Goal: Task Accomplishment & Management: Manage account settings

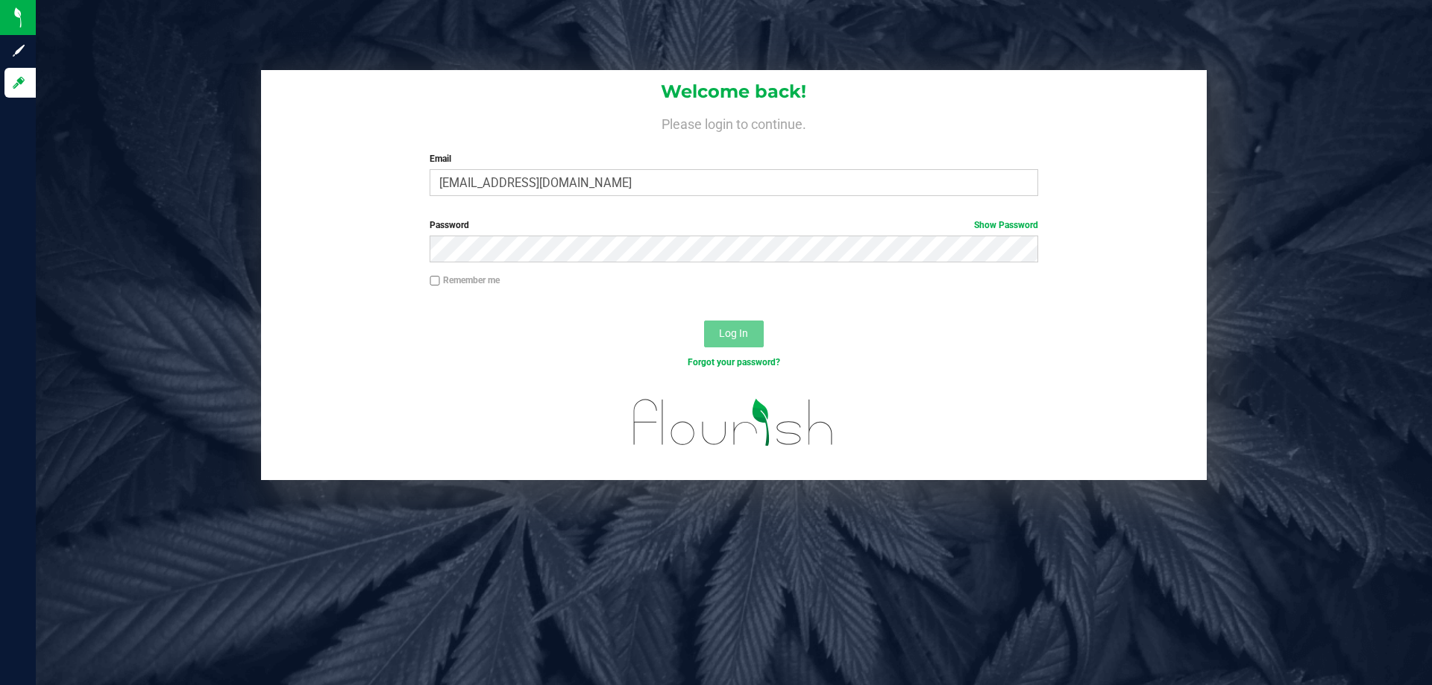
type input "[EMAIL_ADDRESS][DOMAIN_NAME]"
click at [704, 321] on button "Log In" at bounding box center [734, 334] width 60 height 27
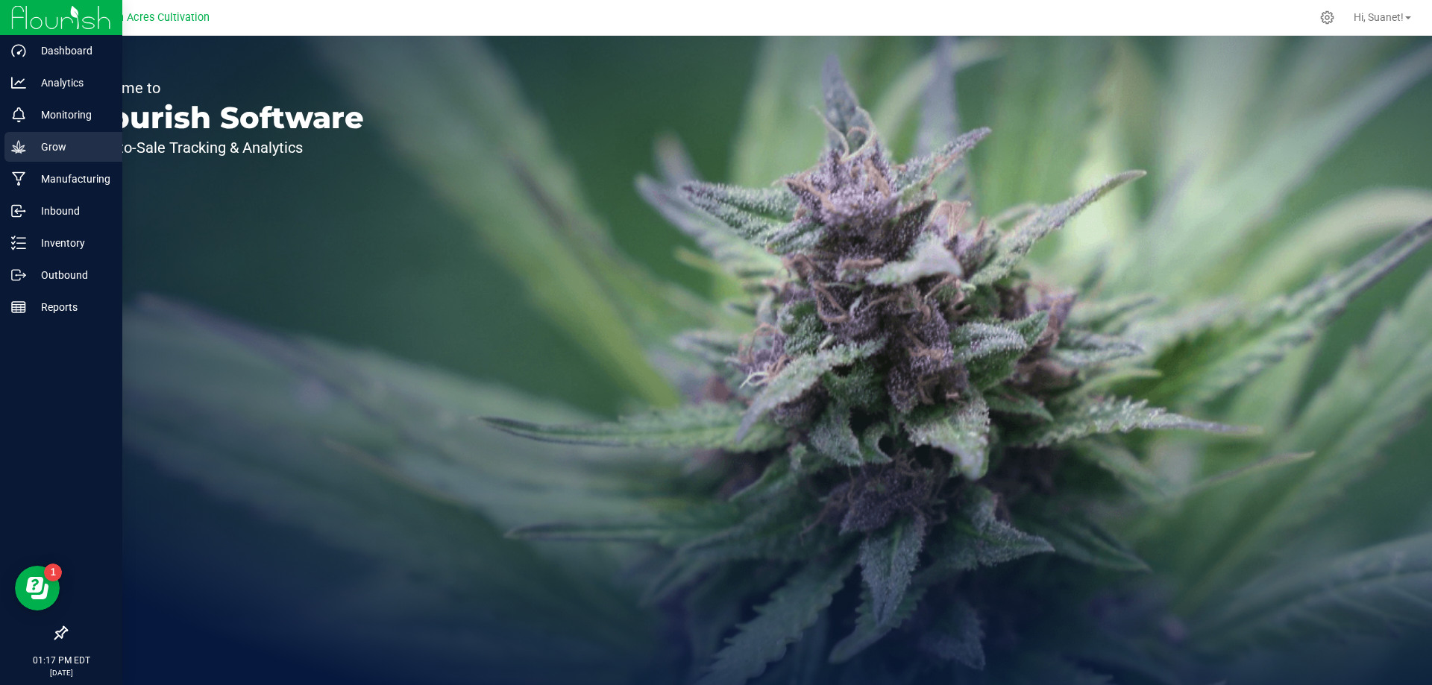
click at [64, 154] on p "Grow" at bounding box center [70, 147] width 89 height 18
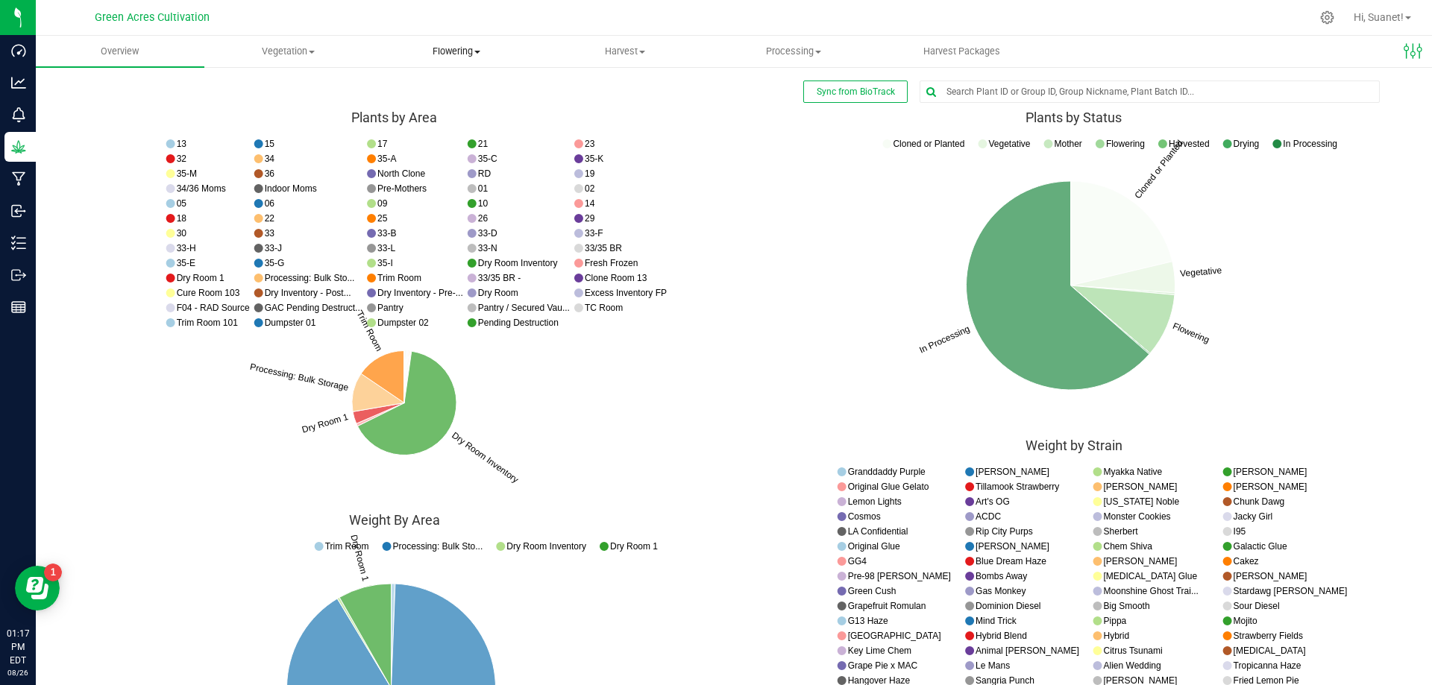
click at [448, 49] on span "Flowering" at bounding box center [457, 51] width 167 height 13
click at [447, 104] on span "Flowering groups" at bounding box center [435, 107] width 124 height 13
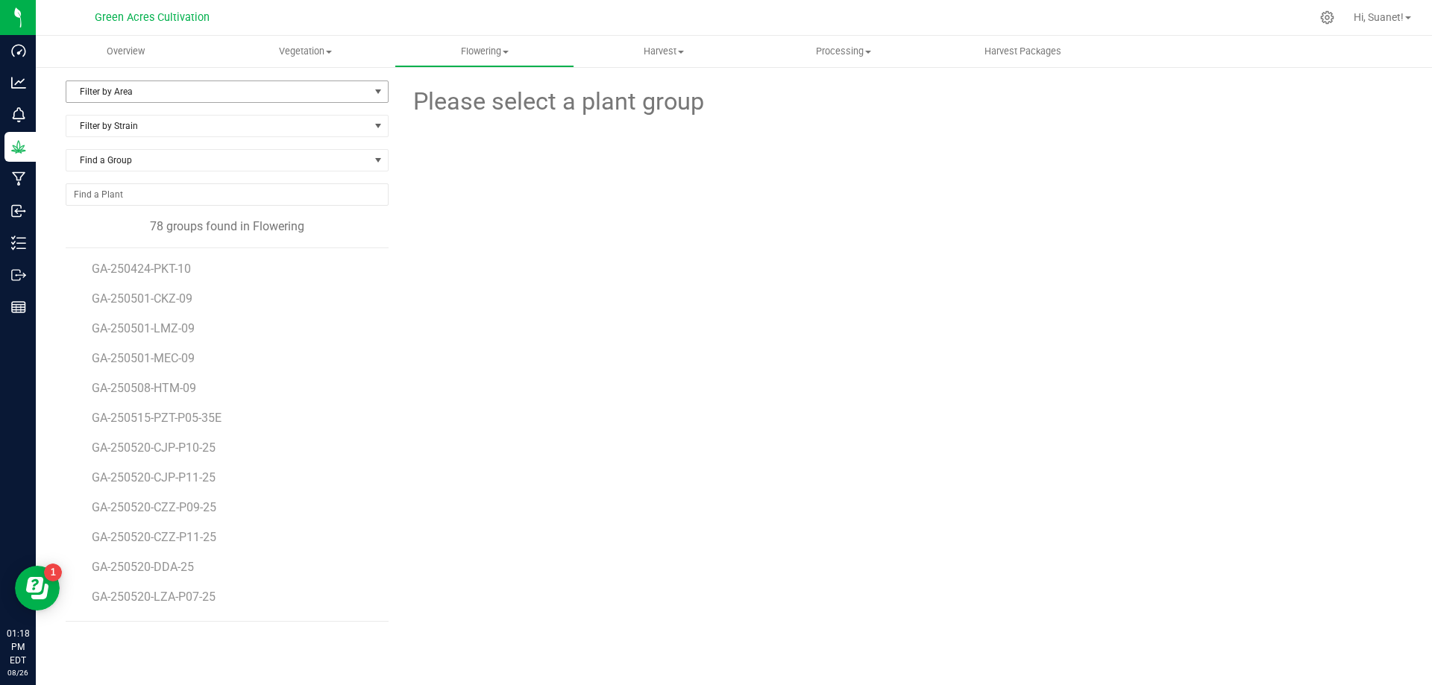
click at [360, 92] on span "Filter by Area" at bounding box center [217, 91] width 303 height 21
click at [132, 232] on li "09" at bounding box center [226, 228] width 321 height 22
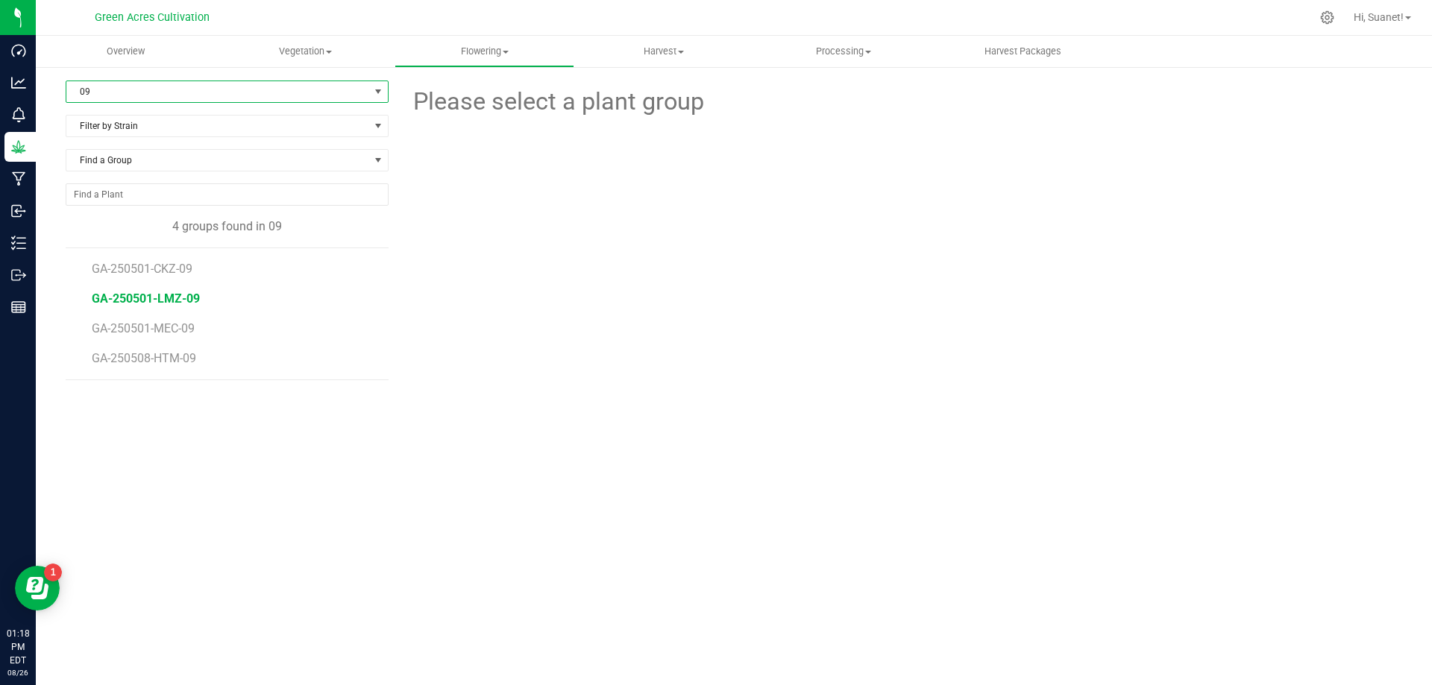
click at [159, 301] on span "GA-250501-LMZ-09" at bounding box center [146, 299] width 108 height 14
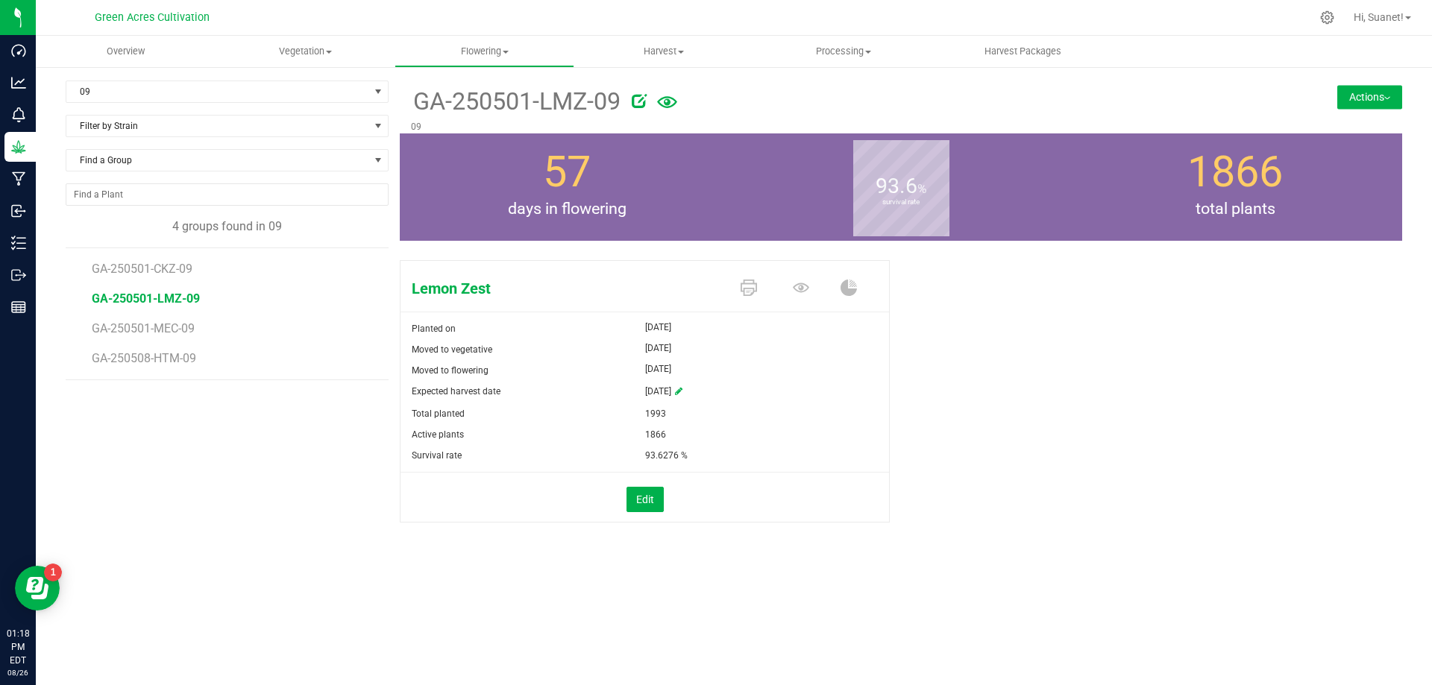
click at [1360, 95] on button "Actions" at bounding box center [1369, 97] width 65 height 24
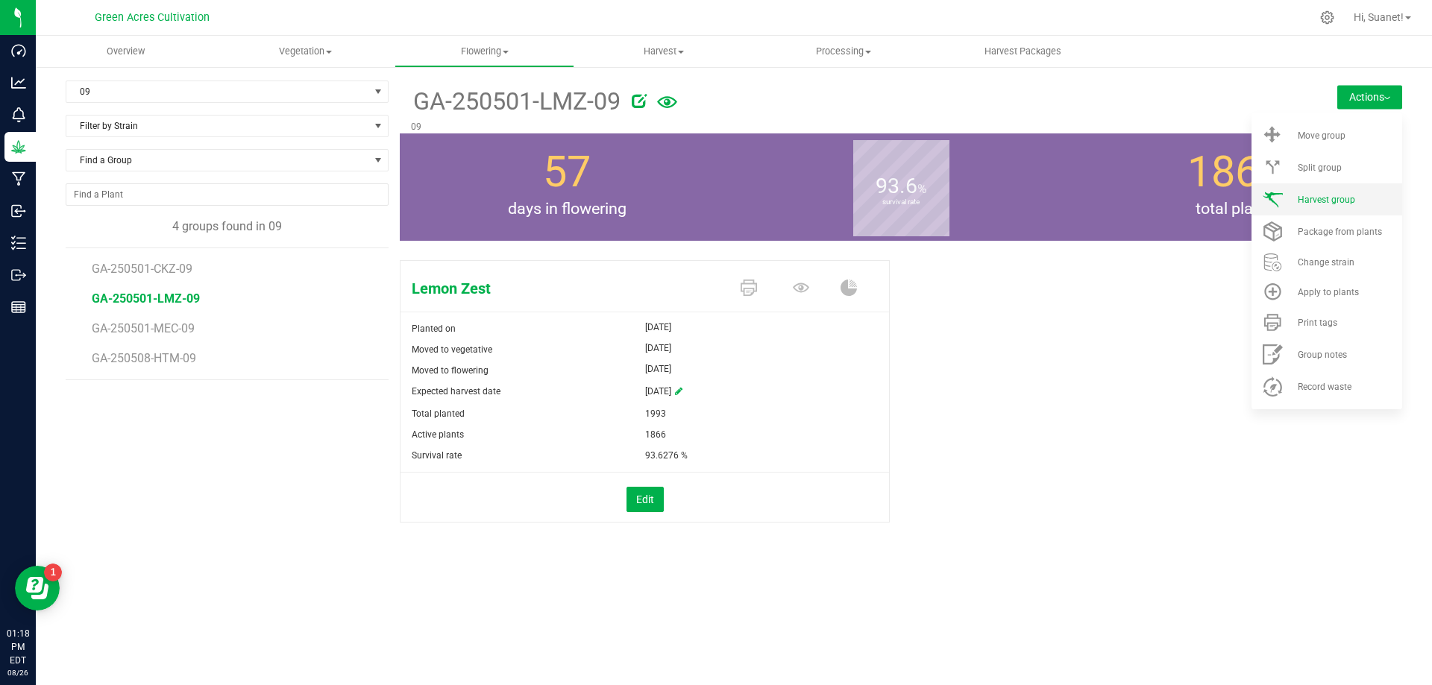
click at [1342, 204] on span "Harvest group" at bounding box center [1326, 200] width 57 height 10
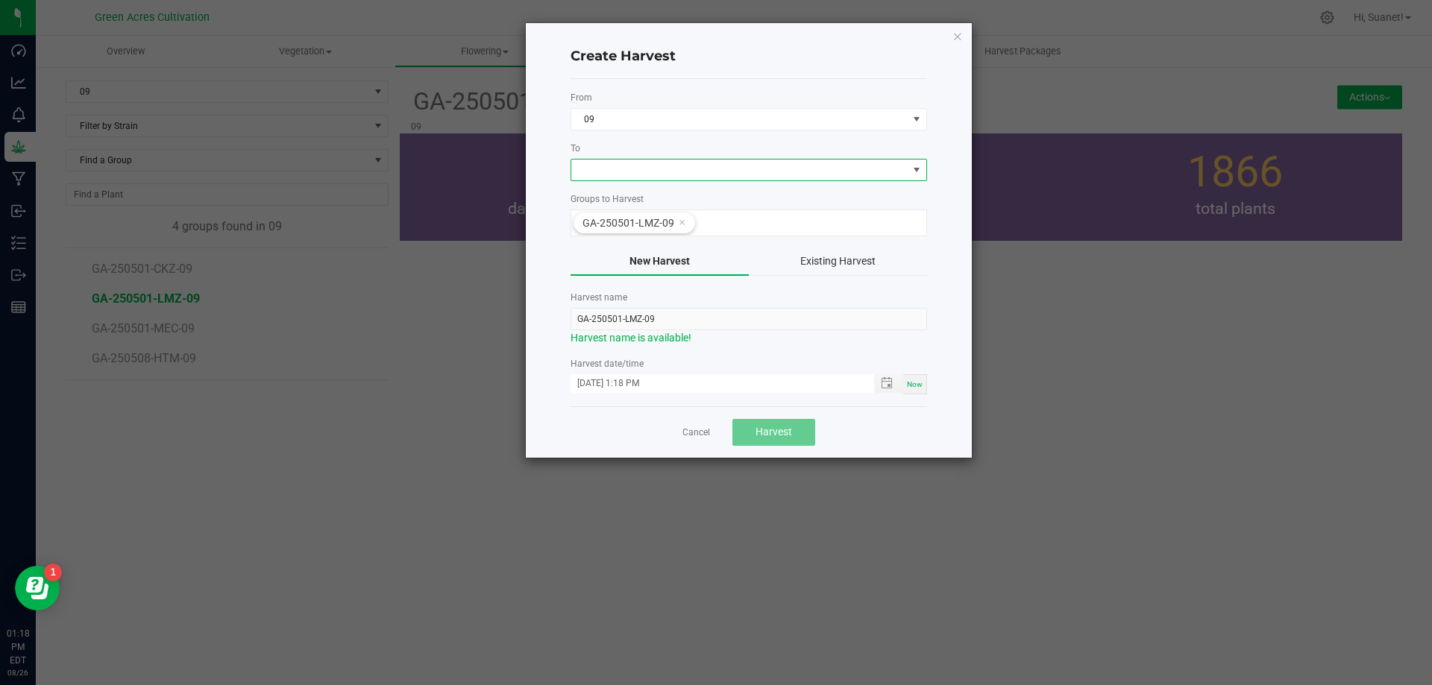
click at [641, 172] on span at bounding box center [739, 170] width 336 height 21
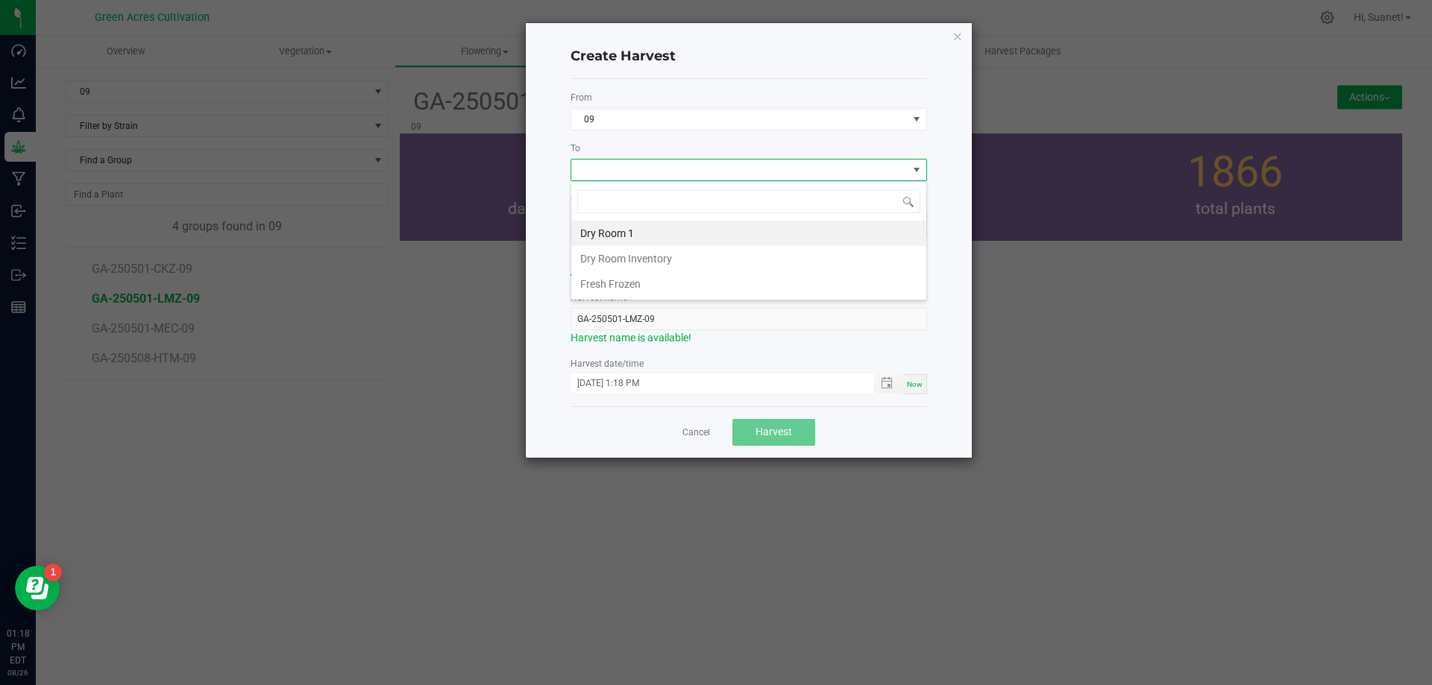
scroll to position [22, 356]
click at [623, 230] on li "Dry Room 1" at bounding box center [748, 233] width 355 height 25
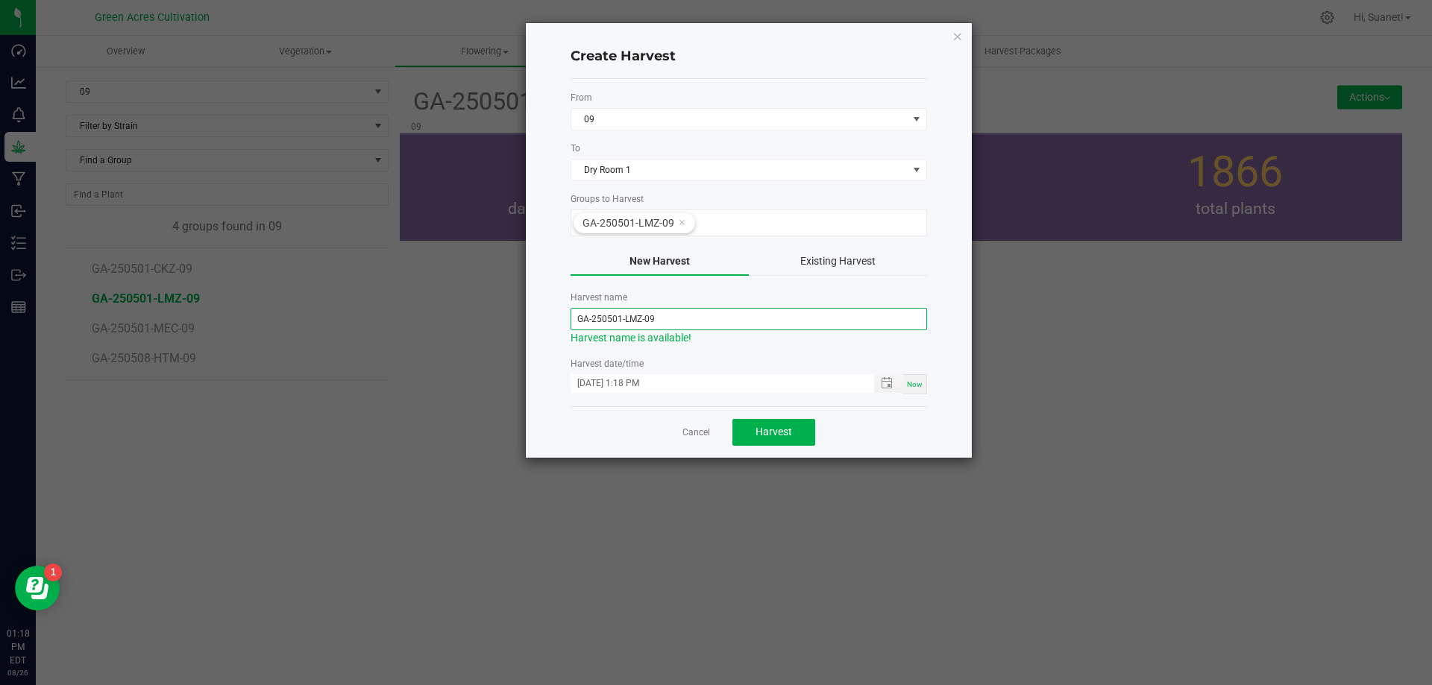
click at [620, 323] on input "GA-250501-LMZ-09" at bounding box center [748, 319] width 356 height 22
click at [890, 386] on span "Toggle popup" at bounding box center [887, 383] width 12 height 12
type input "GA-250825-LMZ-09"
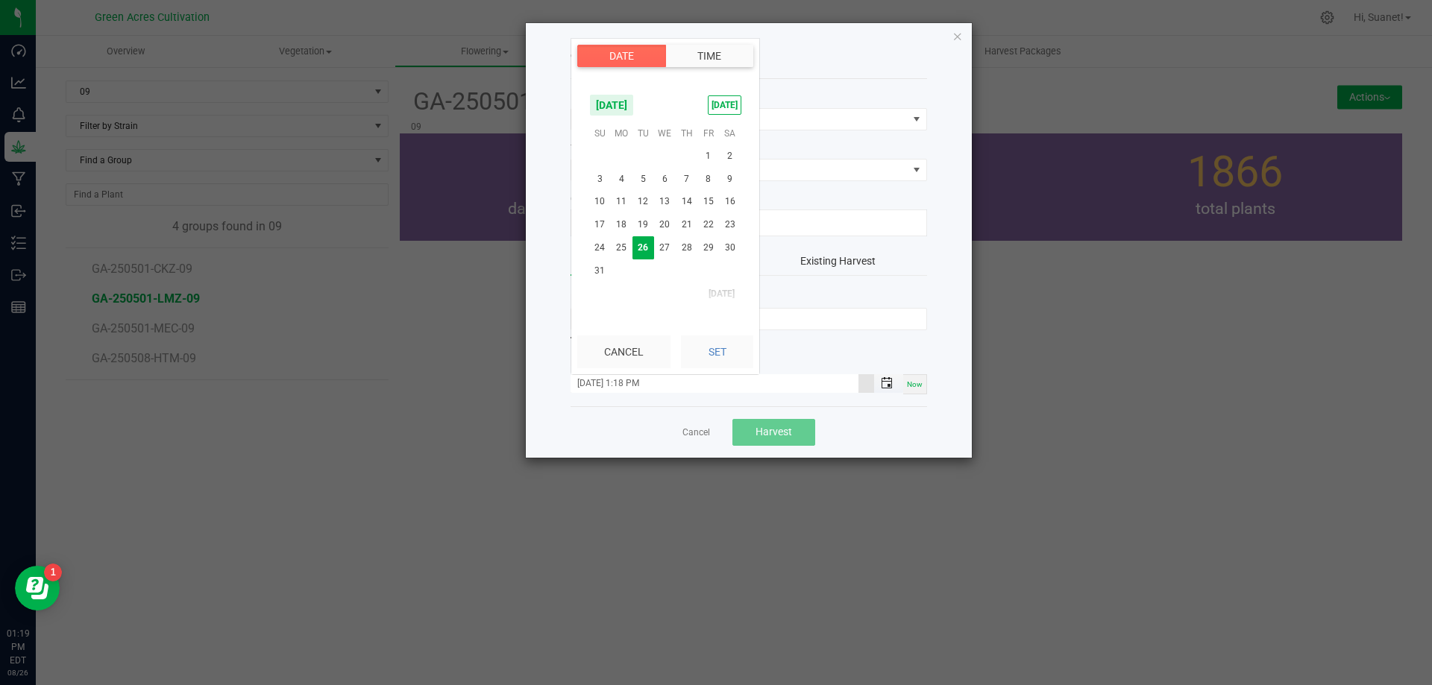
scroll to position [20, 0]
click at [625, 239] on span "25" at bounding box center [622, 247] width 22 height 23
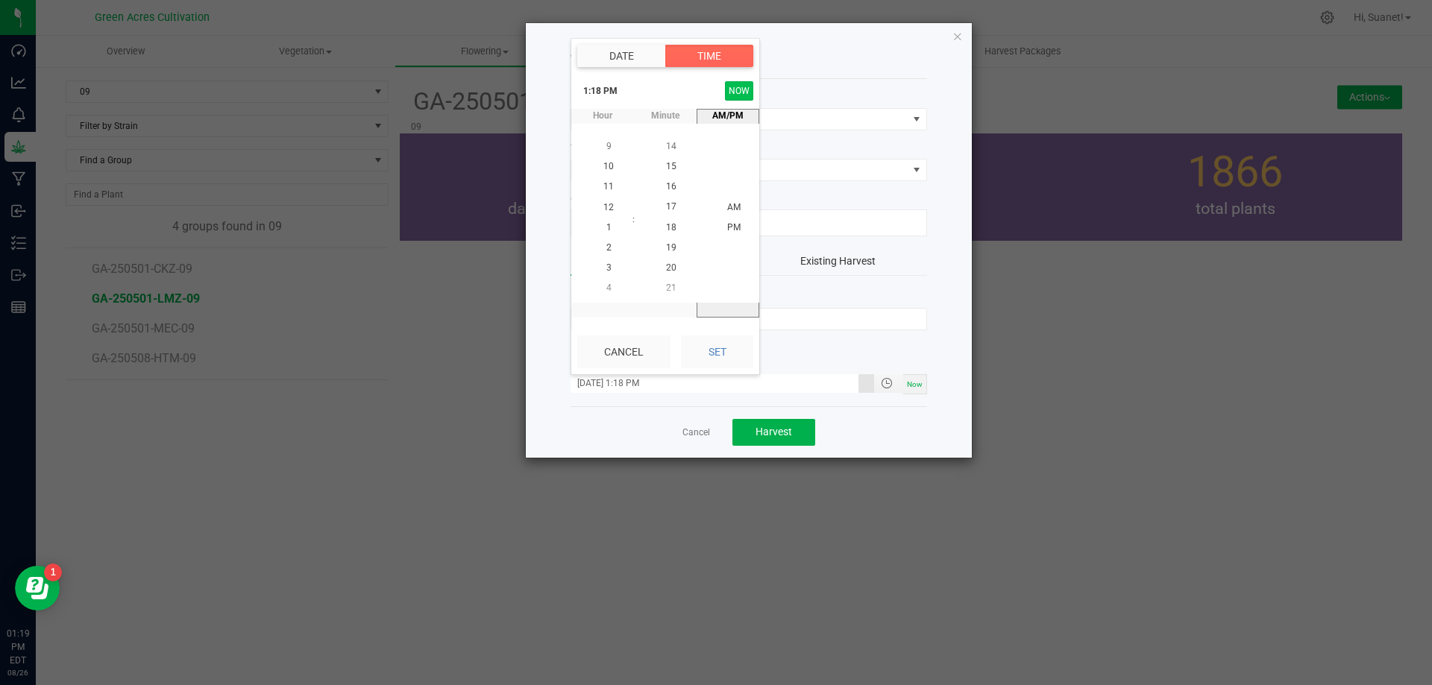
click at [746, 81] on button "NOW" at bounding box center [739, 90] width 28 height 19
click at [944, 265] on div "Create Harvest From 09 To Dry Room 1 Groups to Harvest GA-250501-LMZ-09 New Har…" at bounding box center [749, 240] width 446 height 435
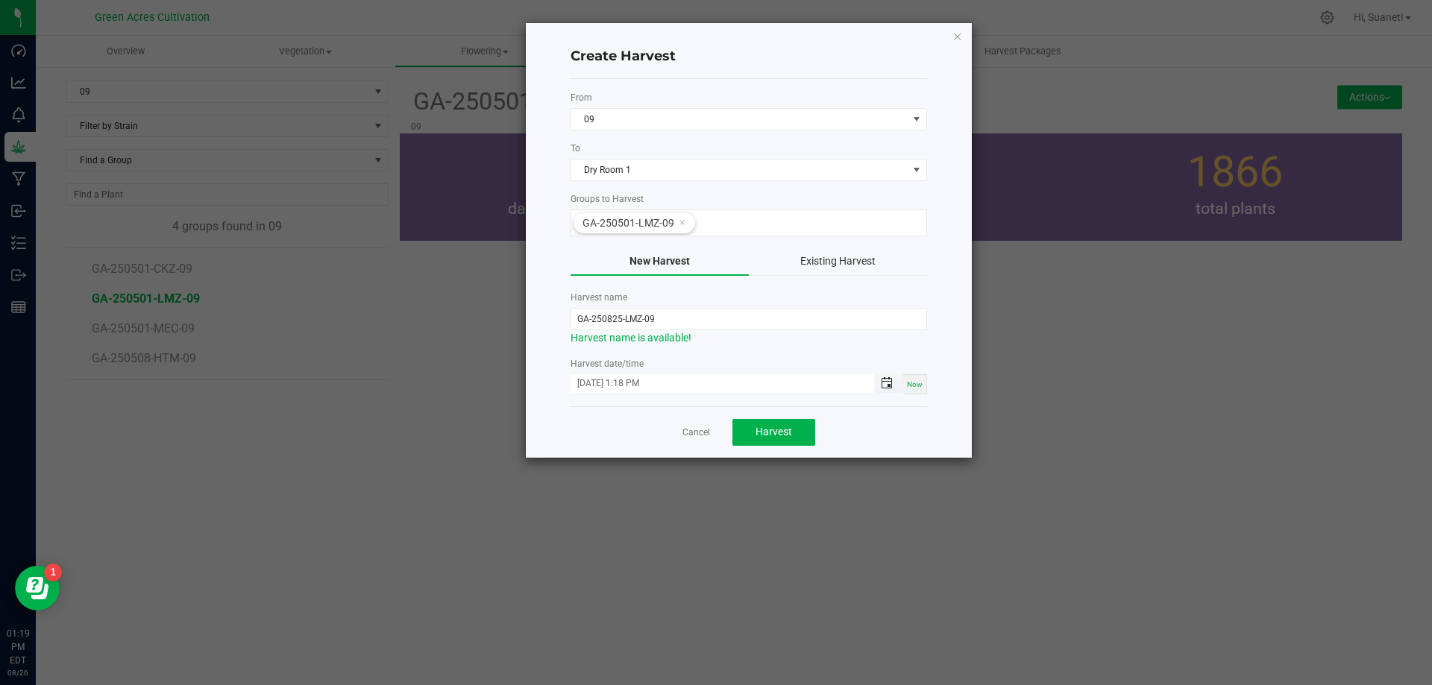
click at [884, 386] on span "Toggle popup" at bounding box center [887, 383] width 12 height 12
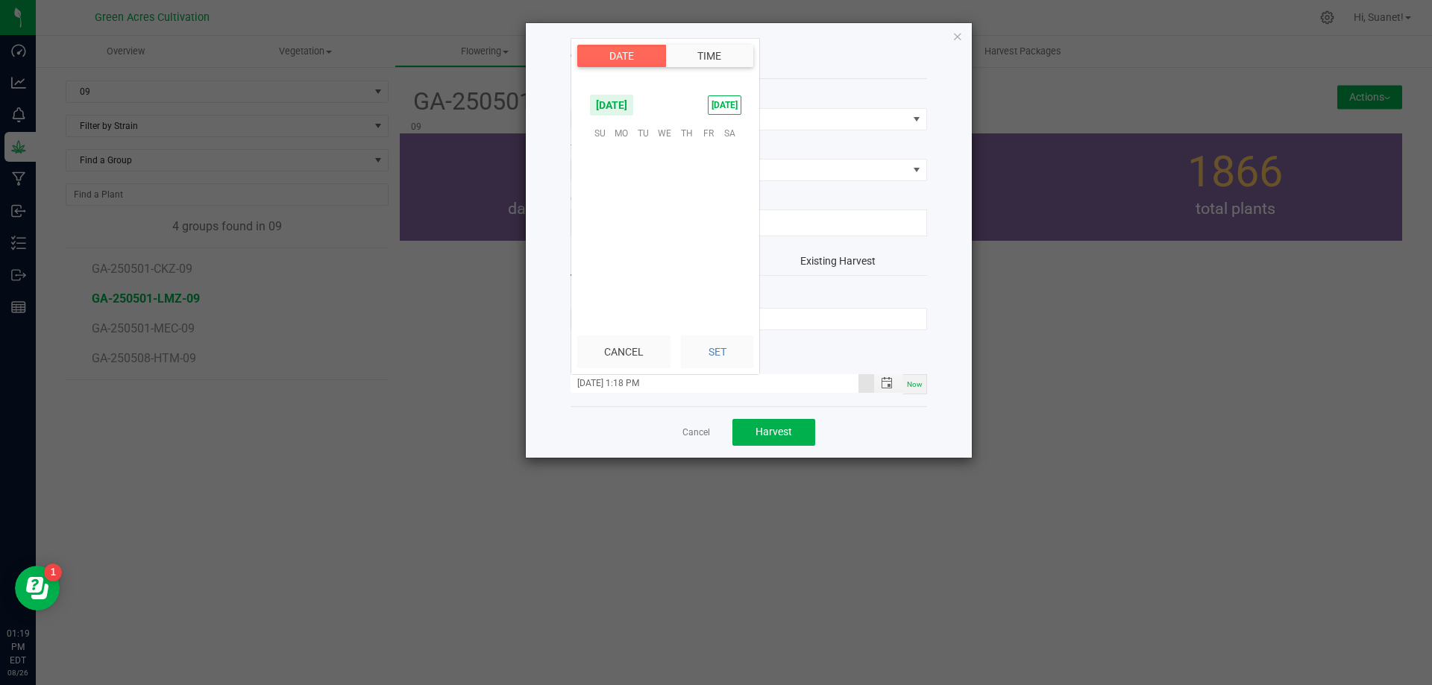
scroll to position [20, 0]
click at [619, 242] on span "25" at bounding box center [622, 247] width 22 height 23
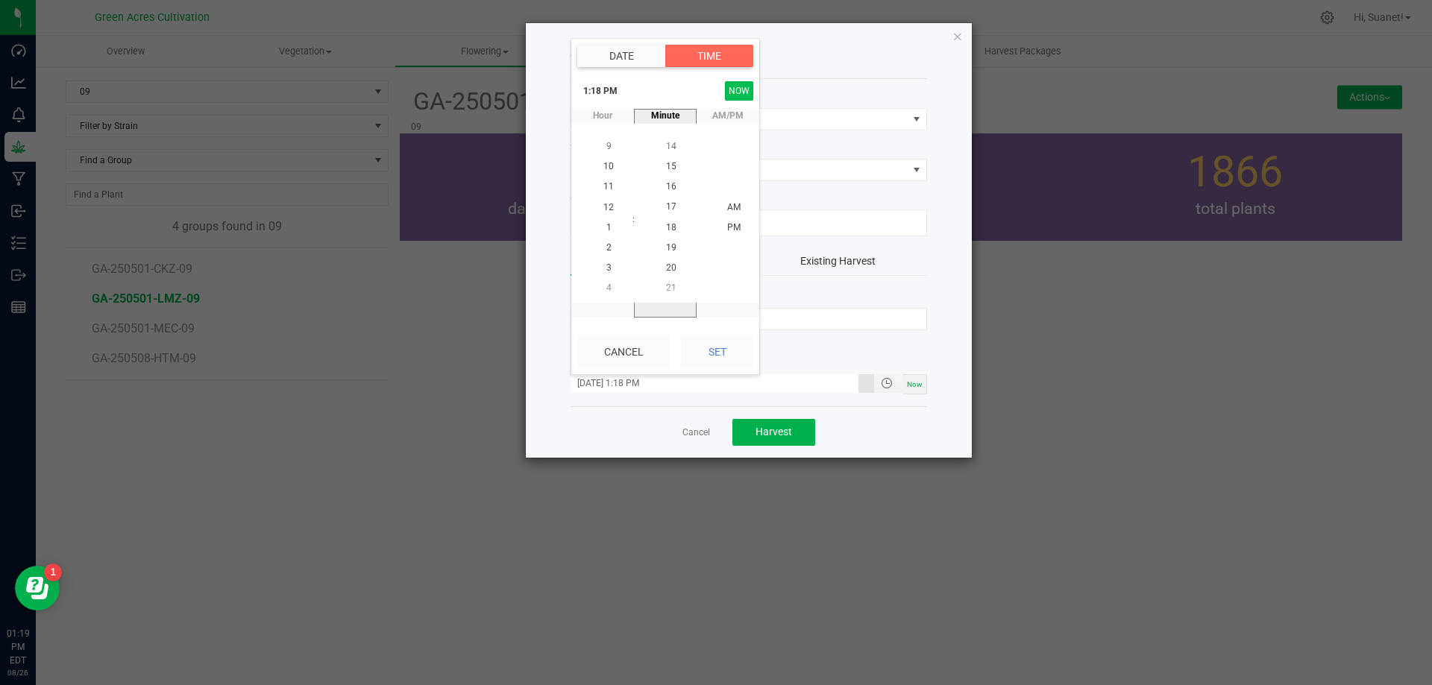
click at [740, 92] on button "NOW" at bounding box center [739, 90] width 28 height 19
click at [729, 350] on button "Set" at bounding box center [717, 352] width 72 height 33
type input "[DATE] 1:19 PM"
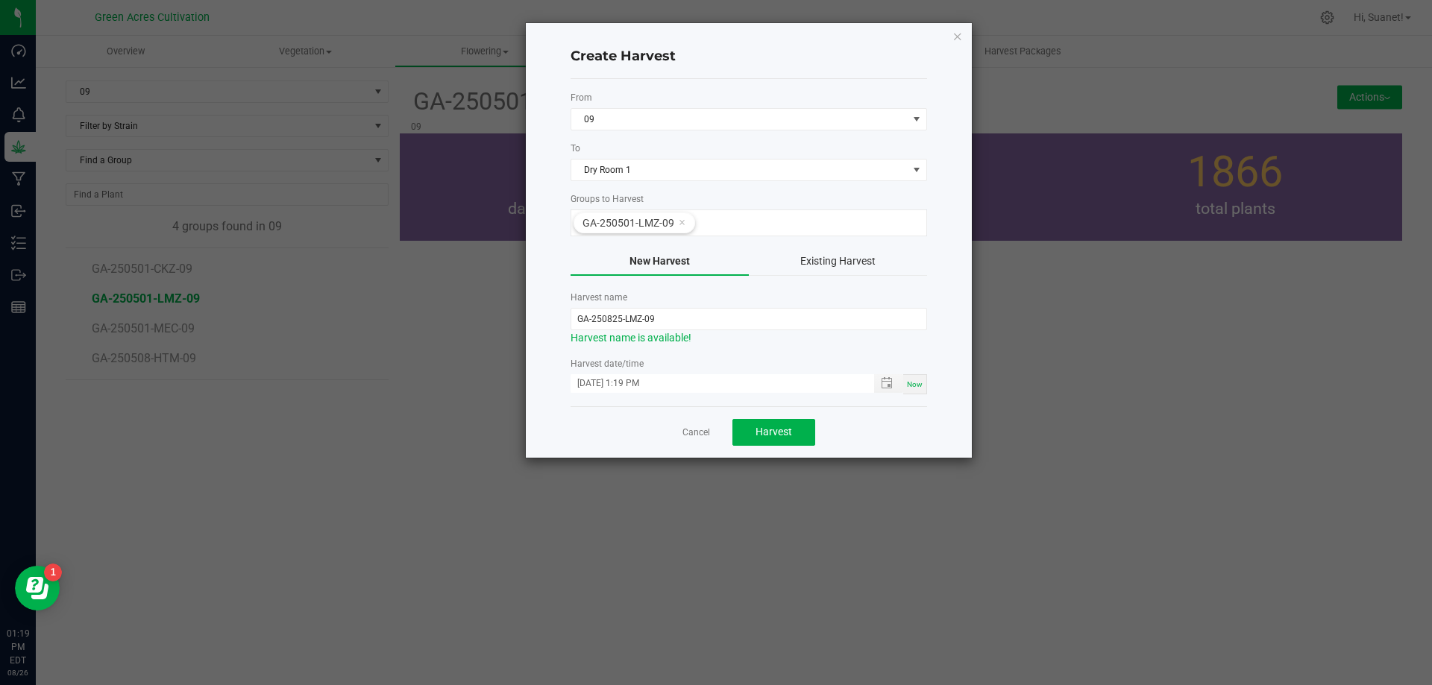
click at [940, 298] on div "Create Harvest From 09 To Dry Room 1 Groups to Harvest GA-250501-LMZ-09 New Har…" at bounding box center [749, 240] width 446 height 435
click at [787, 433] on span "Harvest" at bounding box center [773, 432] width 37 height 12
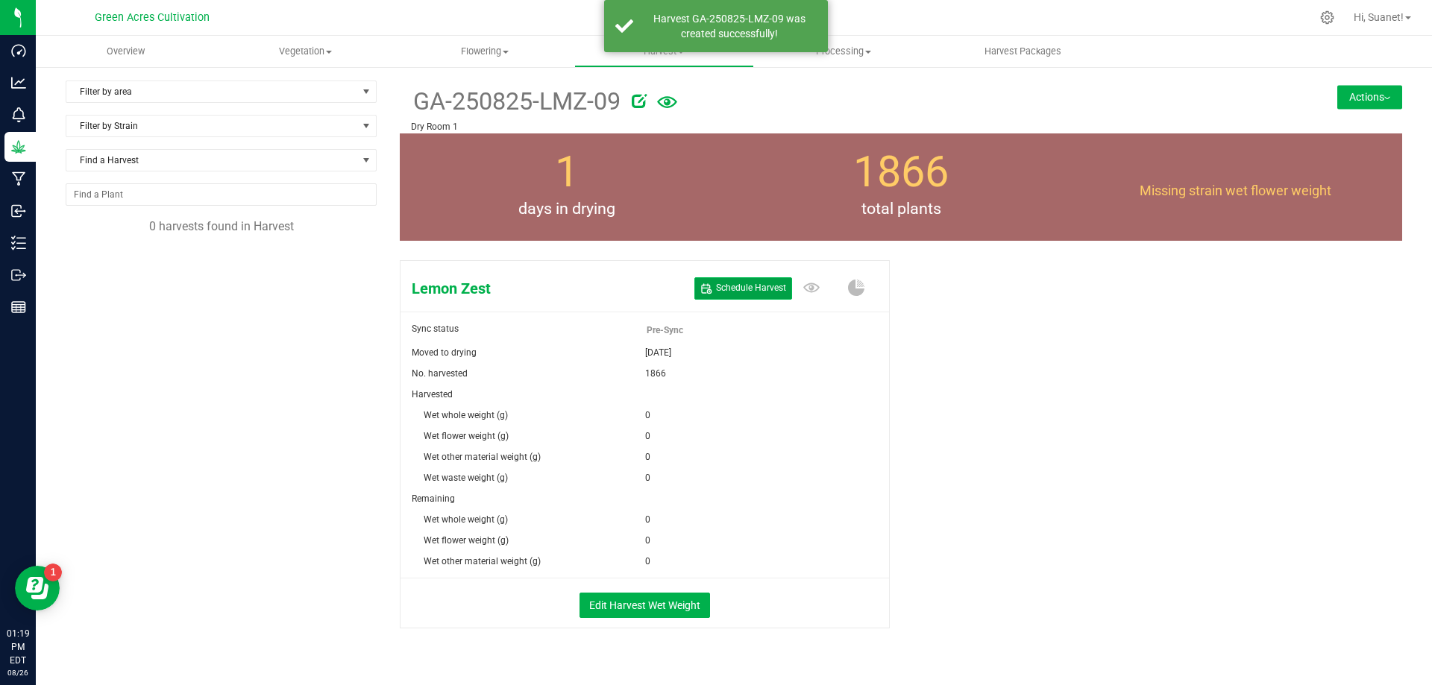
click at [758, 283] on span "Schedule Harvest" at bounding box center [751, 288] width 70 height 13
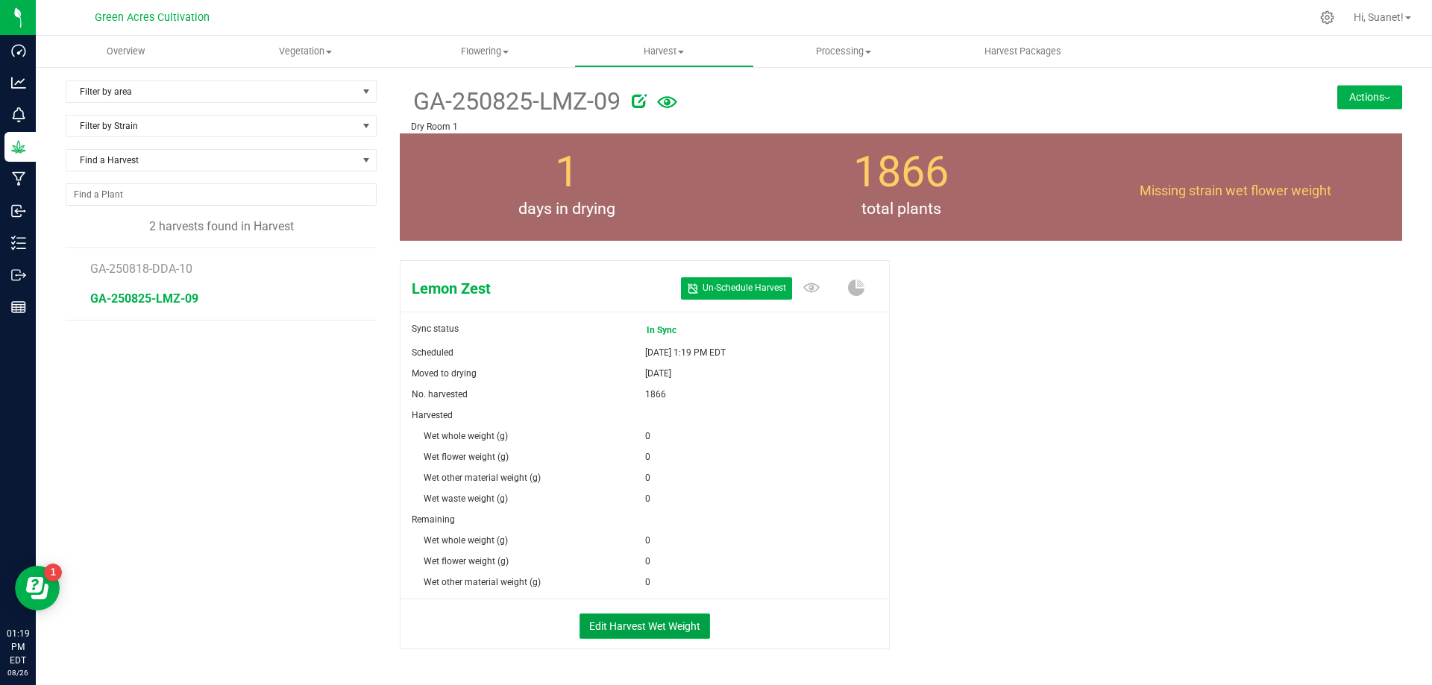
click at [652, 631] on button "Edit Harvest Wet Weight" at bounding box center [644, 626] width 130 height 25
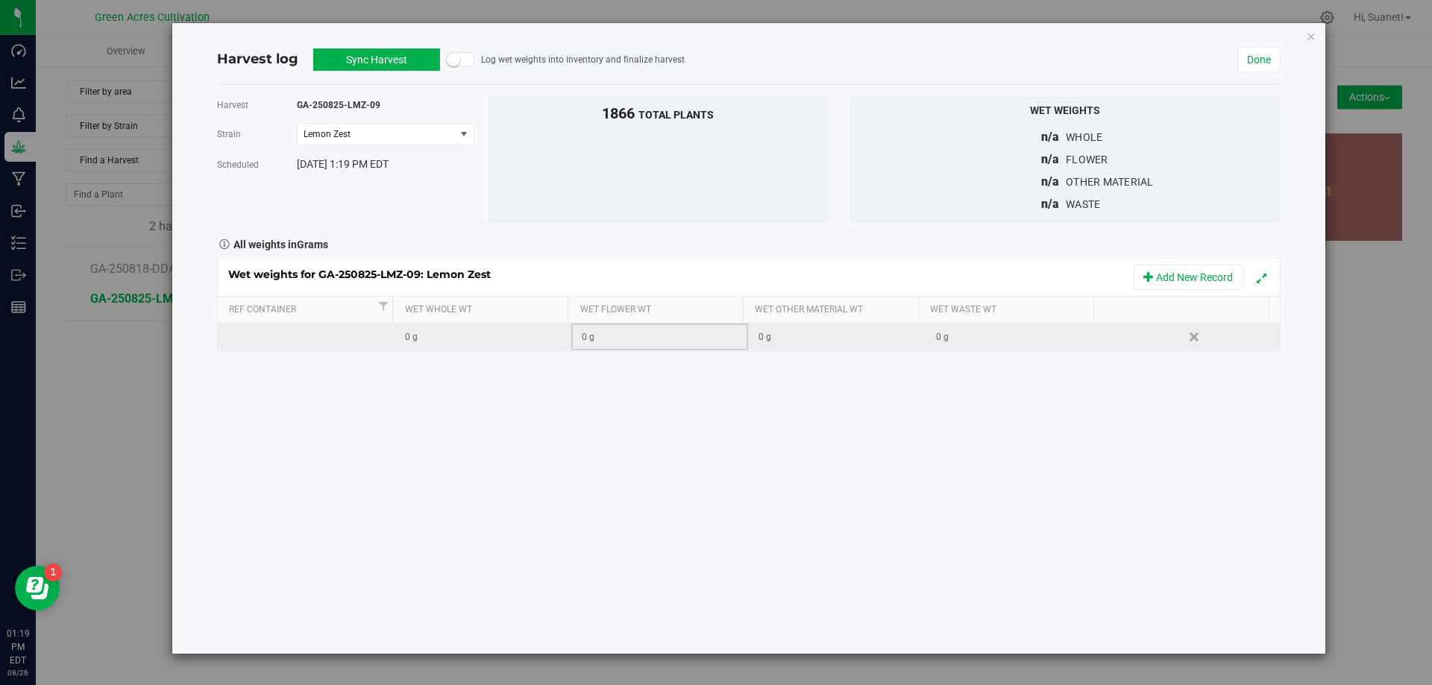
click at [674, 339] on div "0 g" at bounding box center [665, 337] width 166 height 14
type input "415734"
click at [1036, 330] on div "0 g" at bounding box center [1019, 337] width 166 height 14
type input "162510"
type input "162510.0000 g"
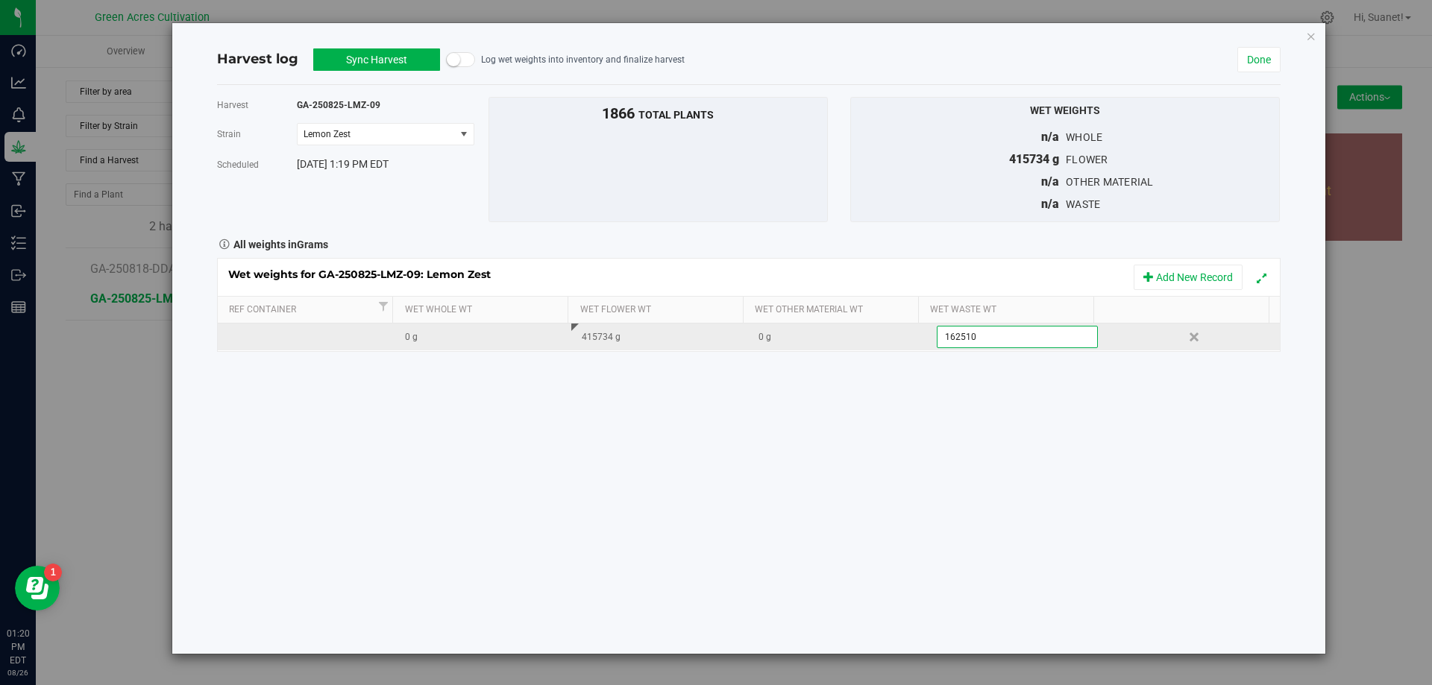
click at [487, 451] on div "Harvest GA-250825-LMZ-09 [GEOGRAPHIC_DATA] Lemon Zest Select strain Lemon Zest …" at bounding box center [748, 369] width 1063 height 569
click at [374, 59] on button "Sync Harvest" at bounding box center [376, 59] width 127 height 22
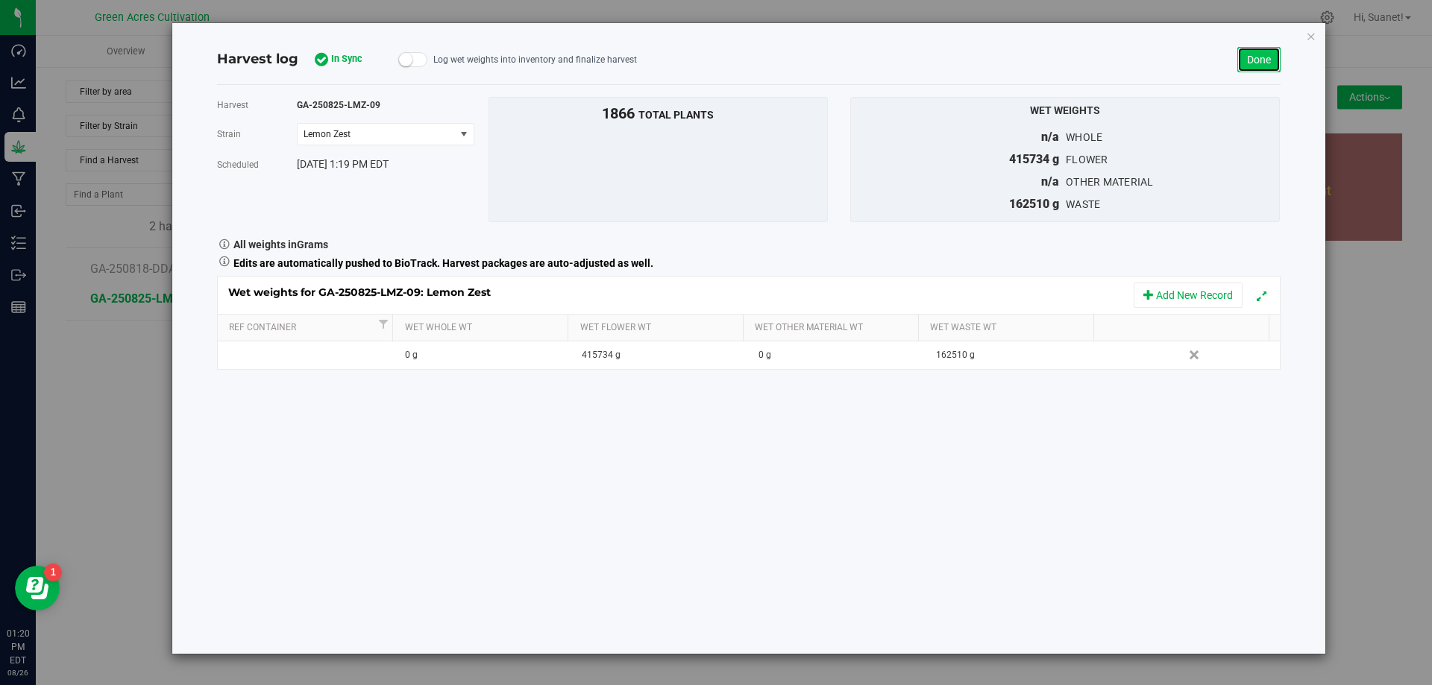
click at [1254, 56] on link "Done" at bounding box center [1258, 59] width 43 height 25
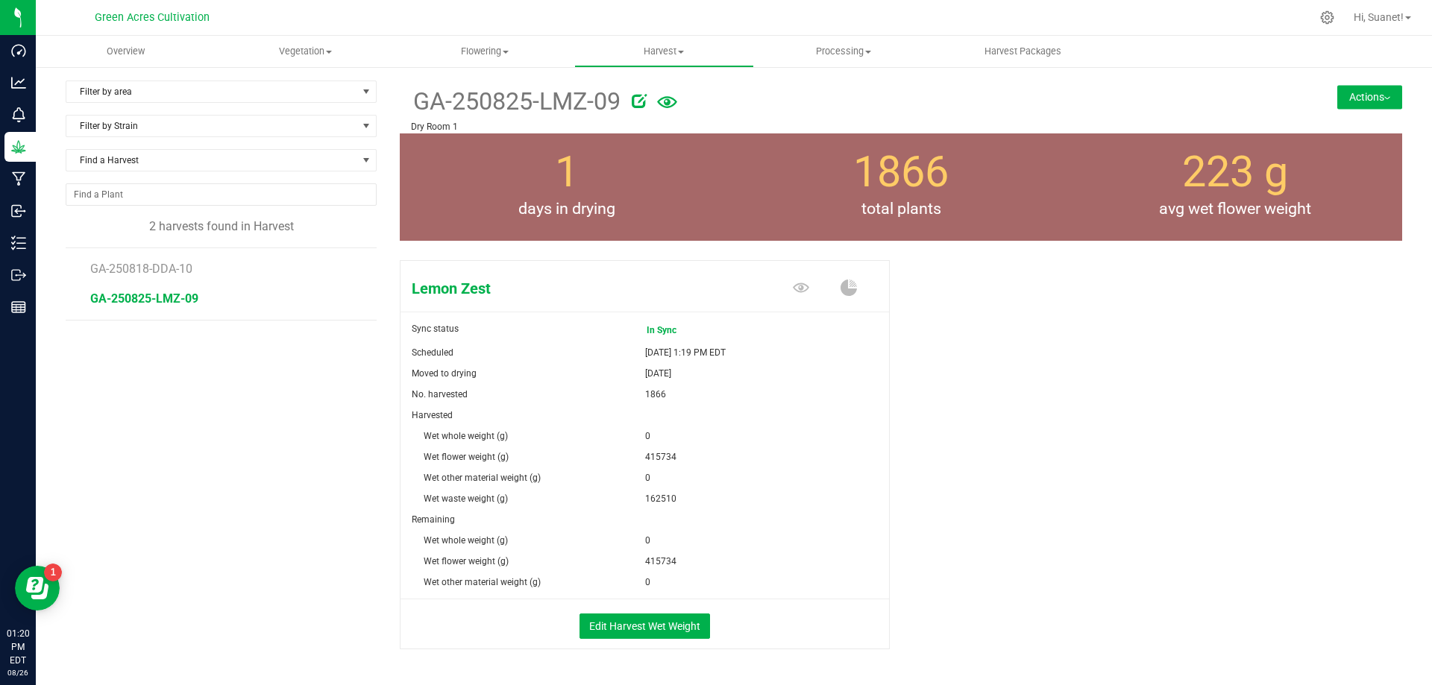
click at [1347, 92] on button "Actions" at bounding box center [1369, 97] width 65 height 24
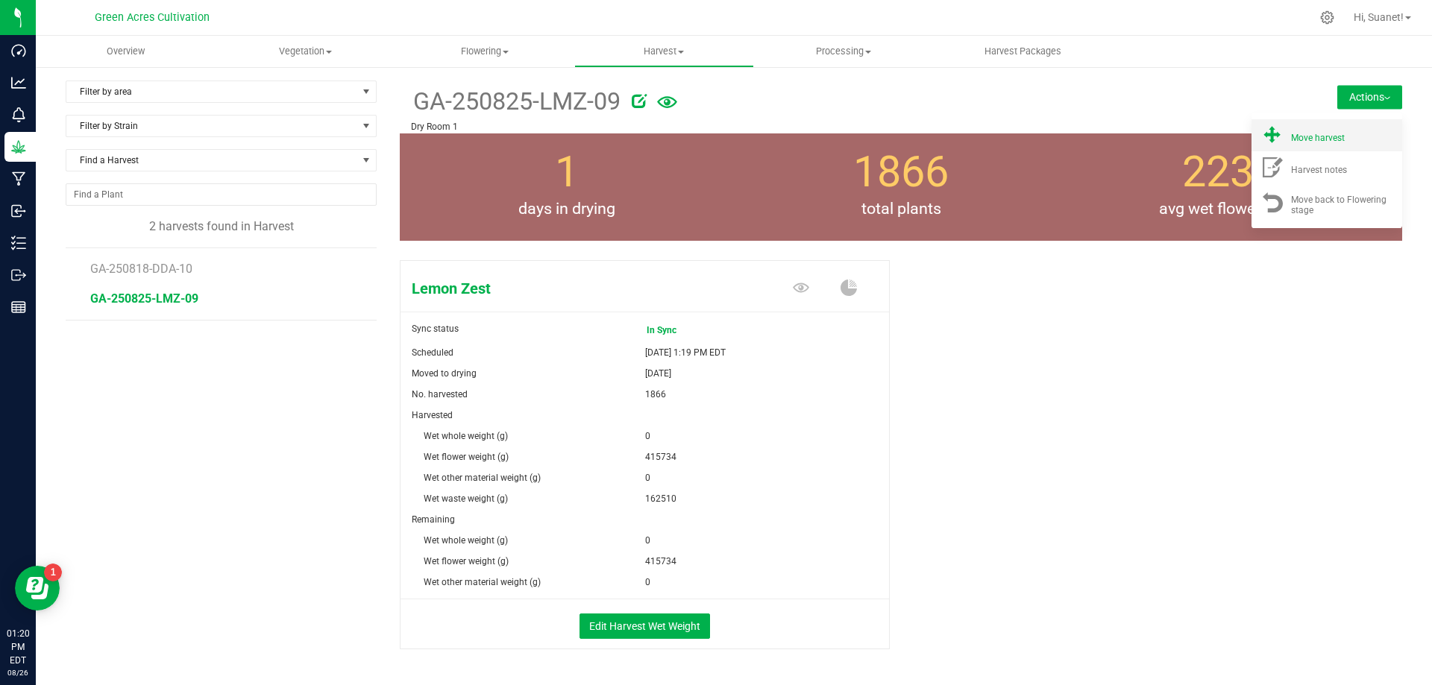
click at [1335, 136] on div "Move harvest" at bounding box center [1341, 136] width 101 height 16
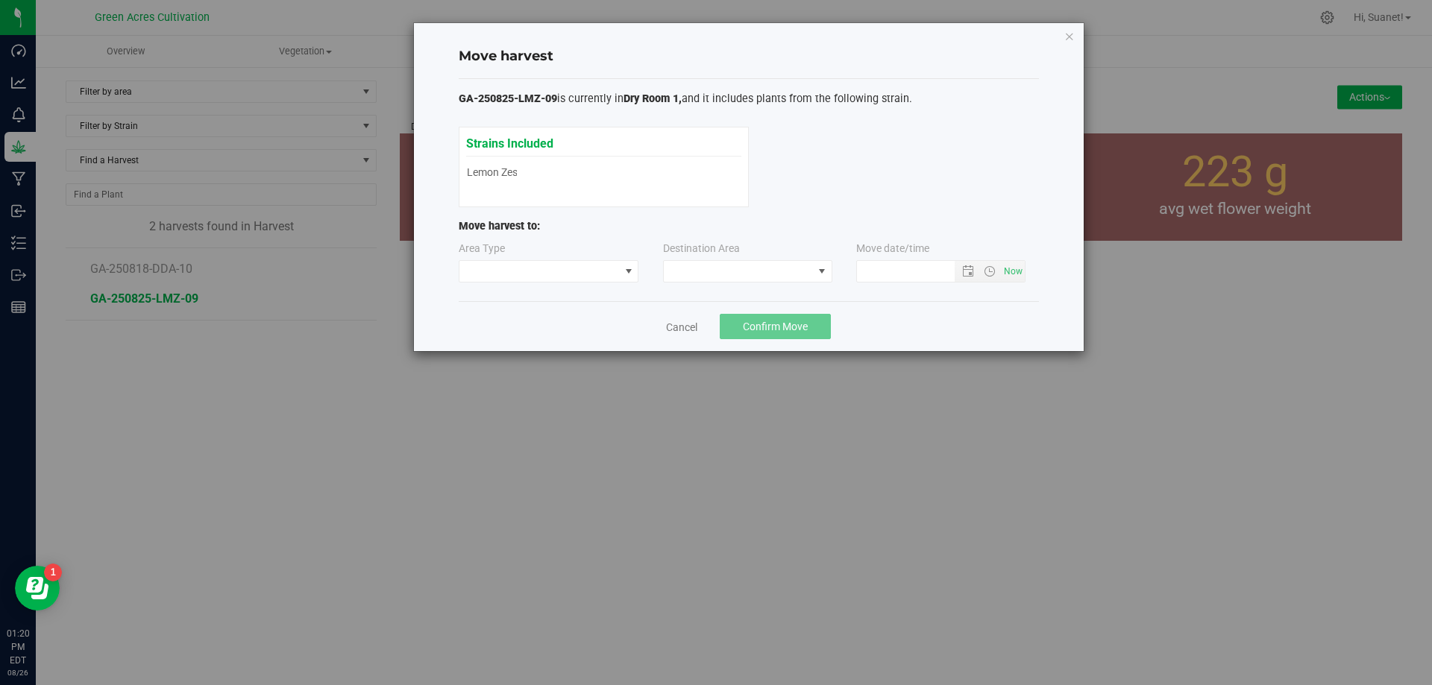
type input "[DATE] 1:20 PM"
click at [826, 276] on span at bounding box center [822, 271] width 12 height 12
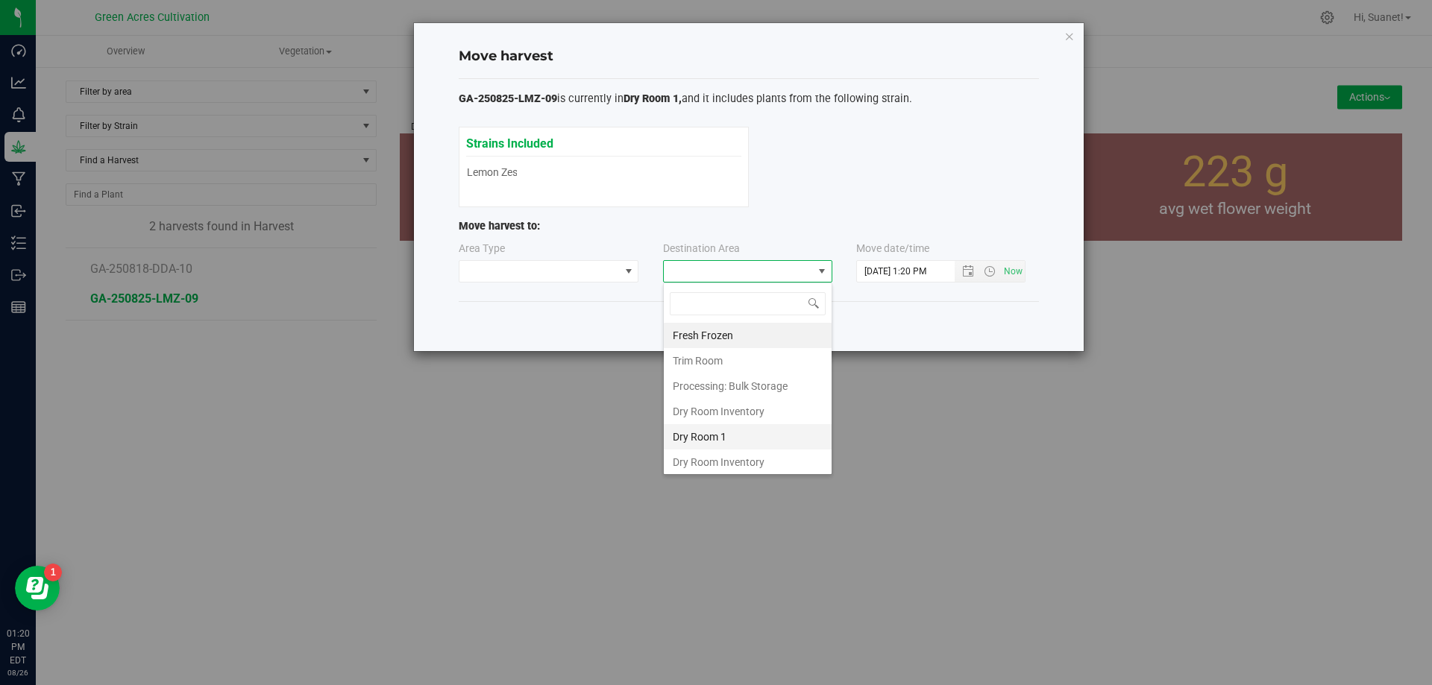
click at [710, 436] on li "Dry Room 1" at bounding box center [748, 436] width 168 height 25
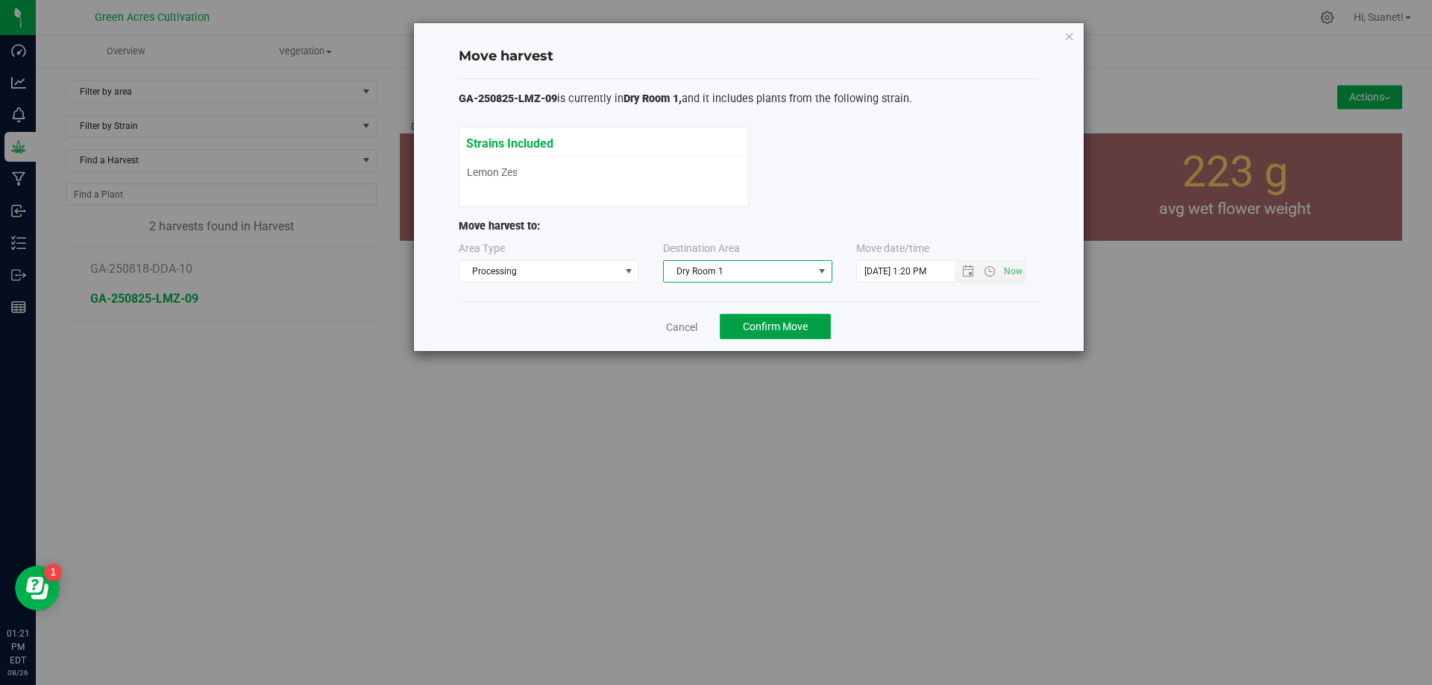
click at [804, 327] on span "Confirm Move" at bounding box center [775, 327] width 65 height 12
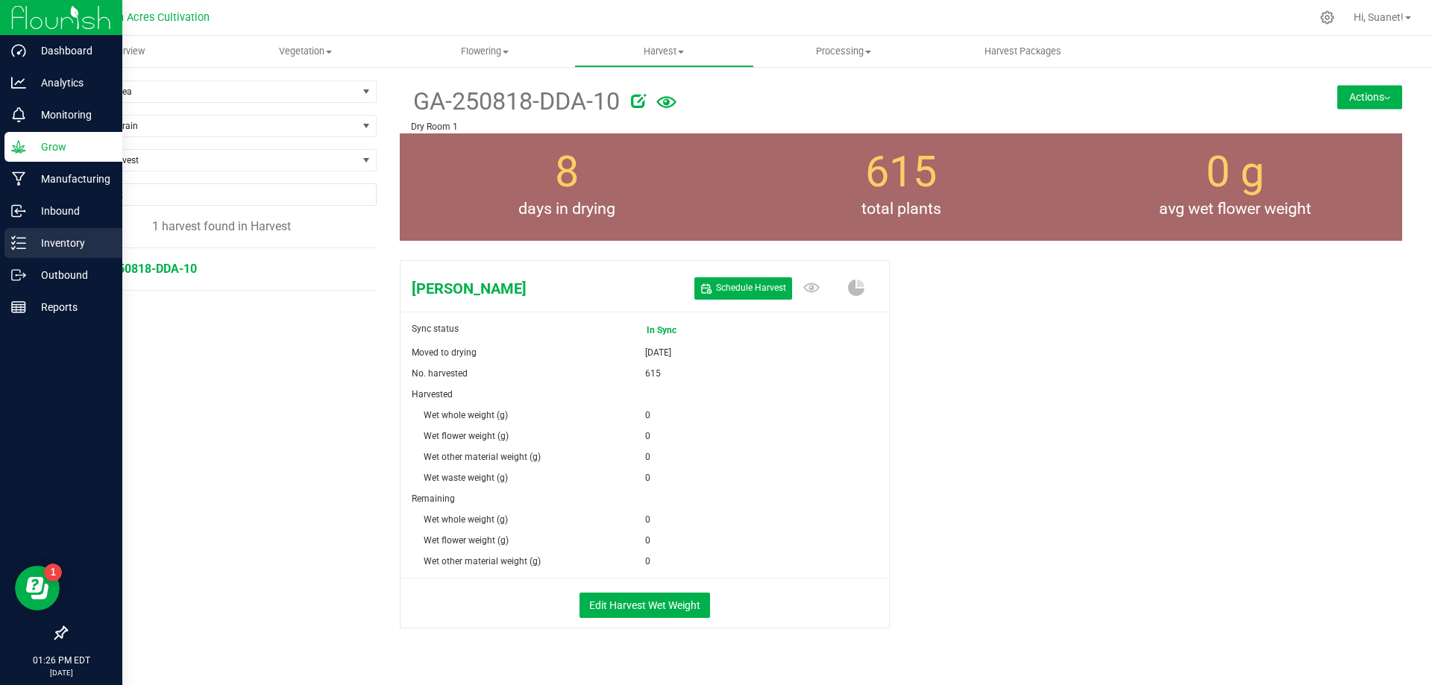
click at [60, 246] on p "Inventory" at bounding box center [70, 243] width 89 height 18
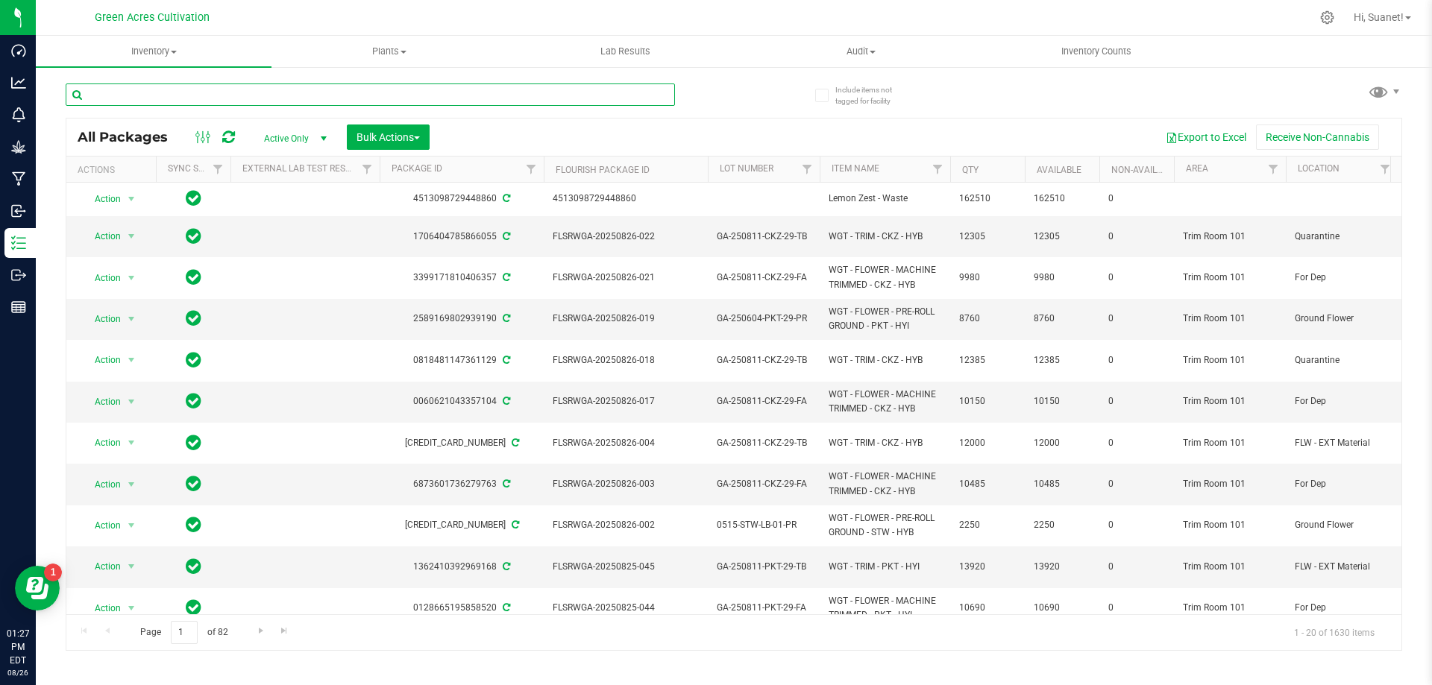
click at [322, 95] on input "text" at bounding box center [370, 95] width 609 height 22
click at [254, 97] on input "text" at bounding box center [370, 95] width 609 height 22
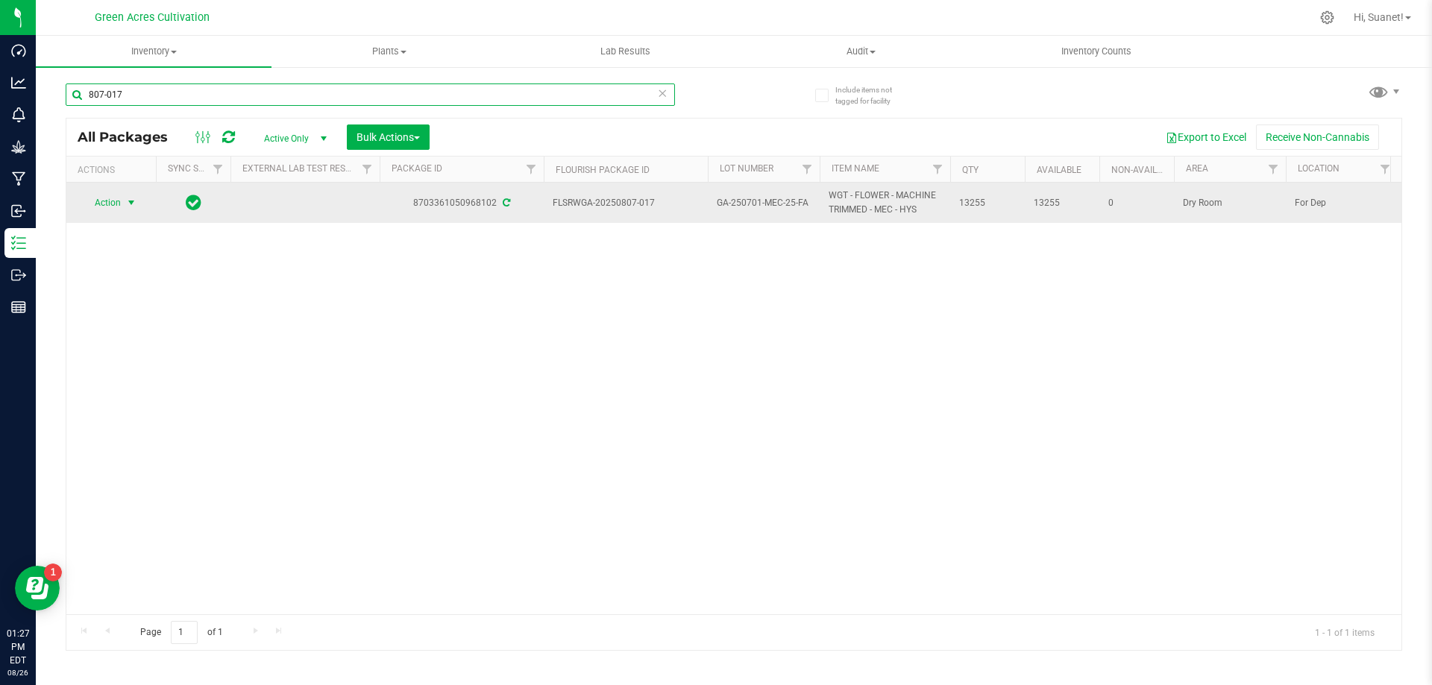
type input "807-017"
click at [130, 202] on span "select" at bounding box center [131, 203] width 12 height 12
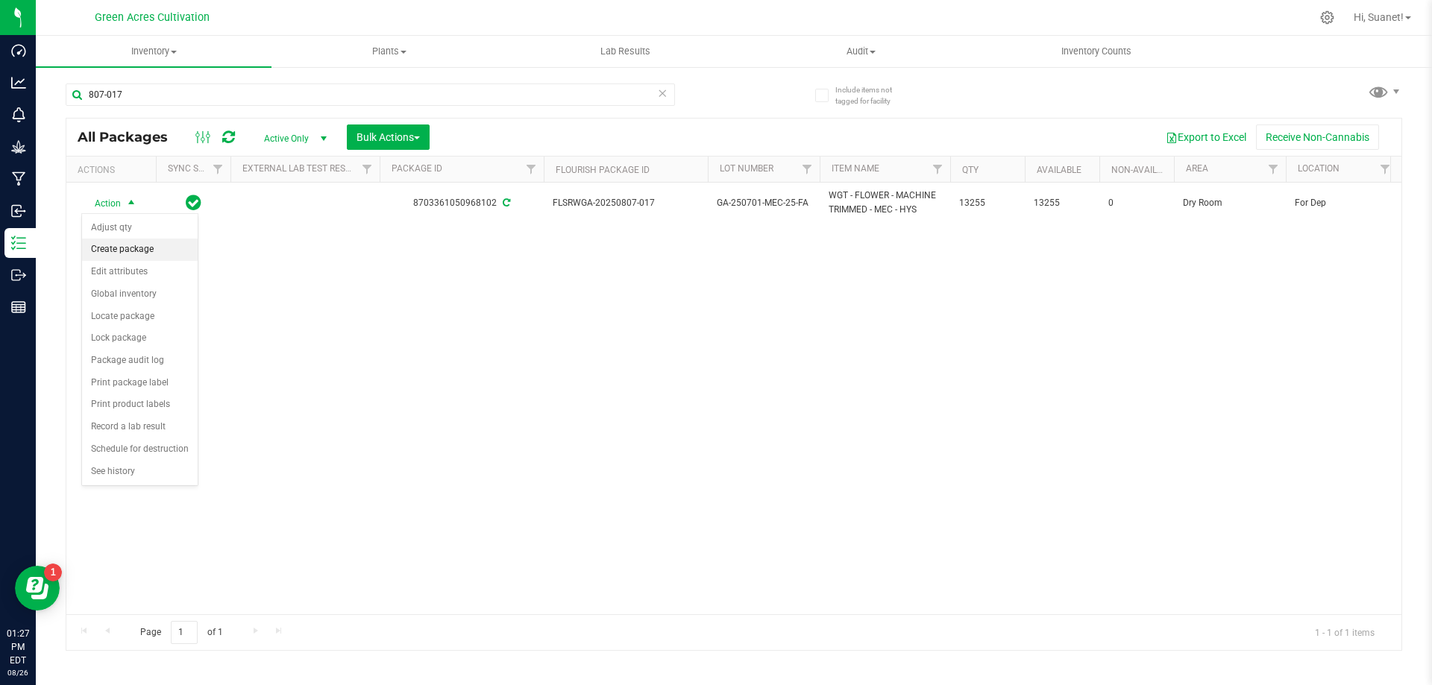
click at [133, 246] on li "Create package" at bounding box center [140, 250] width 116 height 22
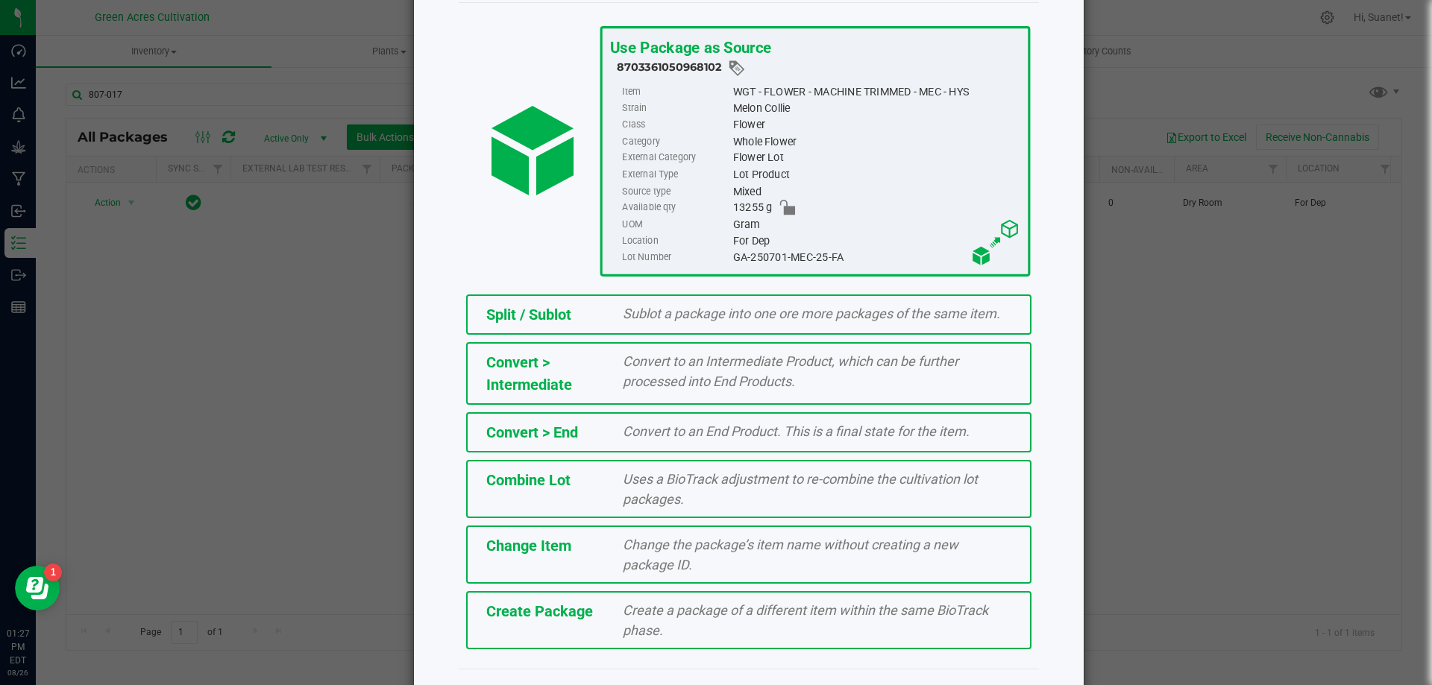
scroll to position [107, 0]
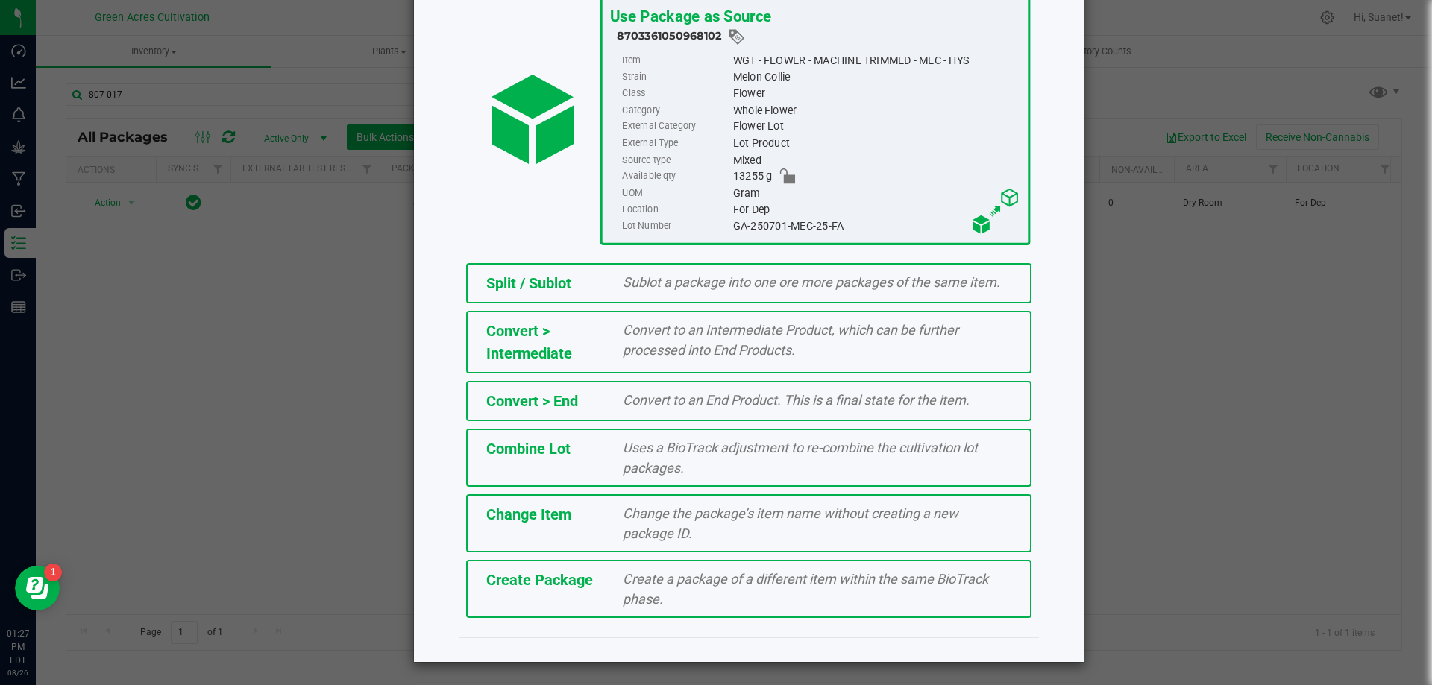
click at [526, 586] on span "Create Package" at bounding box center [539, 580] width 107 height 18
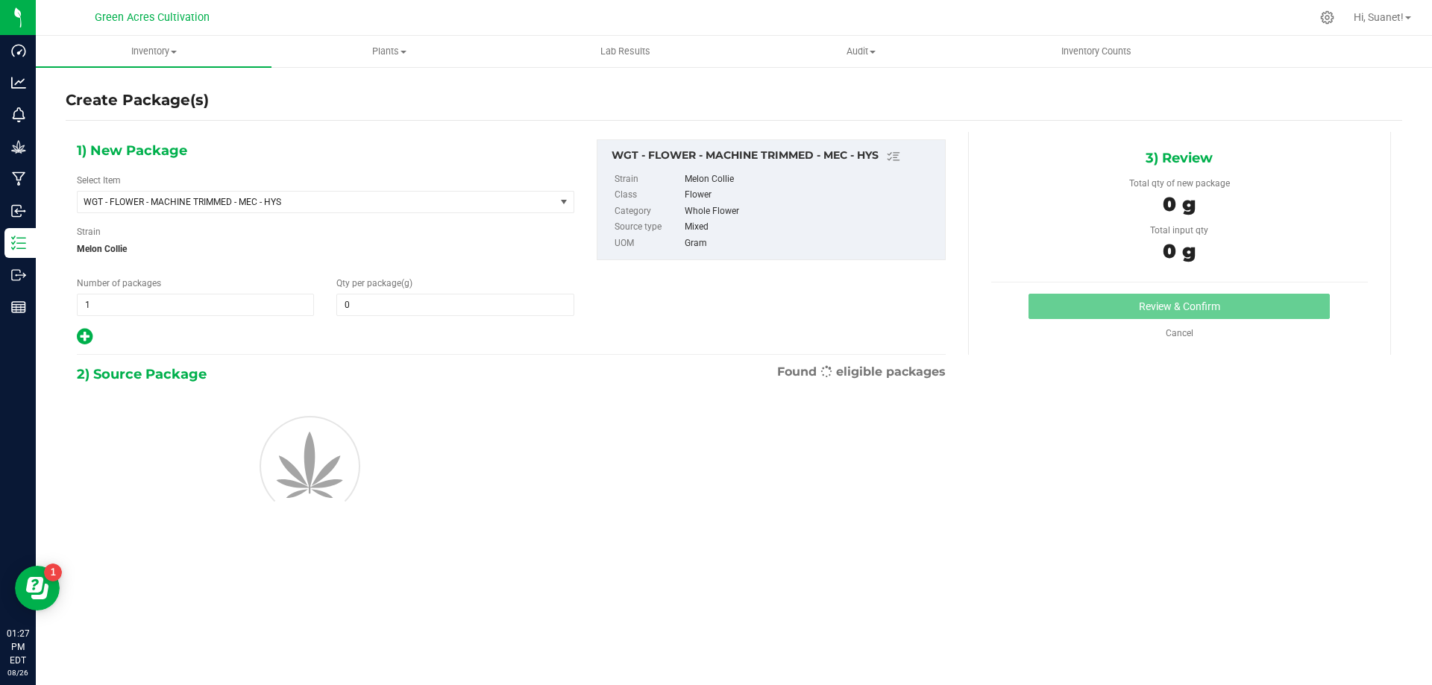
type input "0.0000"
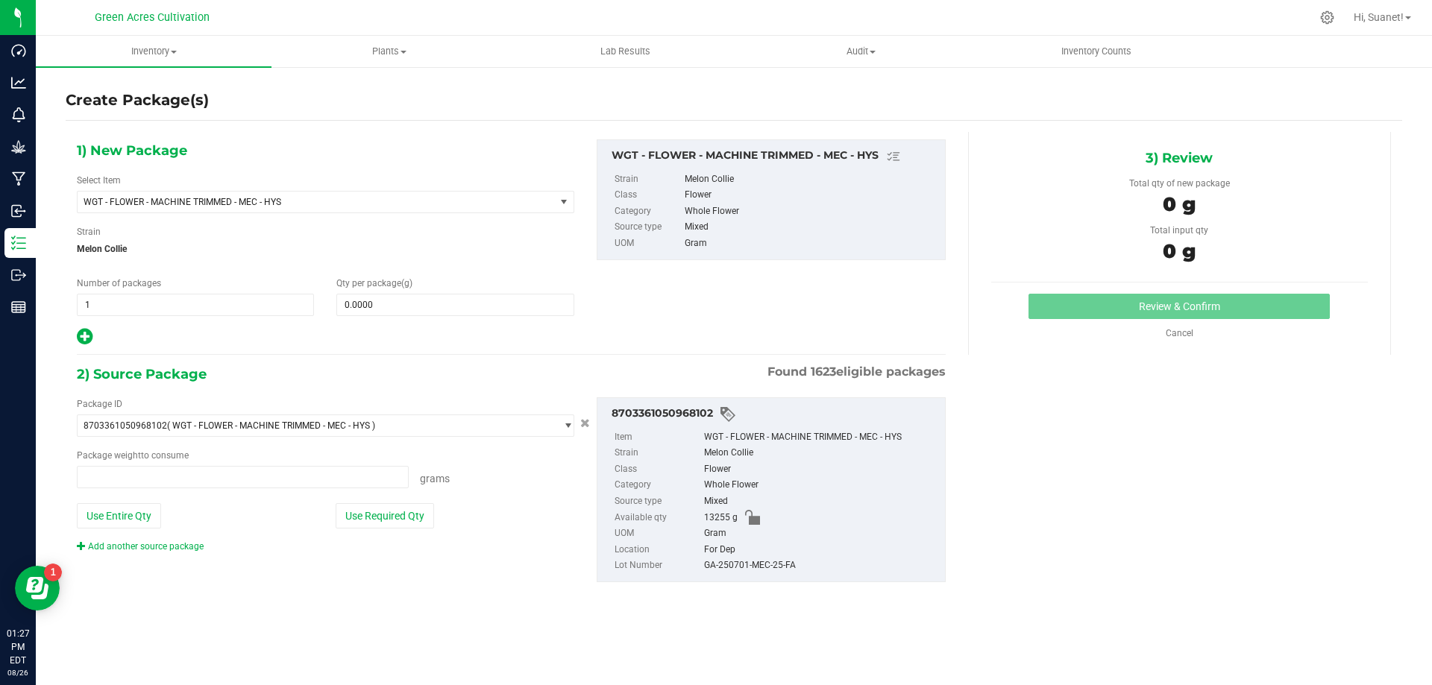
type input "0.0000 g"
click at [280, 207] on span "WGT - FLOWER - MACHINE TRIMMED - MEC - HYS" at bounding box center [307, 202] width 447 height 10
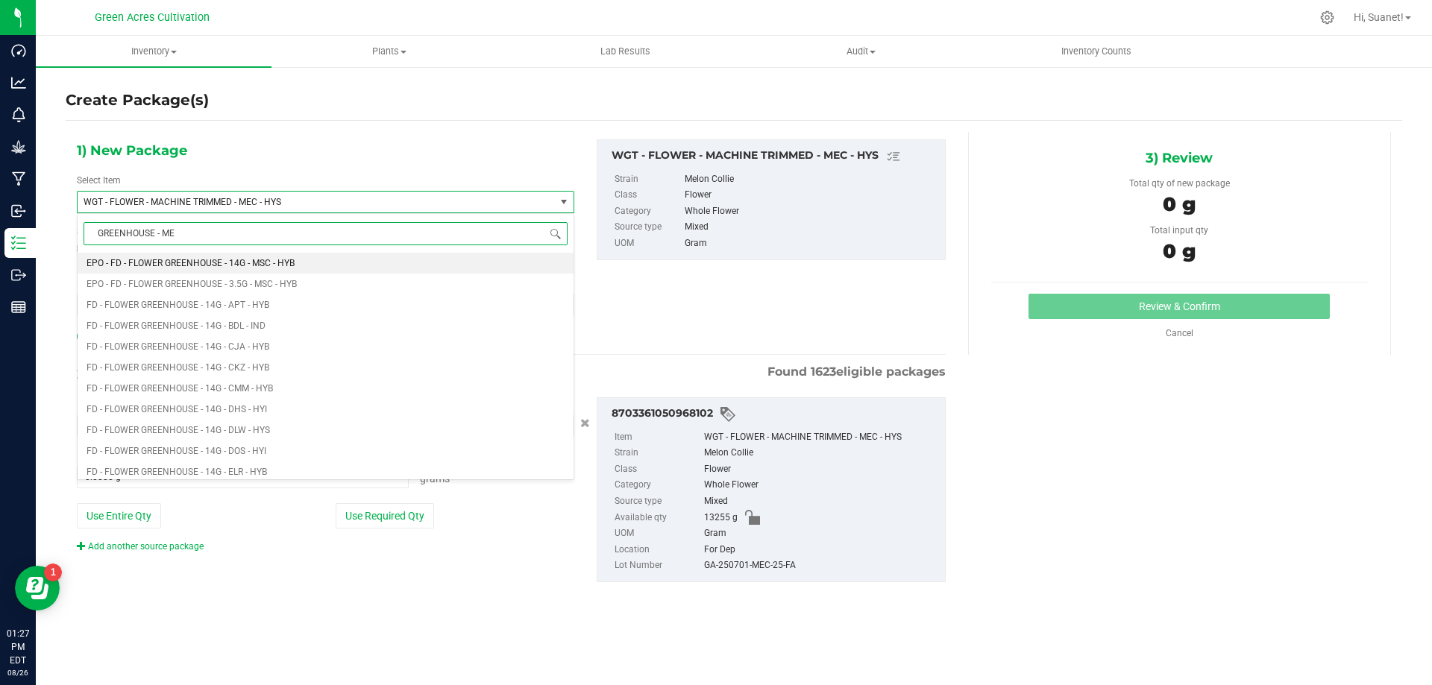
type input "GREENHOUSE - MEC"
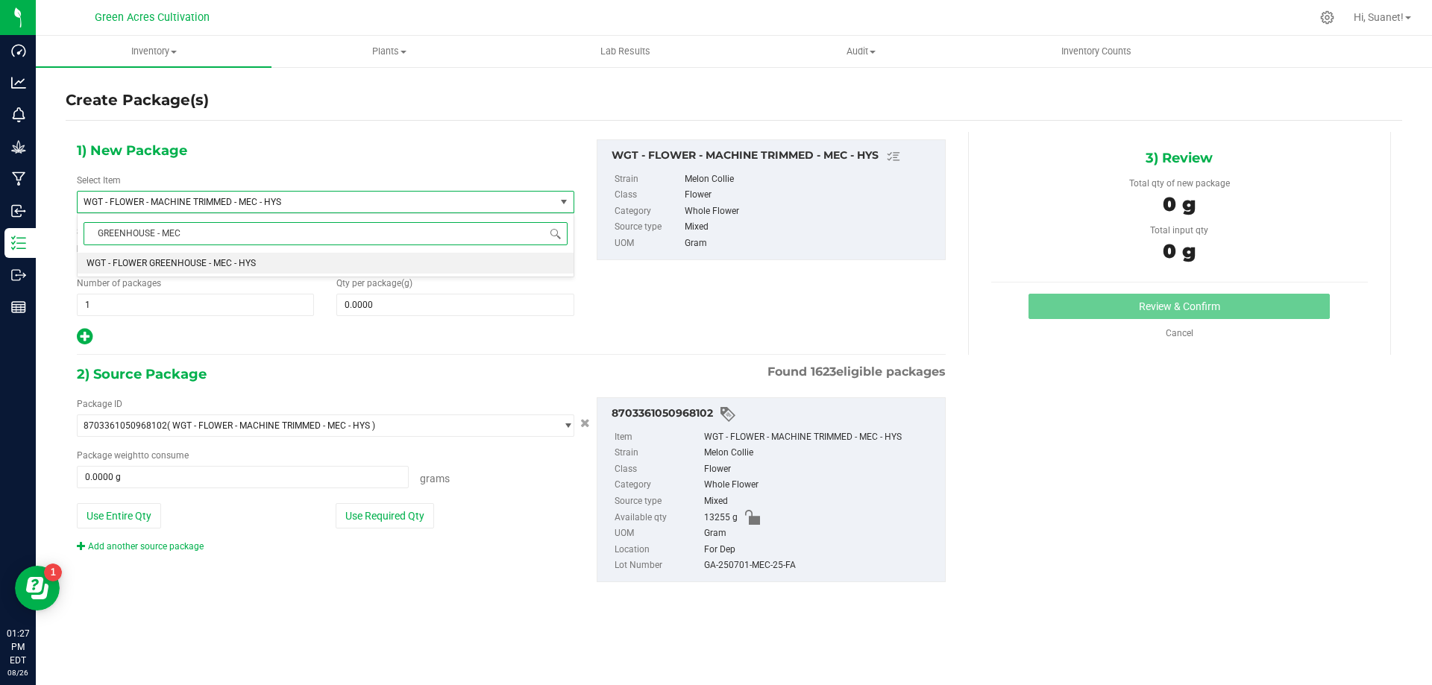
click at [232, 263] on span "WGT - FLOWER GREENHOUSE - MEC - HYS" at bounding box center [171, 263] width 169 height 10
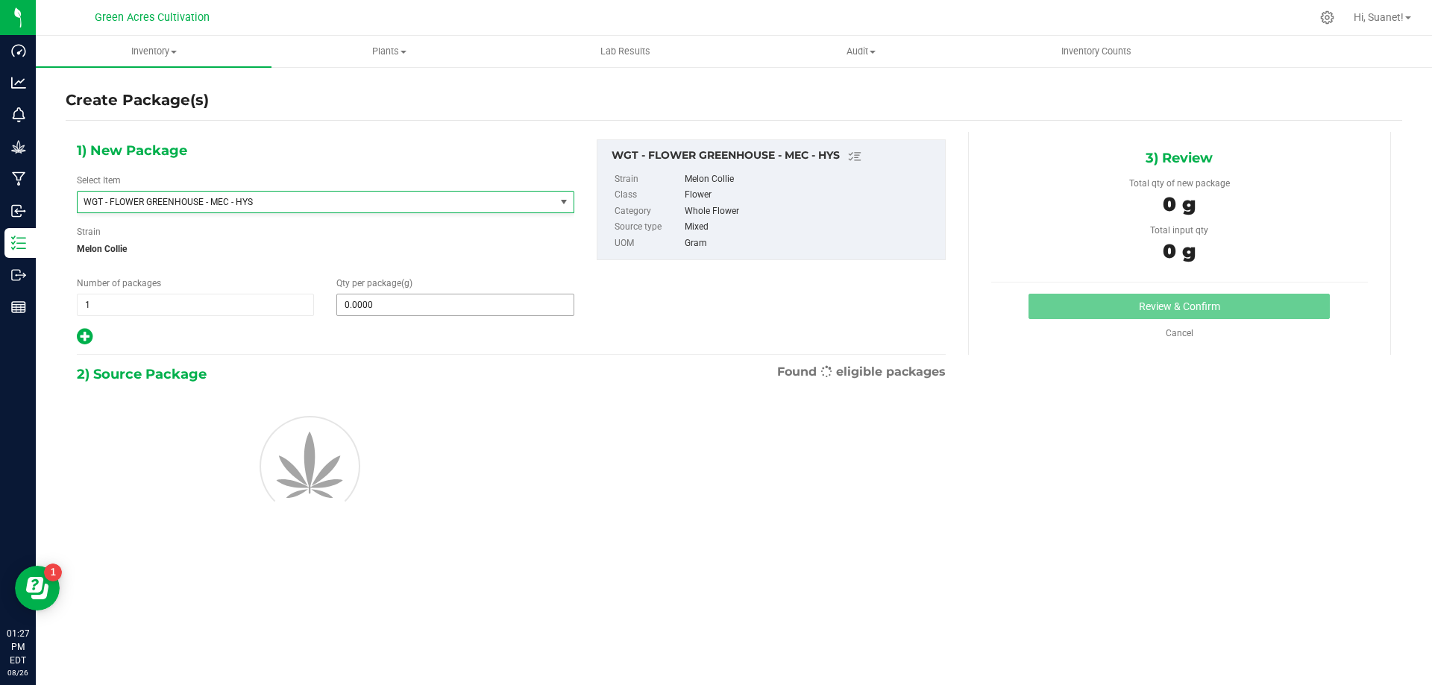
type input "0.0000"
click at [425, 308] on span at bounding box center [454, 305] width 237 height 22
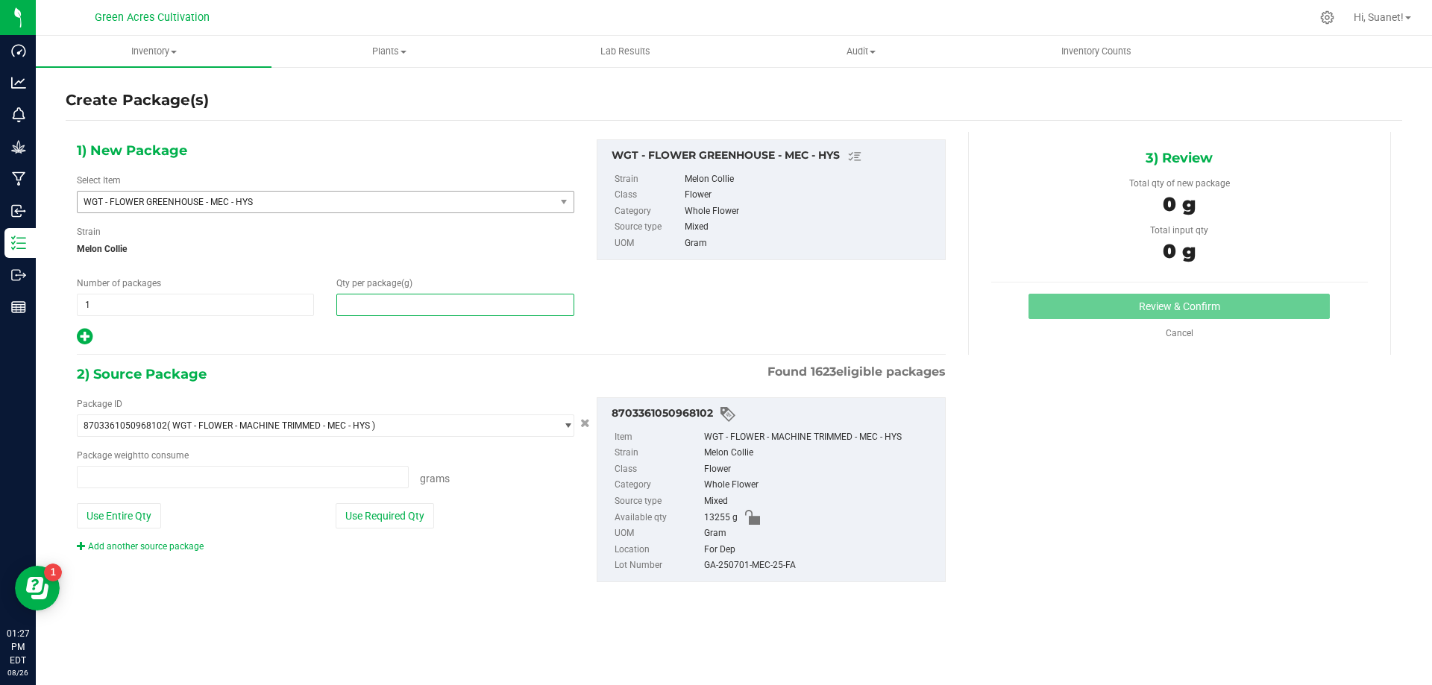
type input "0.0000 g"
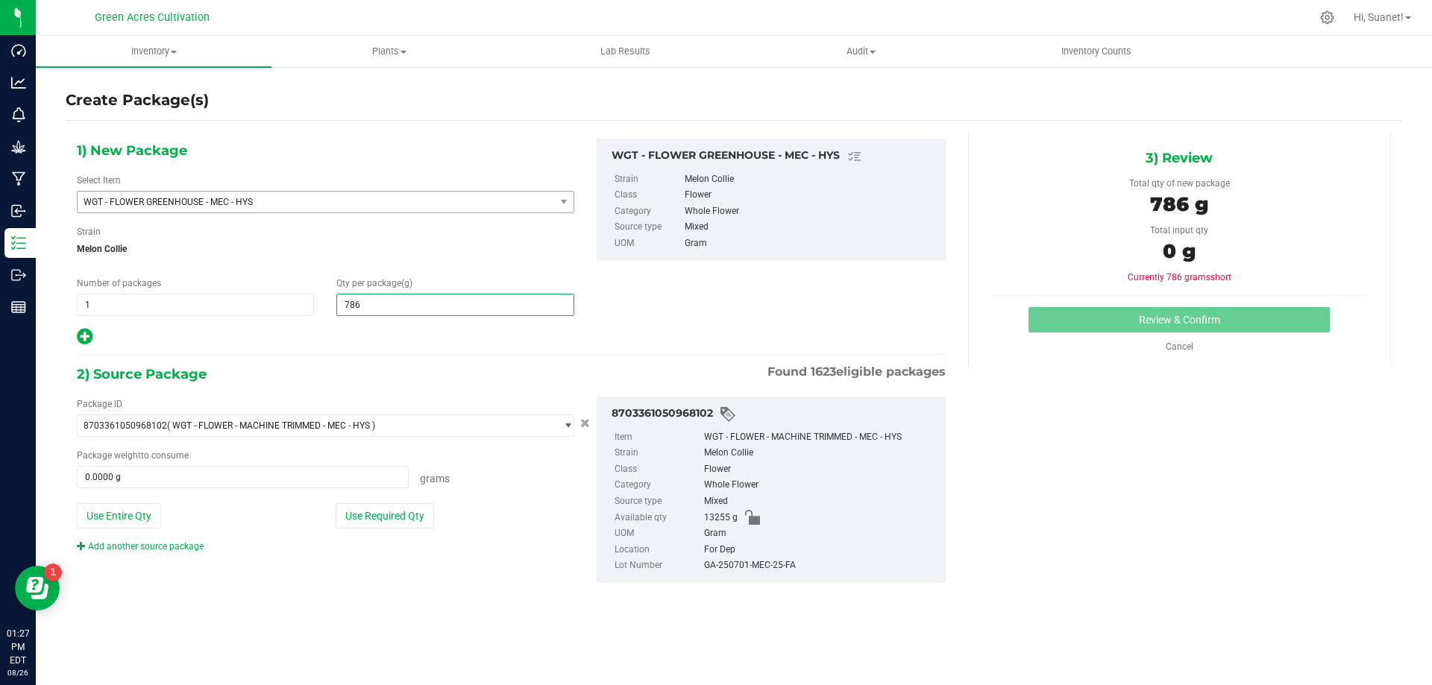
type input "7865"
type input "7,865.0000"
click at [397, 529] on div "Package ID 8703361050968102 ( WGT - FLOWER - MACHINE TRIMMED - MEC - HYS ) 0004…" at bounding box center [326, 475] width 520 height 156
click at [407, 510] on button "Use Required Qty" at bounding box center [385, 515] width 98 height 25
type input "7865.0000 g"
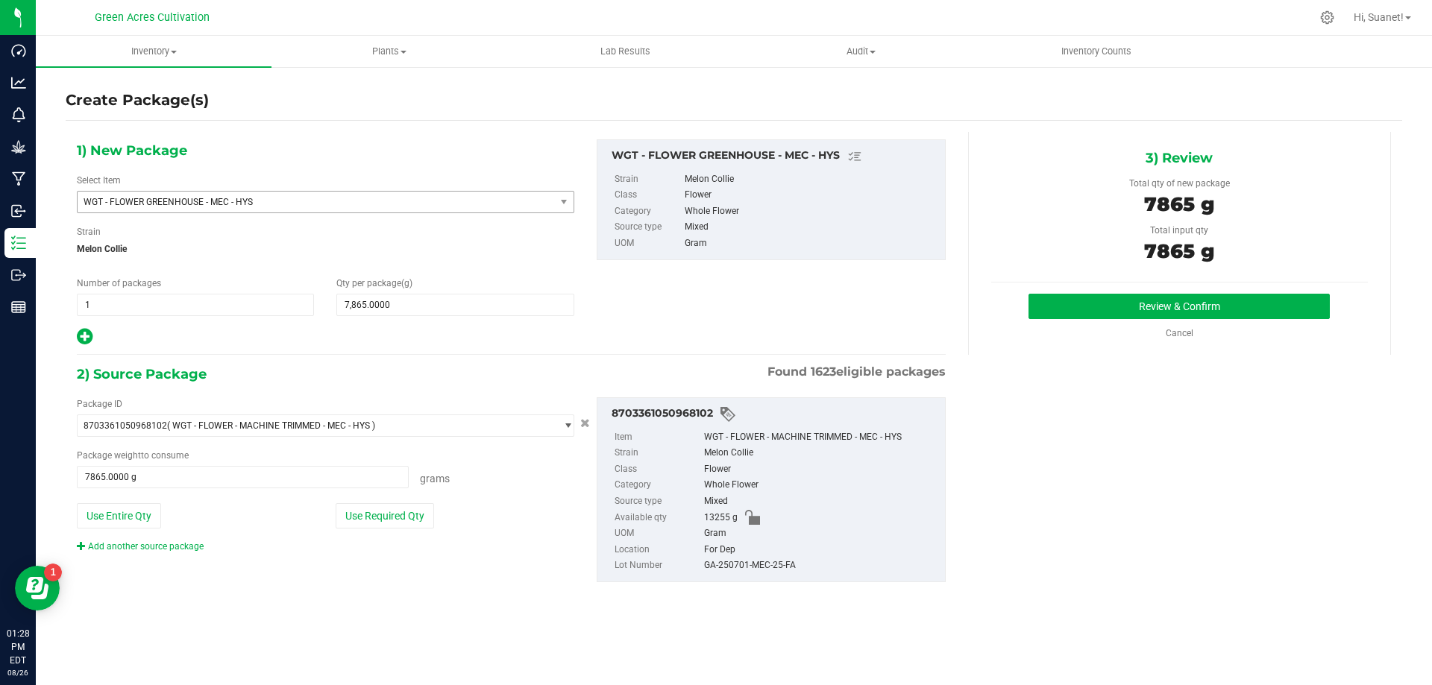
drag, startPoint x: 799, startPoint y: 566, endPoint x: 693, endPoint y: 576, distance: 107.1
click at [696, 576] on div "8703361050968102 Item WGT - FLOWER - MACHINE TRIMMED - MEC - HYS Strain Melon C…" at bounding box center [771, 489] width 349 height 185
copy li "GA-250701-MEC-25-FA"
click at [1197, 310] on button "Review & Confirm" at bounding box center [1178, 306] width 301 height 25
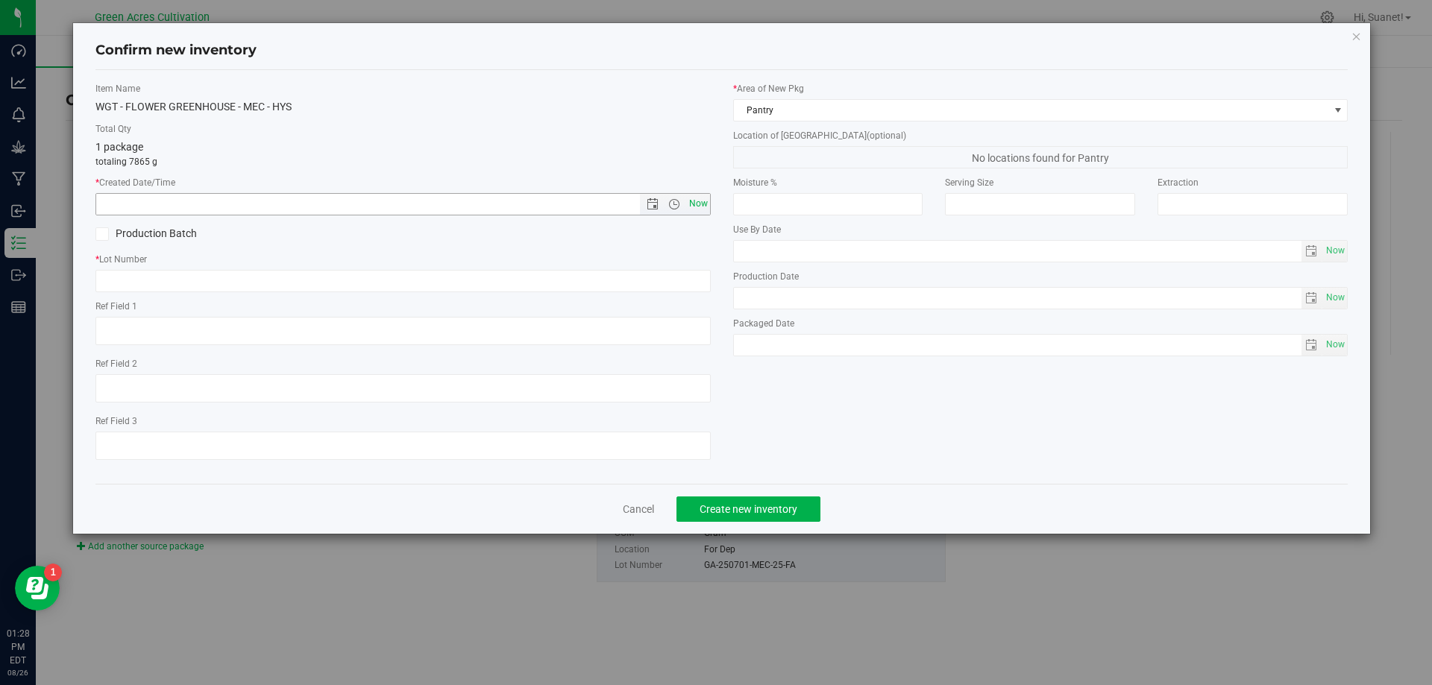
click at [693, 207] on span "Now" at bounding box center [697, 204] width 25 height 22
type input "[DATE] 1:28 PM"
click at [301, 278] on input "text" at bounding box center [402, 281] width 615 height 22
paste input "GA-250701-MEC-25-FA"
type input "GA-250701-MEC-25-FA"
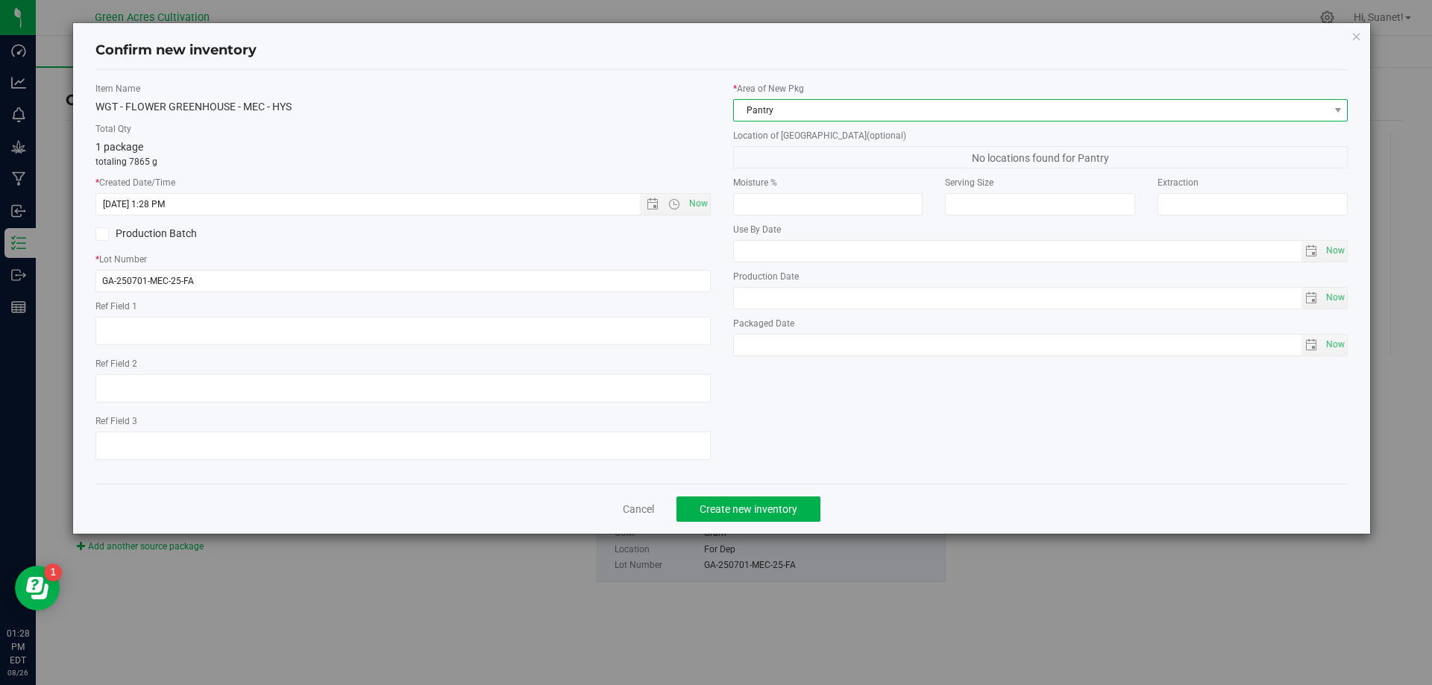
click at [840, 117] on span "Pantry" at bounding box center [1031, 110] width 595 height 21
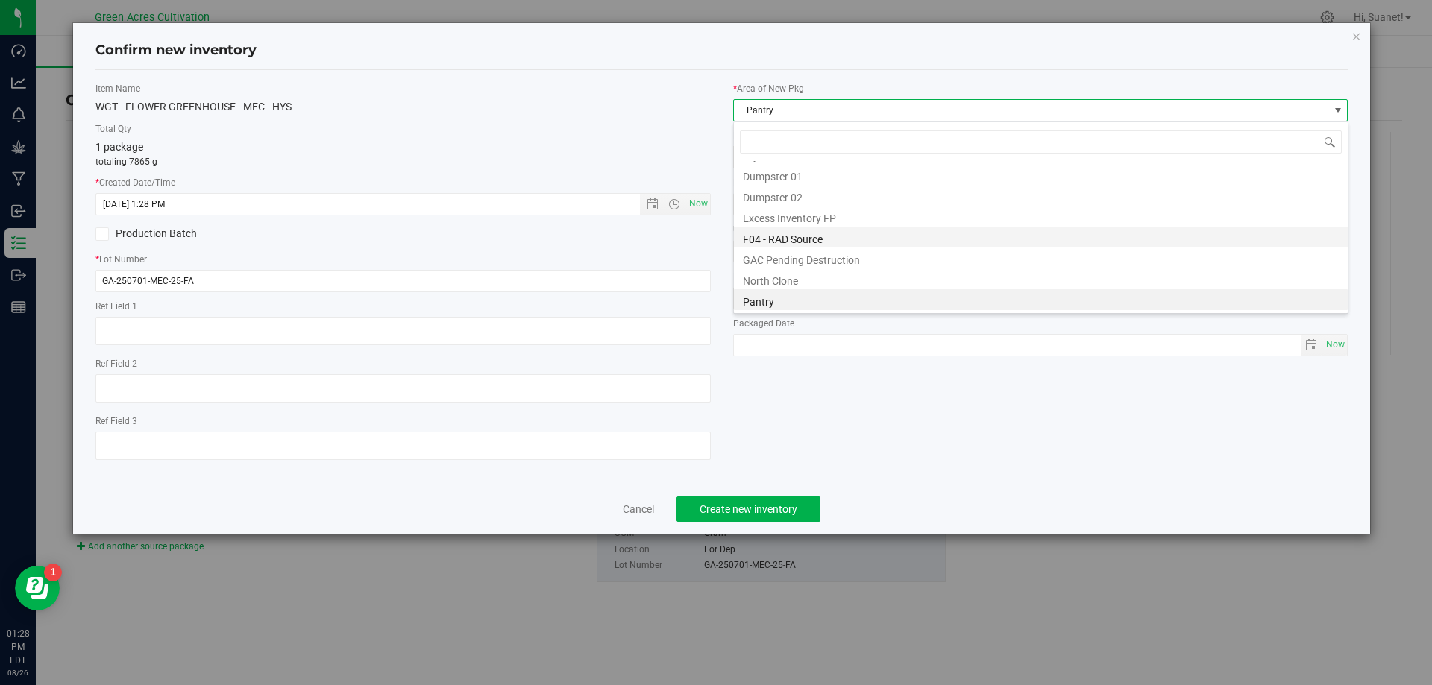
scroll to position [48, 0]
click at [785, 230] on li "Dry Room" at bounding box center [1041, 228] width 614 height 21
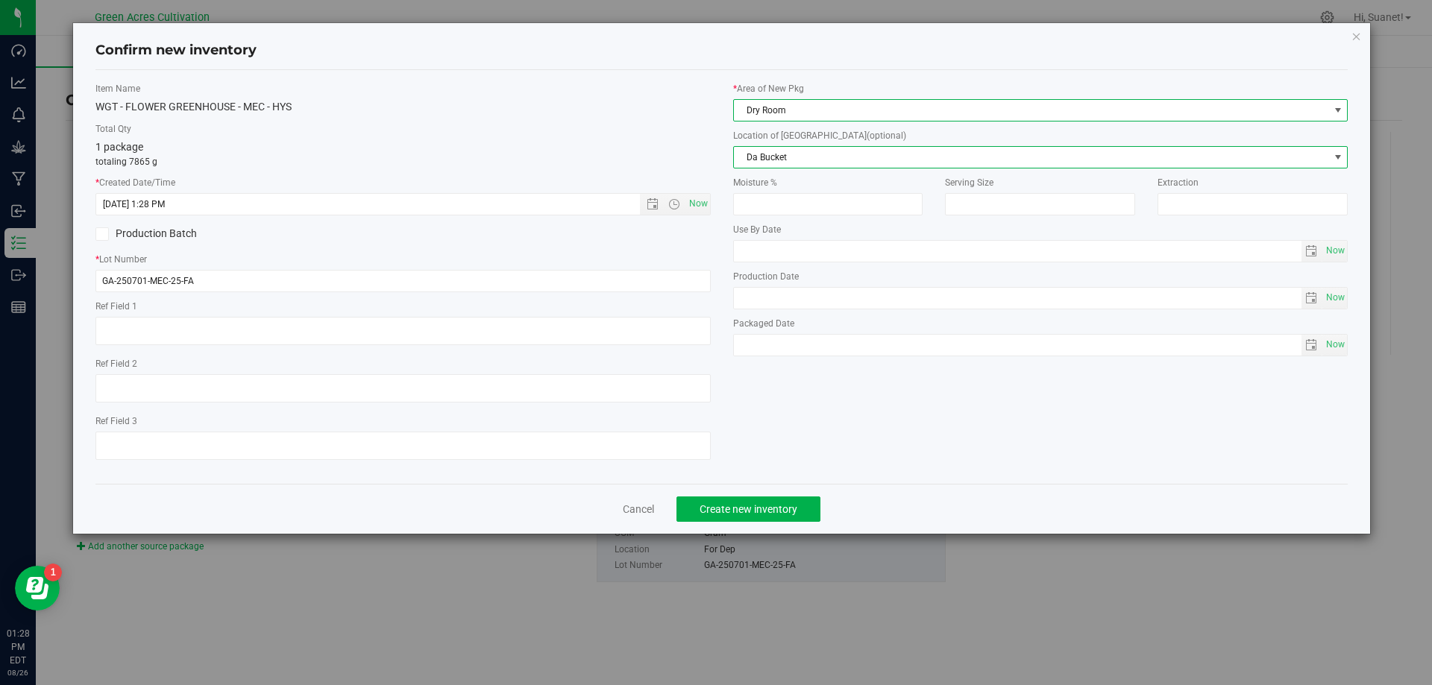
click at [817, 150] on span "Da Bucket" at bounding box center [1031, 157] width 595 height 21
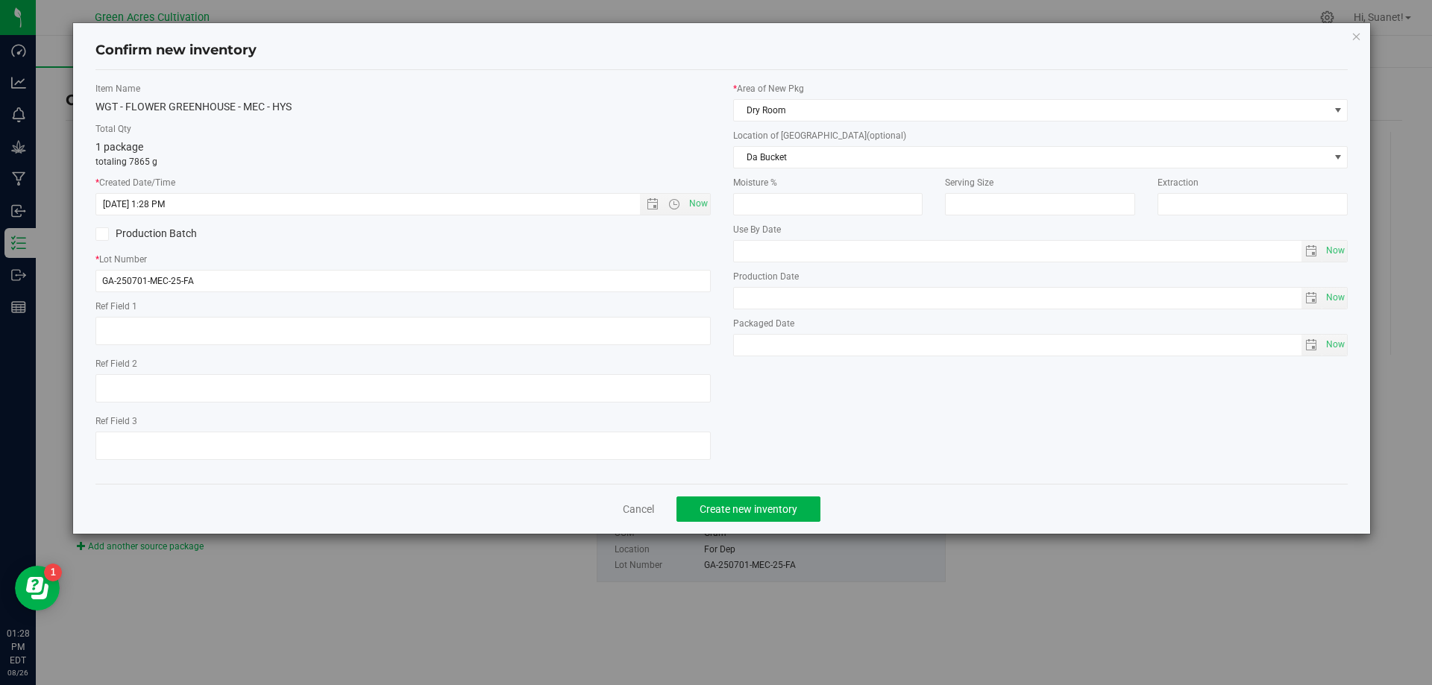
click at [730, 331] on div "* Area of [GEOGRAPHIC_DATA] Dry Room Location of [GEOGRAPHIC_DATA] (optional) D…" at bounding box center [1041, 223] width 638 height 282
click at [792, 166] on span "Da Bucket" at bounding box center [1031, 157] width 595 height 21
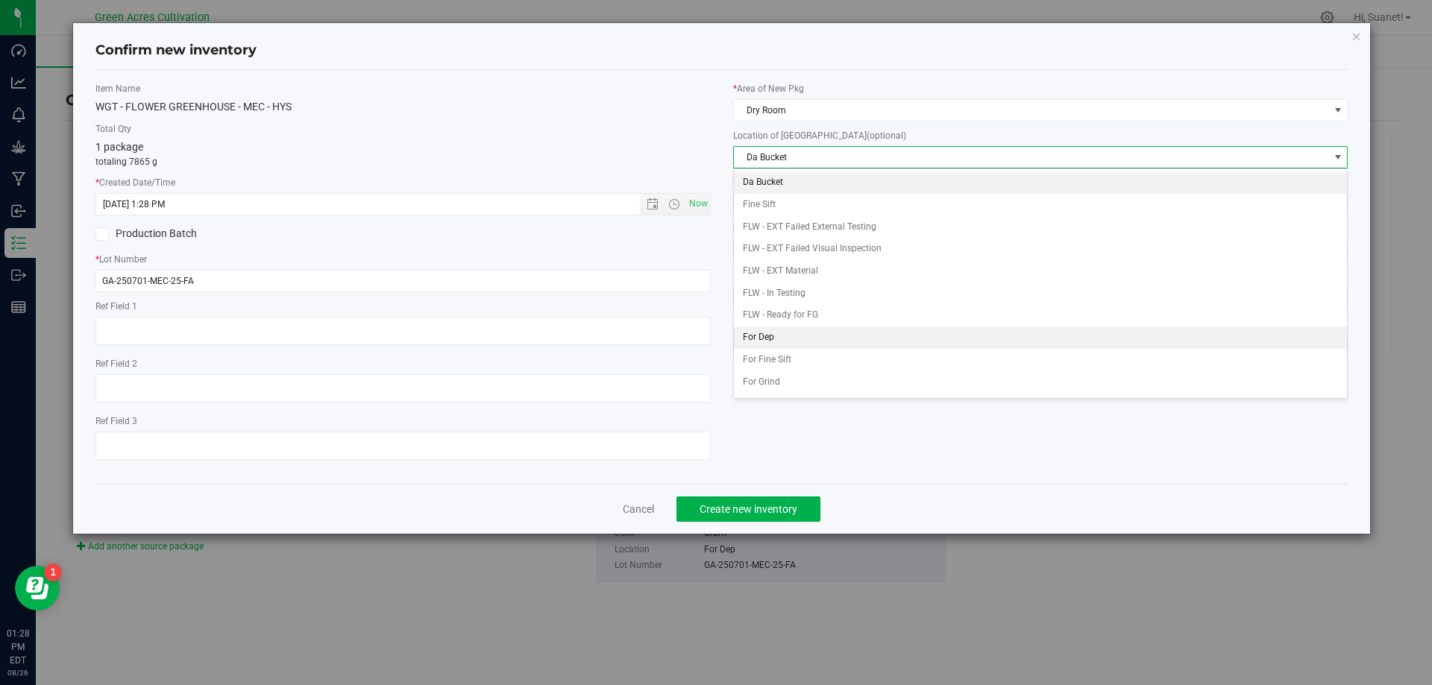
drag, startPoint x: 773, startPoint y: 331, endPoint x: 833, endPoint y: 498, distance: 177.4
click at [771, 333] on li "For Dep" at bounding box center [1041, 338] width 614 height 22
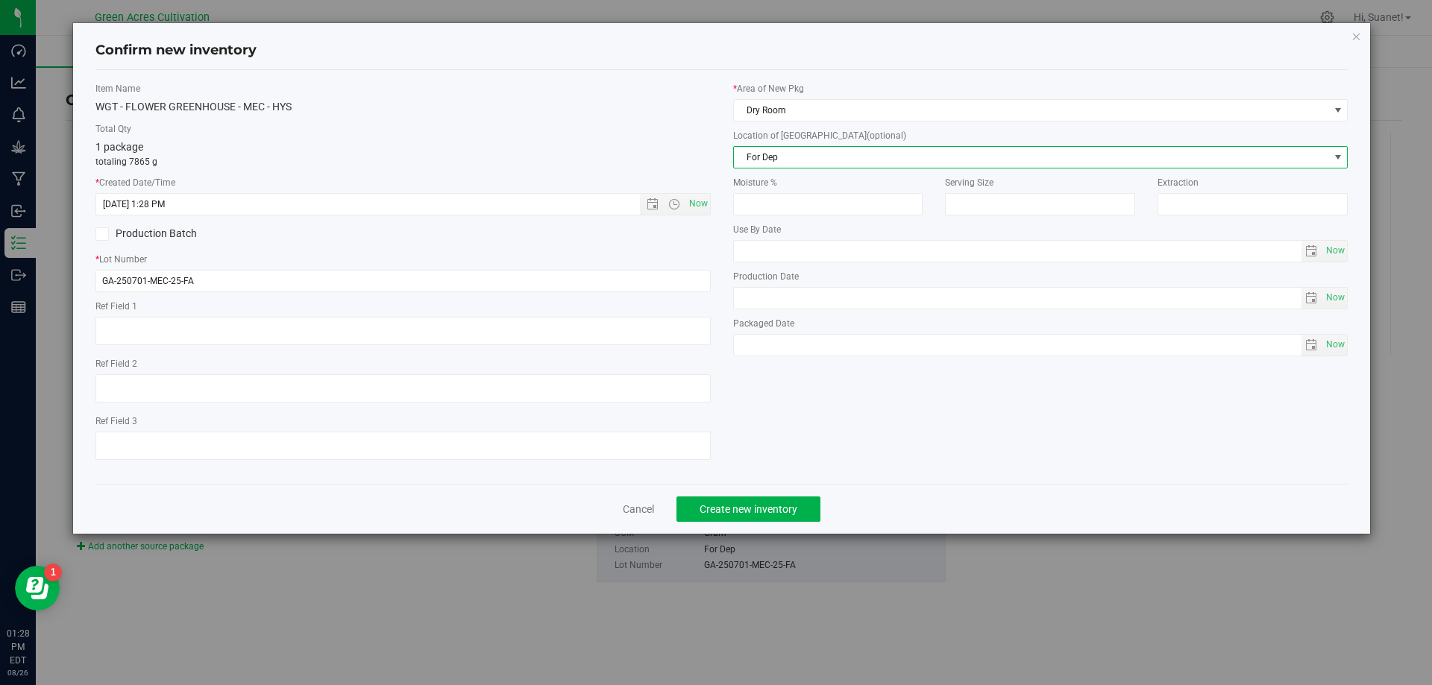
click at [834, 499] on div "Cancel Create new inventory" at bounding box center [721, 509] width 1253 height 50
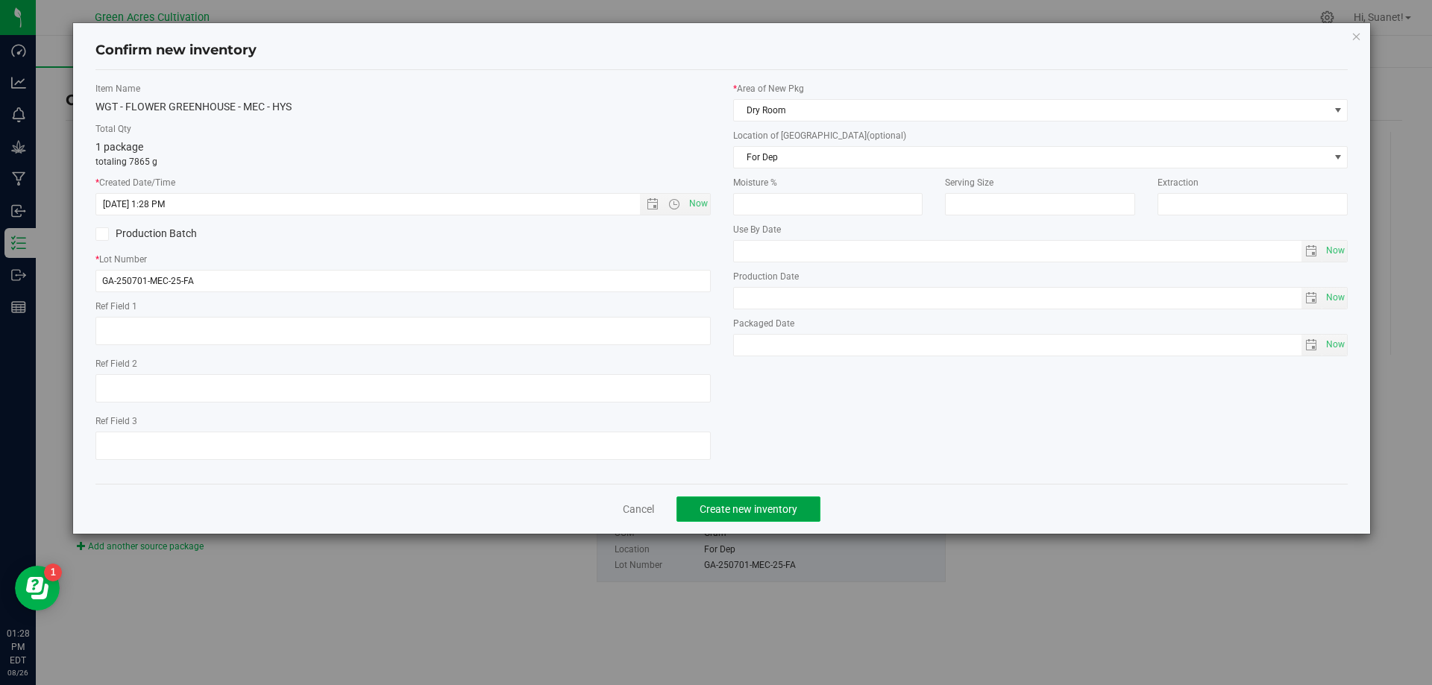
click at [778, 511] on span "Create new inventory" at bounding box center [748, 509] width 98 height 12
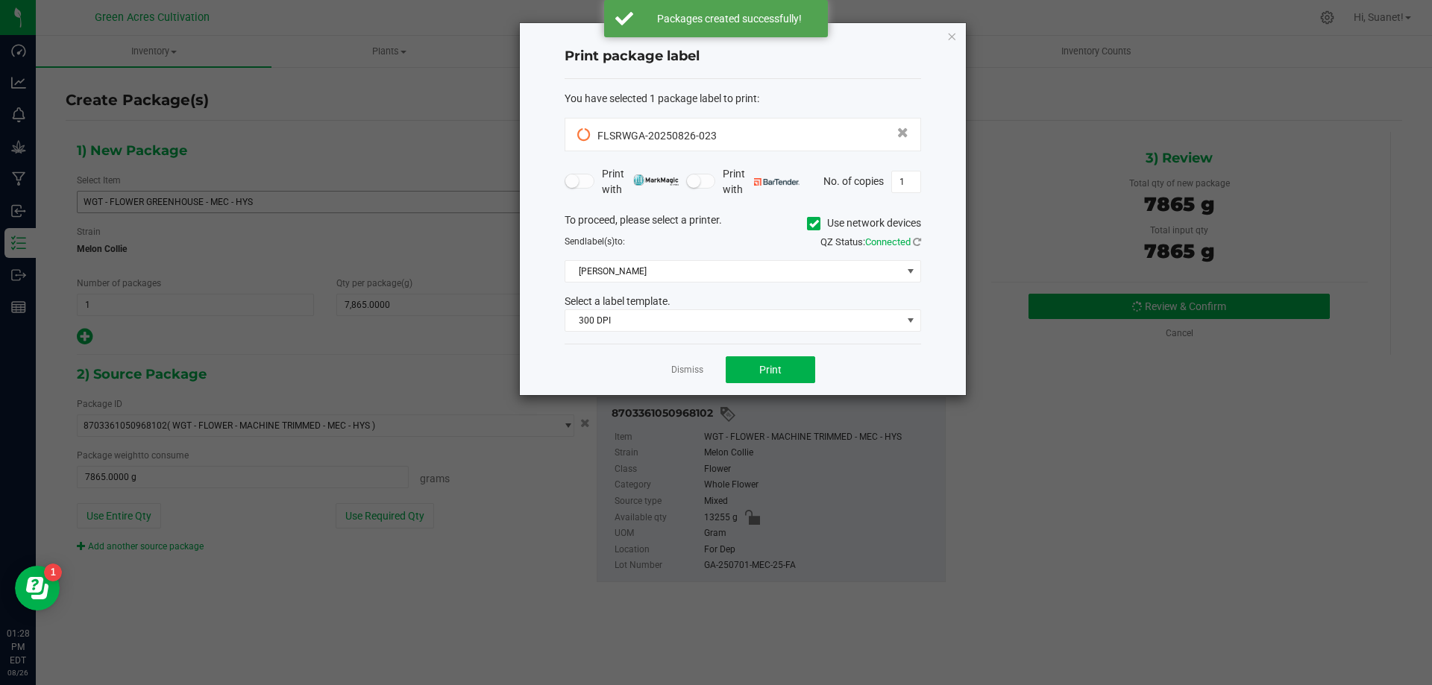
click at [813, 224] on icon at bounding box center [814, 224] width 10 height 0
click at [0, 0] on input "Use network devices" at bounding box center [0, 0] width 0 height 0
click at [652, 273] on span at bounding box center [733, 271] width 336 height 21
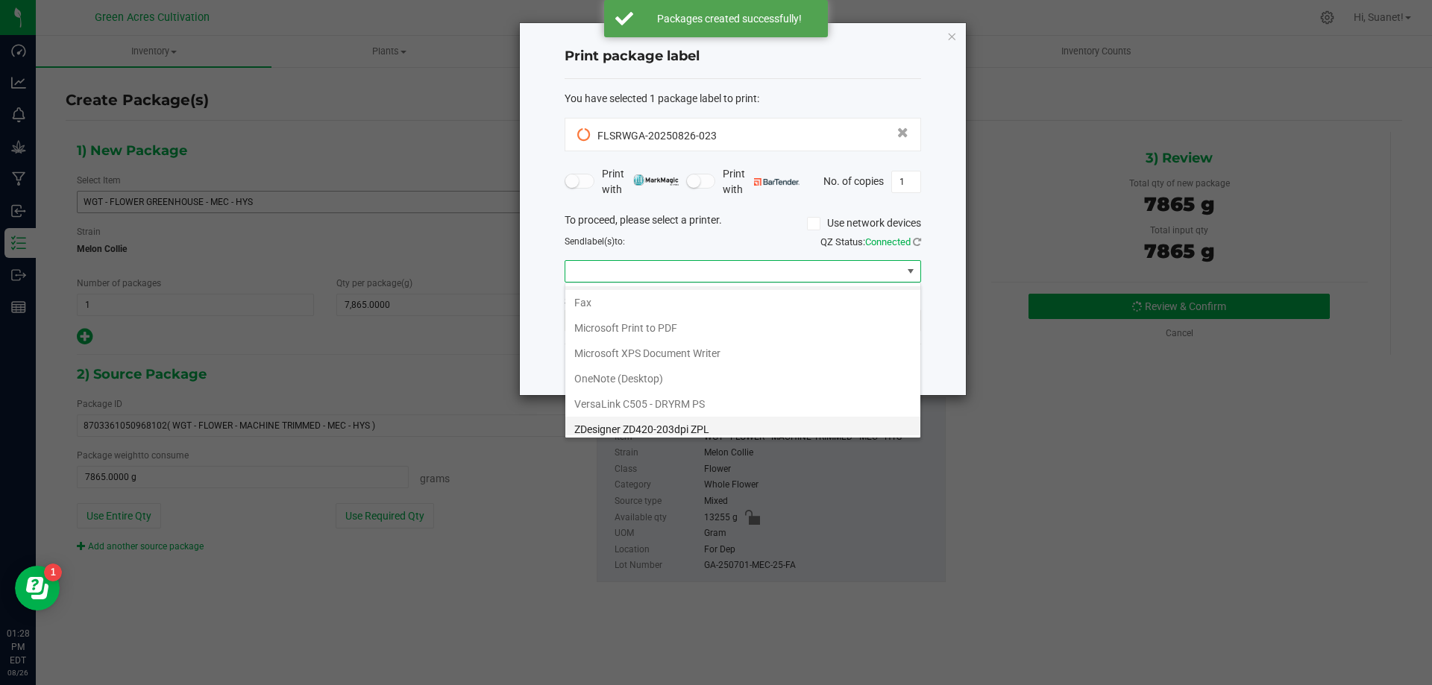
scroll to position [28, 0]
click at [613, 421] on ZPL "ZDesigner ZD420-203dpi ZPL" at bounding box center [742, 422] width 355 height 25
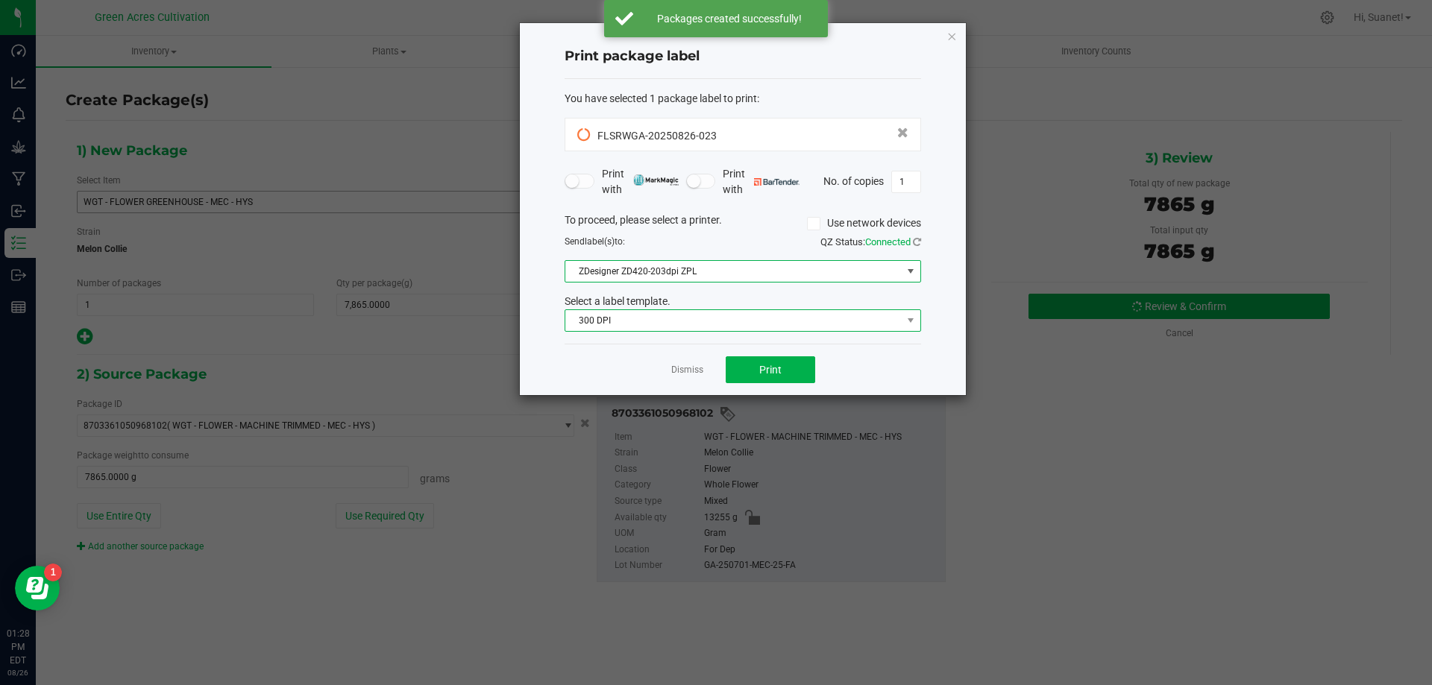
click at [624, 327] on span "300 DPI" at bounding box center [733, 320] width 336 height 21
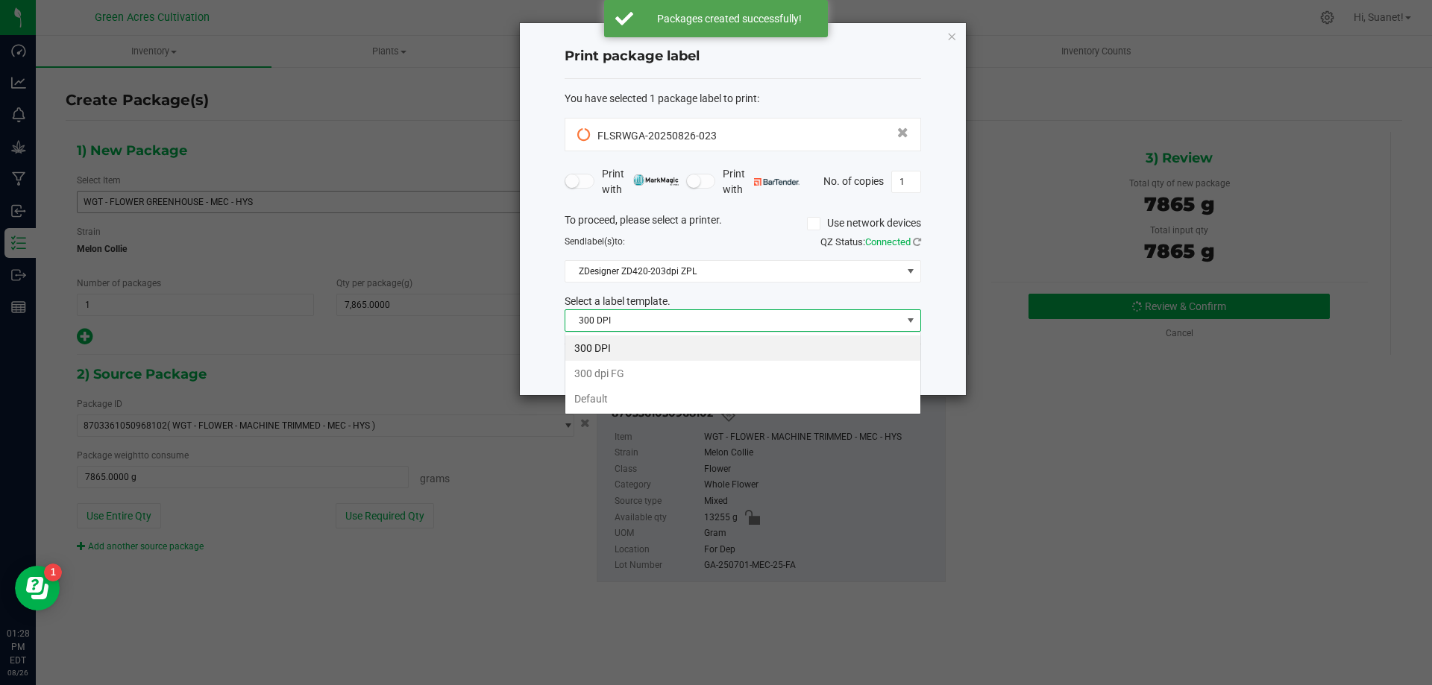
scroll to position [22, 356]
click at [604, 394] on li "Default" at bounding box center [742, 398] width 355 height 25
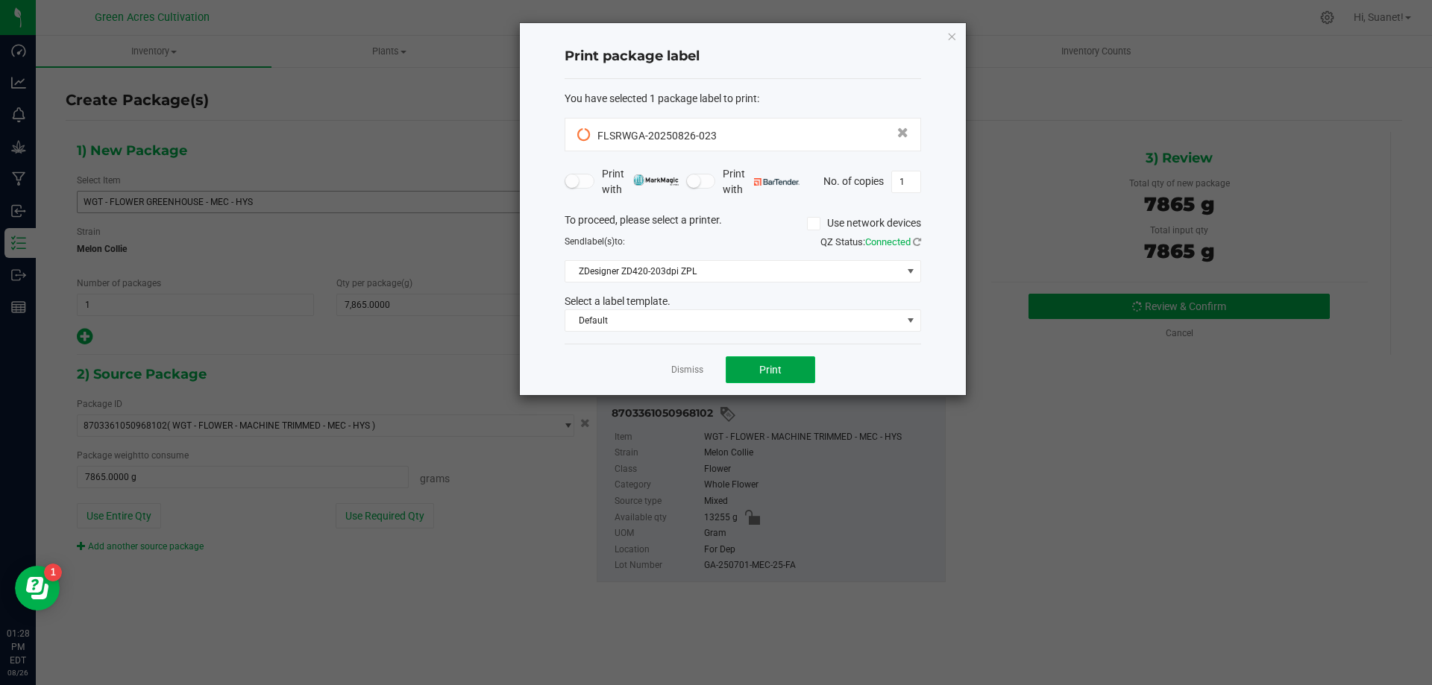
click at [782, 369] on button "Print" at bounding box center [770, 369] width 89 height 27
click at [783, 371] on button "Print" at bounding box center [770, 369] width 89 height 27
click at [684, 372] on link "Dismiss" at bounding box center [687, 370] width 32 height 13
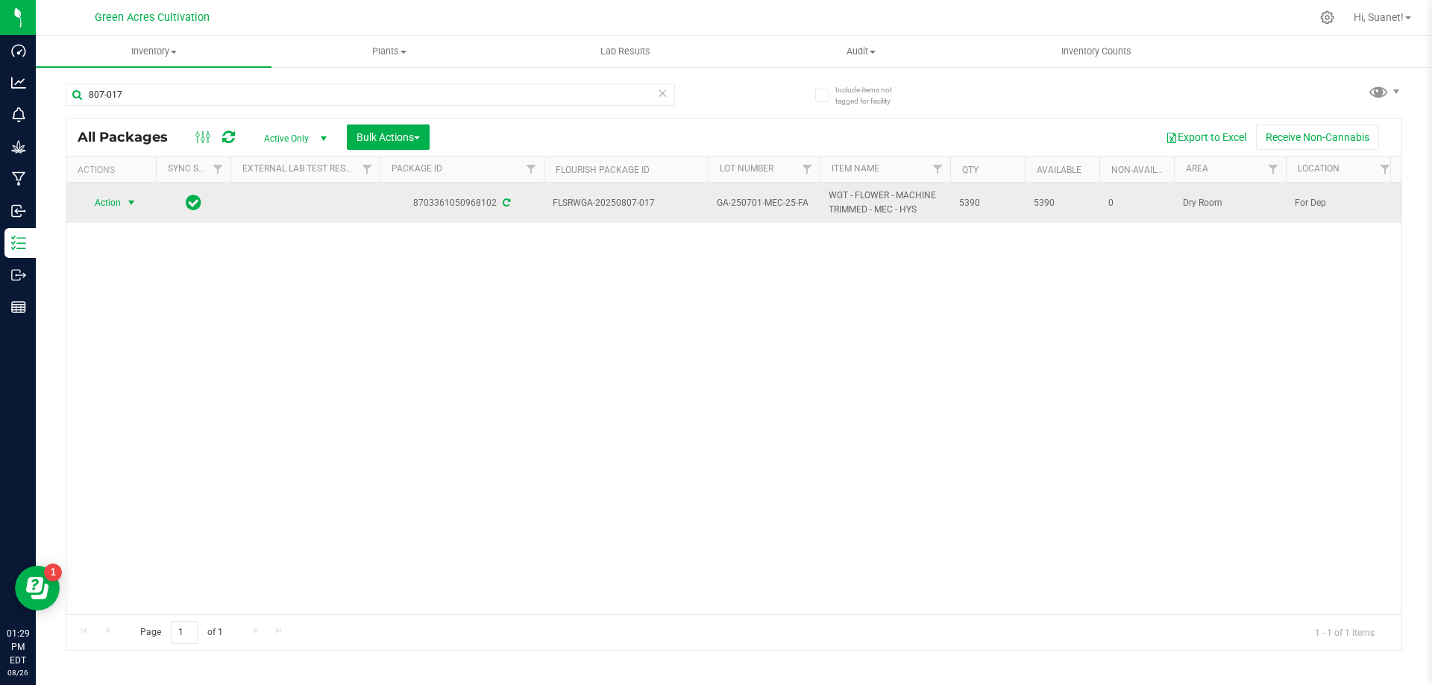
click at [133, 198] on span "select" at bounding box center [131, 203] width 12 height 12
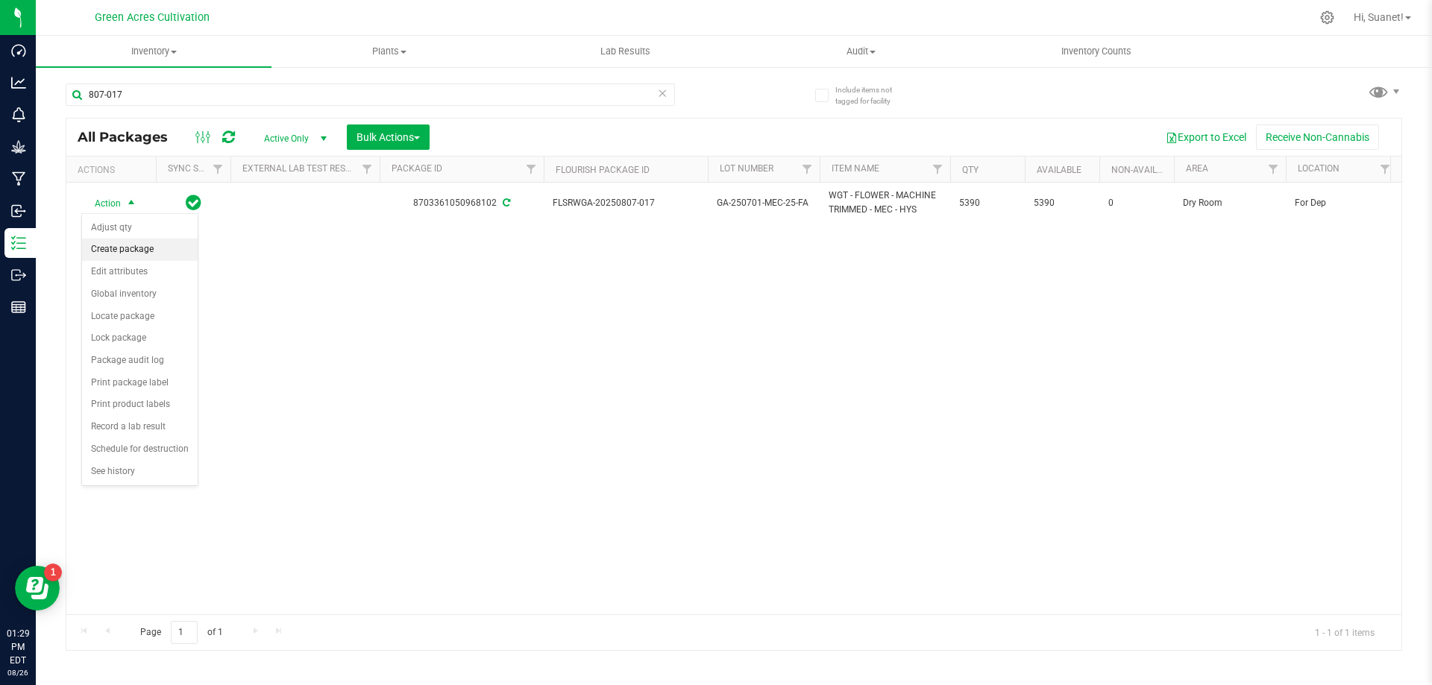
click at [132, 251] on li "Create package" at bounding box center [140, 250] width 116 height 22
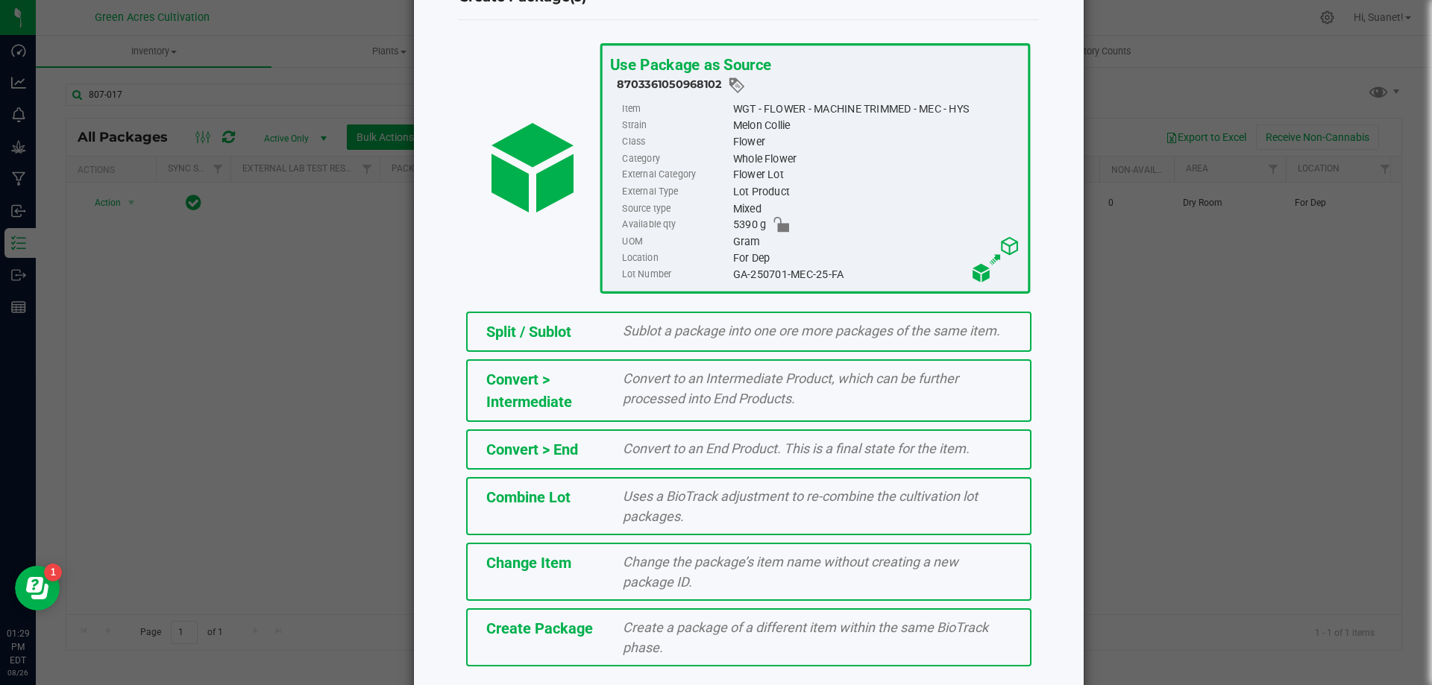
scroll to position [107, 0]
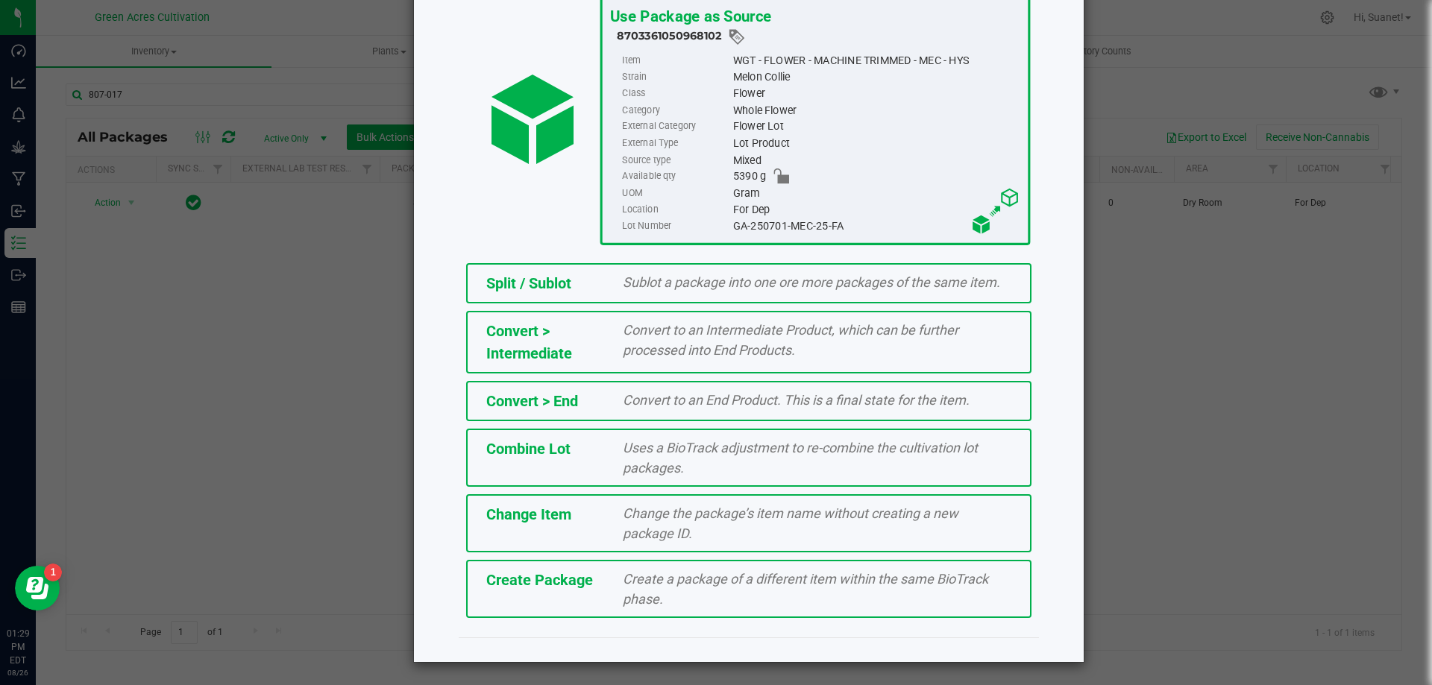
click at [611, 585] on div "Create a package of a different item within the same BioTrack phase." at bounding box center [816, 589] width 411 height 40
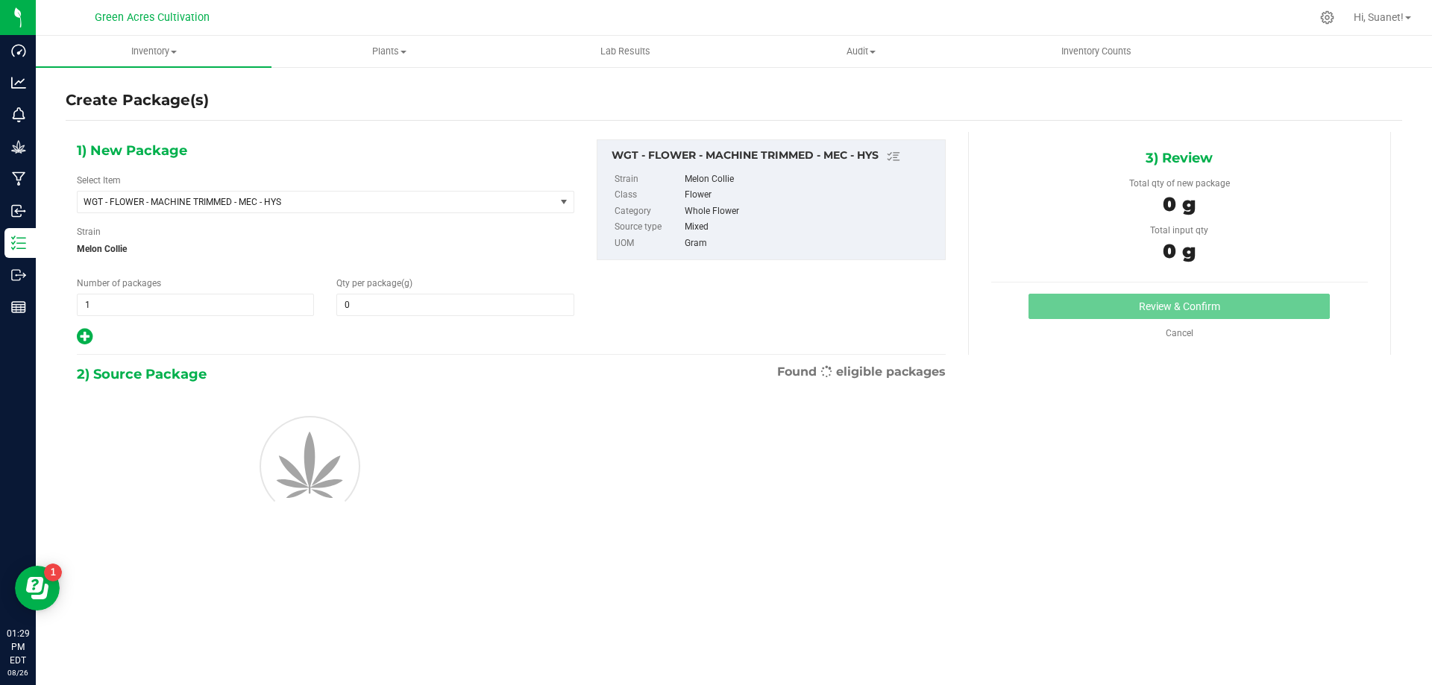
type input "0.0000"
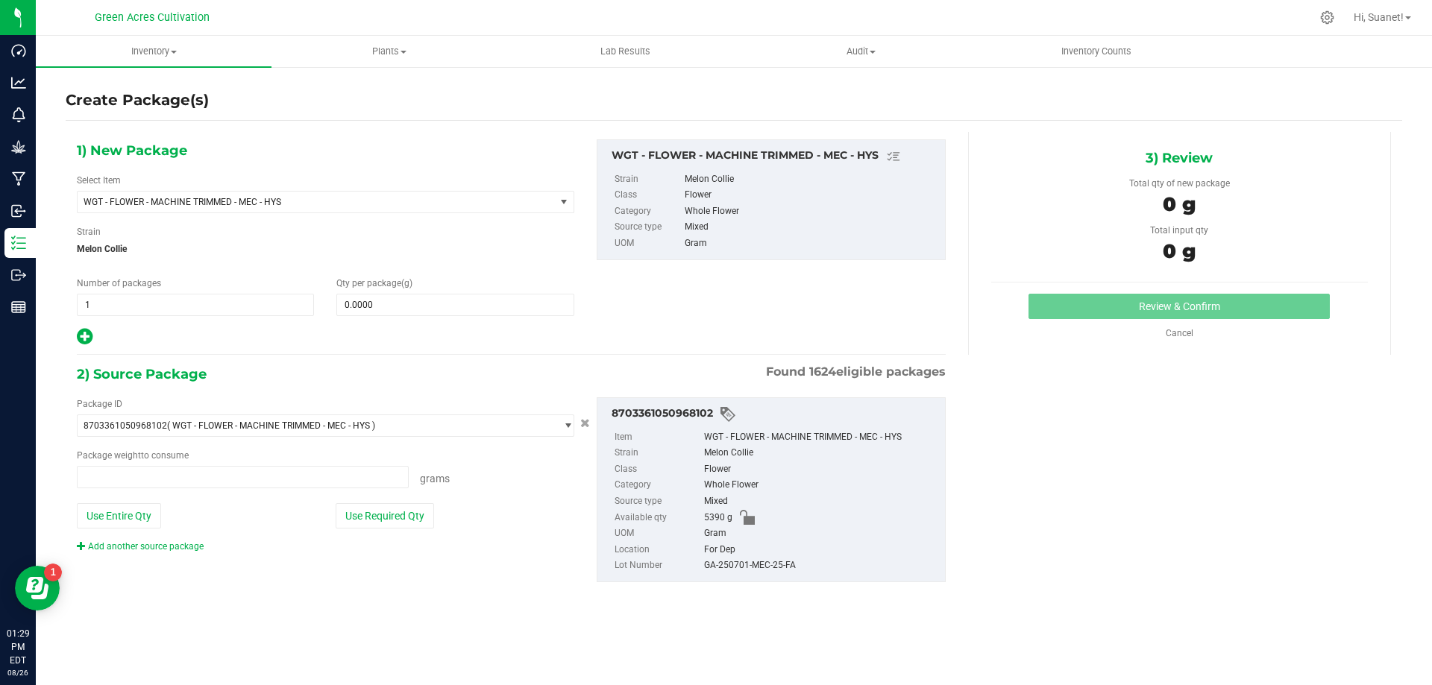
type input "0.0000 g"
click at [399, 305] on span at bounding box center [454, 305] width 237 height 22
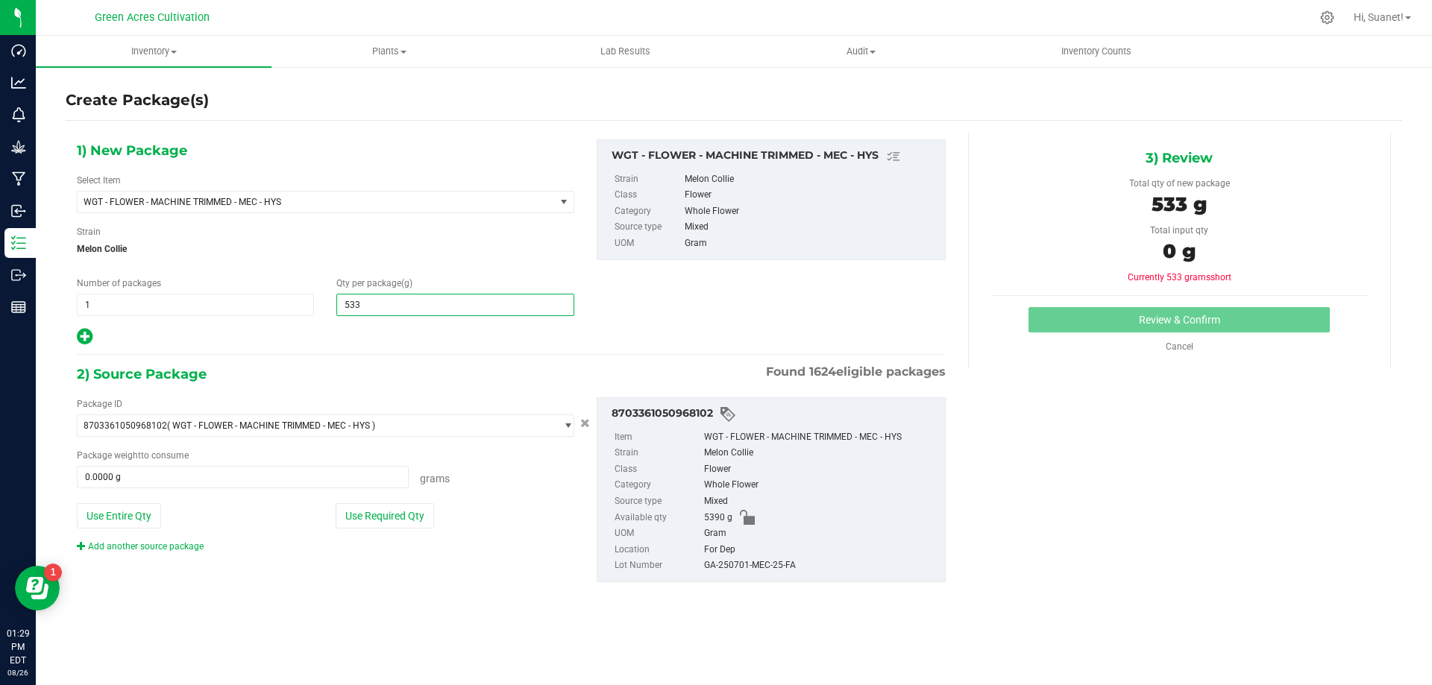
type input "5330"
type input "5,330.0000"
click at [381, 524] on button "Use Required Qty" at bounding box center [385, 515] width 98 height 25
type input "5330.0000 g"
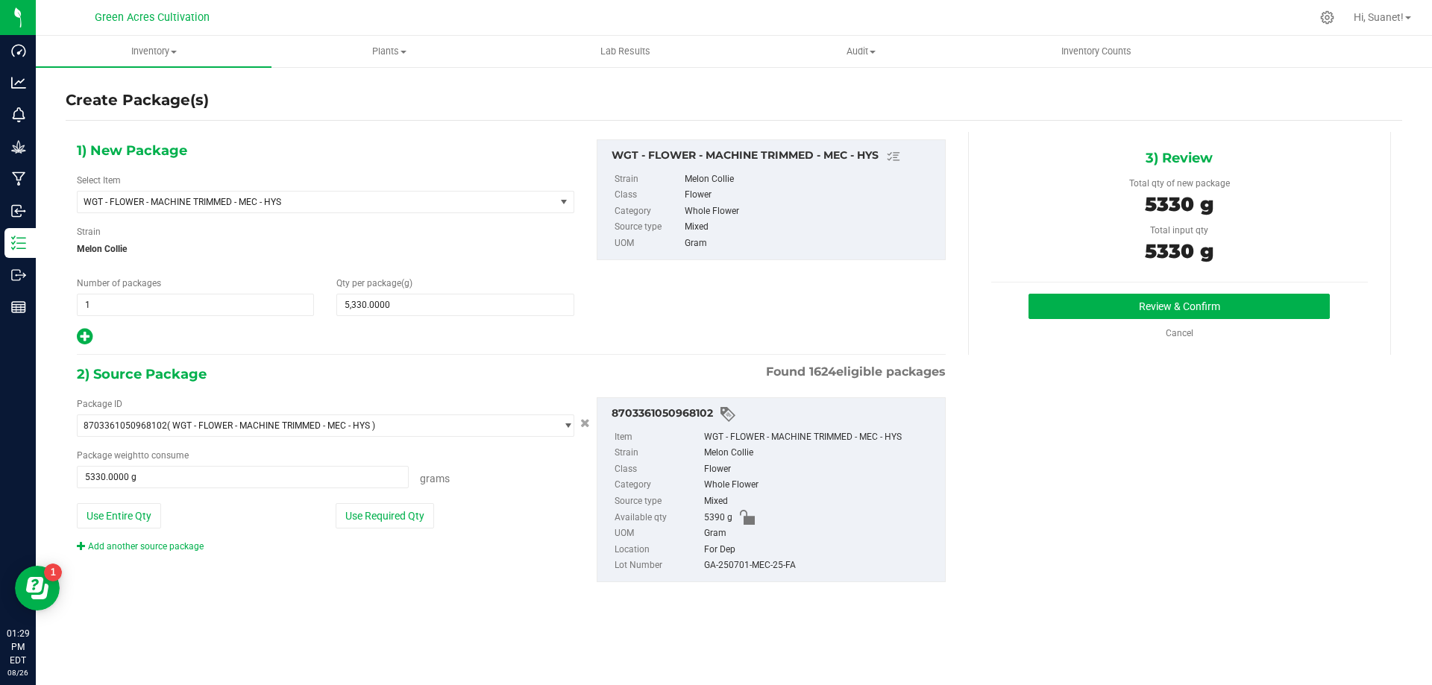
drag, startPoint x: 811, startPoint y: 567, endPoint x: 696, endPoint y: 569, distance: 114.1
click at [696, 569] on li "Lot Number GA-250701-MEC-25-FA" at bounding box center [775, 566] width 322 height 16
copy li "GA-250701-MEC-25-FA"
click at [1120, 304] on button "Review & Confirm" at bounding box center [1178, 306] width 301 height 25
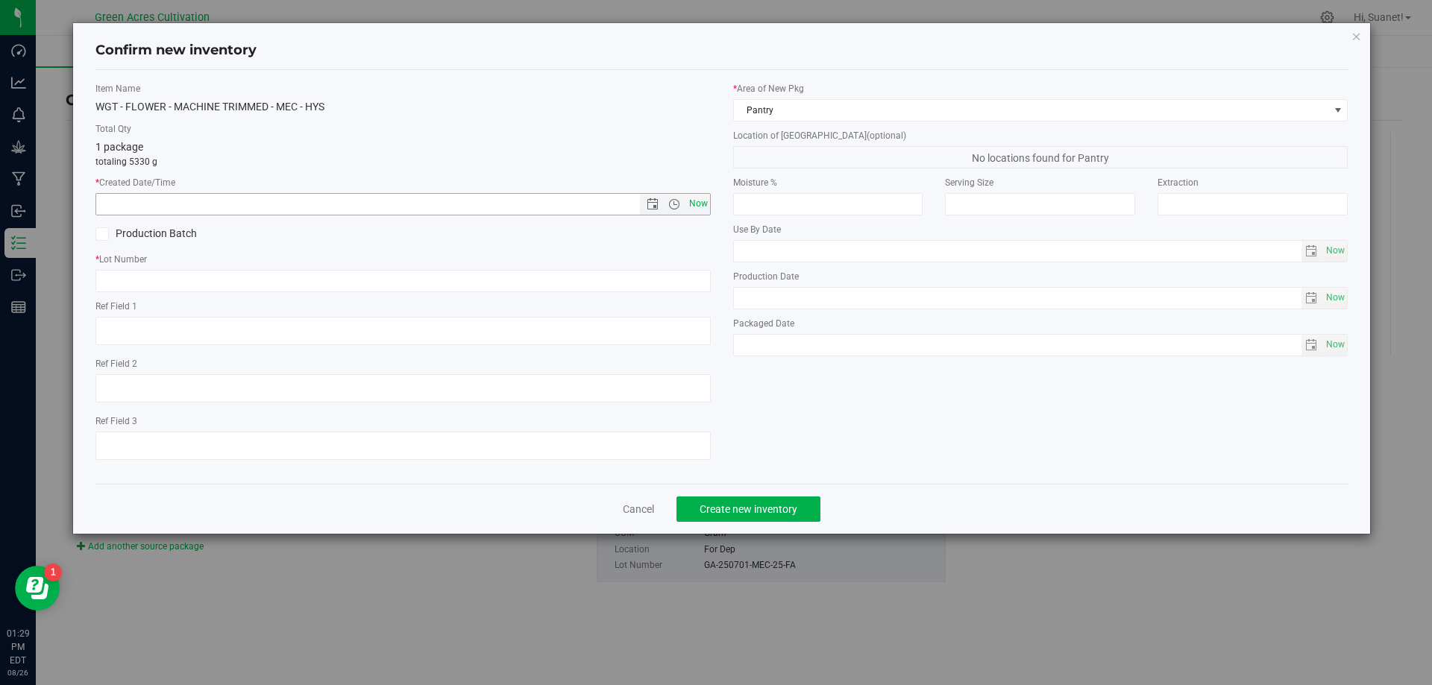
click at [702, 201] on span "Now" at bounding box center [697, 204] width 25 height 22
type input "[DATE] 1:29 PM"
click at [385, 276] on input "text" at bounding box center [402, 281] width 615 height 22
paste input "GA-250701-MEC-25-FA"
type input "GA-250701-MEC-25-FA"
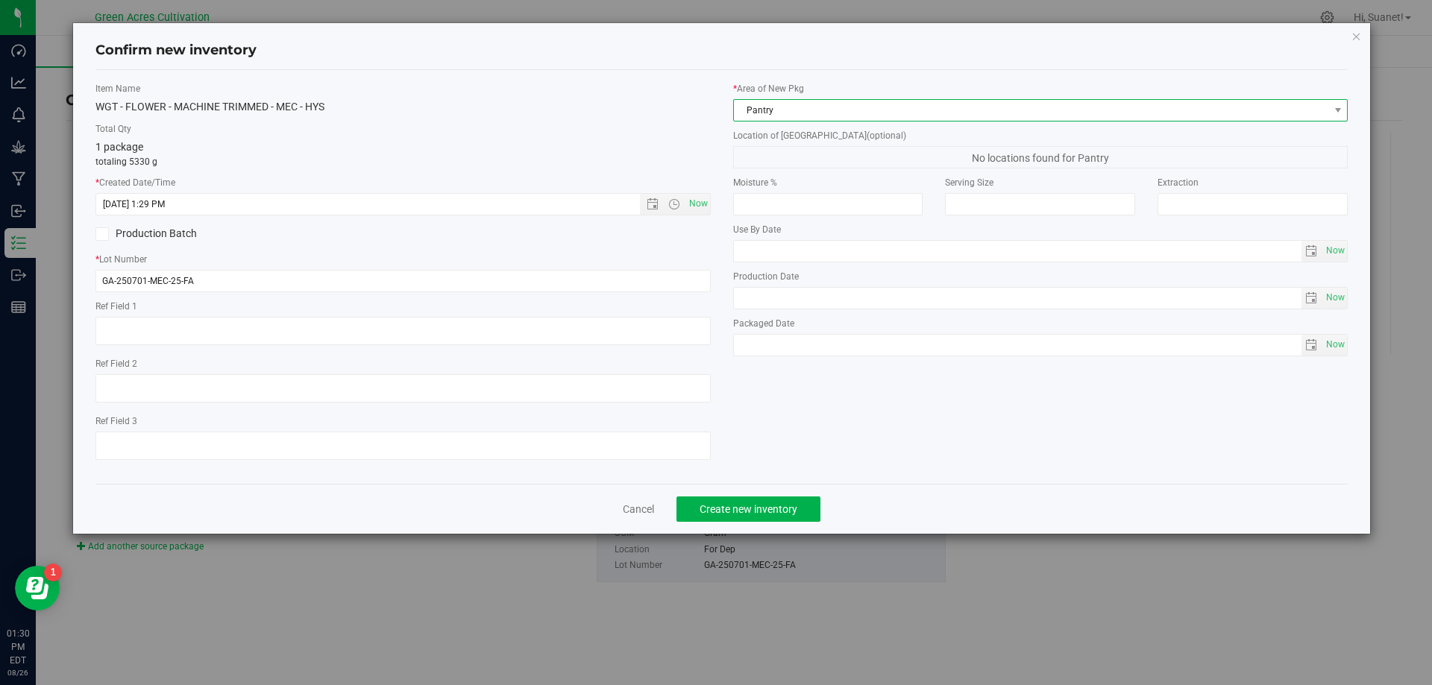
click at [801, 108] on span "Pantry" at bounding box center [1031, 110] width 595 height 21
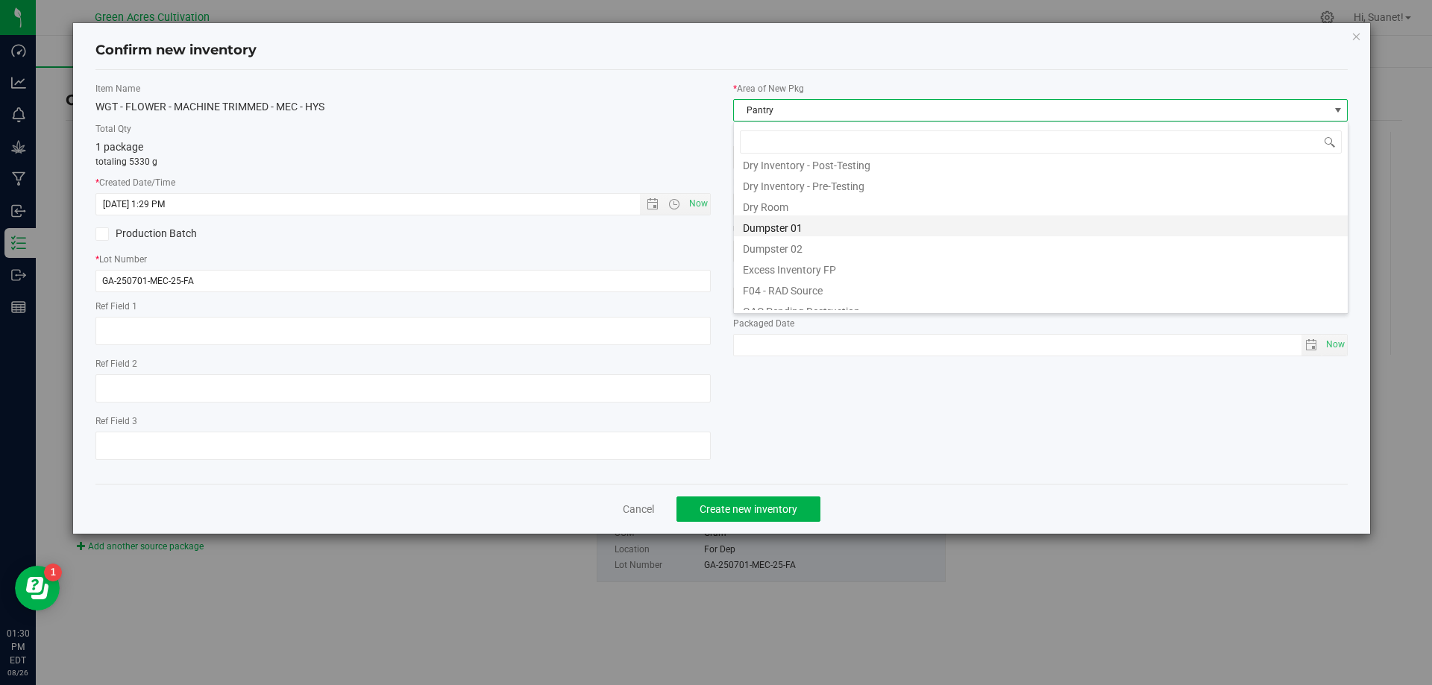
scroll to position [48, 0]
click at [785, 229] on li "Dry Room" at bounding box center [1041, 228] width 614 height 21
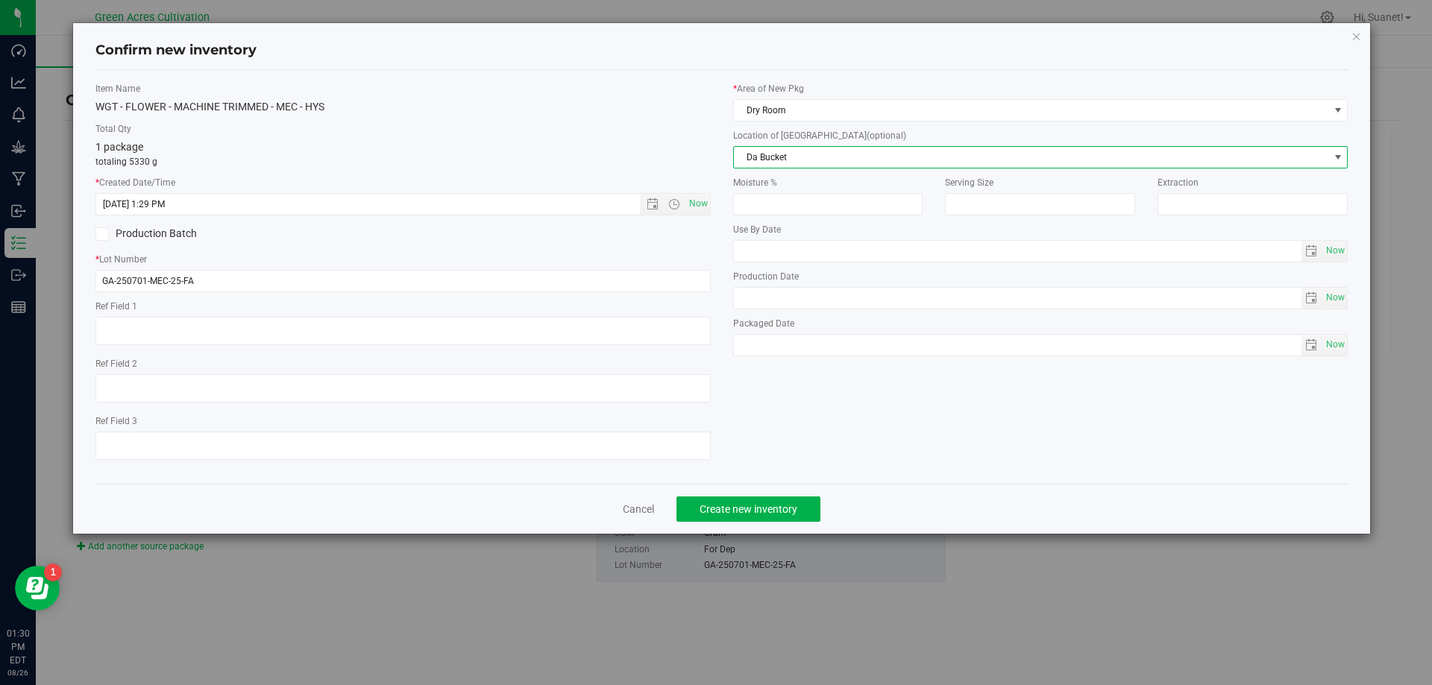
click at [828, 150] on span "Da Bucket" at bounding box center [1031, 157] width 595 height 21
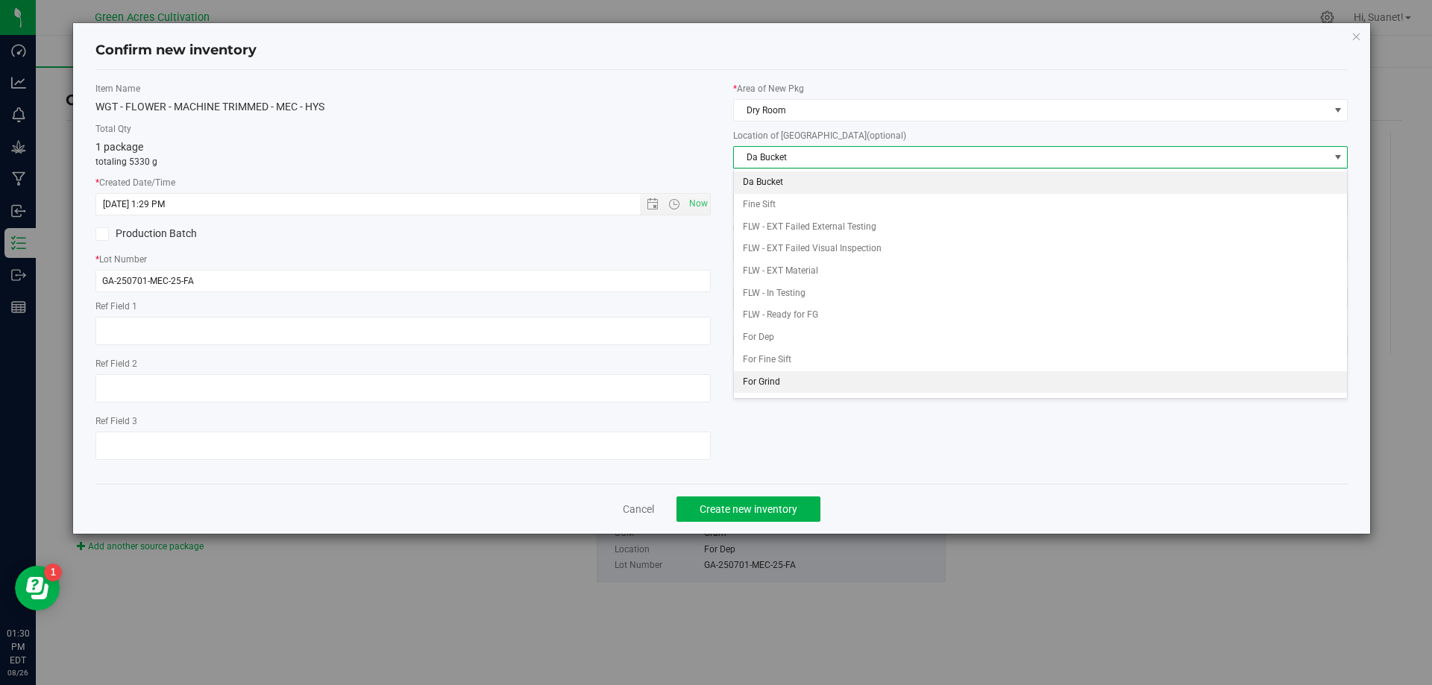
click at [774, 386] on li "For Grind" at bounding box center [1041, 382] width 614 height 22
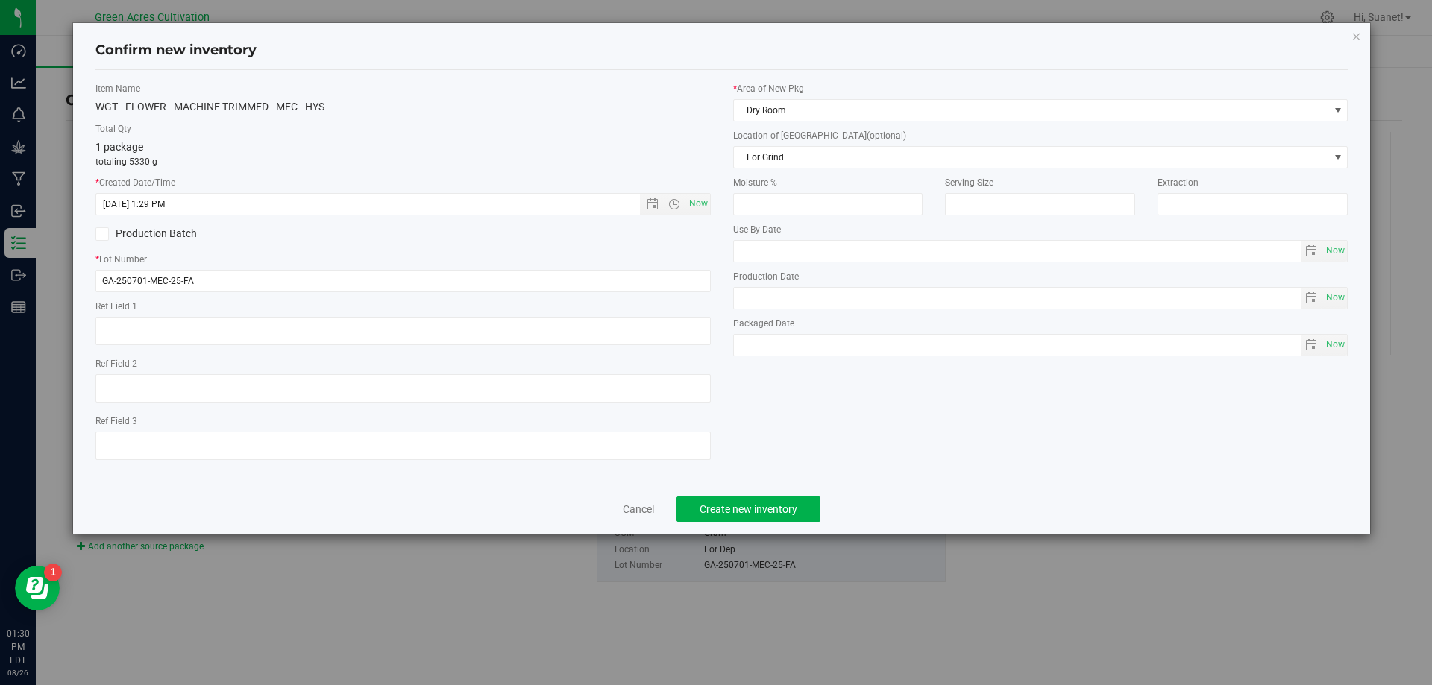
click at [834, 365] on div "Item Name WGT - FLOWER - MACHINE TRIMMED - MEC - HYS Total Qty 1 package totali…" at bounding box center [721, 277] width 1275 height 390
click at [772, 512] on span "Create new inventory" at bounding box center [748, 509] width 98 height 12
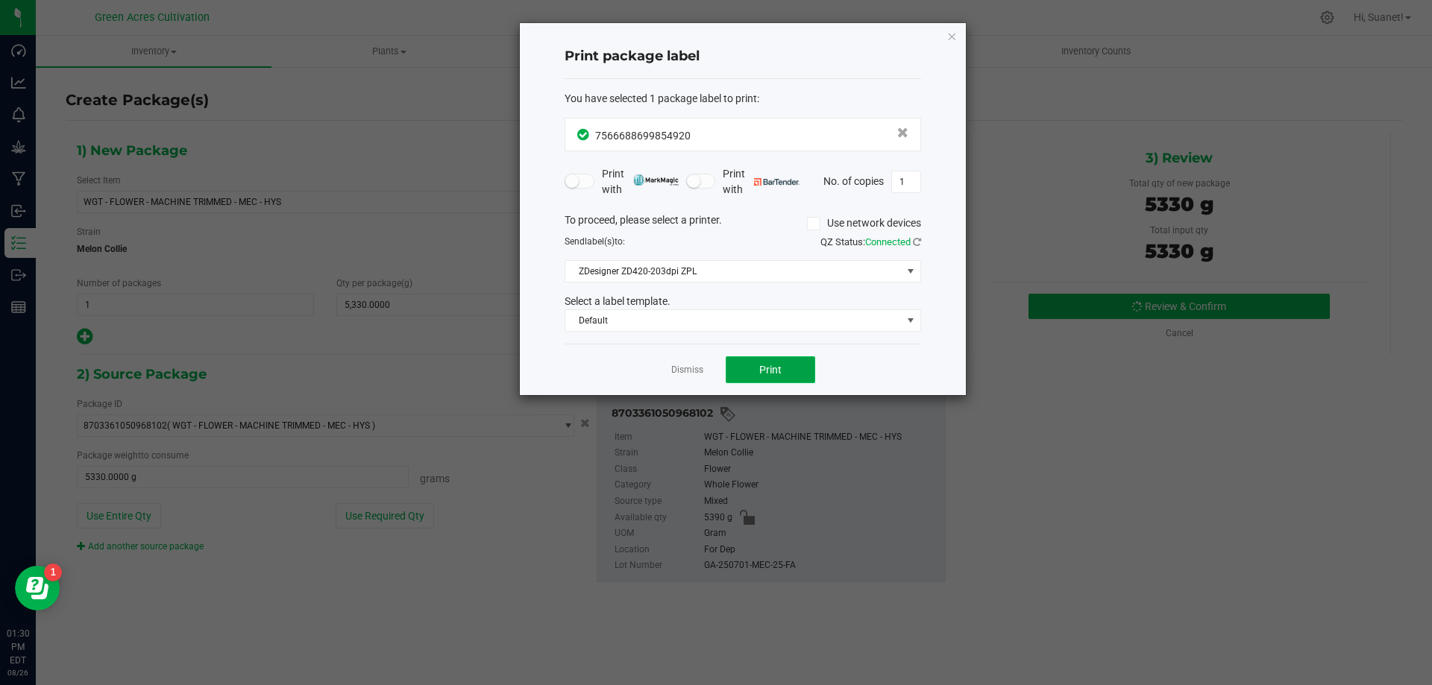
click at [794, 374] on button "Print" at bounding box center [770, 369] width 89 height 27
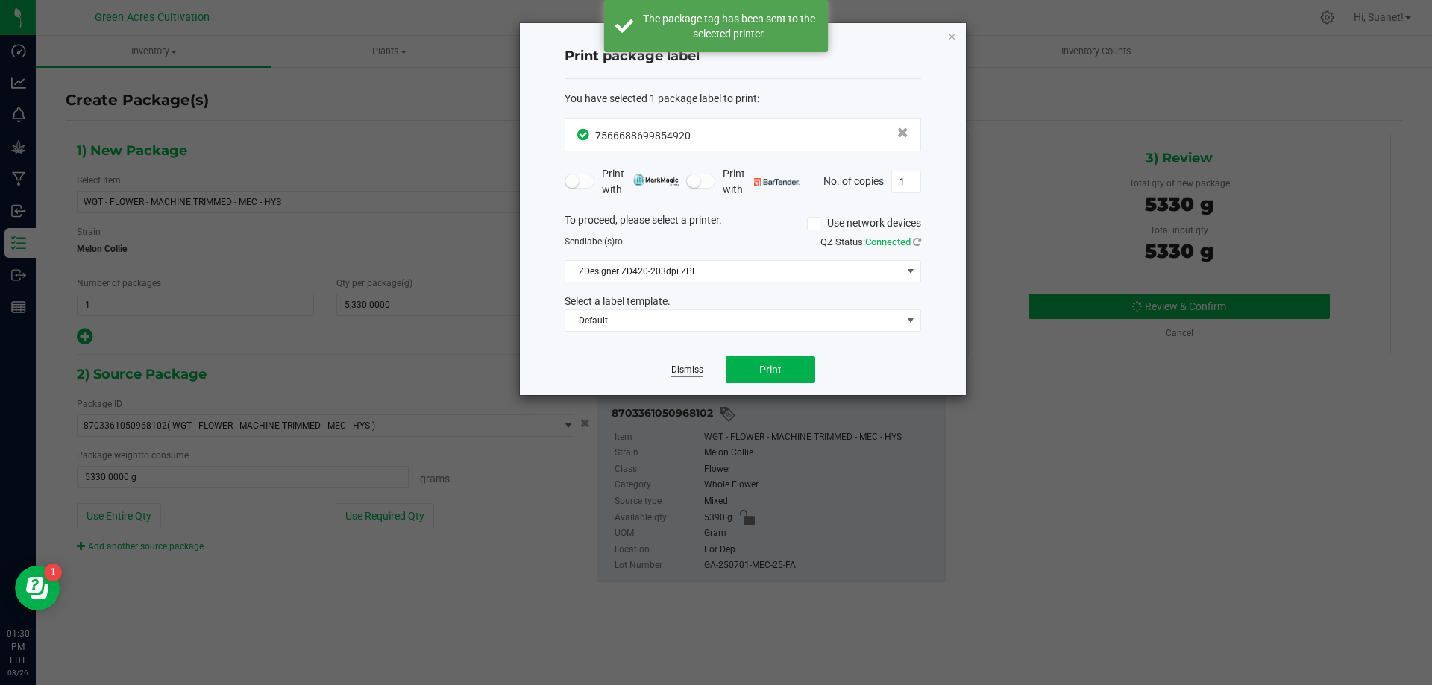
click at [687, 368] on link "Dismiss" at bounding box center [687, 370] width 32 height 13
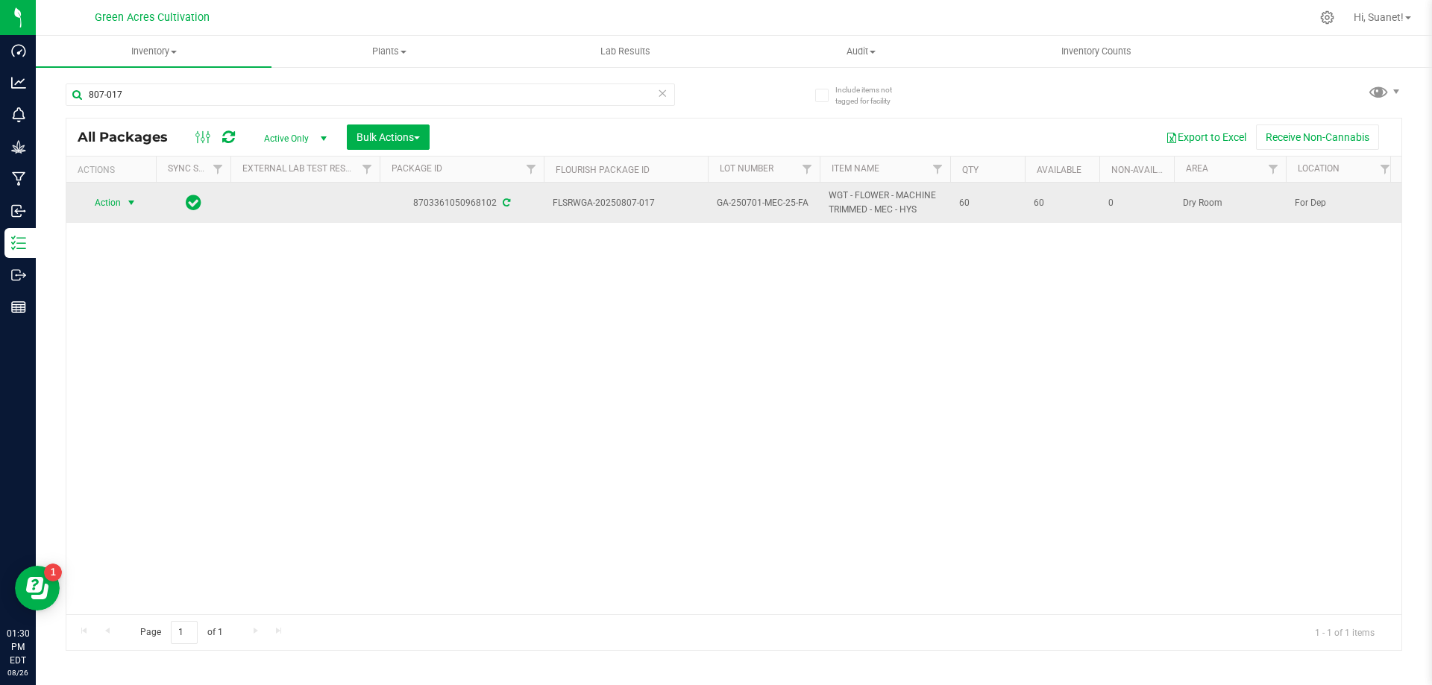
click at [132, 203] on span "select" at bounding box center [131, 203] width 12 height 12
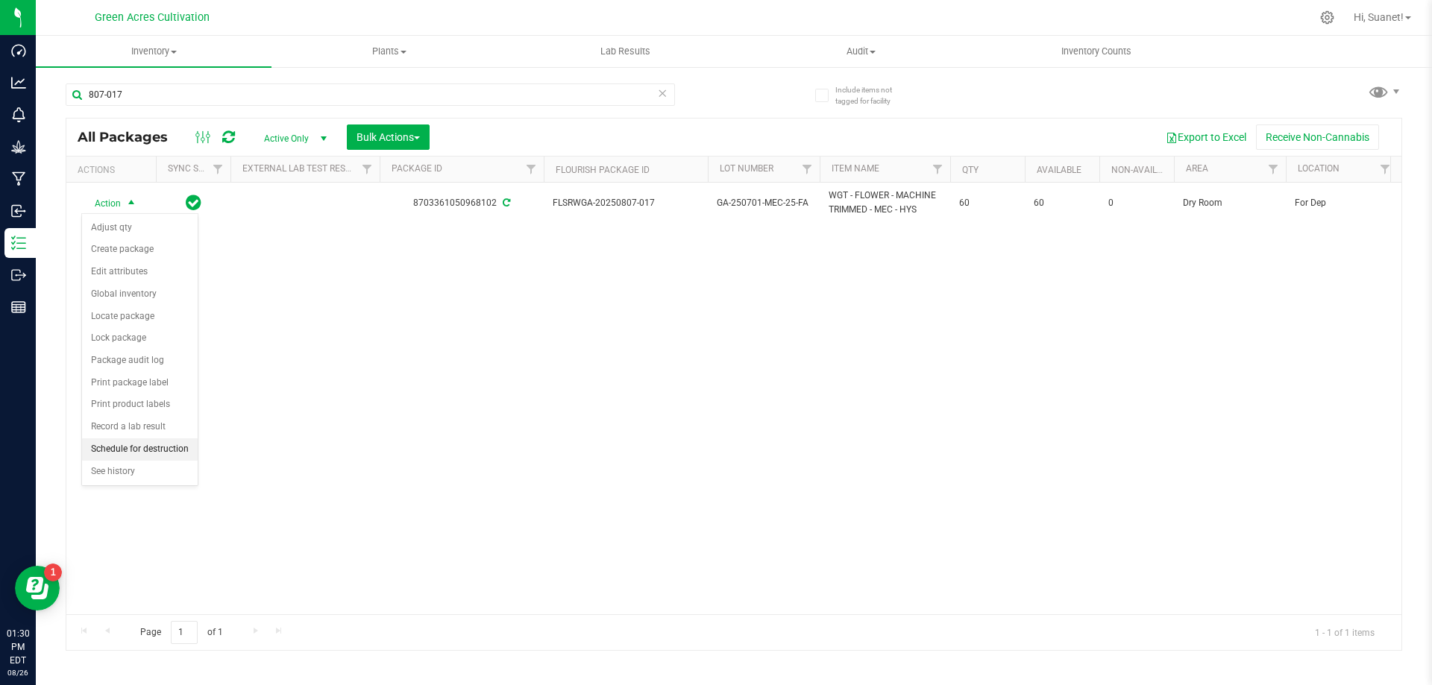
click at [150, 448] on li "Schedule for destruction" at bounding box center [140, 449] width 116 height 22
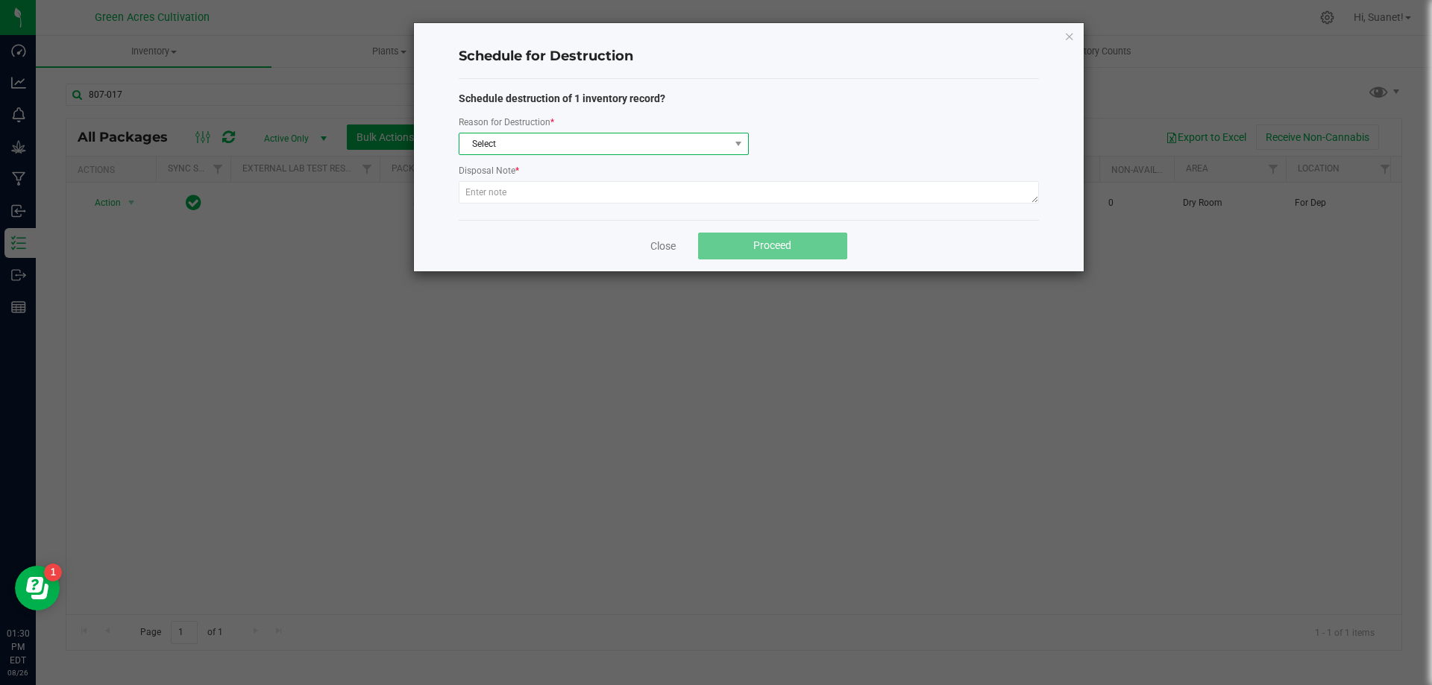
click at [708, 150] on span "Select" at bounding box center [594, 143] width 270 height 21
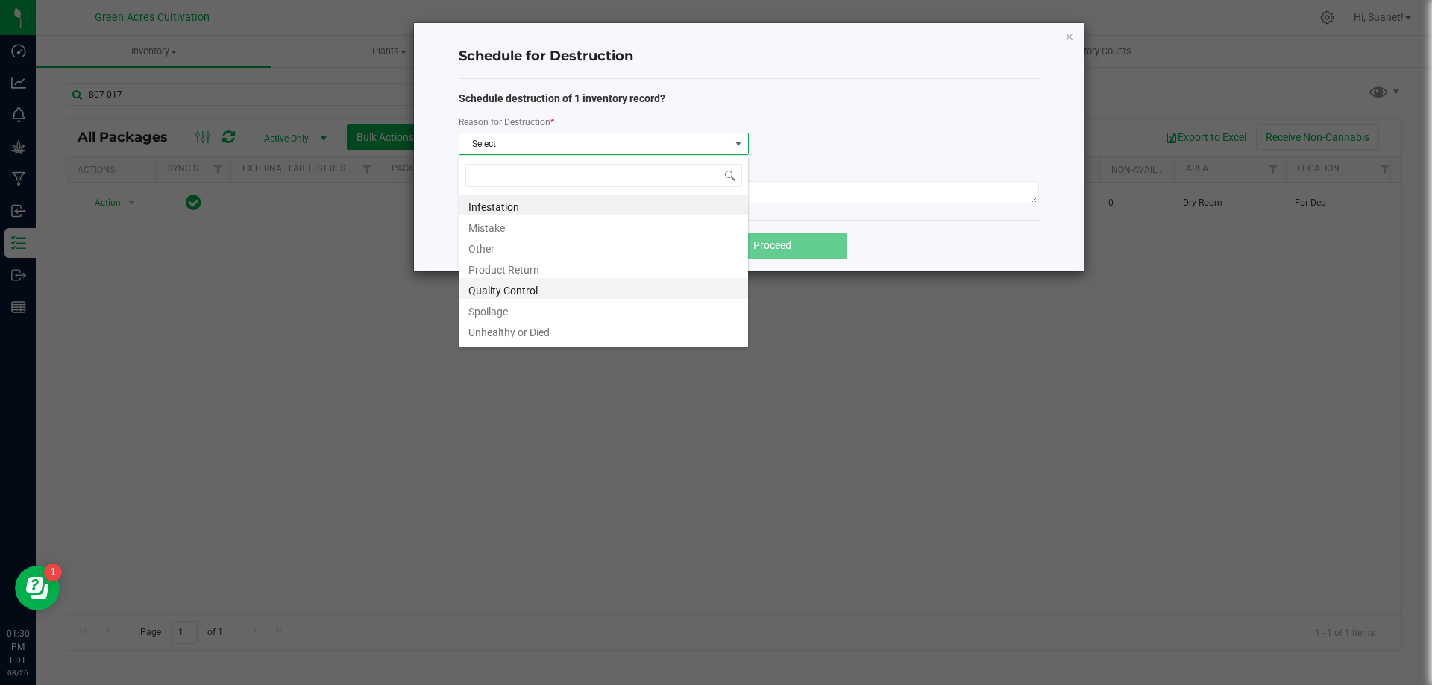
scroll to position [18, 0]
click at [468, 338] on li "Waste" at bounding box center [603, 333] width 289 height 21
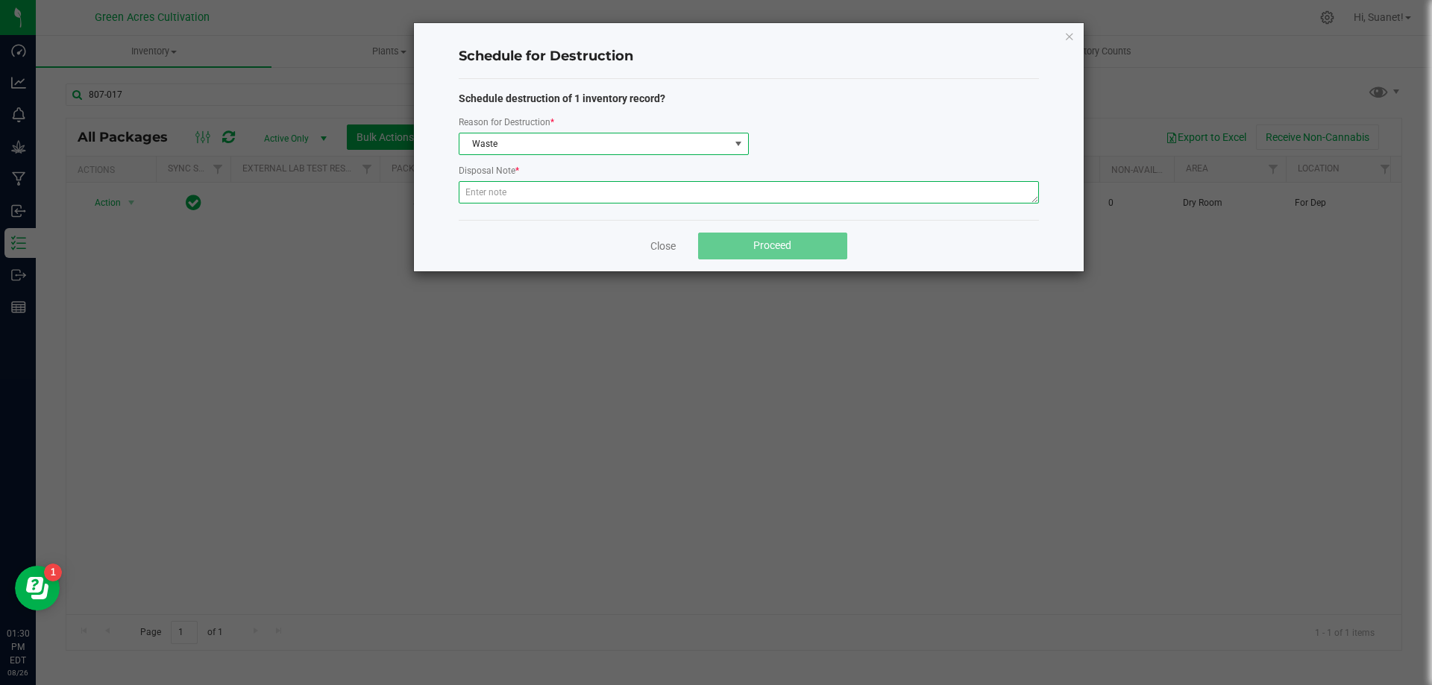
click at [502, 189] on textarea at bounding box center [749, 192] width 580 height 22
type textarea "Post QC"
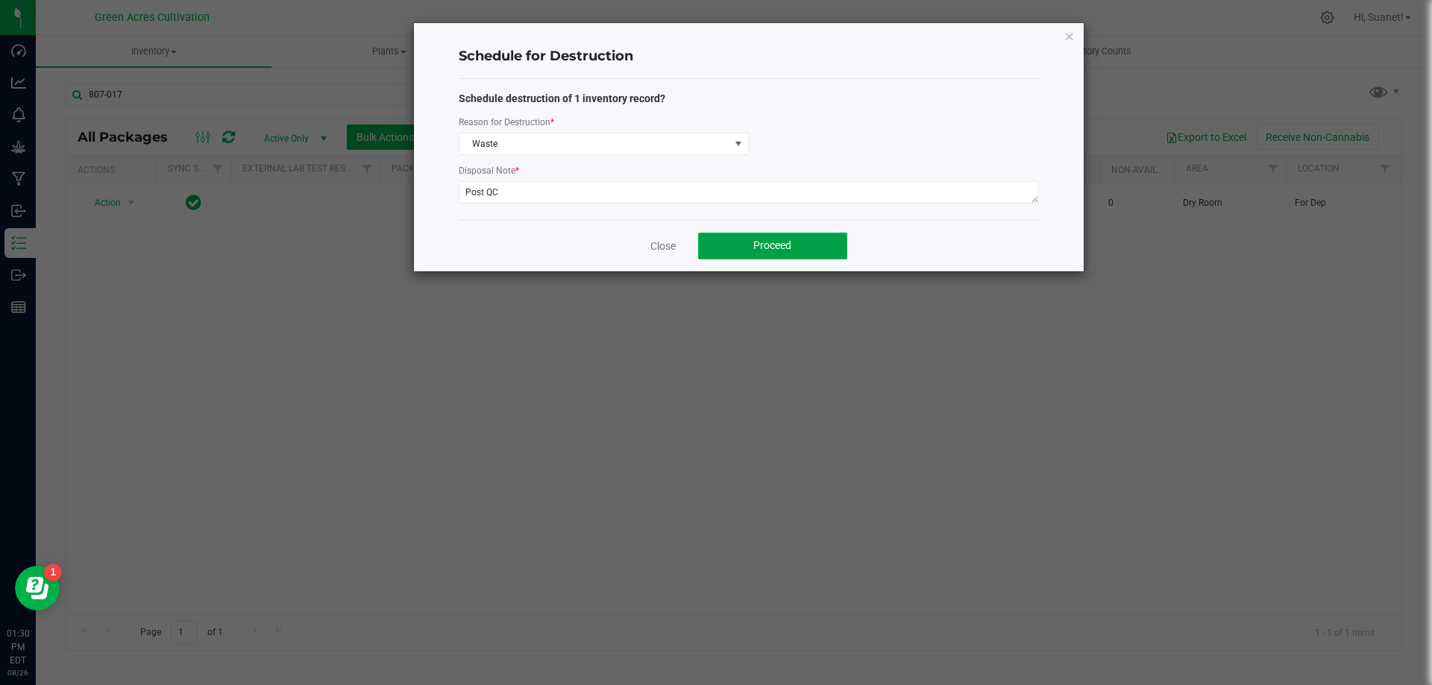
click at [795, 248] on button "Proceed" at bounding box center [772, 246] width 149 height 27
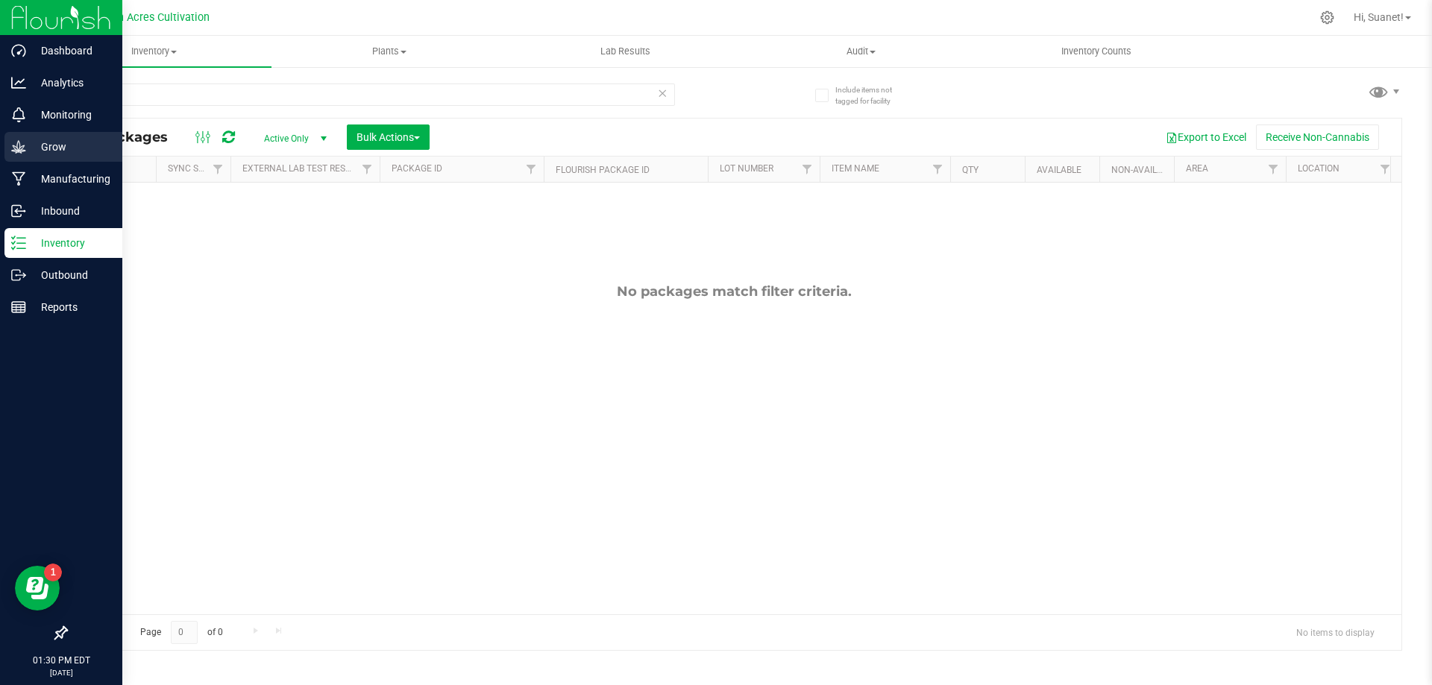
click at [66, 147] on p "Grow" at bounding box center [70, 147] width 89 height 18
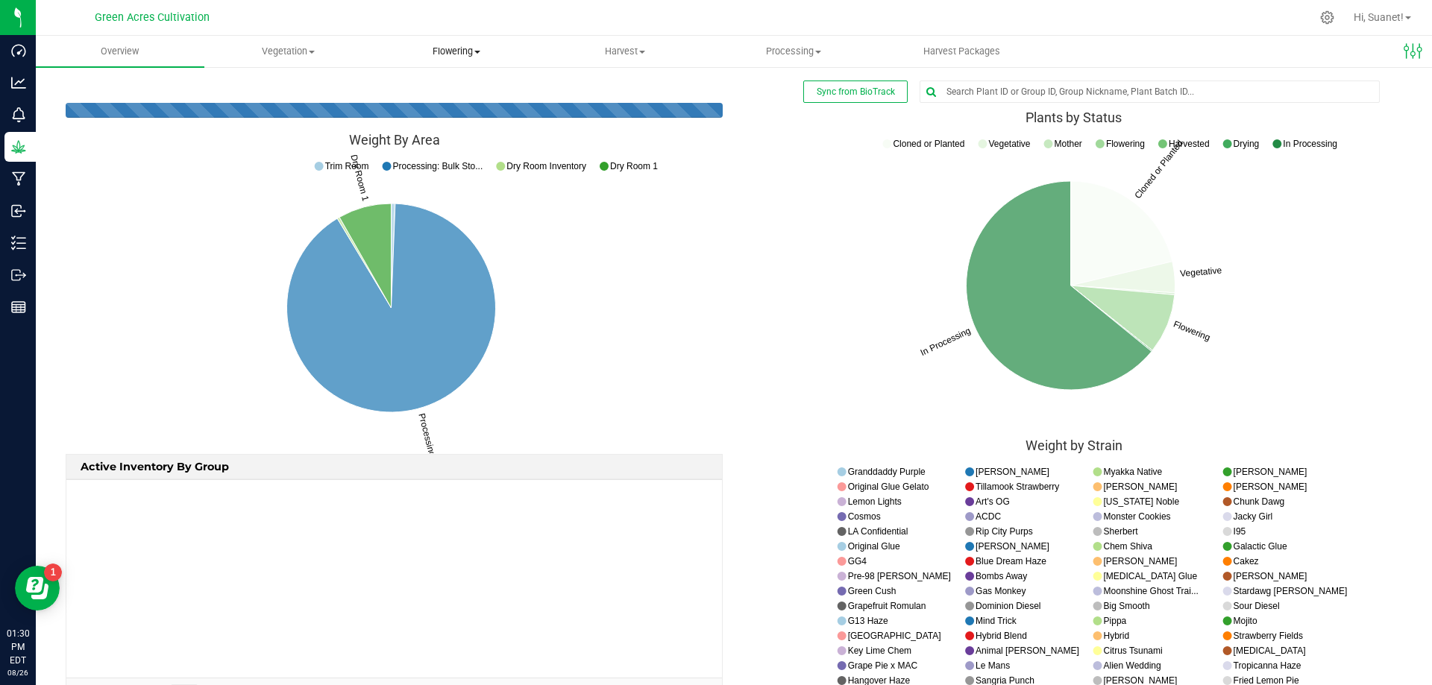
click at [474, 46] on span "Flowering" at bounding box center [457, 51] width 167 height 13
click at [459, 110] on span "Flowering groups" at bounding box center [435, 107] width 124 height 13
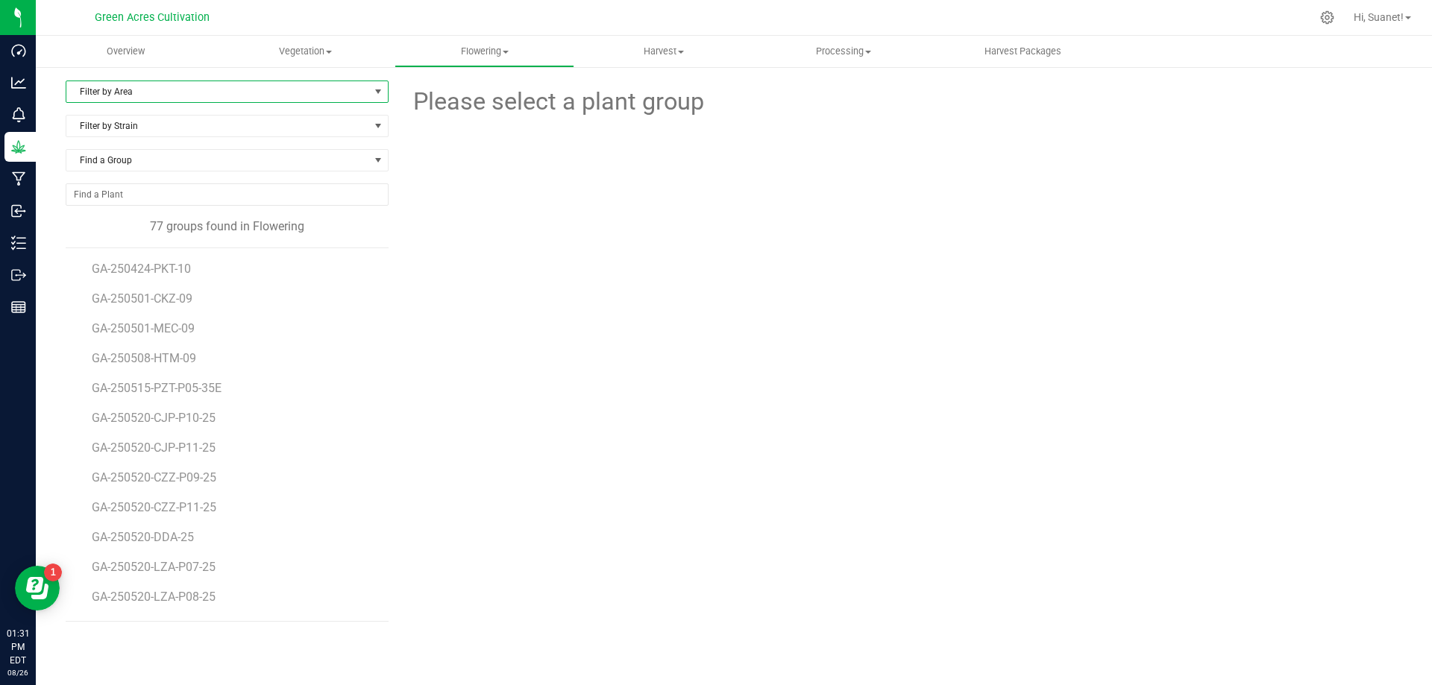
click at [378, 95] on span "select" at bounding box center [378, 92] width 12 height 12
click at [83, 221] on li "09" at bounding box center [226, 228] width 321 height 22
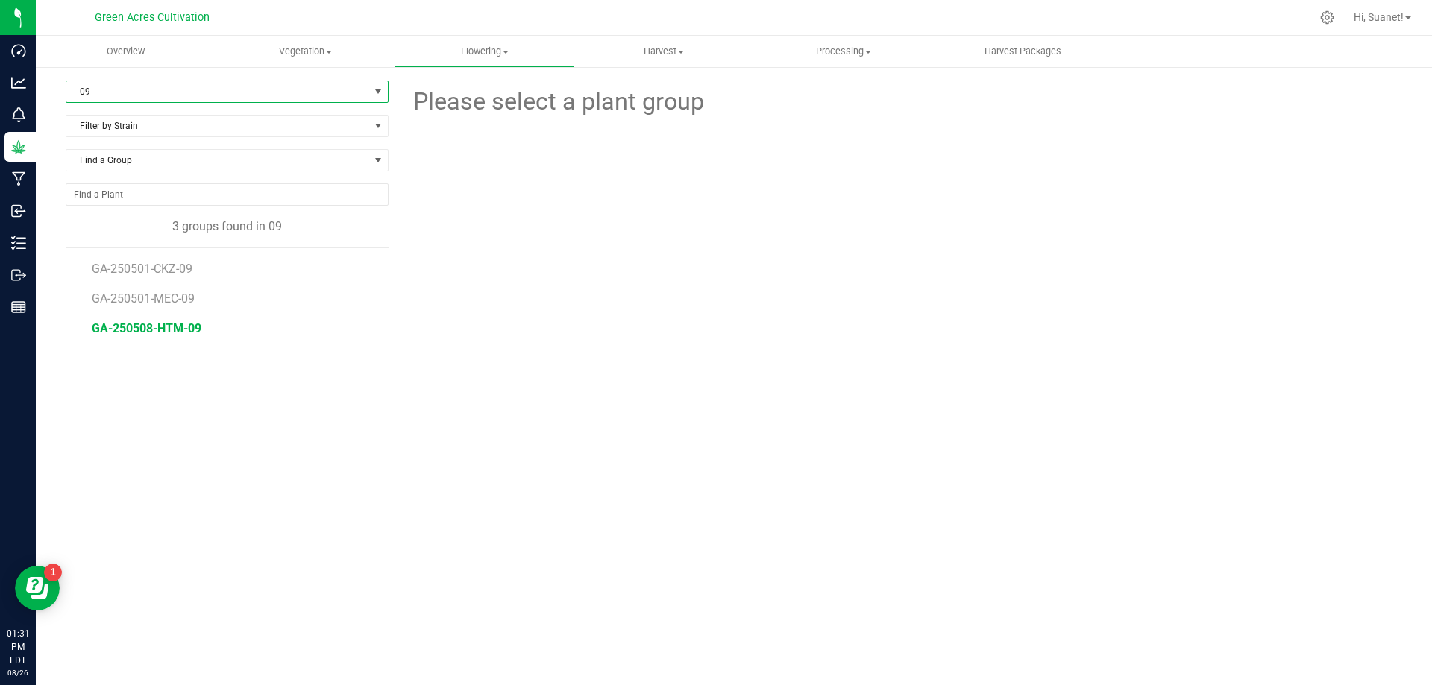
click at [190, 330] on span "GA-250508-HTM-09" at bounding box center [147, 328] width 110 height 14
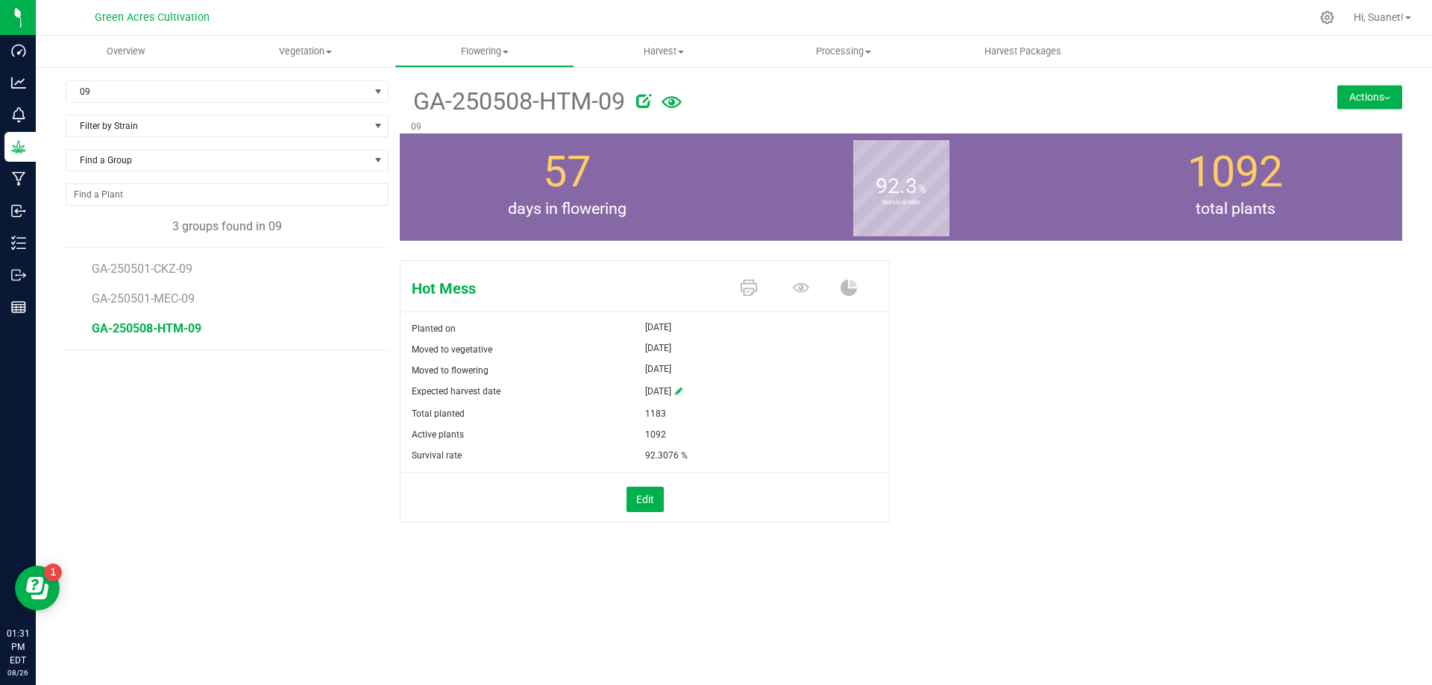
click at [1369, 98] on button "Actions" at bounding box center [1369, 97] width 65 height 24
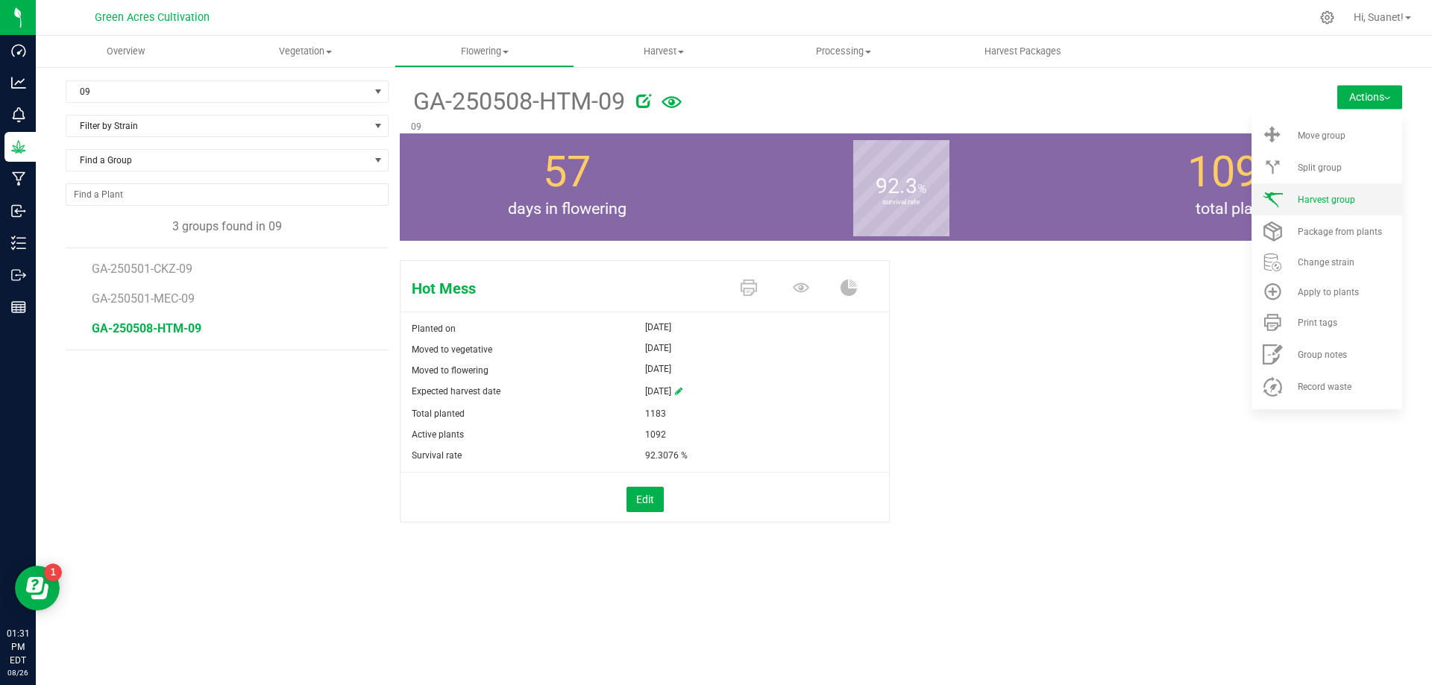
click at [1368, 204] on div "Harvest group" at bounding box center [1348, 200] width 101 height 10
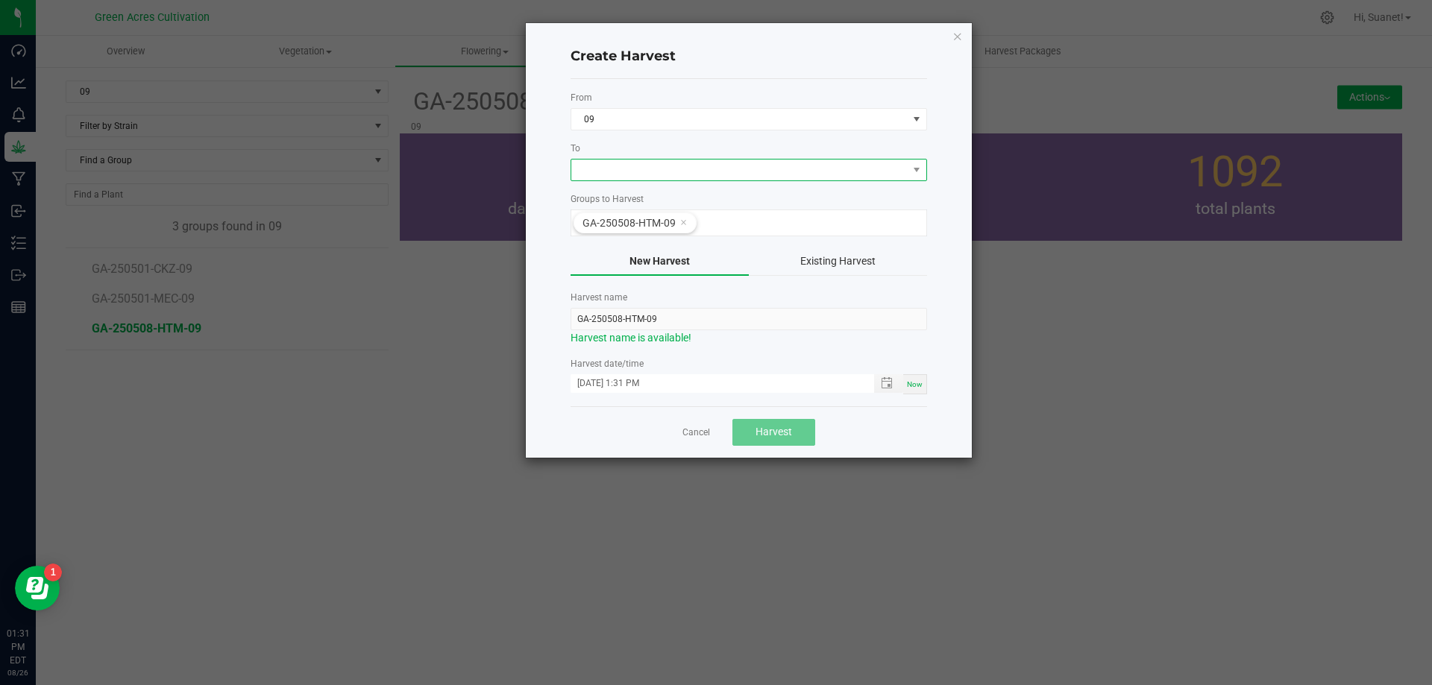
click at [893, 168] on span at bounding box center [739, 170] width 336 height 21
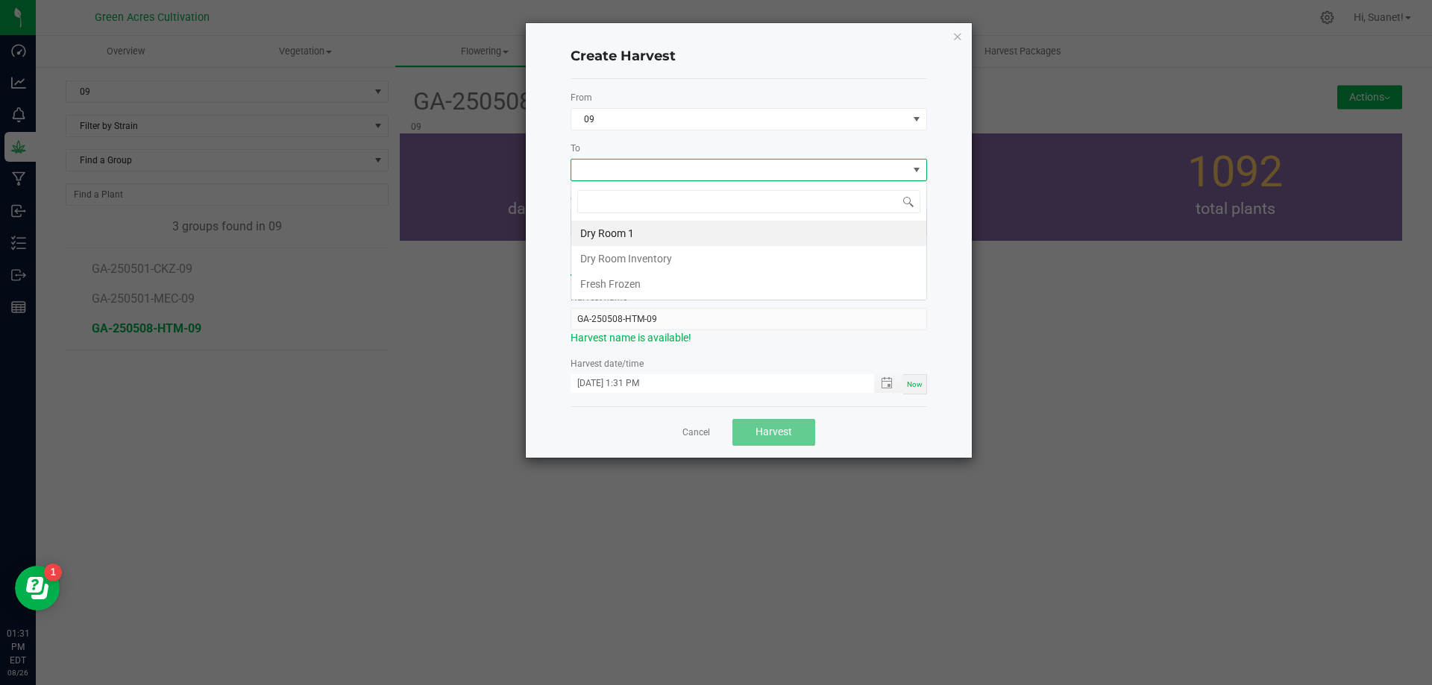
scroll to position [22, 356]
click at [600, 238] on li "Dry Room 1" at bounding box center [748, 233] width 355 height 25
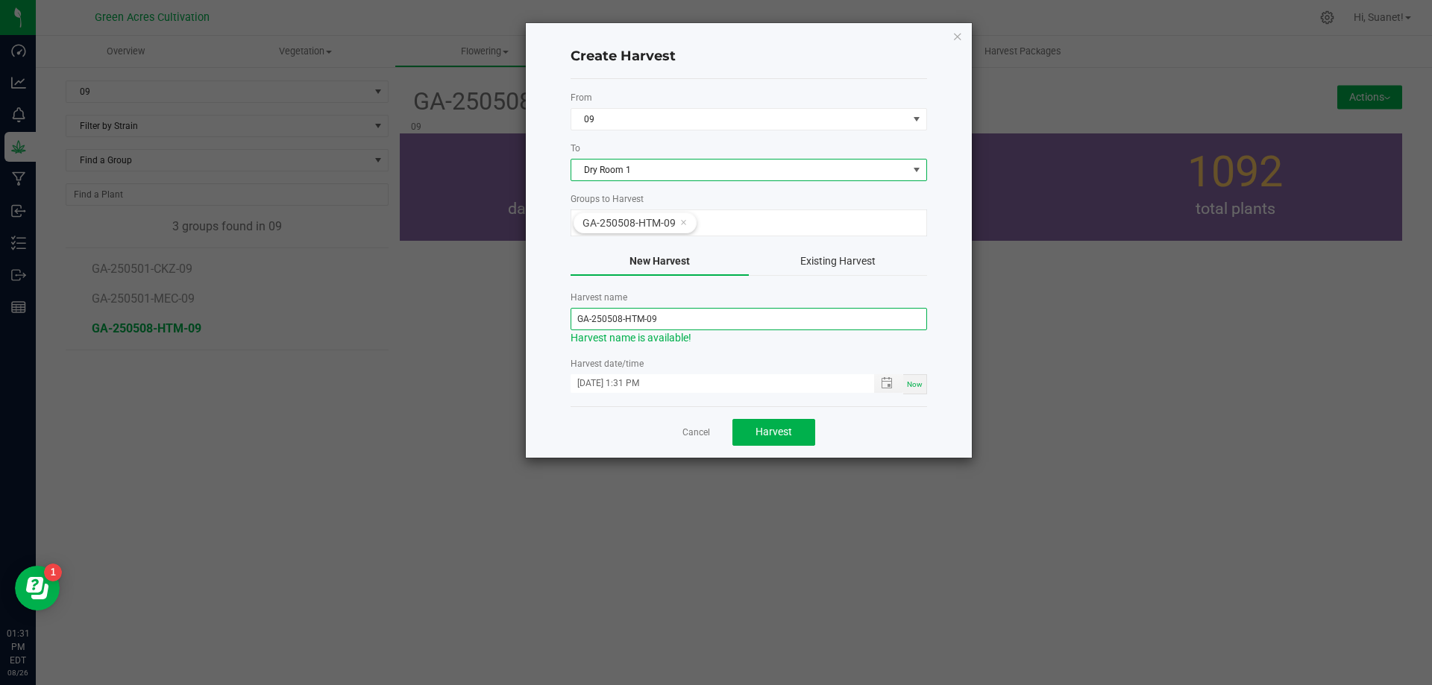
click at [621, 318] on input "GA-250508-HTM-09" at bounding box center [748, 319] width 356 height 22
click at [888, 385] on span "Toggle popup" at bounding box center [887, 383] width 12 height 12
type input "GA-250825-HTM-09"
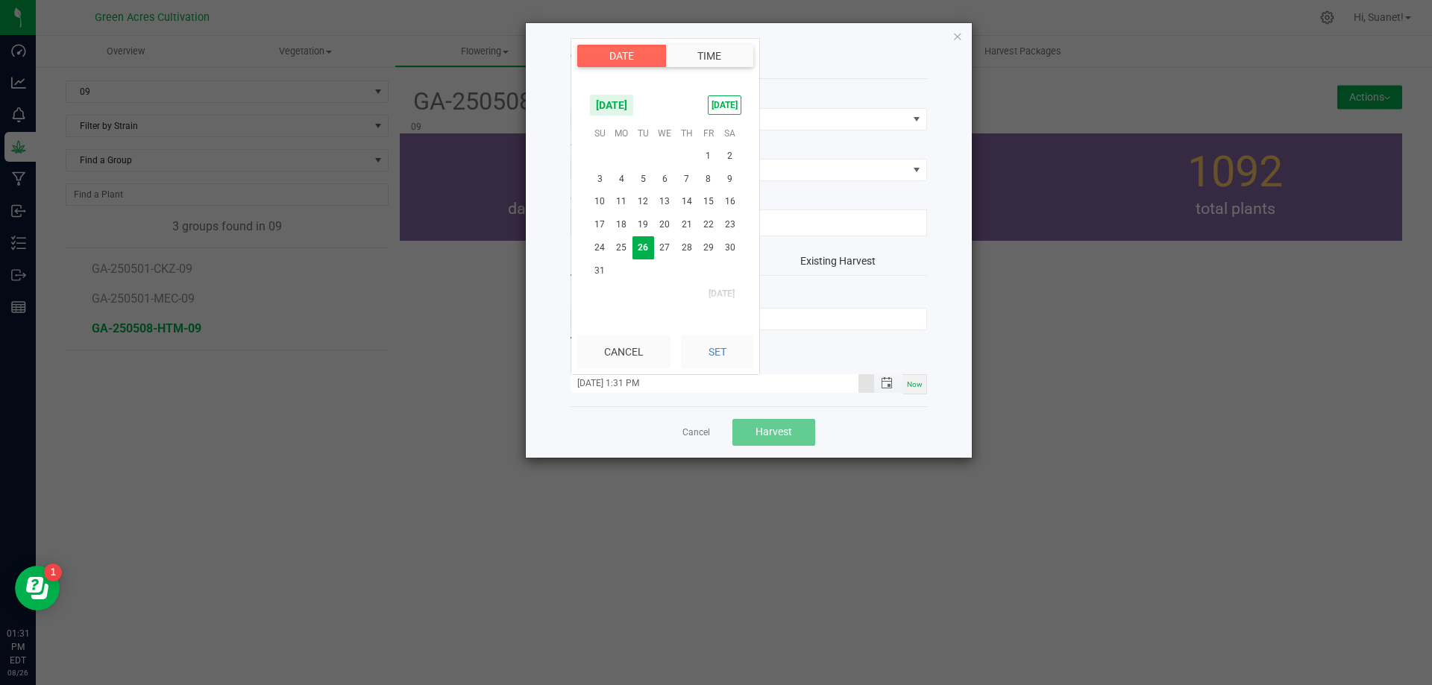
scroll to position [20, 0]
click at [623, 246] on span "25" at bounding box center [622, 247] width 22 height 23
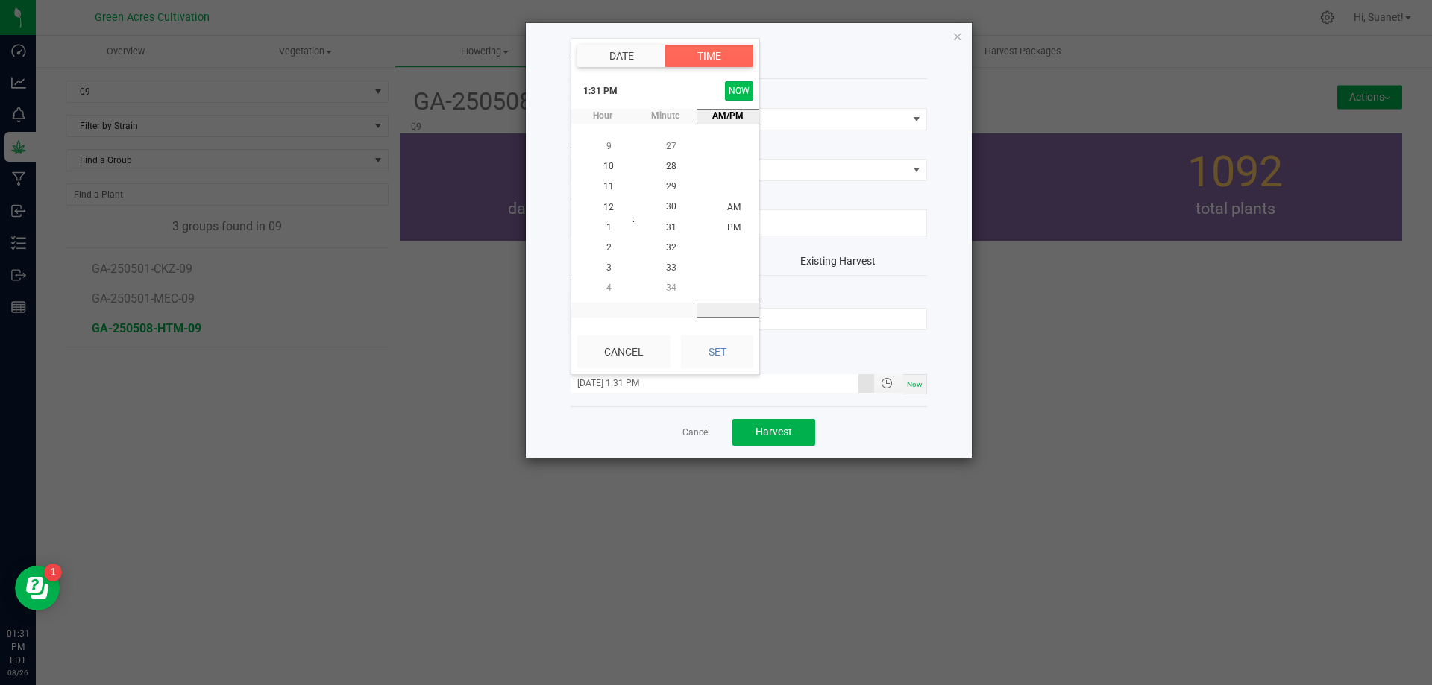
click at [731, 96] on button "NOW" at bounding box center [739, 90] width 28 height 19
click at [723, 354] on button "Set" at bounding box center [717, 352] width 72 height 33
type input "[DATE] 1:31 PM"
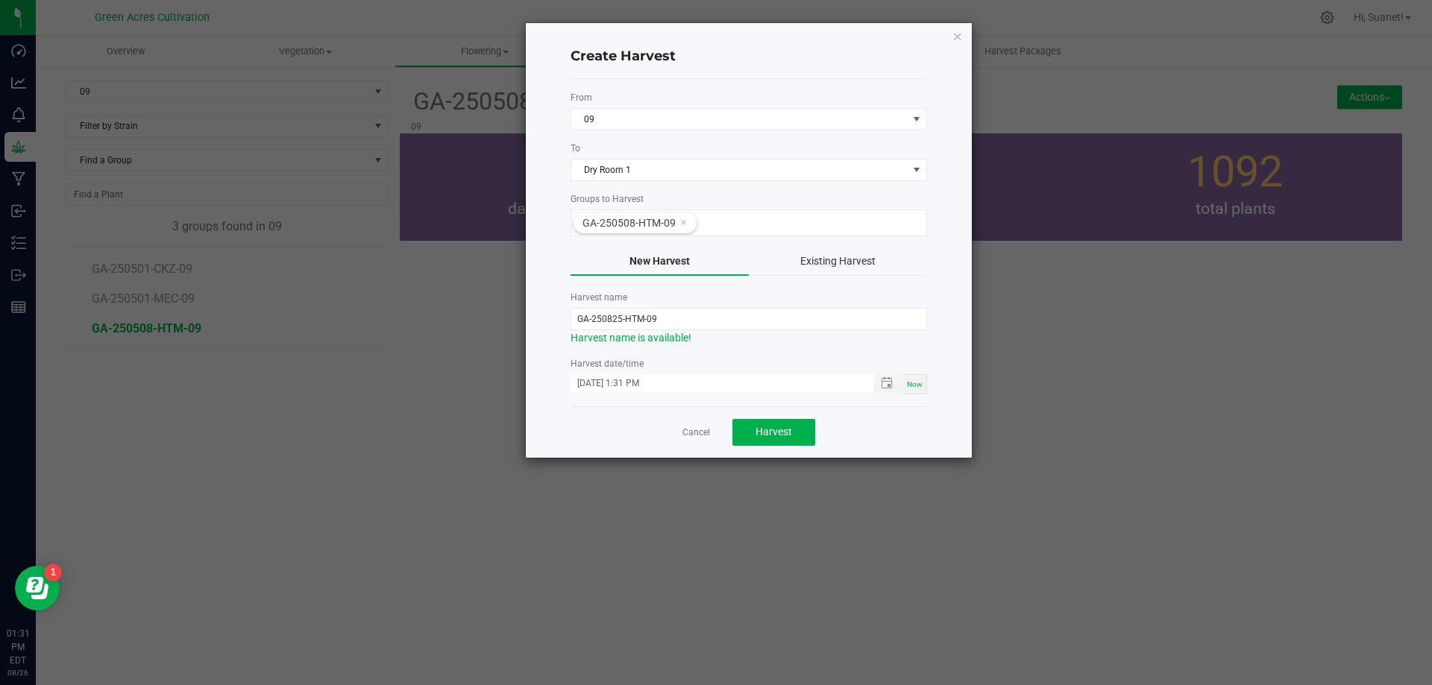
click at [960, 314] on div "Create Harvest From 09 To Dry Room 1 Groups to Harvest GA-250508-HTM-09 New Har…" at bounding box center [749, 240] width 446 height 435
click at [790, 431] on span "Harvest" at bounding box center [773, 432] width 37 height 12
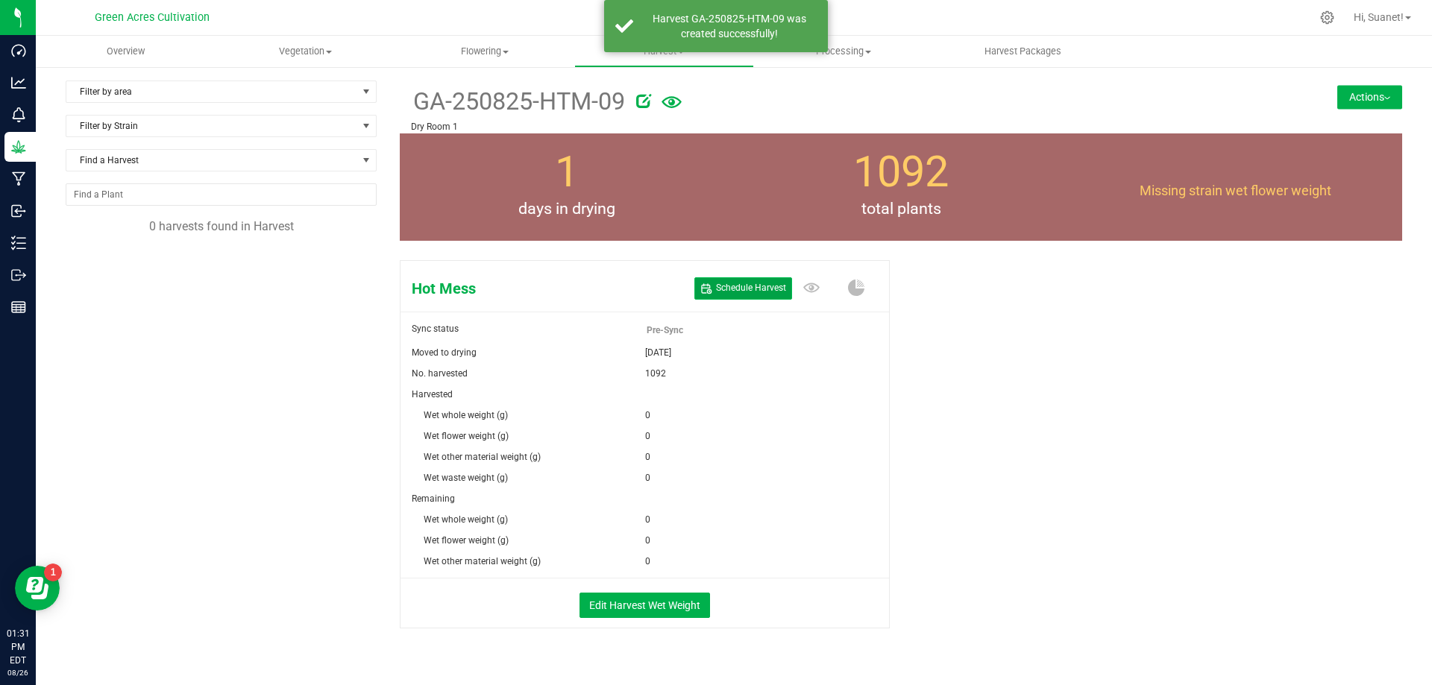
click at [735, 279] on button "Schedule Harvest" at bounding box center [743, 288] width 98 height 22
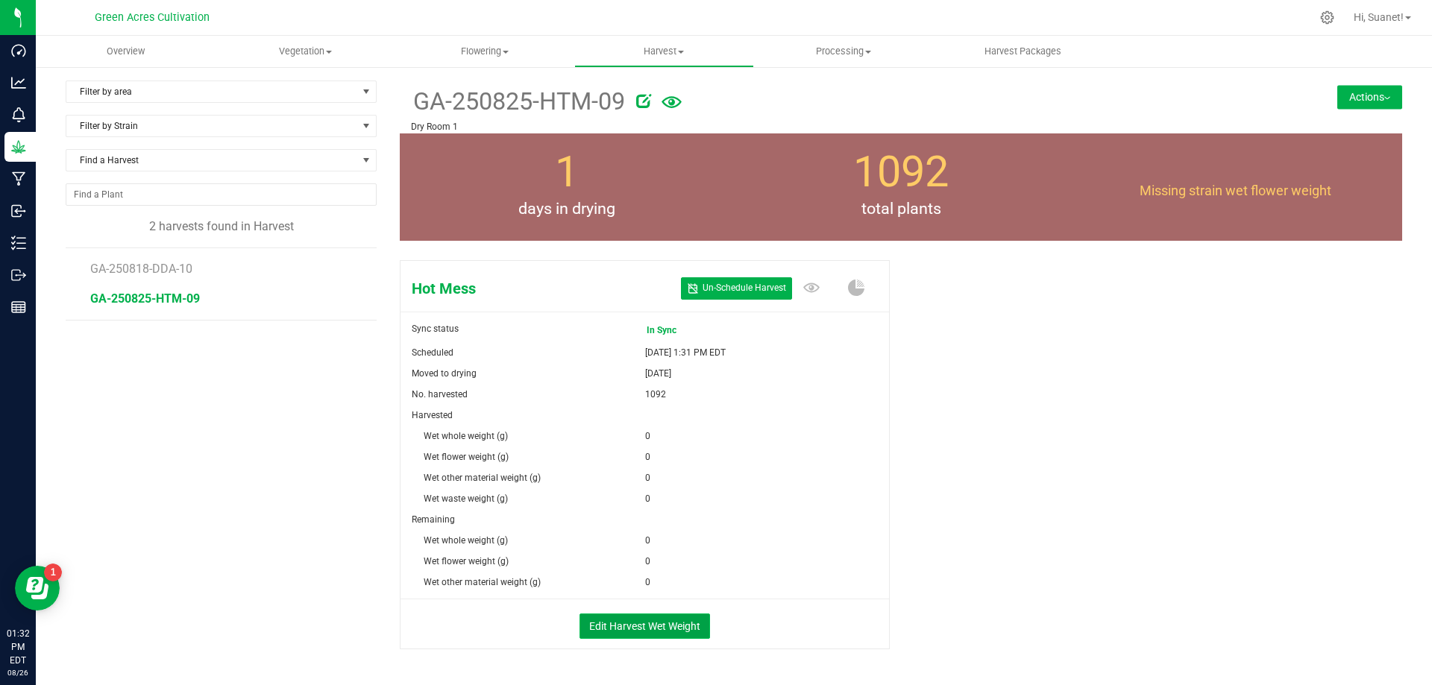
click at [675, 628] on button "Edit Harvest Wet Weight" at bounding box center [644, 626] width 130 height 25
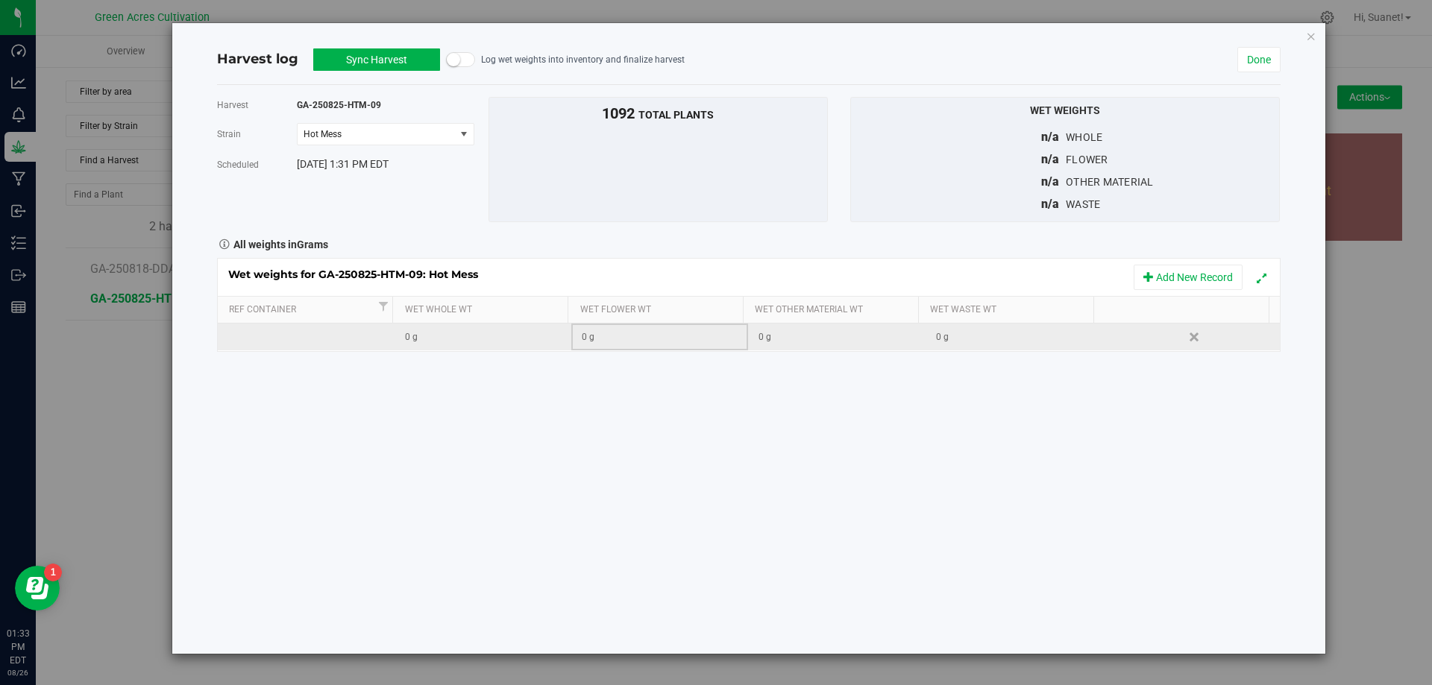
click at [647, 339] on div "0 g" at bounding box center [665, 337] width 166 height 14
type input "347330"
type input "347330.0000 g"
click at [1028, 340] on div "0 g" at bounding box center [1019, 337] width 166 height 14
type input "119540"
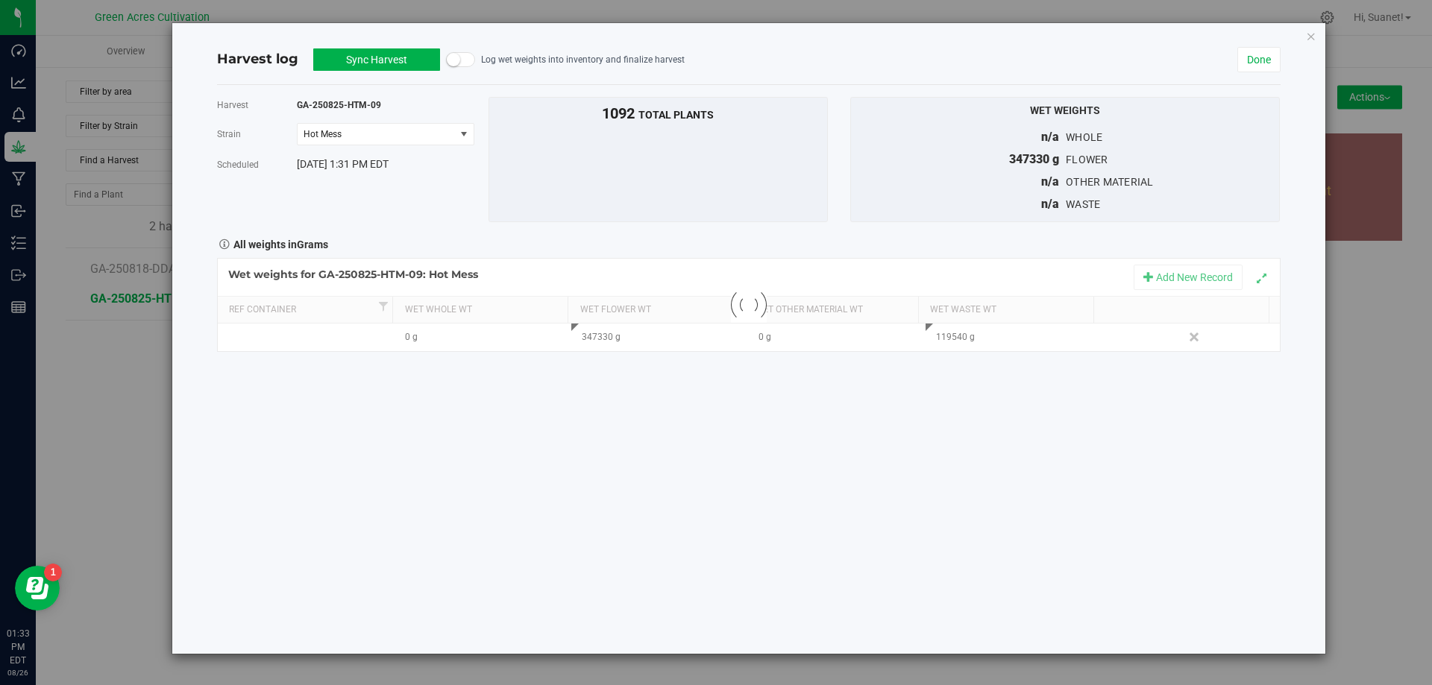
click at [975, 426] on div "Harvest GA-250825-HTM-09 [GEOGRAPHIC_DATA] Hot Mess Select strain Hot Mess Sche…" at bounding box center [748, 369] width 1063 height 569
click at [400, 57] on button "Sync Harvest" at bounding box center [376, 59] width 127 height 22
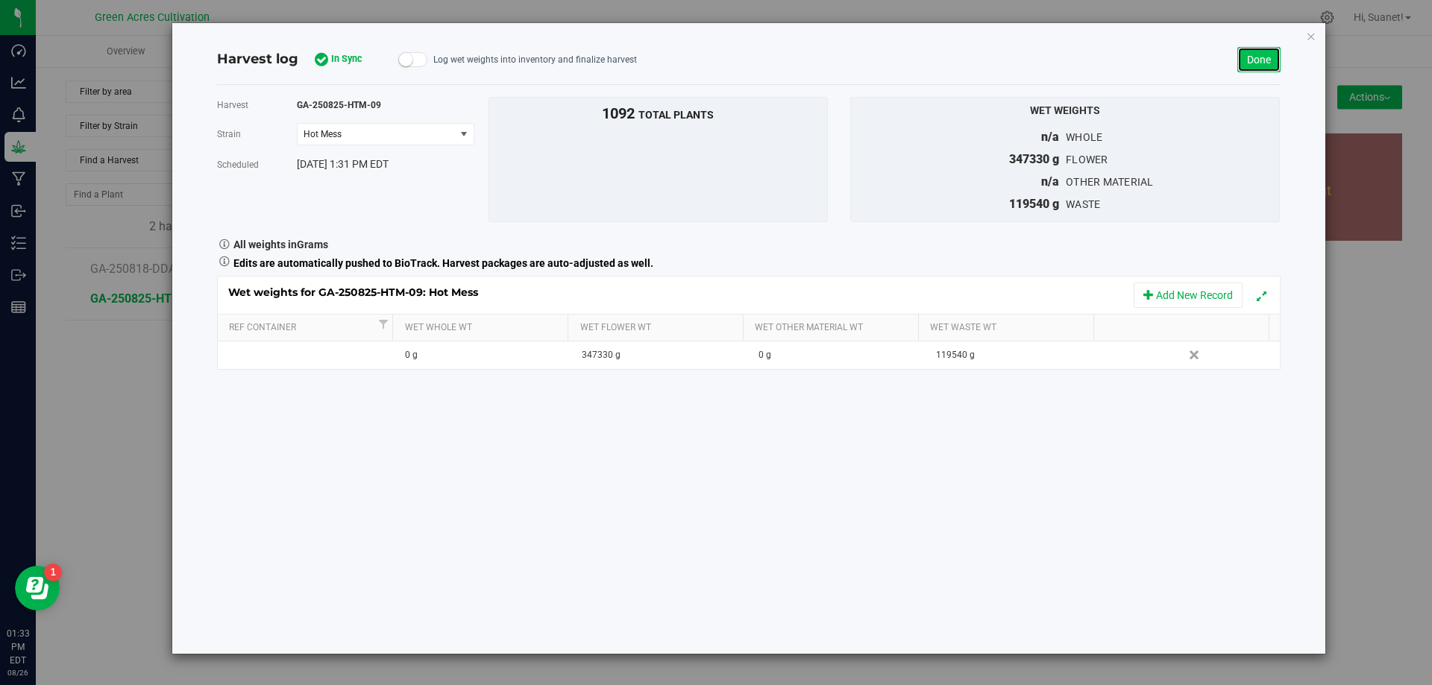
click at [1255, 57] on link "Done" at bounding box center [1258, 59] width 43 height 25
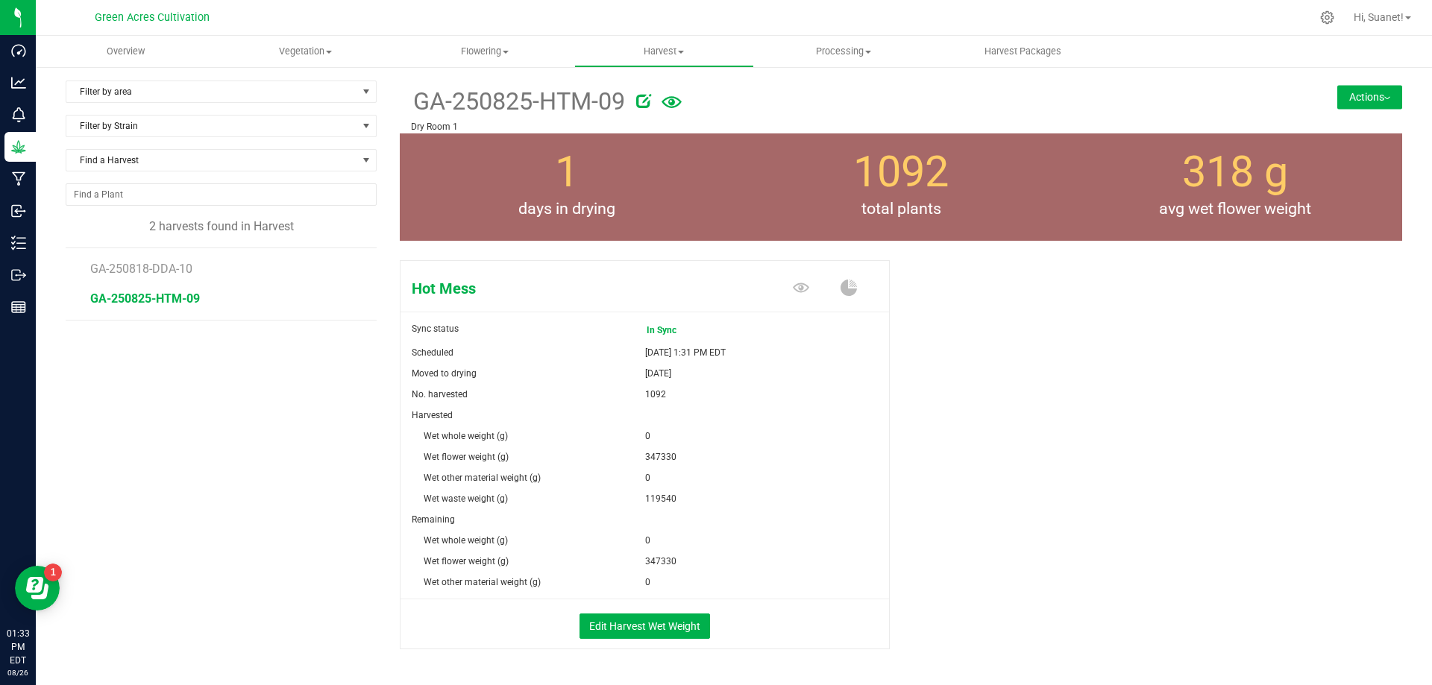
click at [1368, 101] on button "Actions" at bounding box center [1369, 97] width 65 height 24
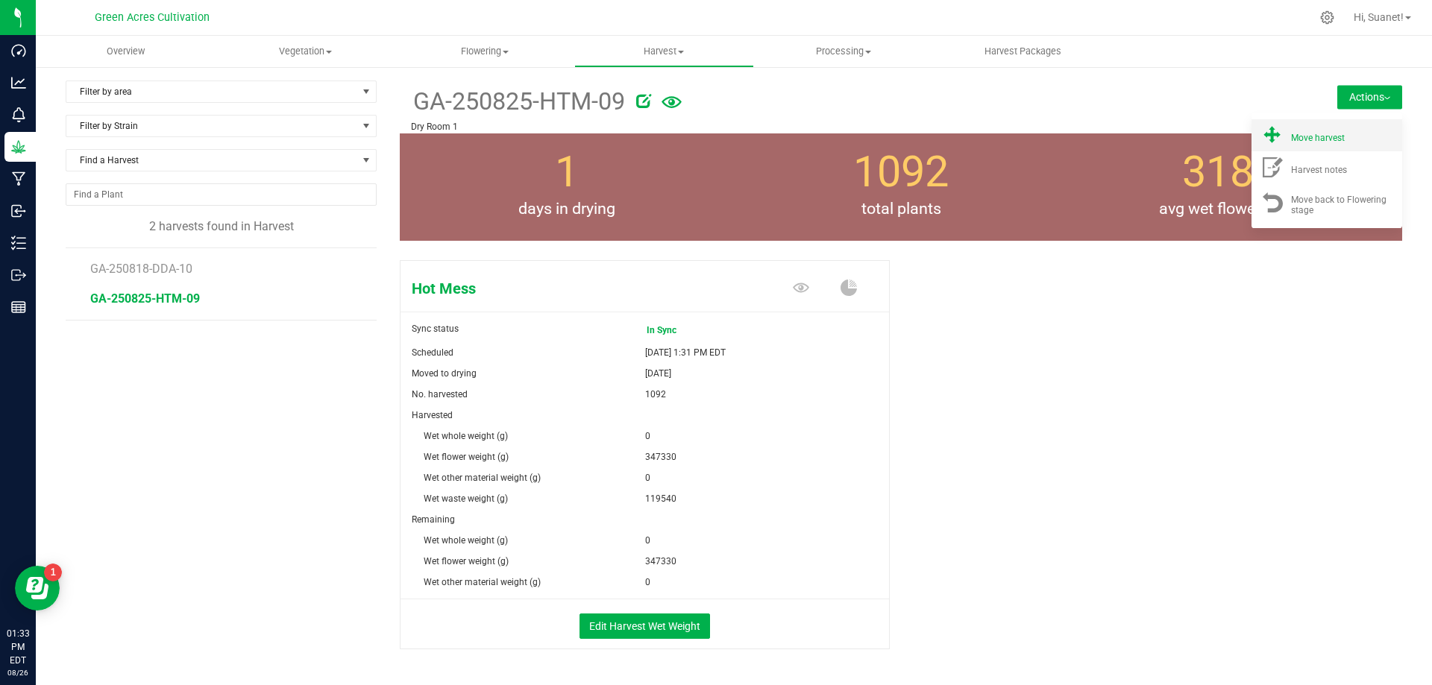
click at [1324, 140] on span "Move harvest" at bounding box center [1318, 138] width 54 height 10
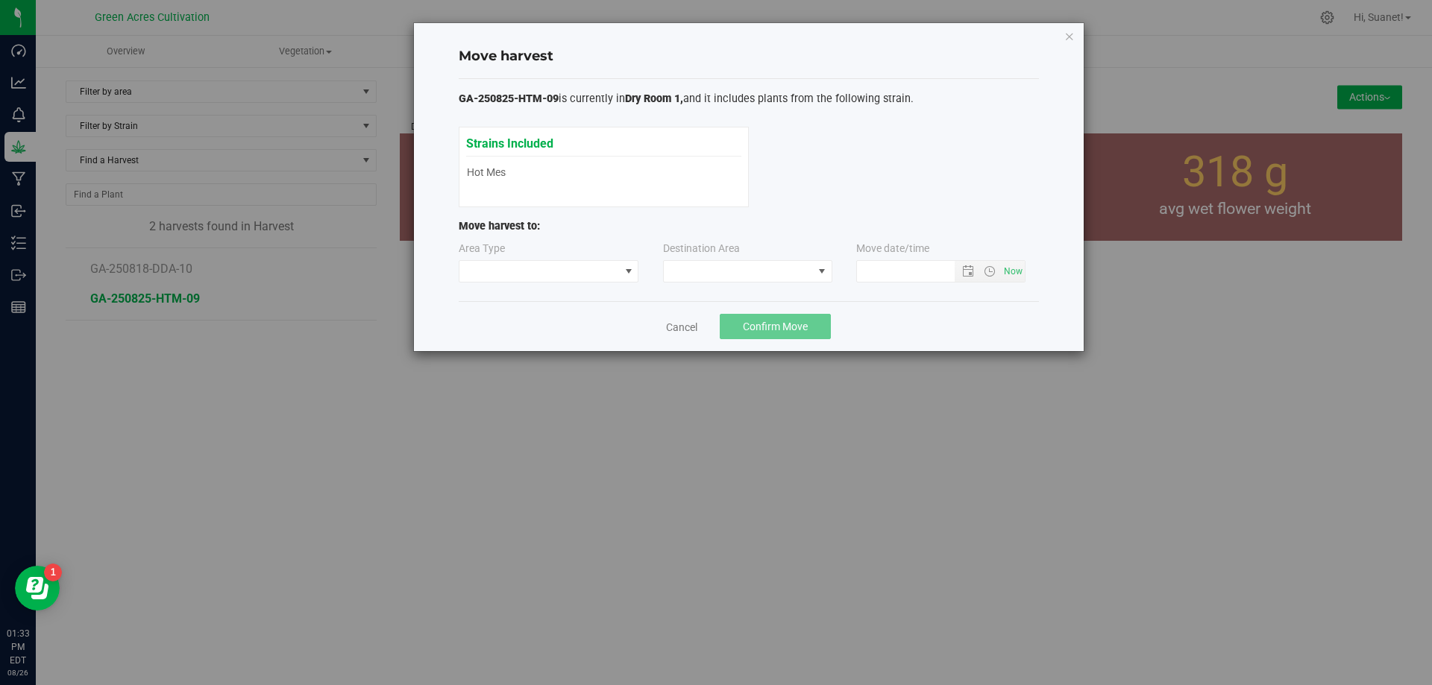
type input "[DATE] 1:33 PM"
click at [798, 265] on span at bounding box center [738, 271] width 149 height 21
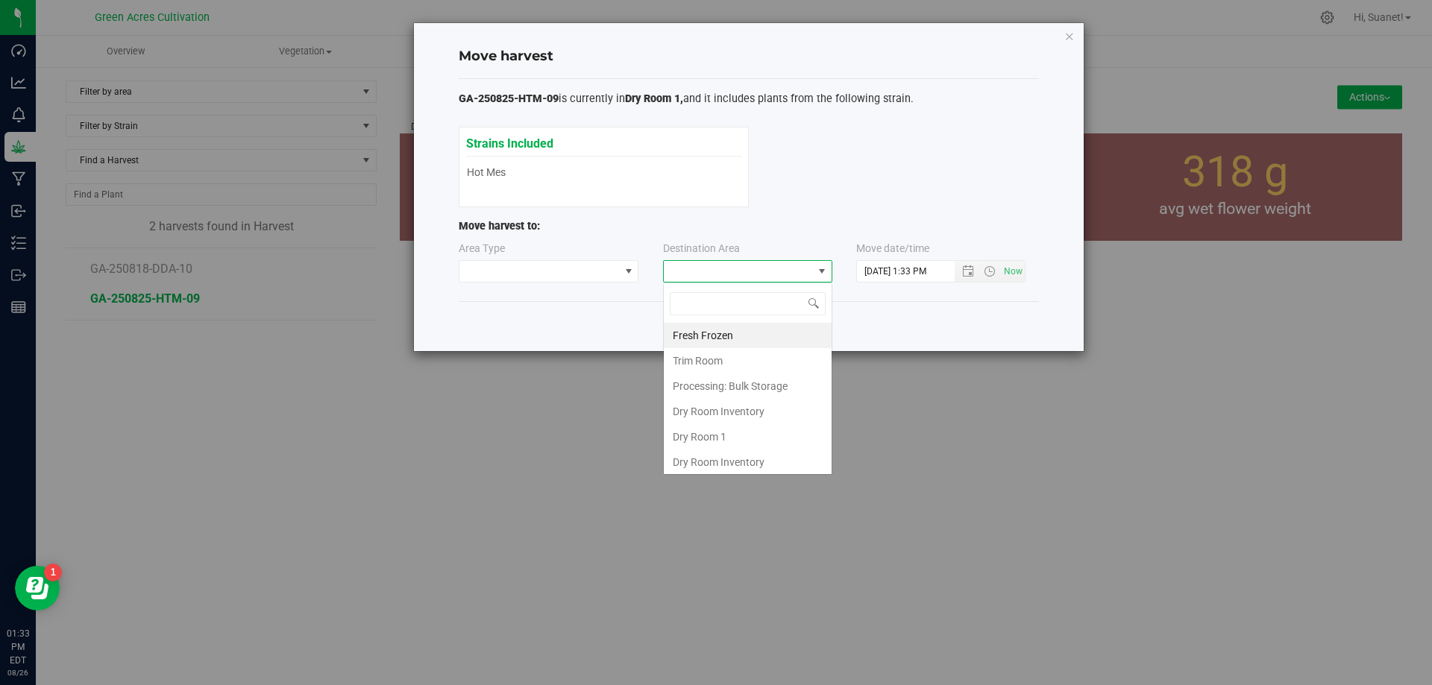
scroll to position [22, 169]
click at [723, 433] on li "Dry Room 1" at bounding box center [748, 436] width 168 height 25
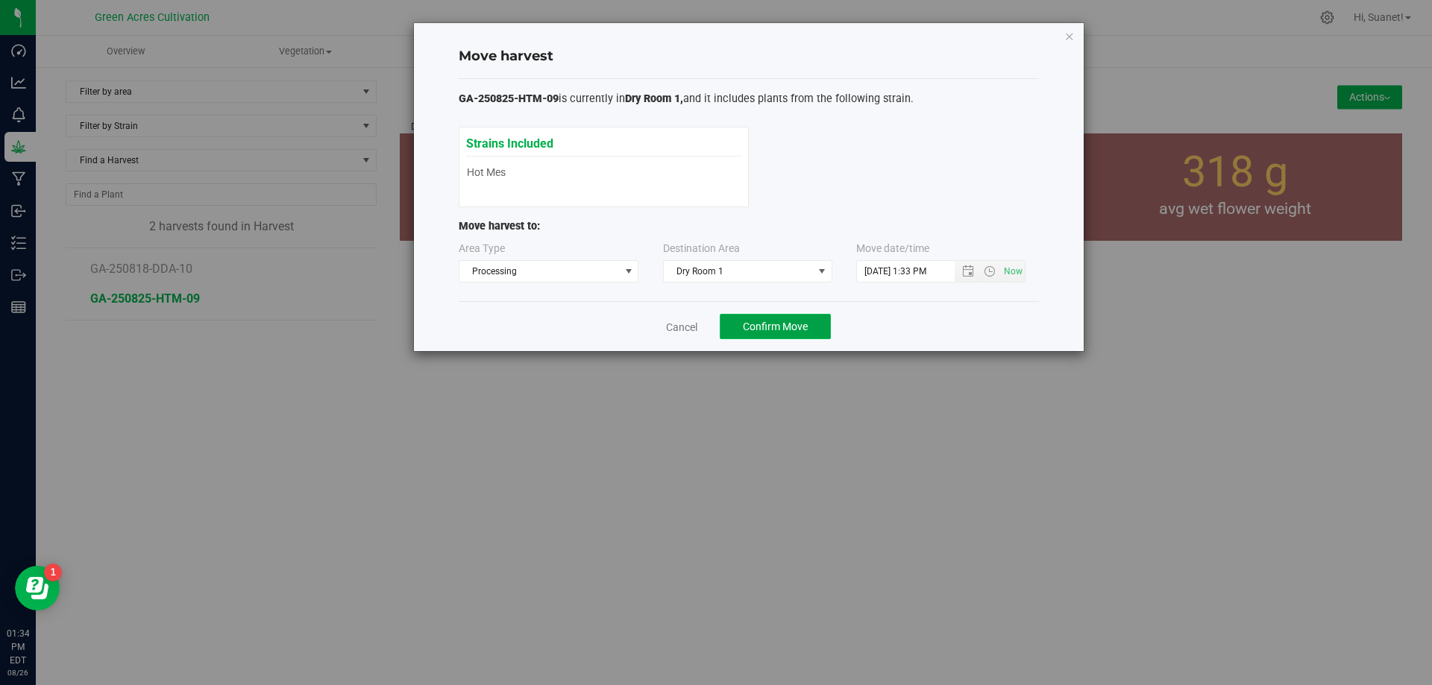
click at [763, 319] on button "Confirm Move" at bounding box center [775, 326] width 111 height 25
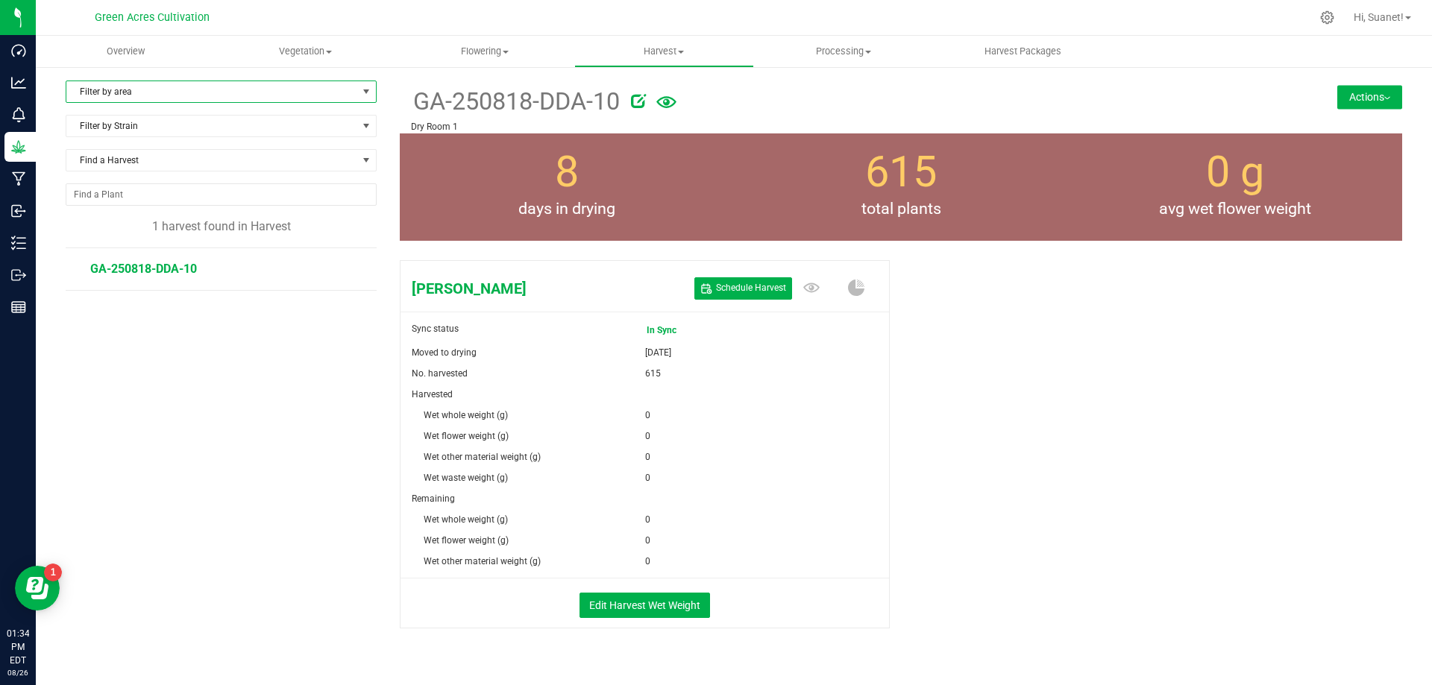
click at [361, 92] on span "select" at bounding box center [366, 92] width 12 height 12
click at [490, 45] on span "Flowering" at bounding box center [484, 51] width 178 height 13
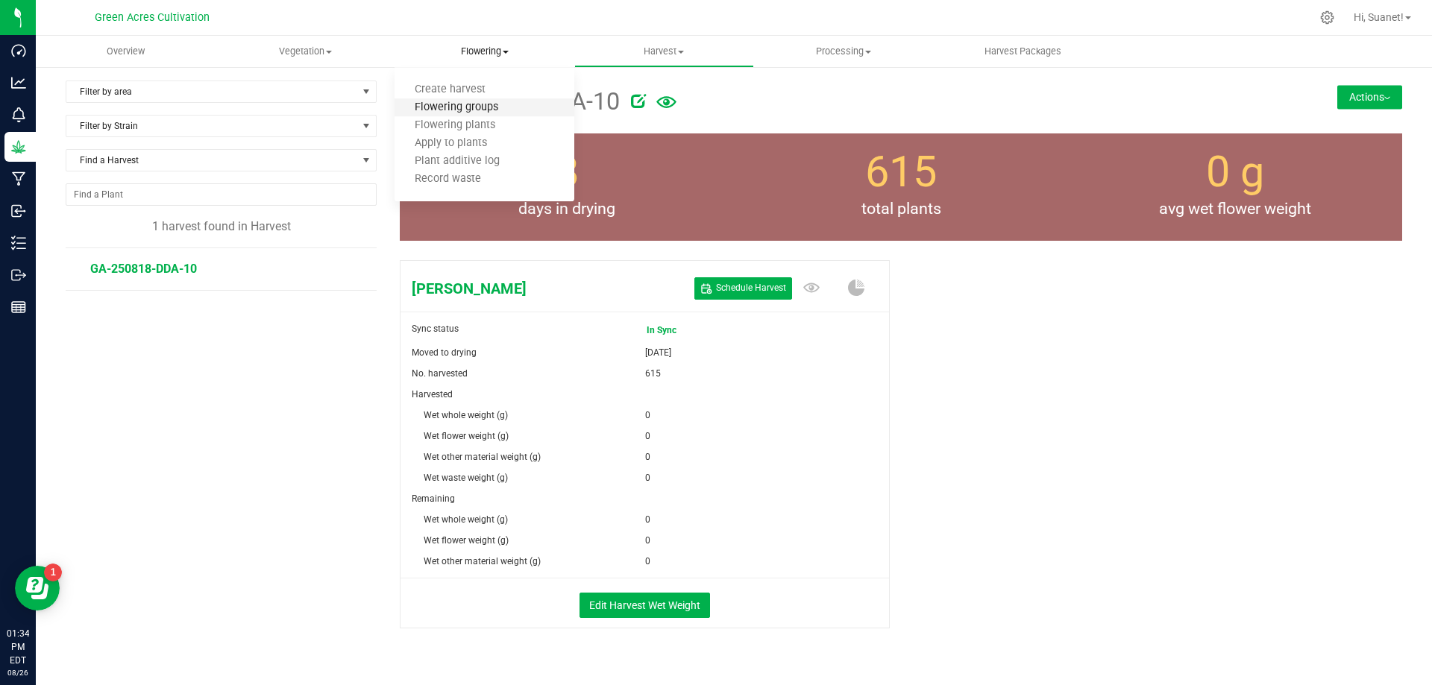
click at [479, 105] on span "Flowering groups" at bounding box center [456, 107] width 124 height 13
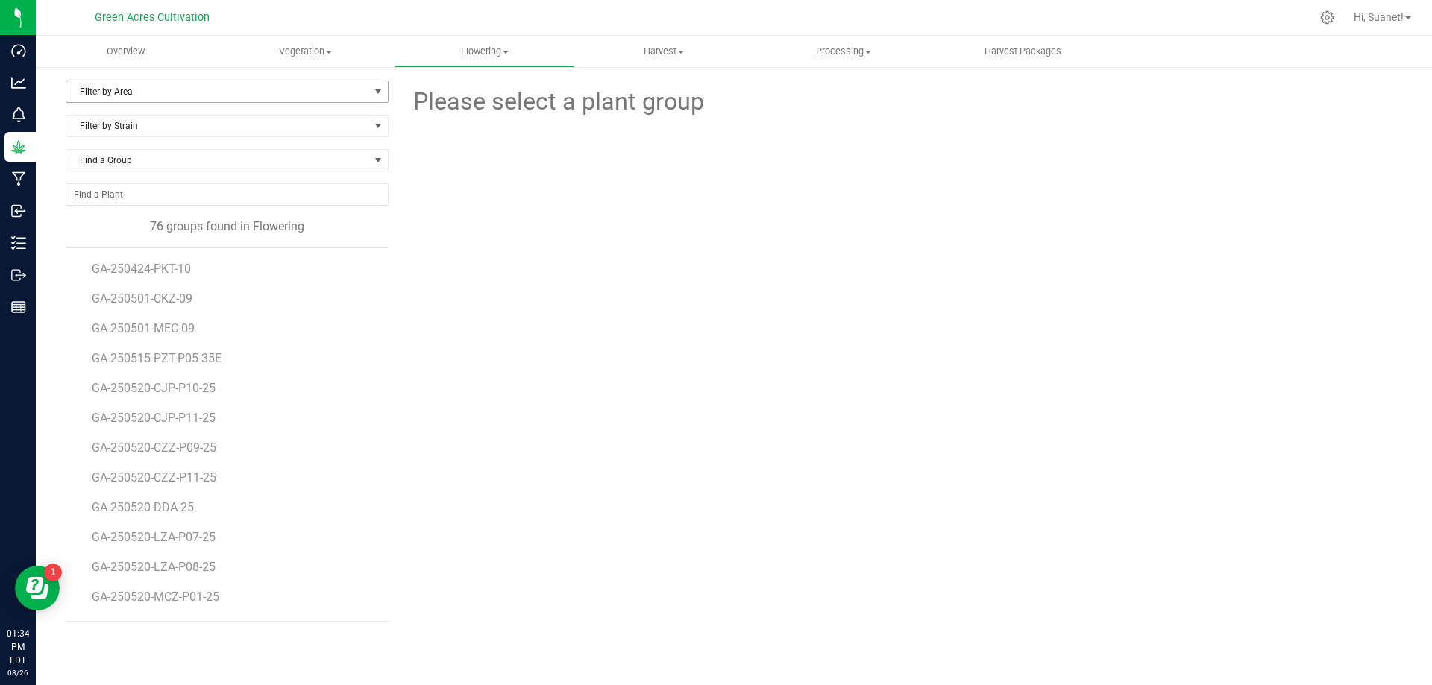
click at [207, 93] on span "Filter by Area" at bounding box center [217, 91] width 303 height 21
click at [83, 224] on li "09" at bounding box center [226, 228] width 321 height 22
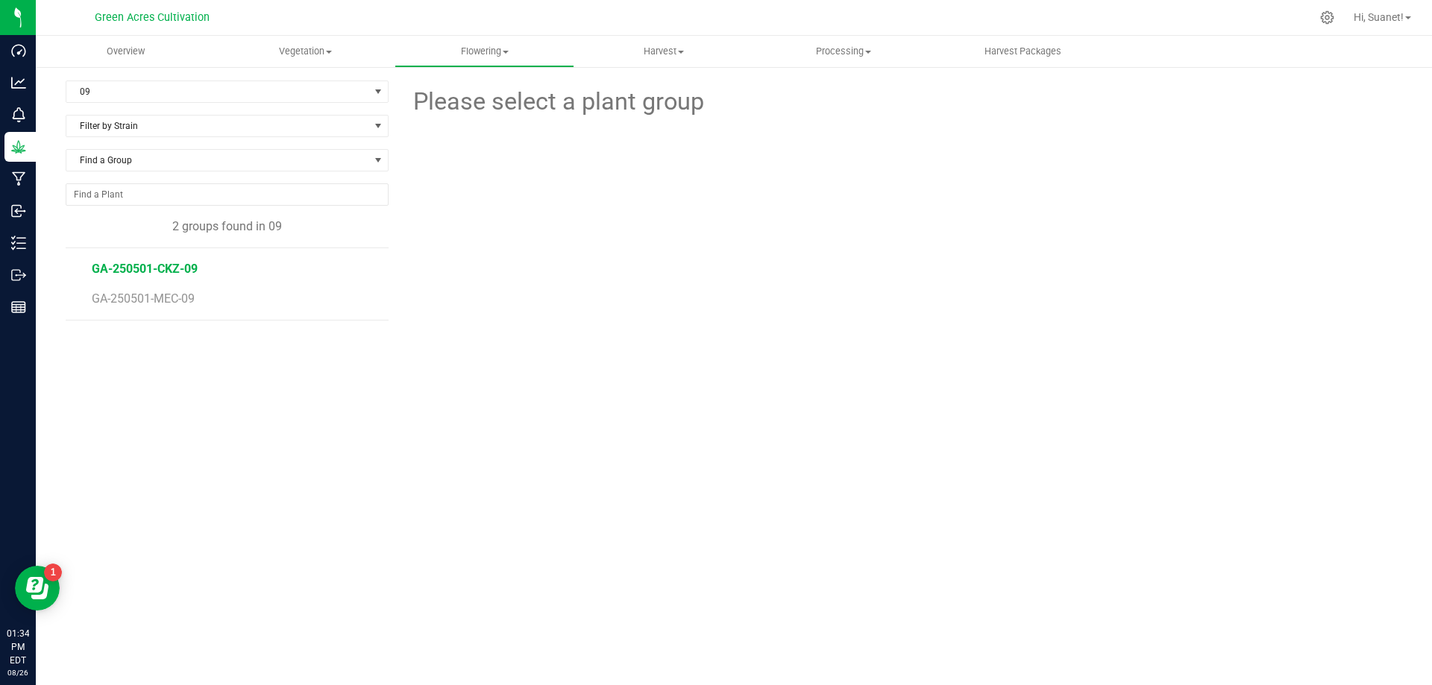
click at [151, 271] on span "GA-250501-CKZ-09" at bounding box center [145, 269] width 106 height 14
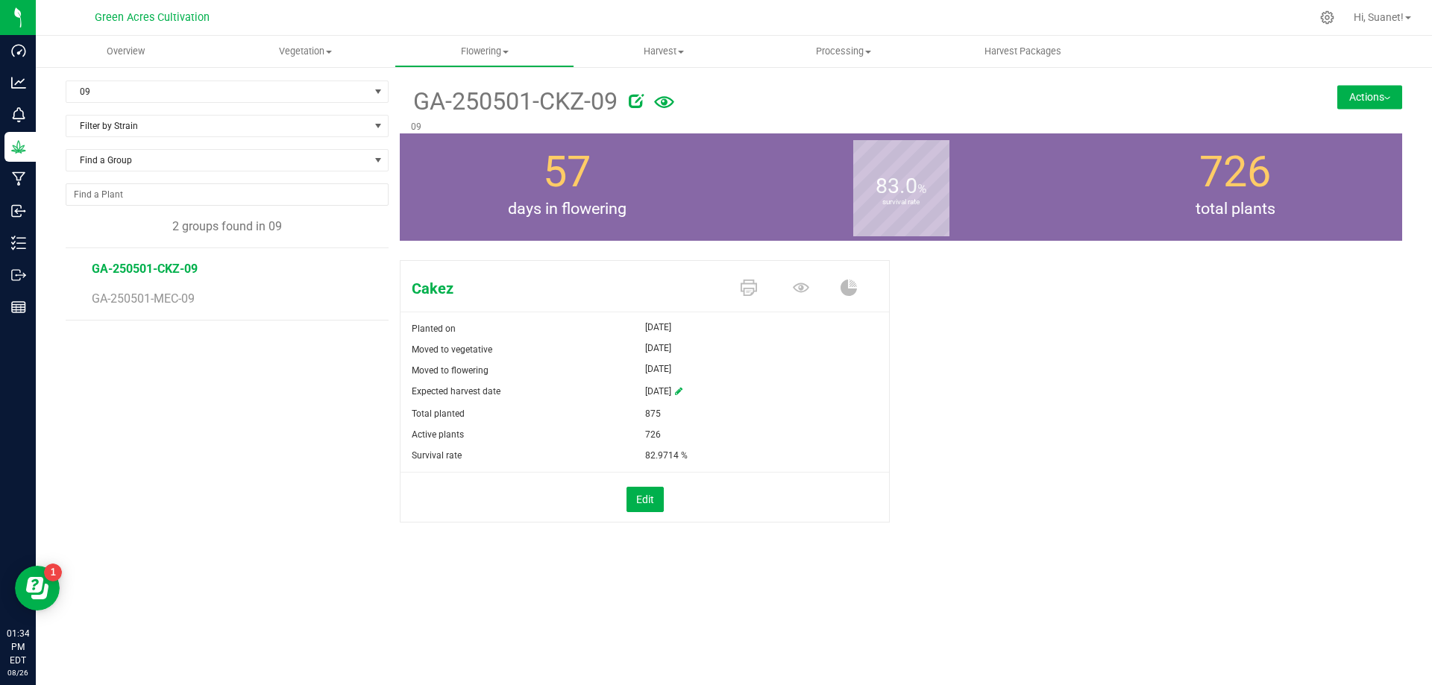
click at [1374, 87] on button "Actions" at bounding box center [1369, 97] width 65 height 24
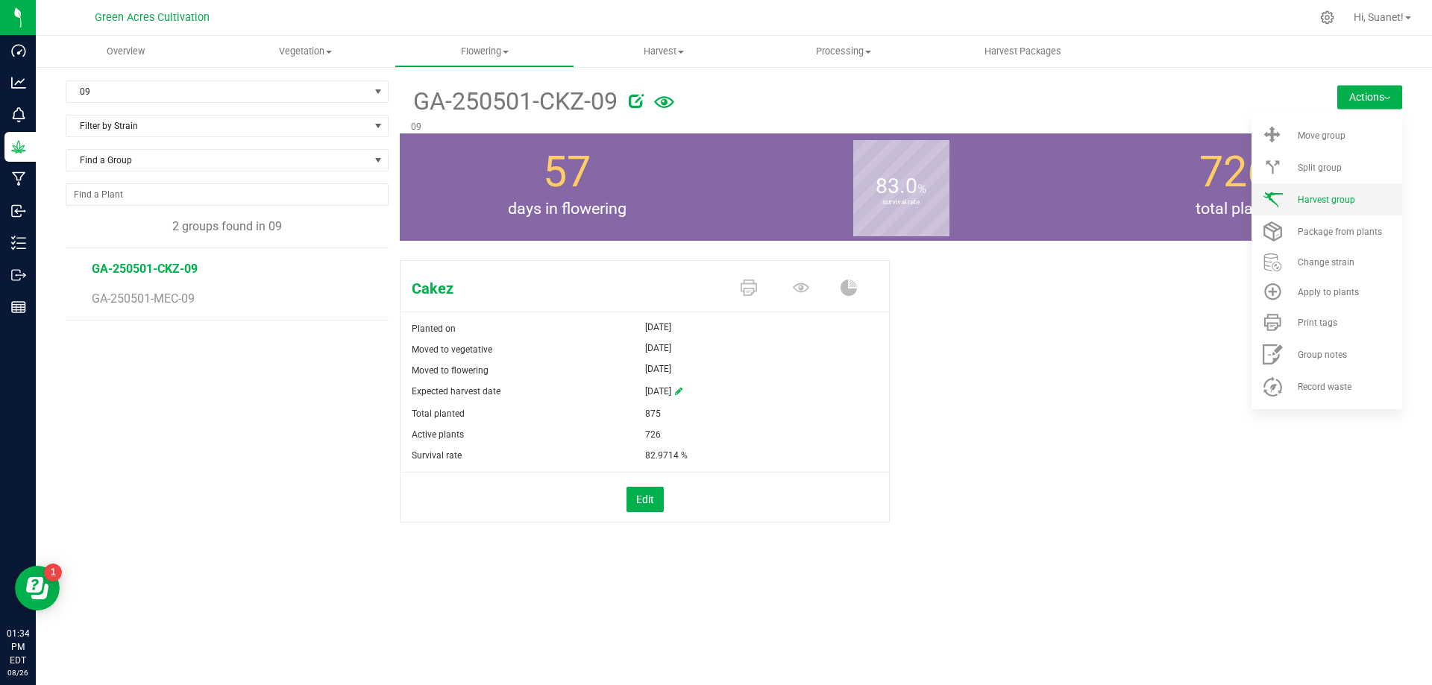
click at [1339, 201] on span "Harvest group" at bounding box center [1326, 200] width 57 height 10
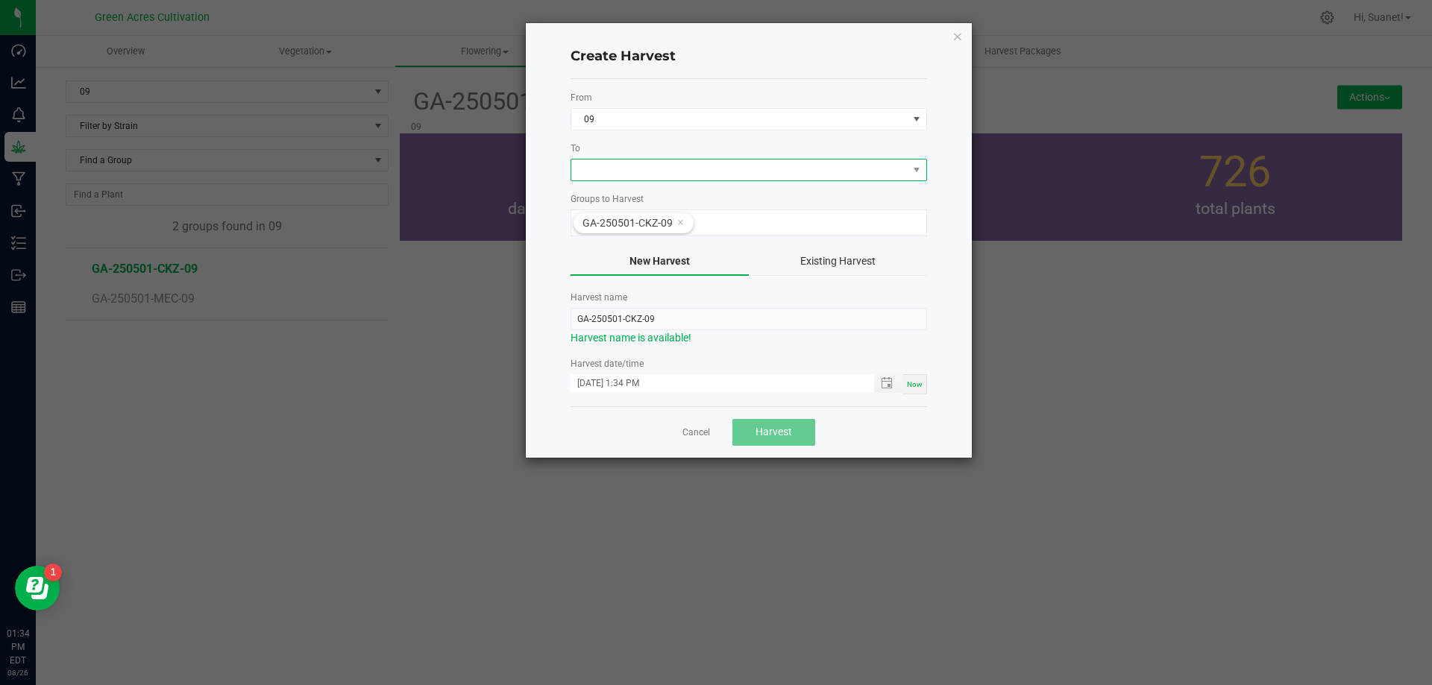
click at [689, 172] on span at bounding box center [739, 170] width 336 height 21
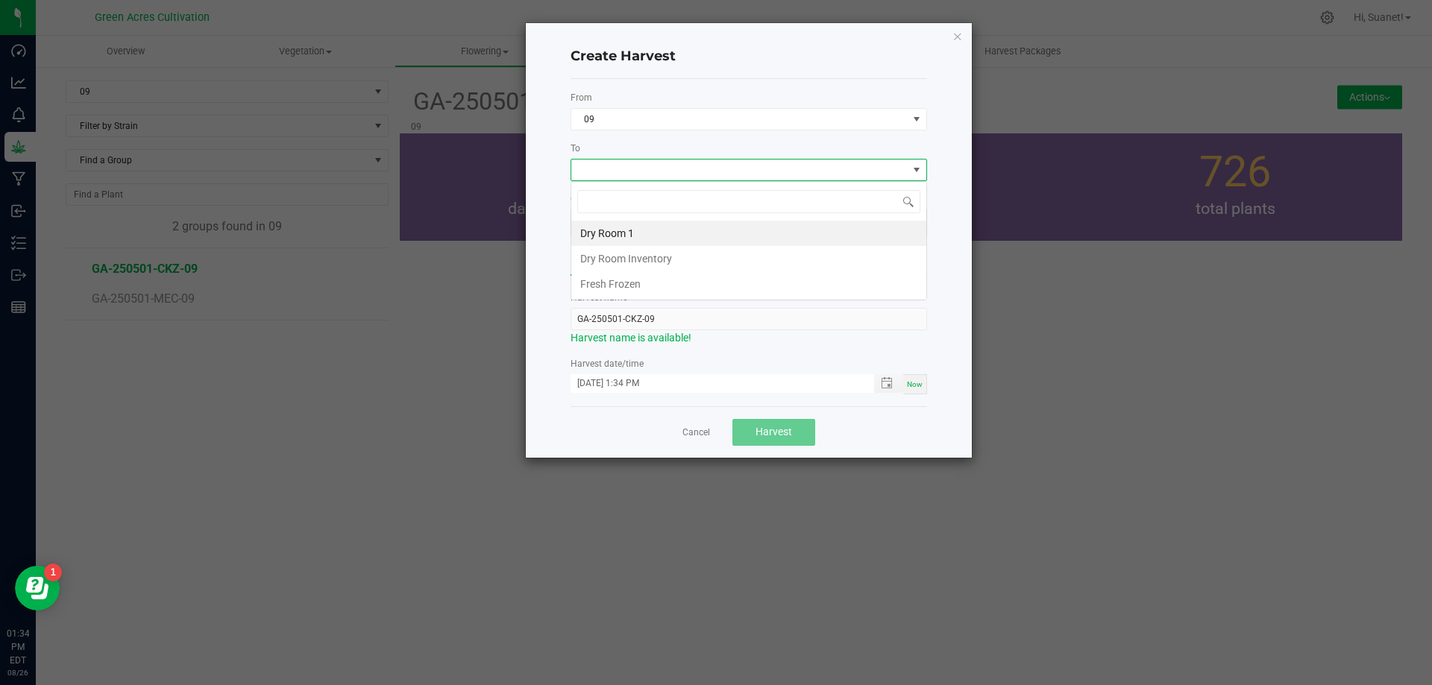
scroll to position [22, 356]
click at [629, 239] on li "Dry Room 1" at bounding box center [748, 233] width 355 height 25
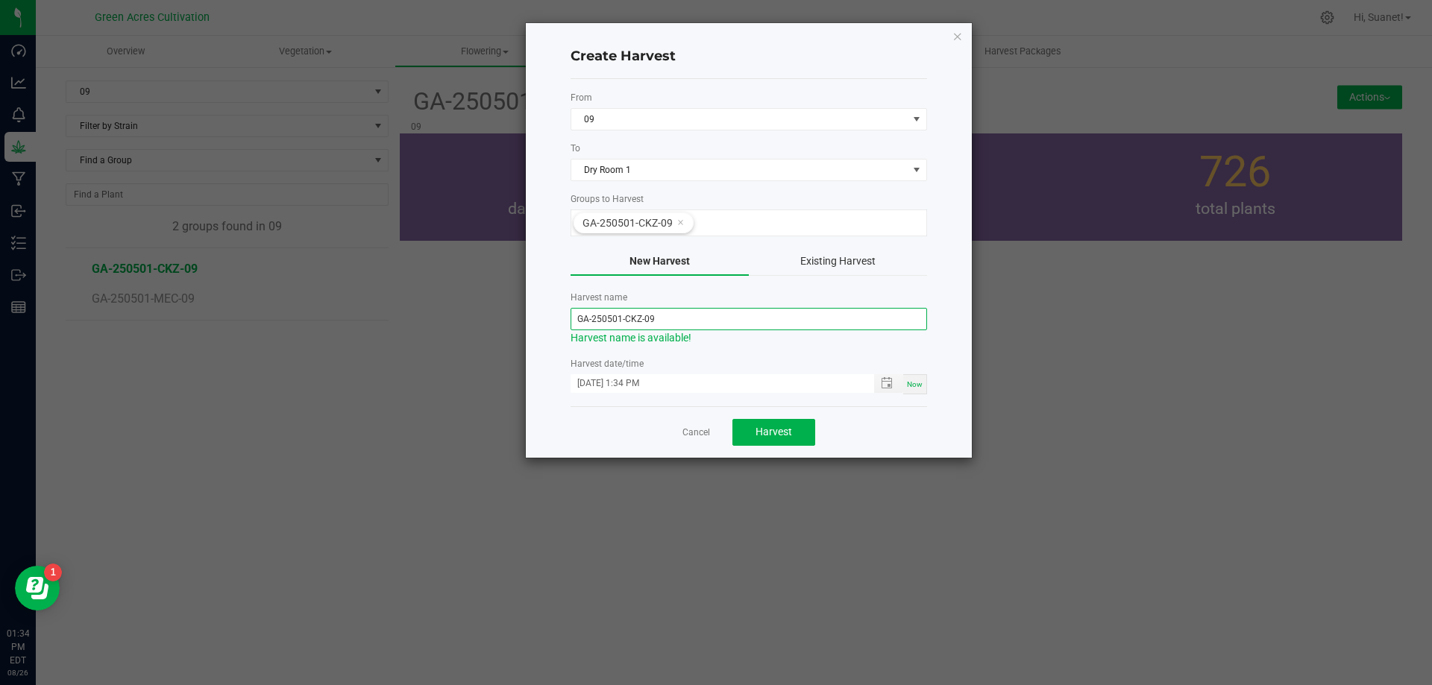
click at [617, 319] on input "GA-250501-CKZ-09" at bounding box center [748, 319] width 356 height 22
drag, startPoint x: 620, startPoint y: 316, endPoint x: 717, endPoint y: 211, distance: 143.0
click at [621, 316] on input "GA-250501-CKZ-09" at bounding box center [748, 319] width 356 height 22
click at [892, 382] on span "Toggle popup" at bounding box center [887, 383] width 12 height 12
type input "GA-250825-CKZ-09"
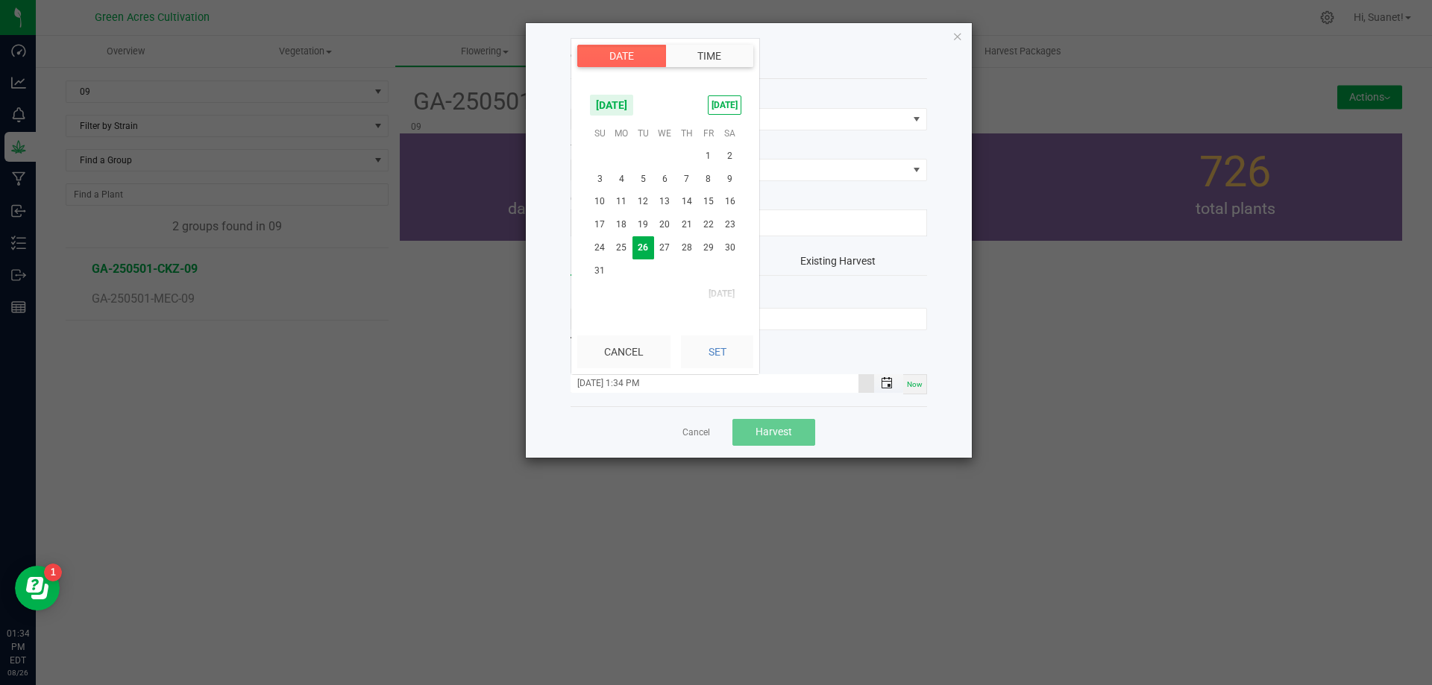
scroll to position [20, 0]
click at [620, 249] on span "25" at bounding box center [622, 247] width 22 height 23
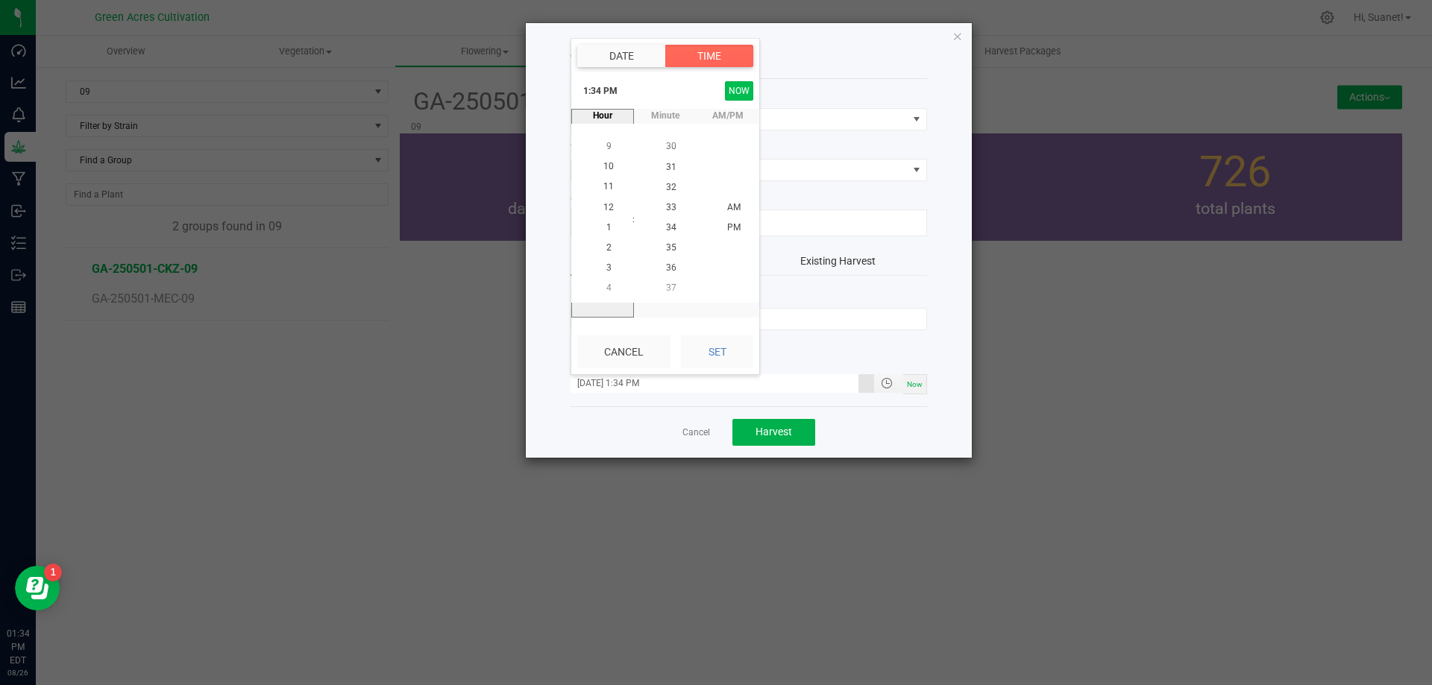
click at [736, 88] on button "NOW" at bounding box center [739, 90] width 28 height 19
click at [714, 355] on button "Set" at bounding box center [717, 352] width 72 height 33
type input "[DATE] 1:34 PM"
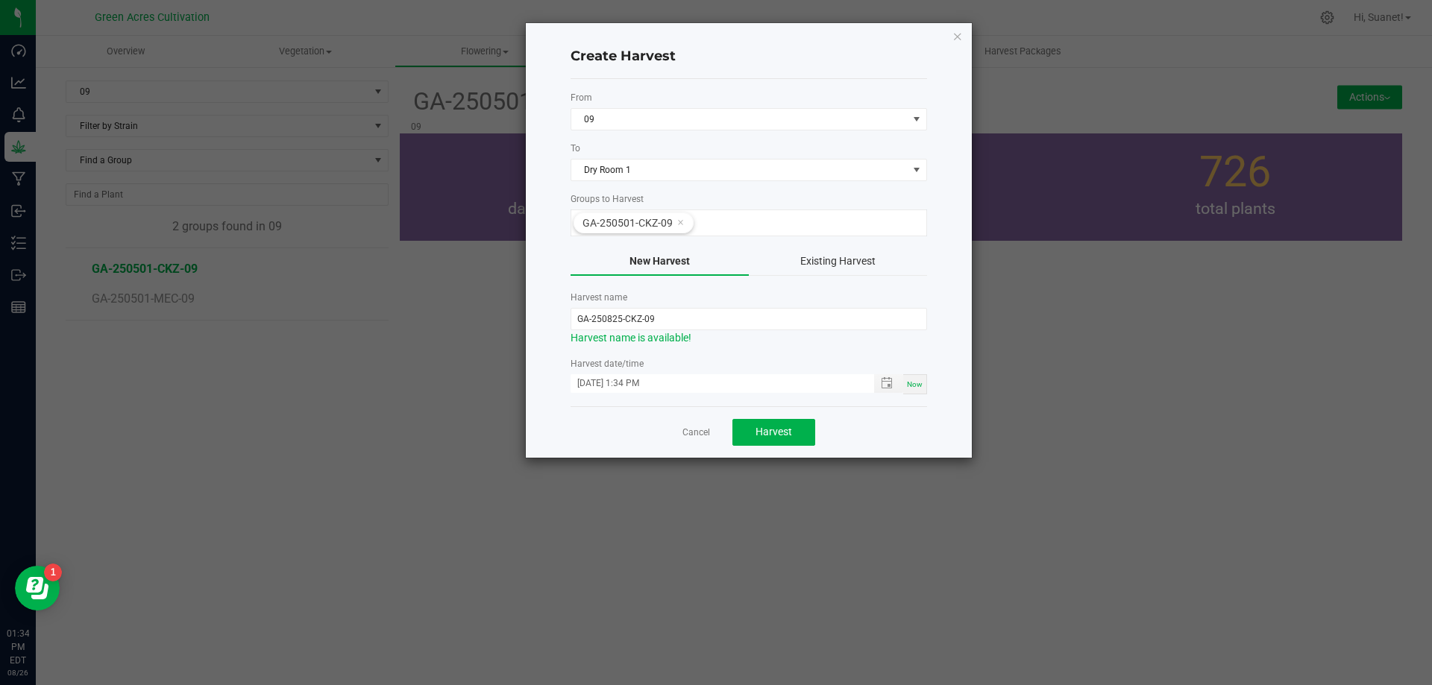
click at [952, 304] on div "Create Harvest From 09 To Dry Room 1 Groups to Harvest GA-250501-CKZ-09 New Har…" at bounding box center [749, 240] width 446 height 435
click at [773, 441] on button "Harvest" at bounding box center [773, 432] width 83 height 27
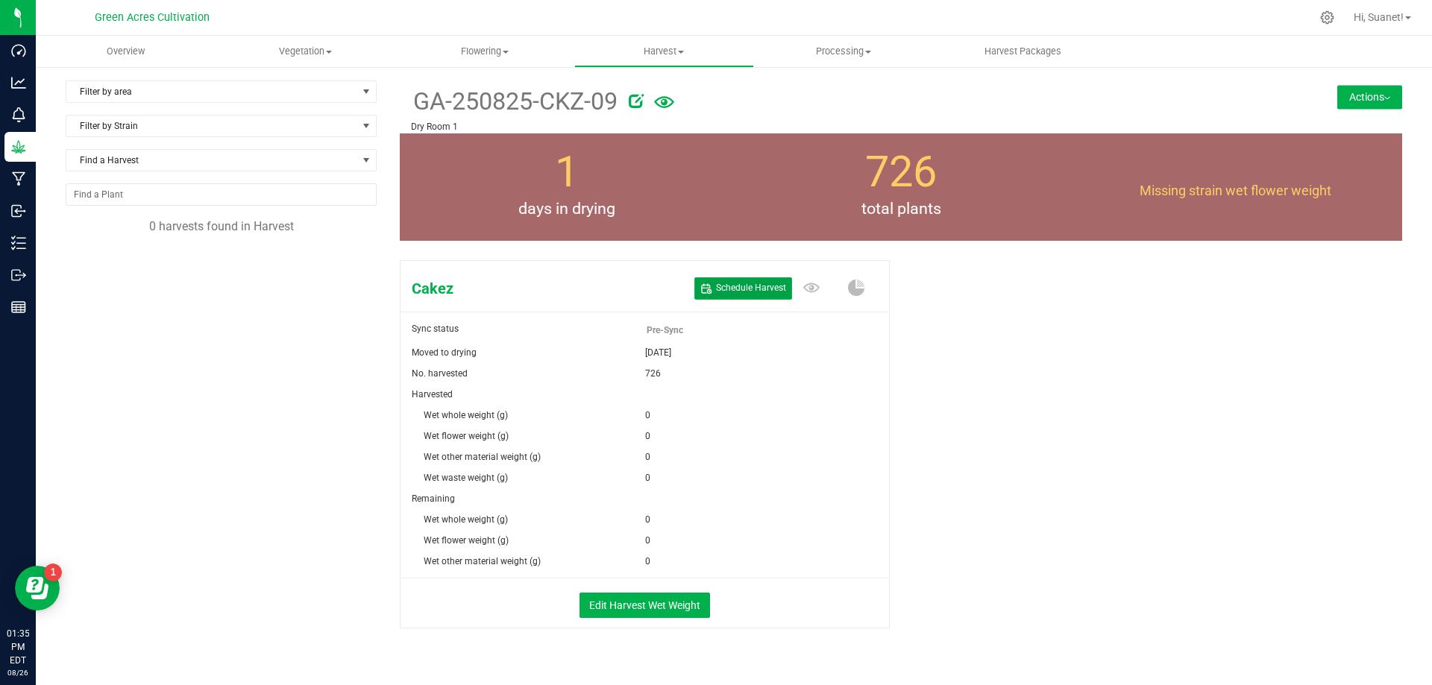
click at [749, 287] on span "Schedule Harvest" at bounding box center [751, 288] width 70 height 13
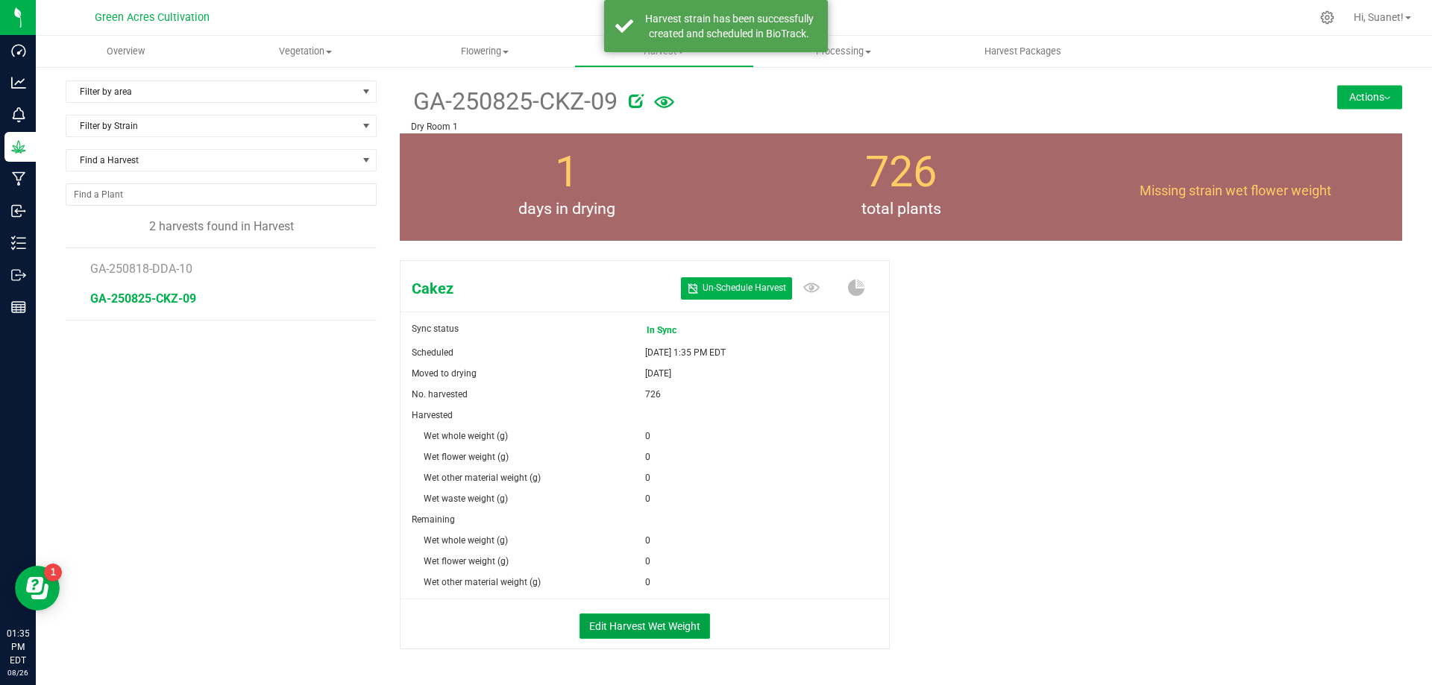
click at [644, 624] on button "Edit Harvest Wet Weight" at bounding box center [644, 626] width 130 height 25
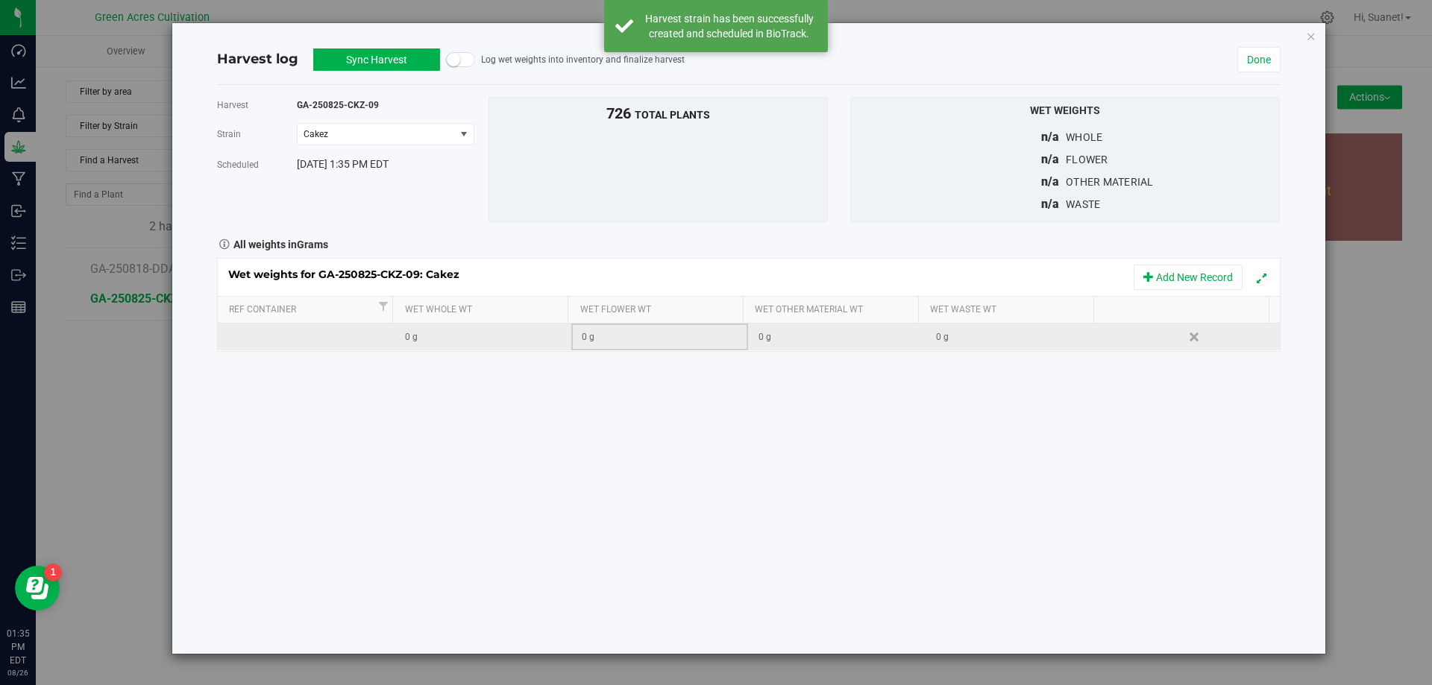
click at [674, 348] on td "0 g" at bounding box center [659, 337] width 177 height 27
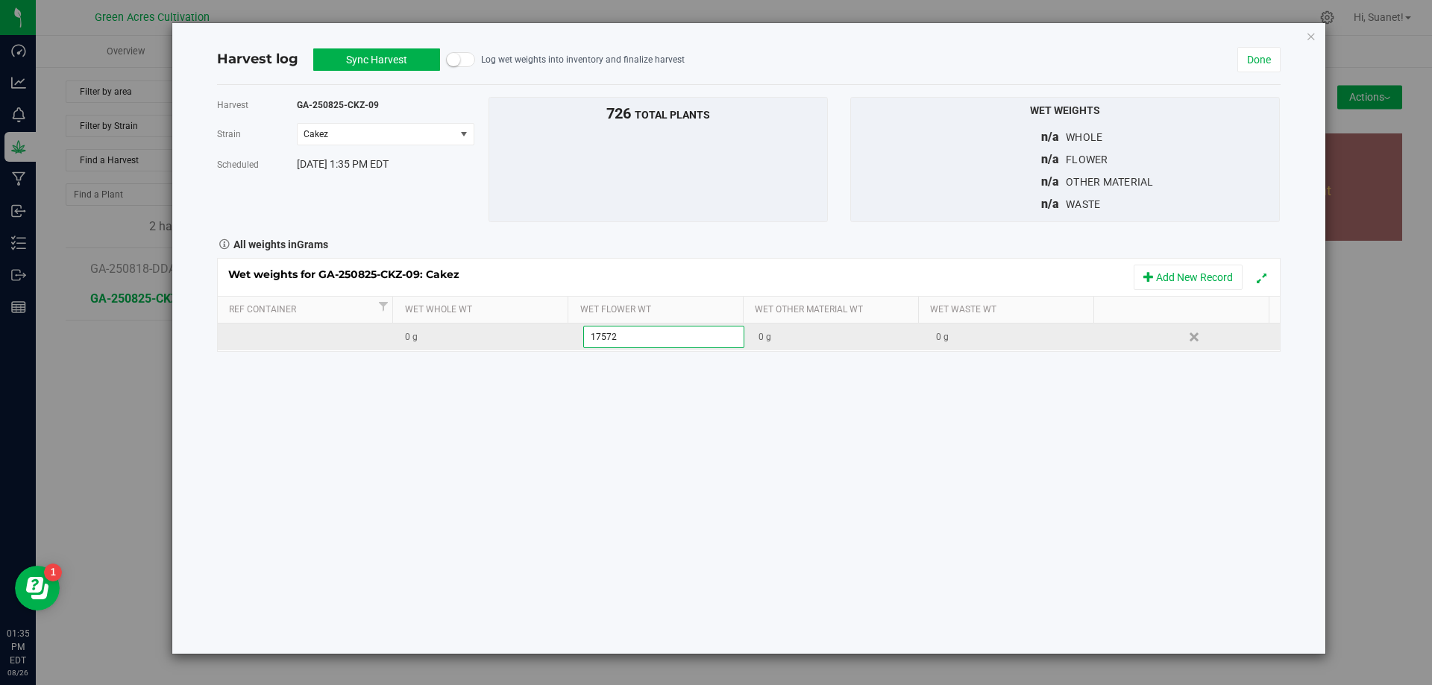
type input "175725"
click at [990, 339] on div "0 g" at bounding box center [1019, 337] width 166 height 14
type input "50430"
click at [838, 464] on div "Harvest GA-250825-CKZ-09 [GEOGRAPHIC_DATA] Cakez Select strain Cakez Scheduled …" at bounding box center [748, 369] width 1063 height 569
click at [404, 60] on button "Sync Harvest" at bounding box center [376, 59] width 127 height 22
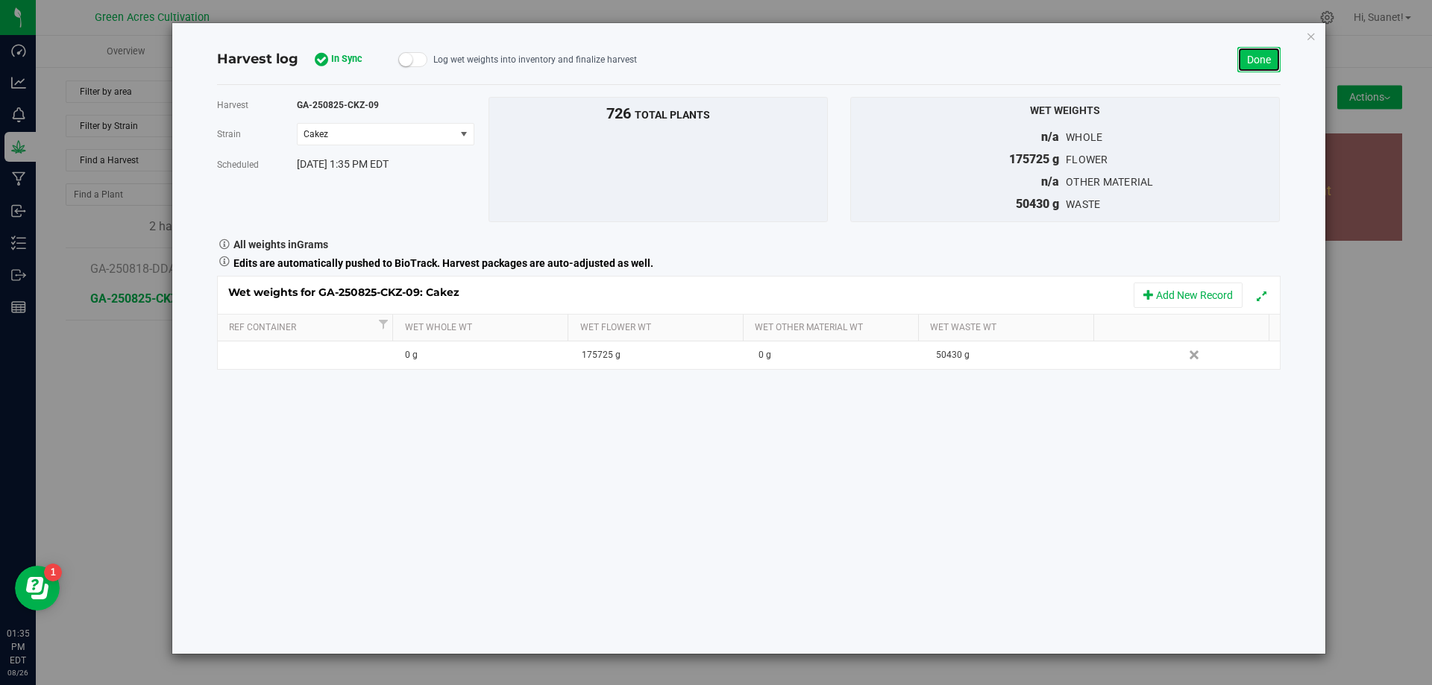
click at [1265, 54] on link "Done" at bounding box center [1258, 59] width 43 height 25
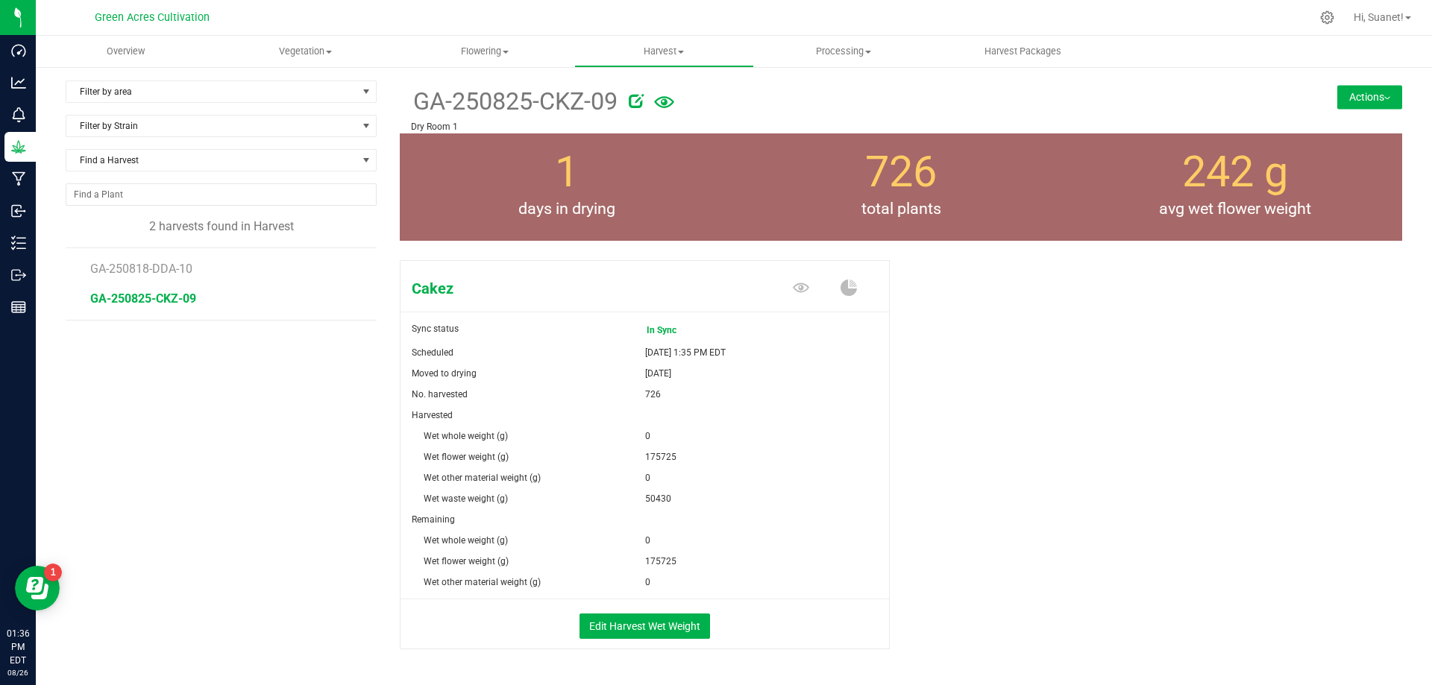
click at [1359, 104] on button "Actions" at bounding box center [1369, 97] width 65 height 24
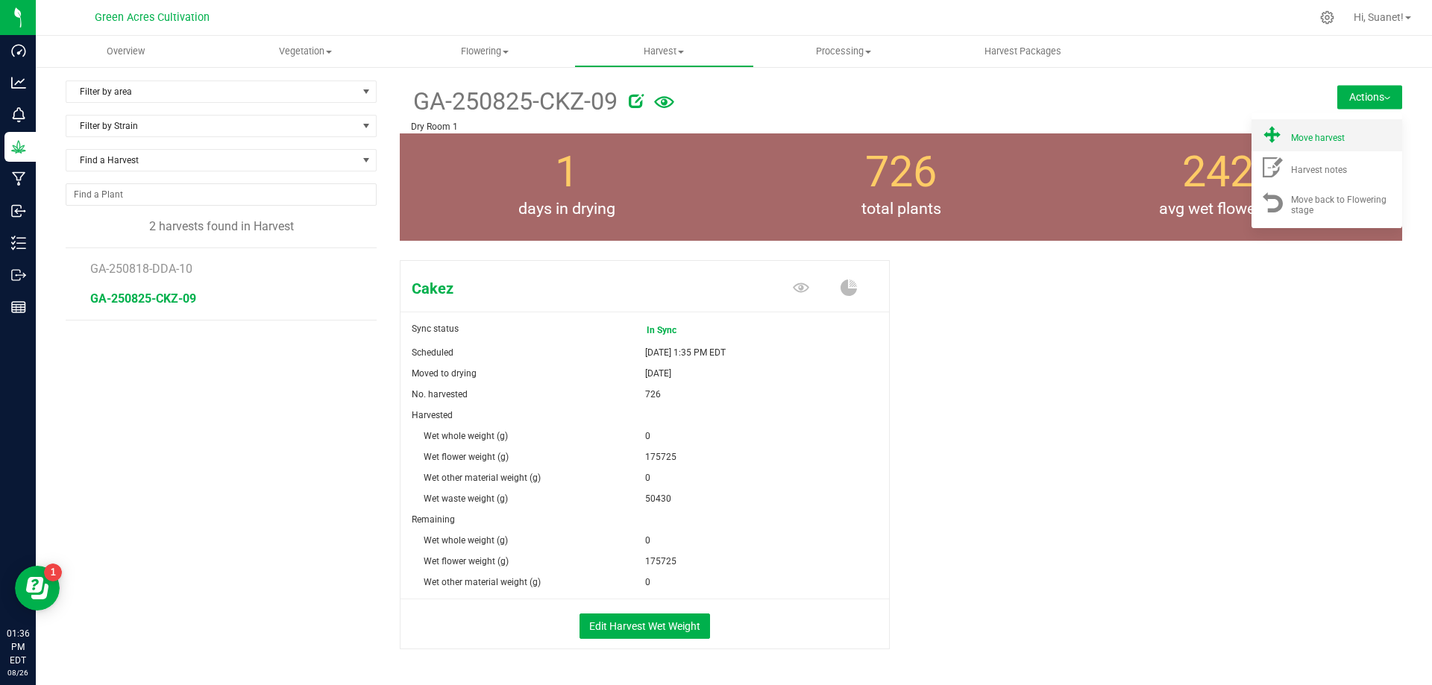
click at [1333, 136] on div "Move harvest" at bounding box center [1341, 136] width 101 height 16
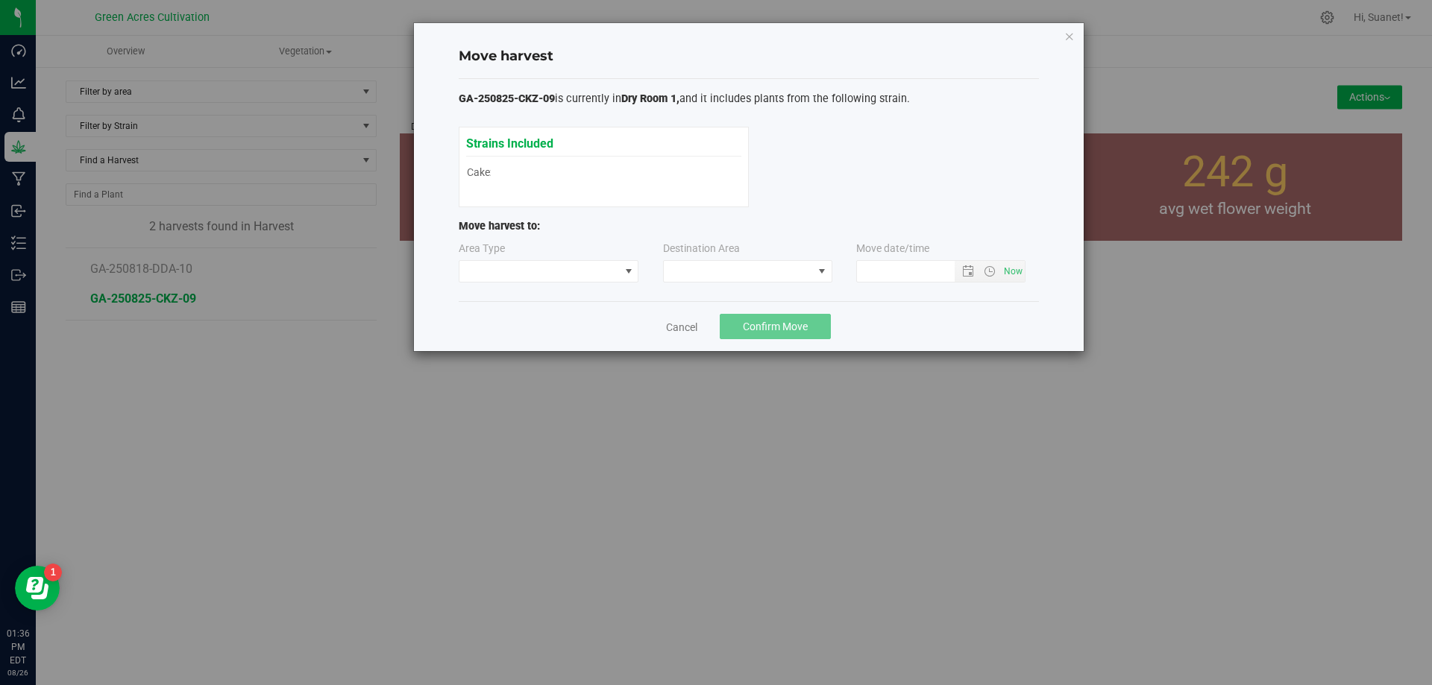
type input "[DATE] 1:36 PM"
click at [809, 270] on span at bounding box center [738, 271] width 149 height 21
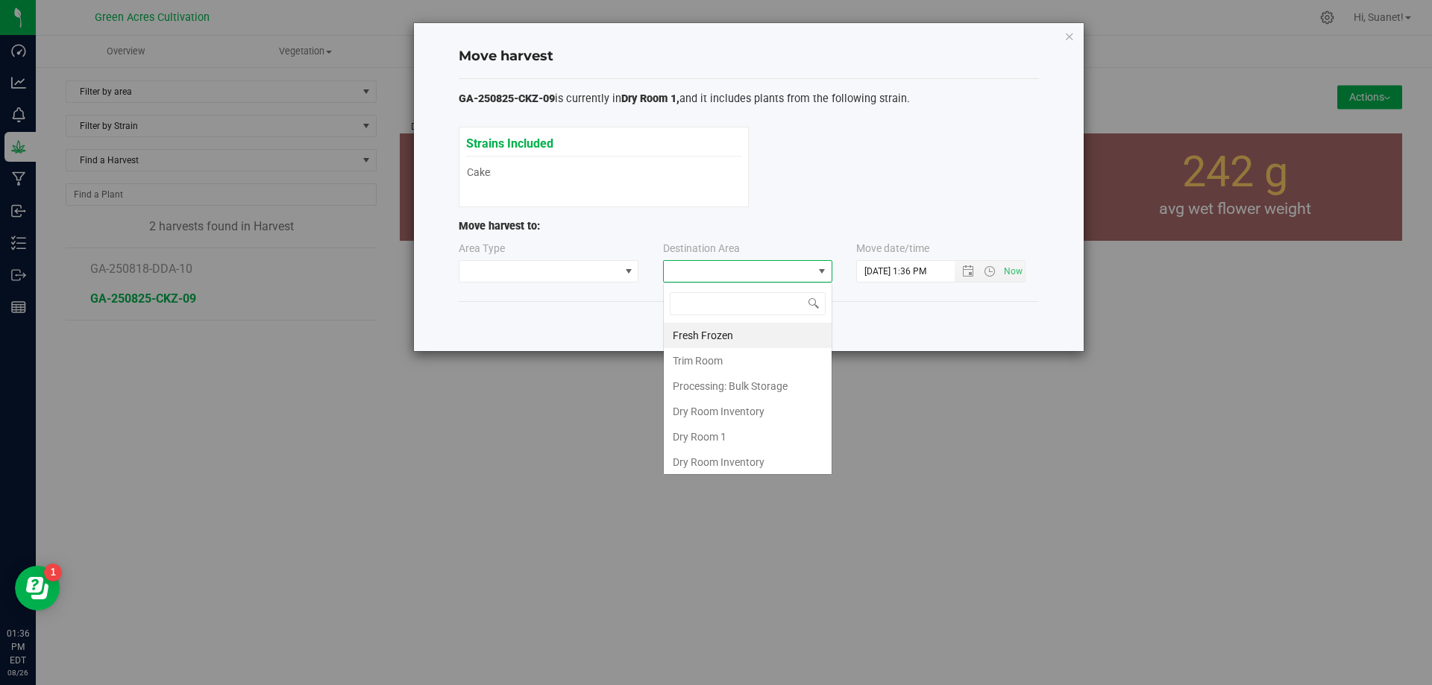
scroll to position [22, 169]
click at [734, 435] on li "Dry Room 1" at bounding box center [748, 436] width 168 height 25
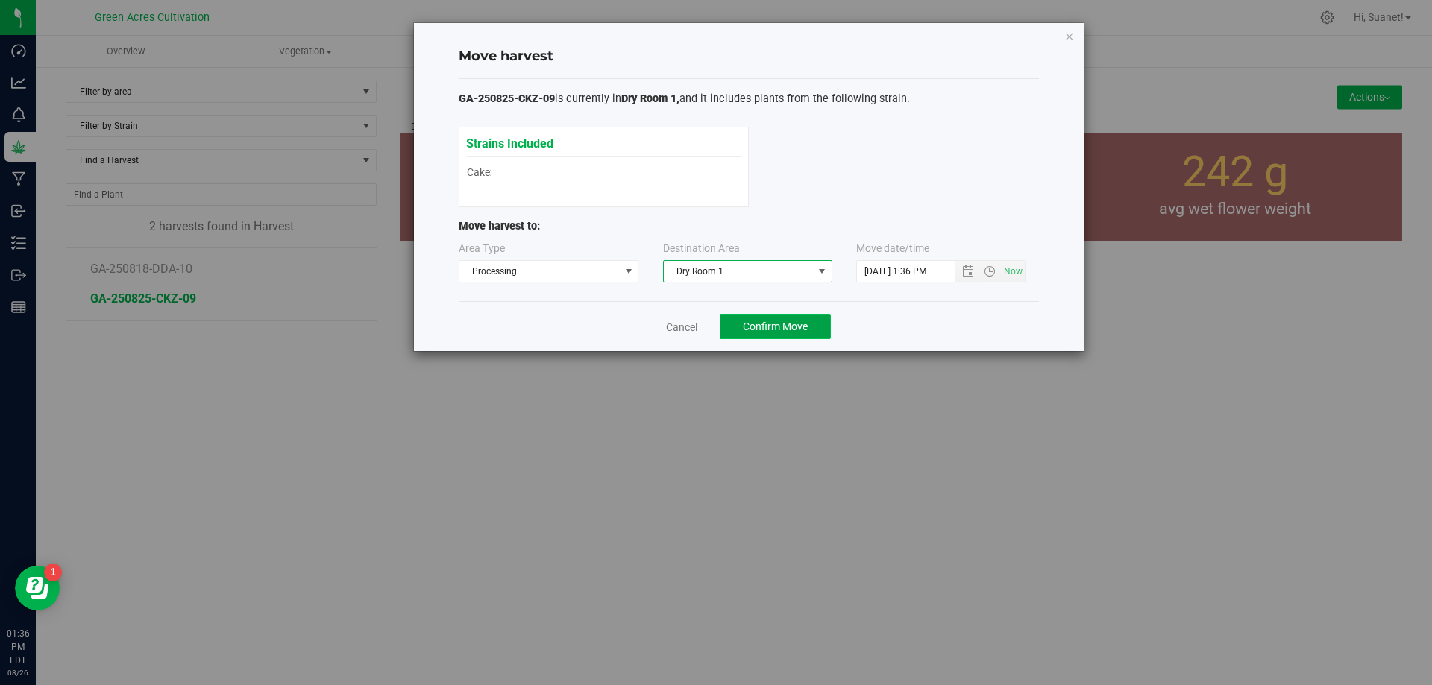
click at [758, 318] on button "Confirm Move" at bounding box center [775, 326] width 111 height 25
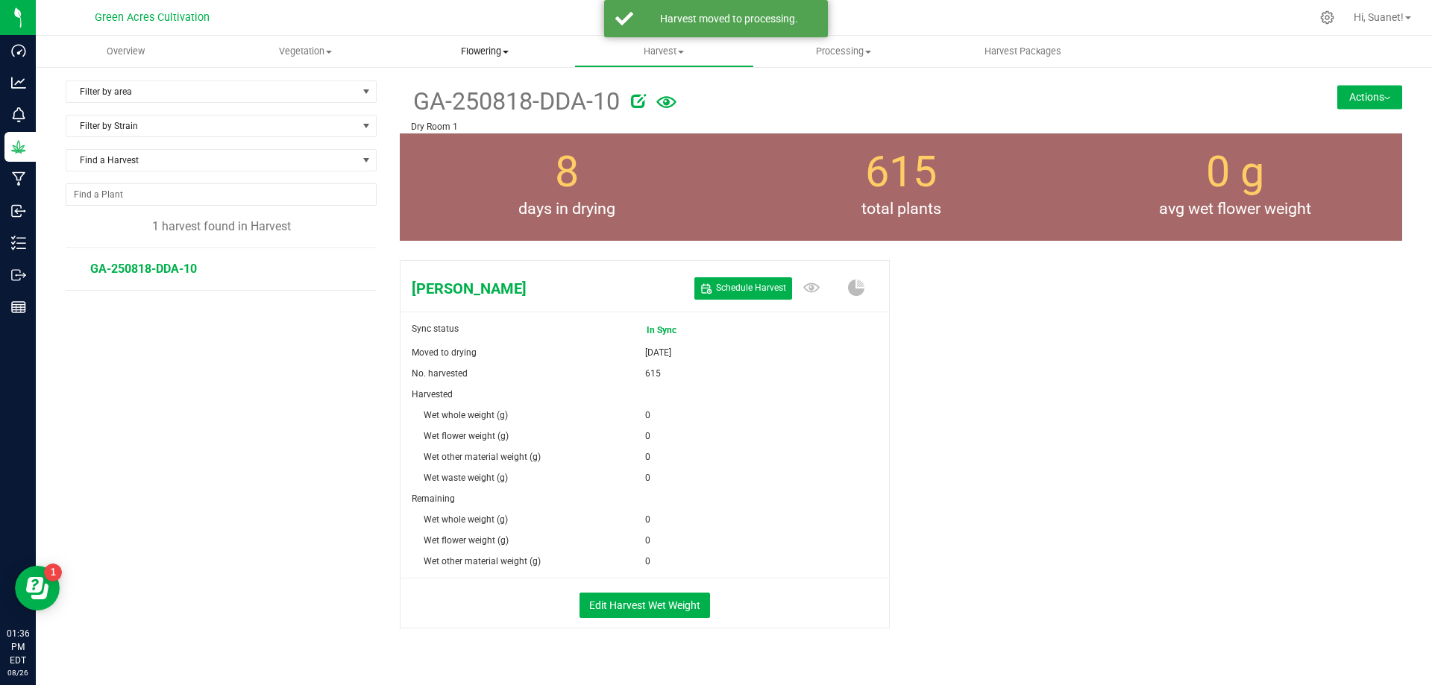
click at [478, 57] on span "Flowering" at bounding box center [484, 51] width 178 height 13
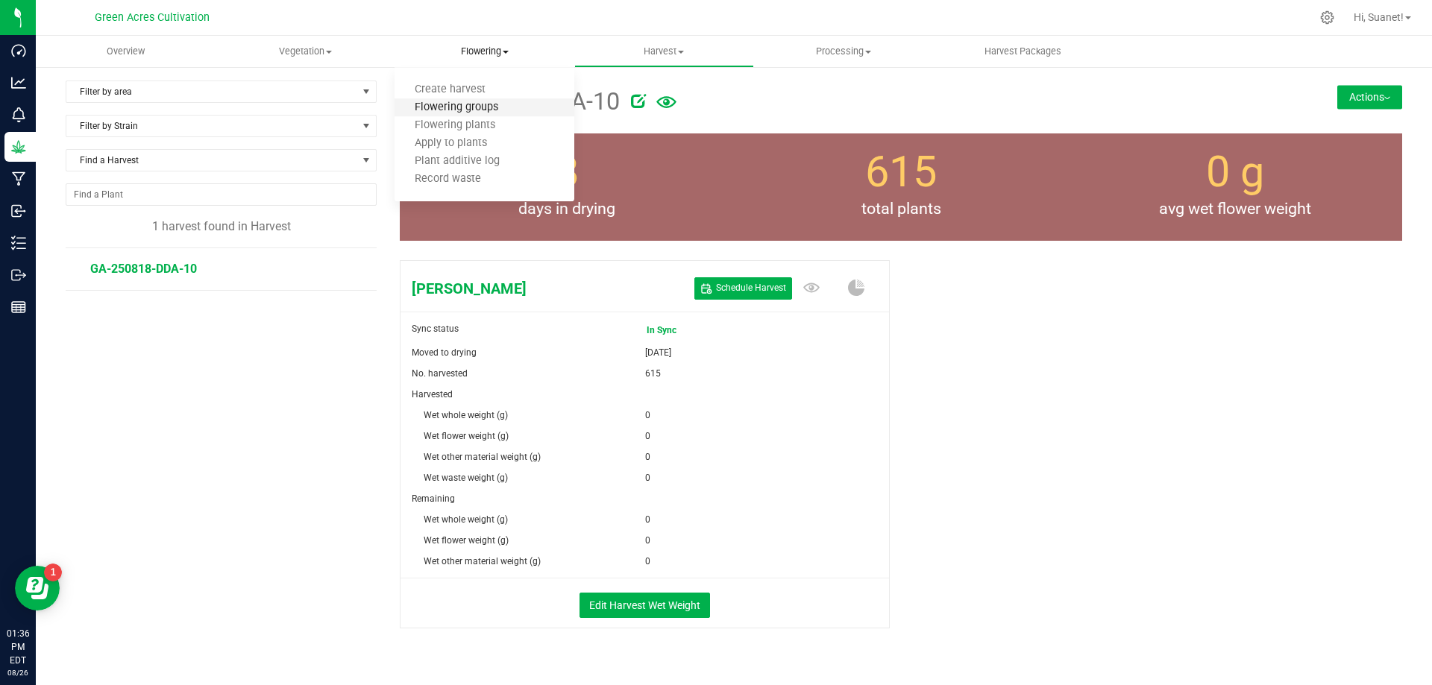
click at [463, 110] on span "Flowering groups" at bounding box center [456, 107] width 124 height 13
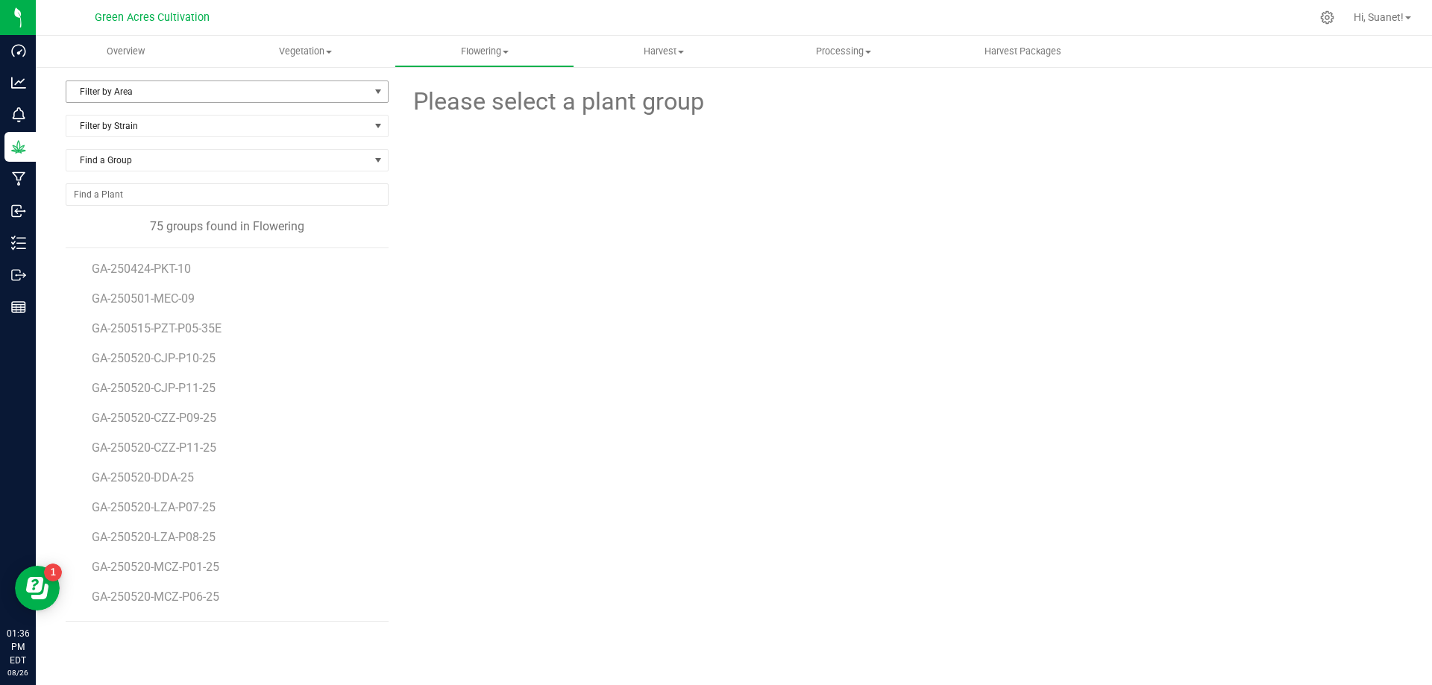
click at [370, 87] on span "select" at bounding box center [378, 91] width 19 height 21
click at [81, 227] on li "09" at bounding box center [226, 228] width 321 height 22
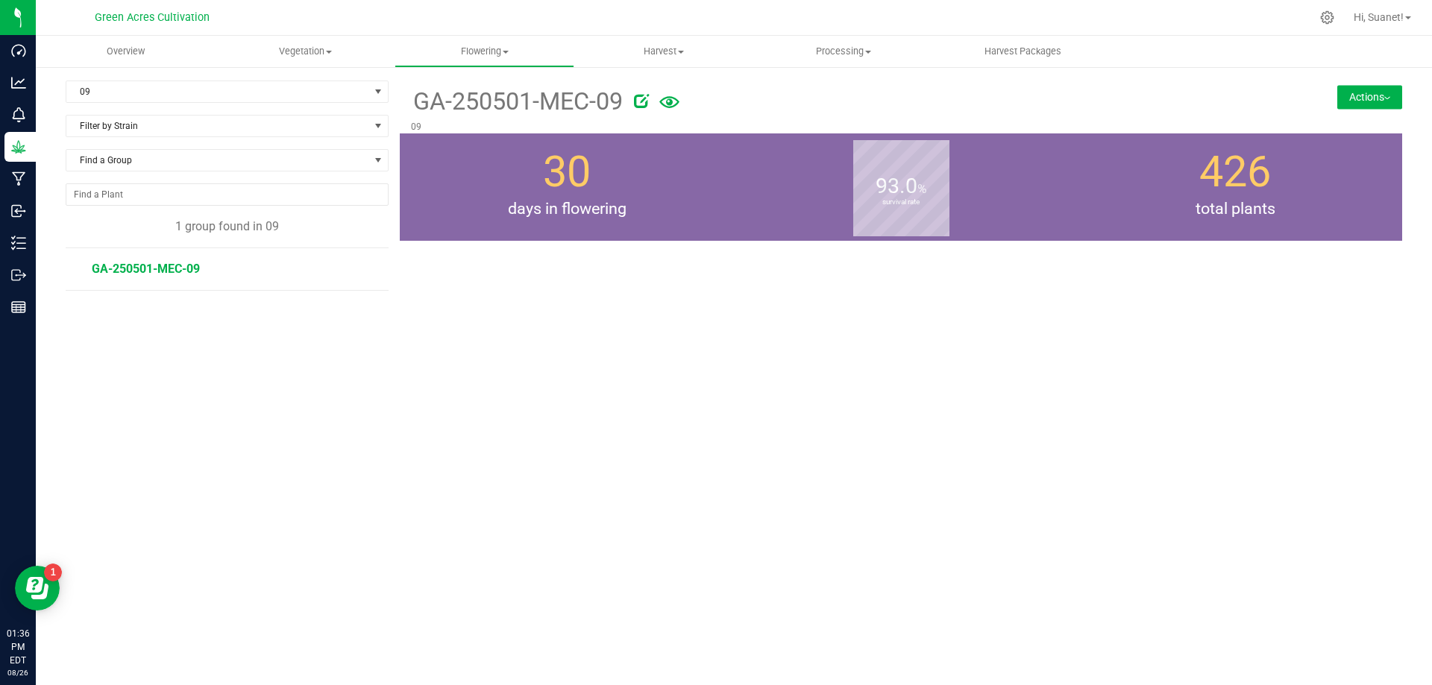
click at [173, 269] on span "GA-250501-MEC-09" at bounding box center [146, 269] width 108 height 14
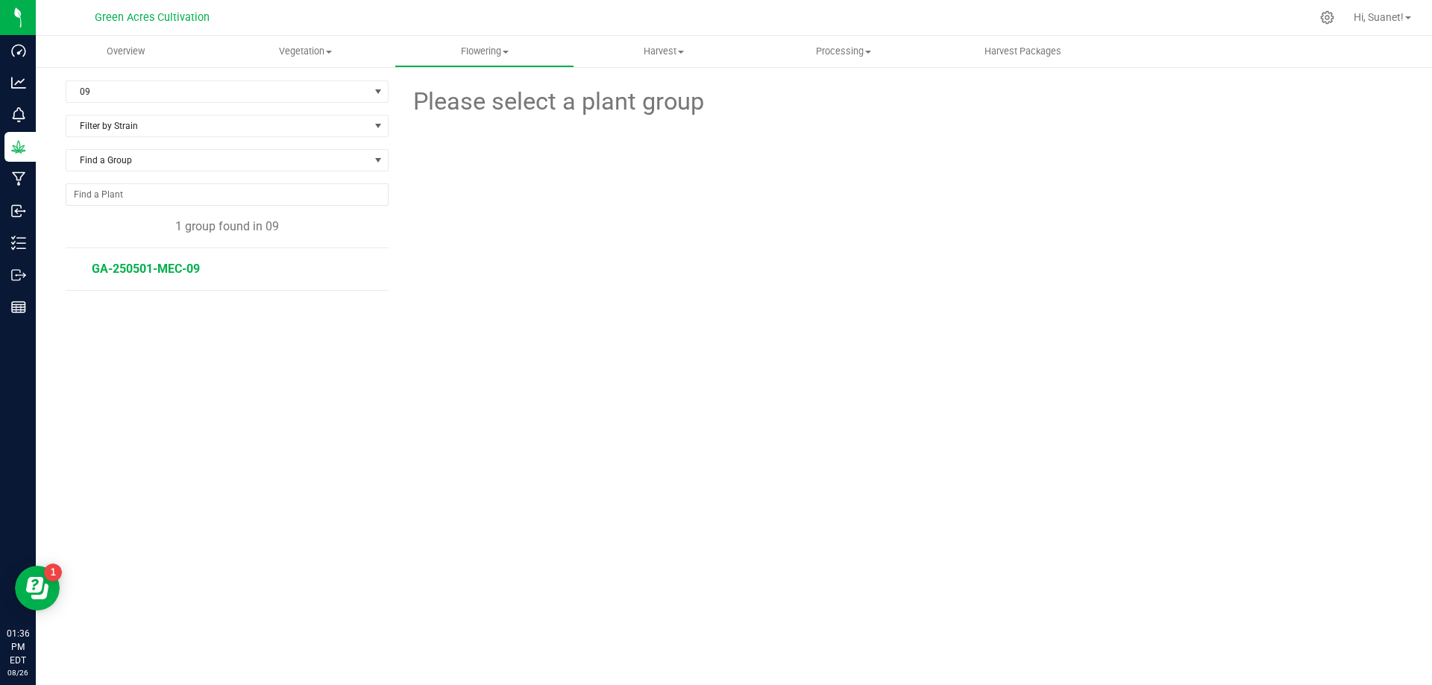
click at [161, 272] on span "GA-250501-MEC-09" at bounding box center [146, 269] width 108 height 14
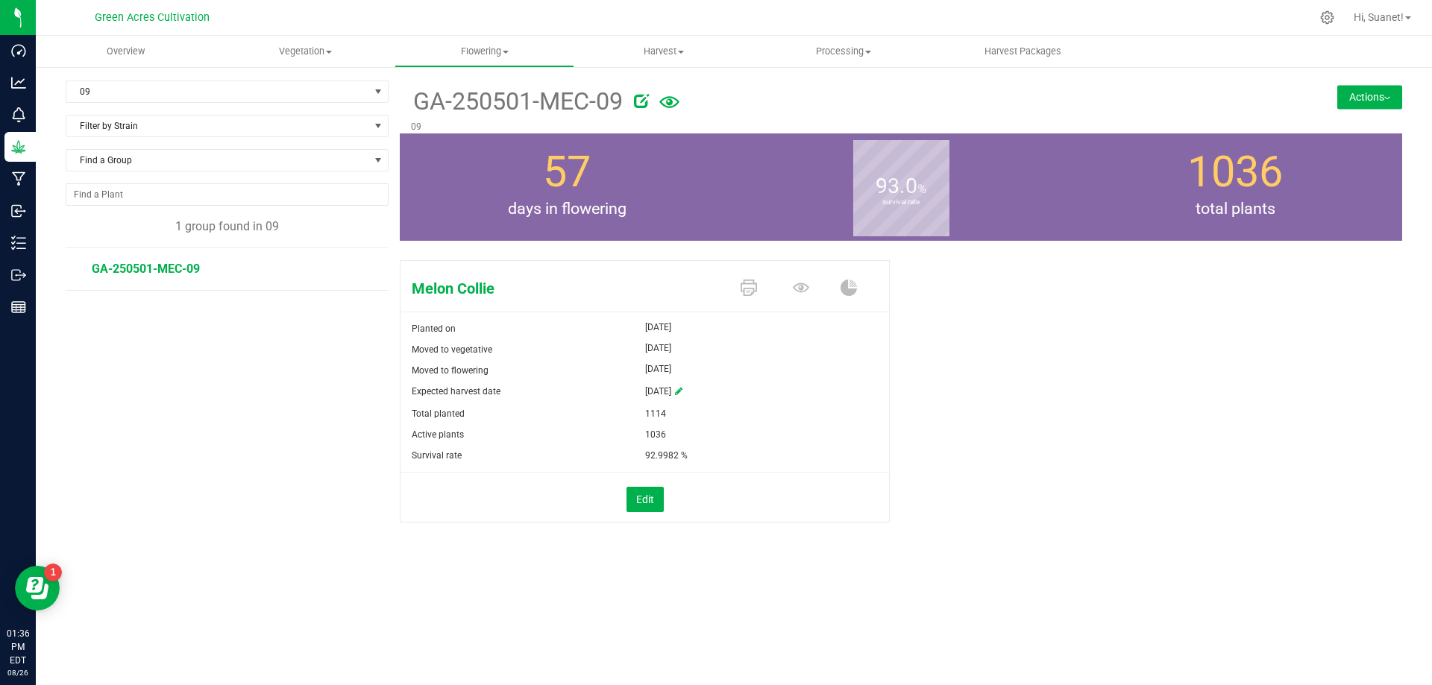
click at [1391, 96] on button "Actions" at bounding box center [1369, 97] width 65 height 24
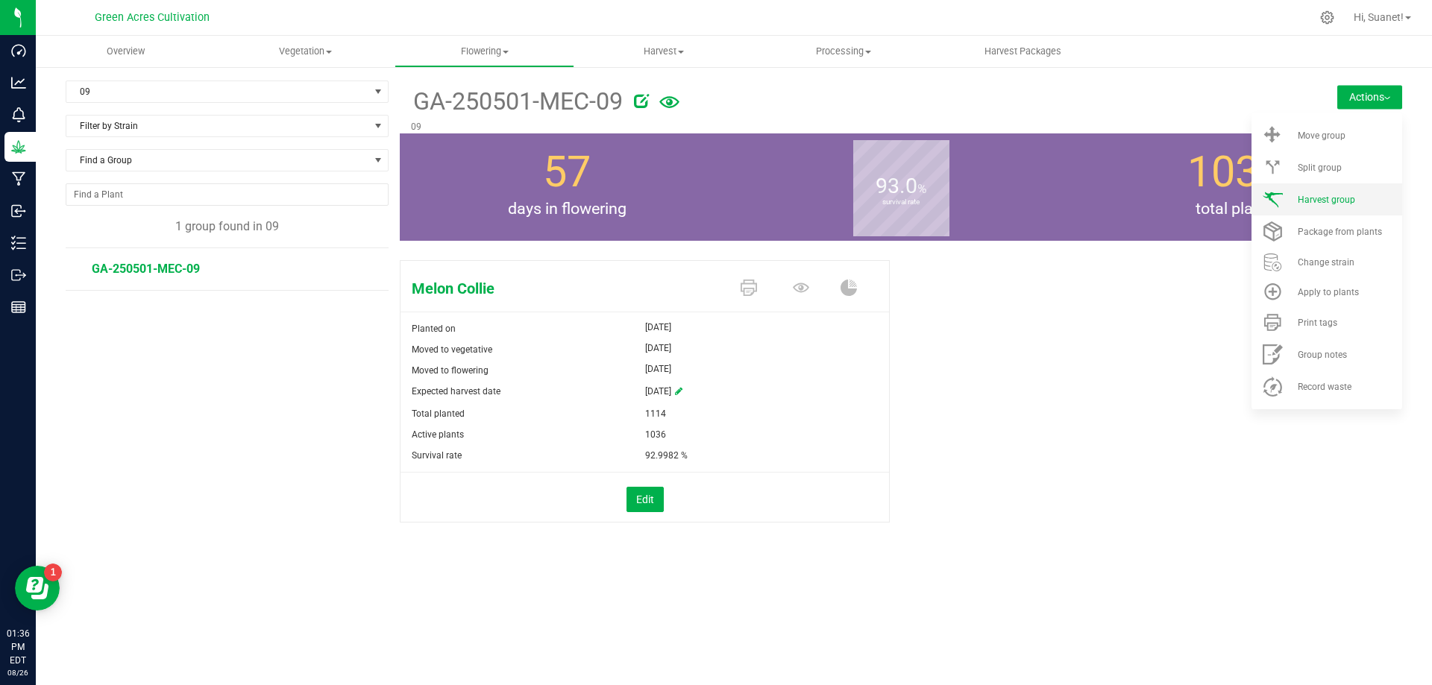
click at [1350, 204] on span "Harvest group" at bounding box center [1326, 200] width 57 height 10
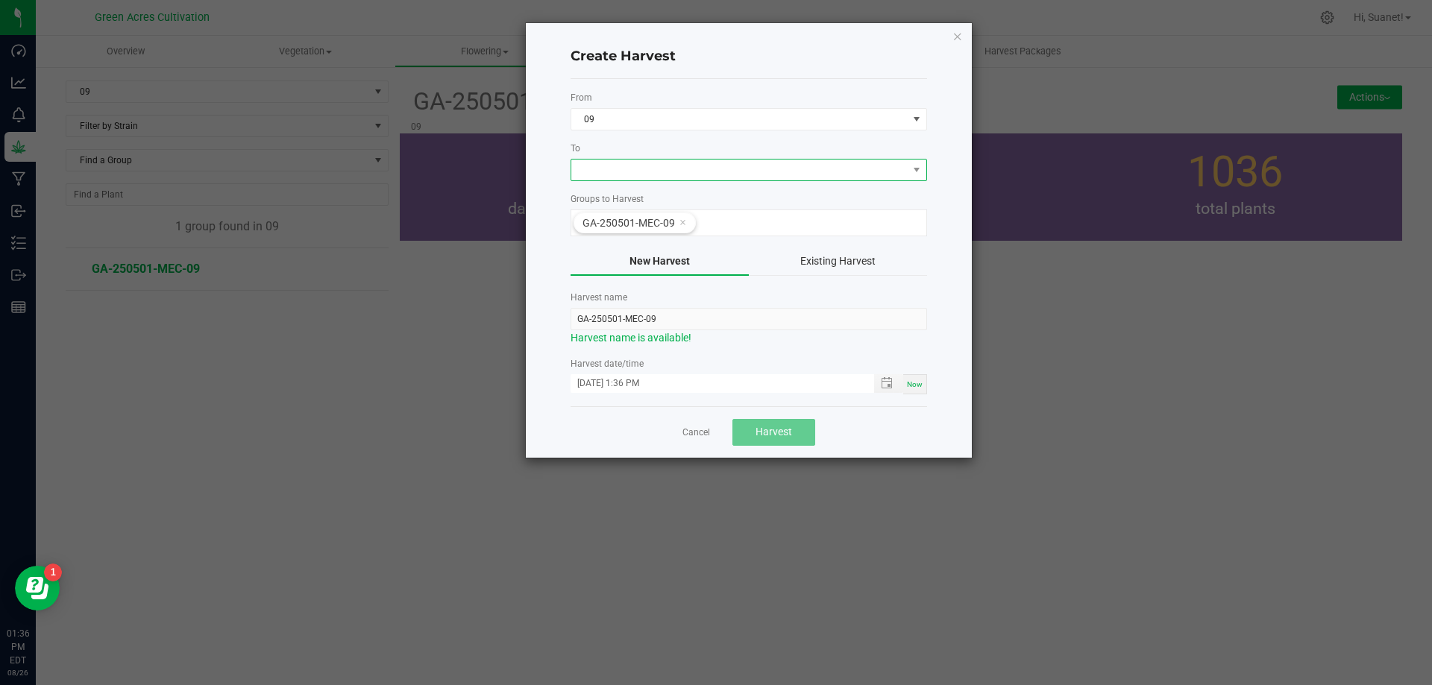
click at [691, 180] on span at bounding box center [748, 170] width 356 height 22
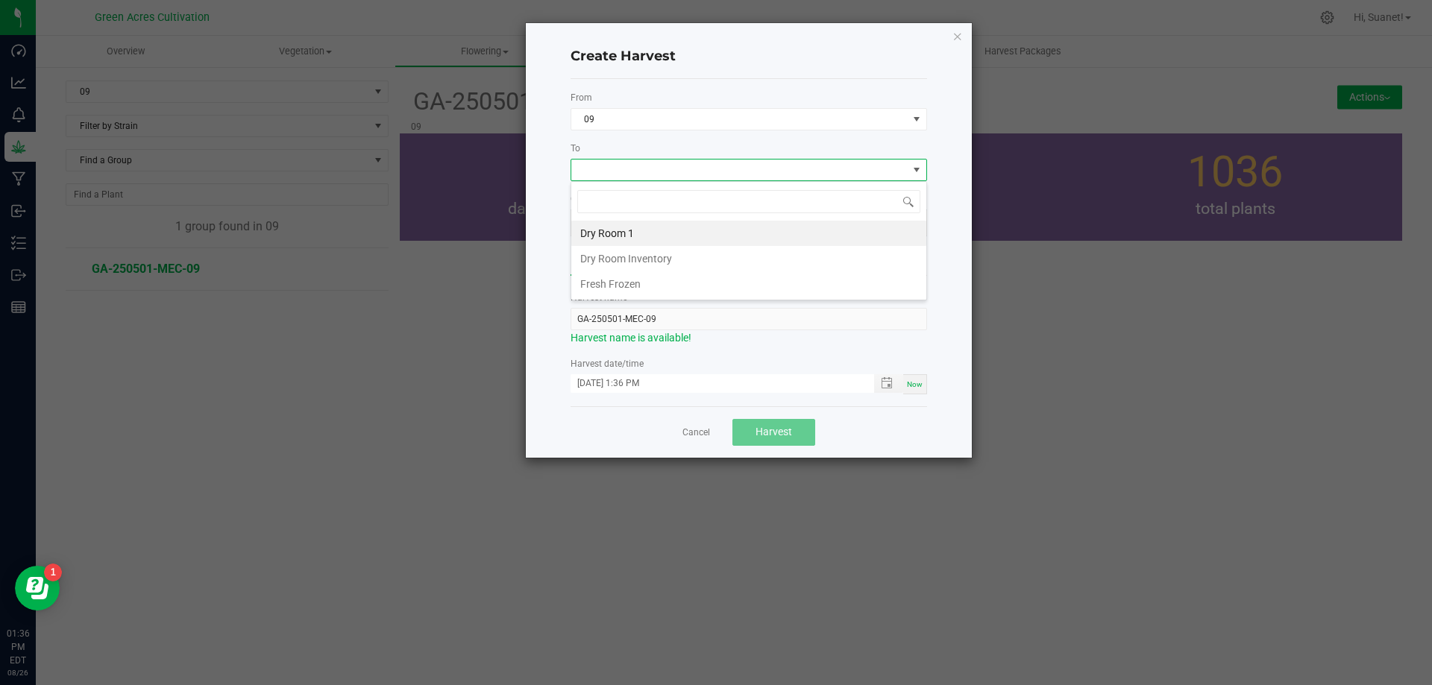
scroll to position [22, 356]
click at [664, 236] on li "Dry Room 1" at bounding box center [748, 233] width 355 height 25
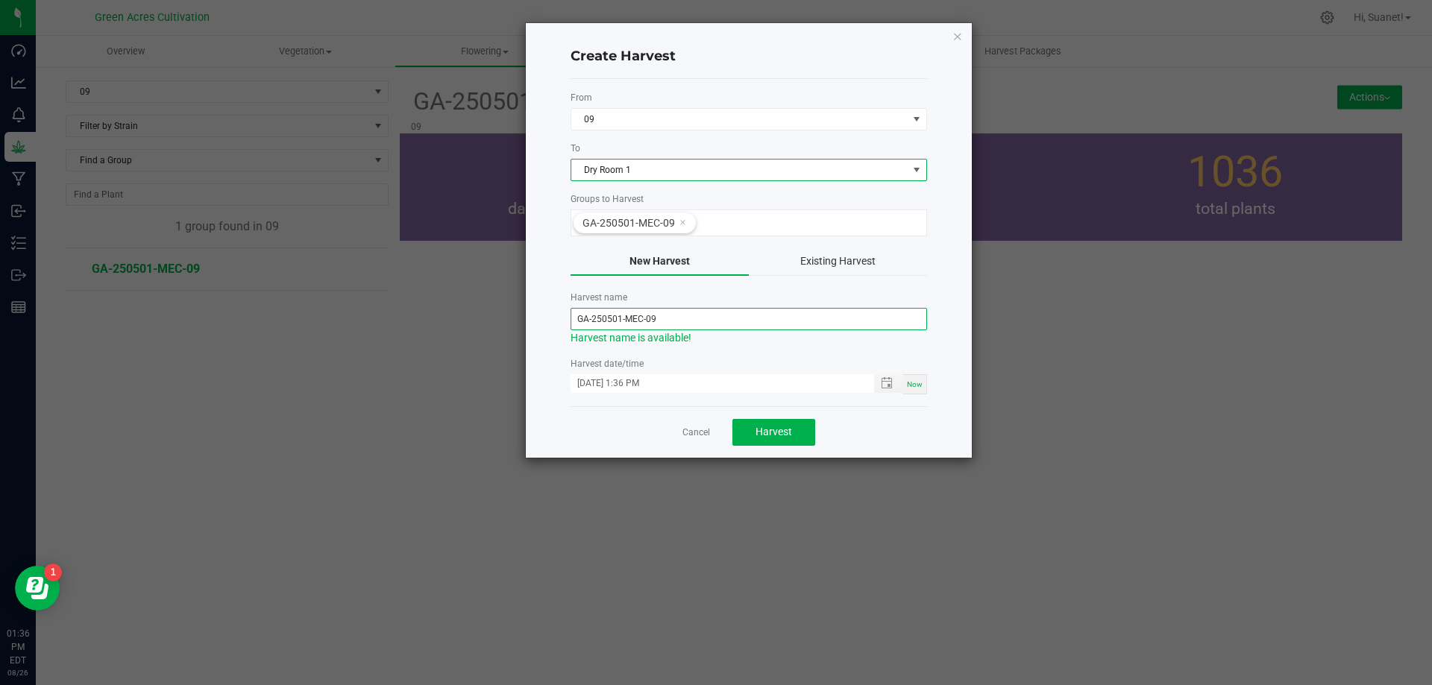
click at [622, 317] on input "GA-250501-MEC-09" at bounding box center [748, 319] width 356 height 22
type input "GA-250826-MEC-09"
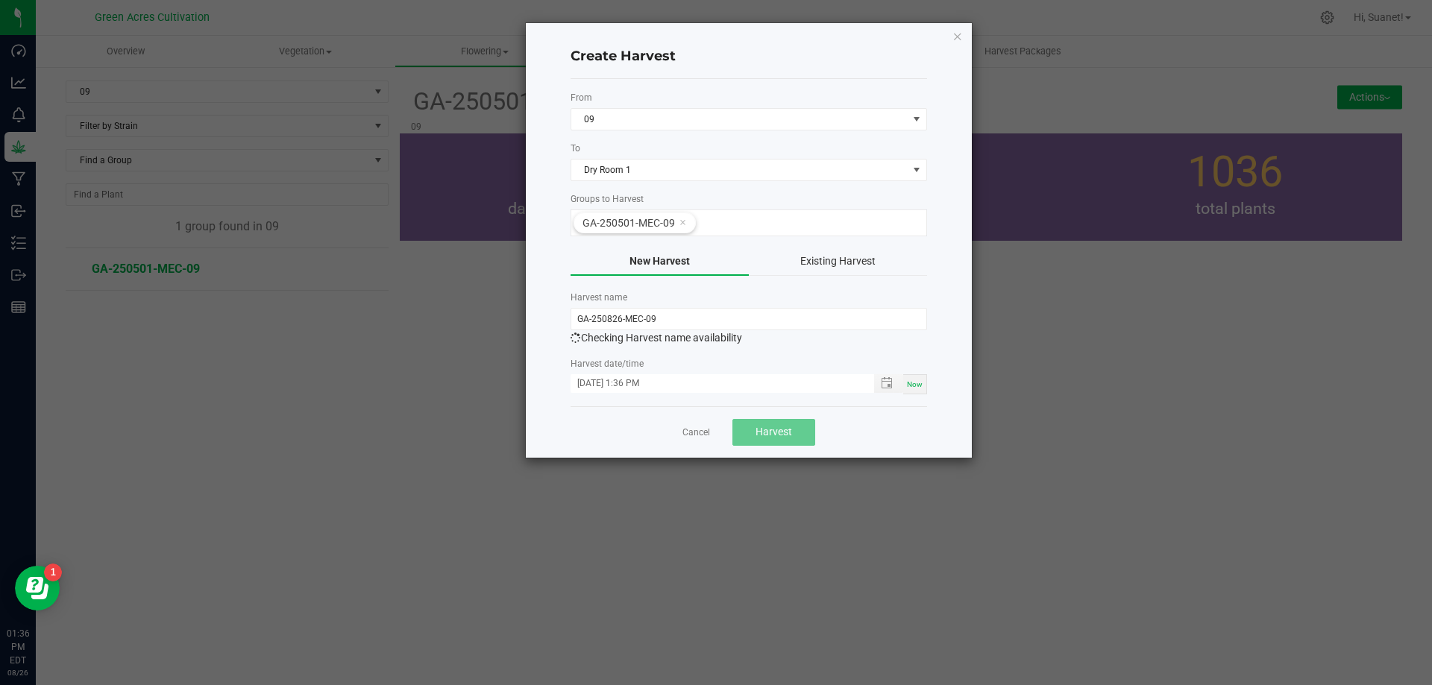
click at [920, 383] on span "Now" at bounding box center [915, 384] width 16 height 8
click at [752, 435] on button "Harvest" at bounding box center [773, 432] width 83 height 27
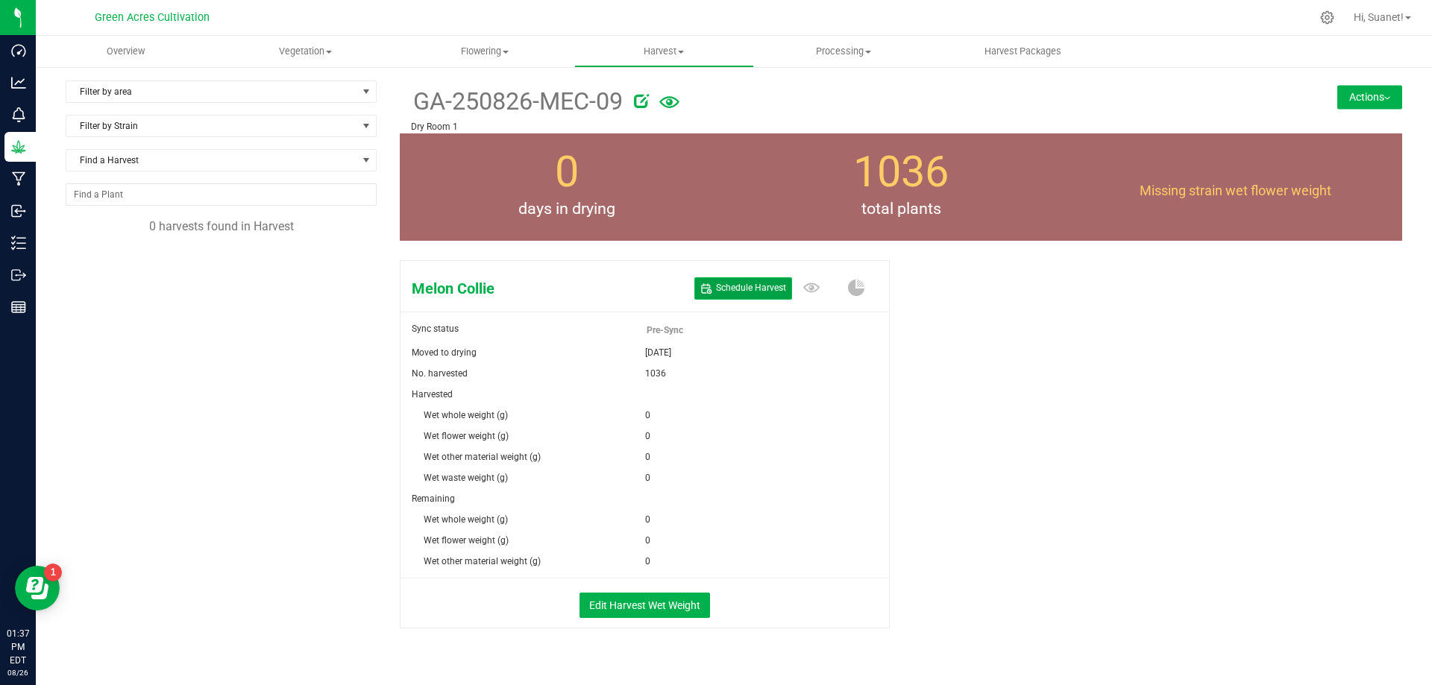
click at [740, 287] on span "Schedule Harvest" at bounding box center [751, 288] width 70 height 13
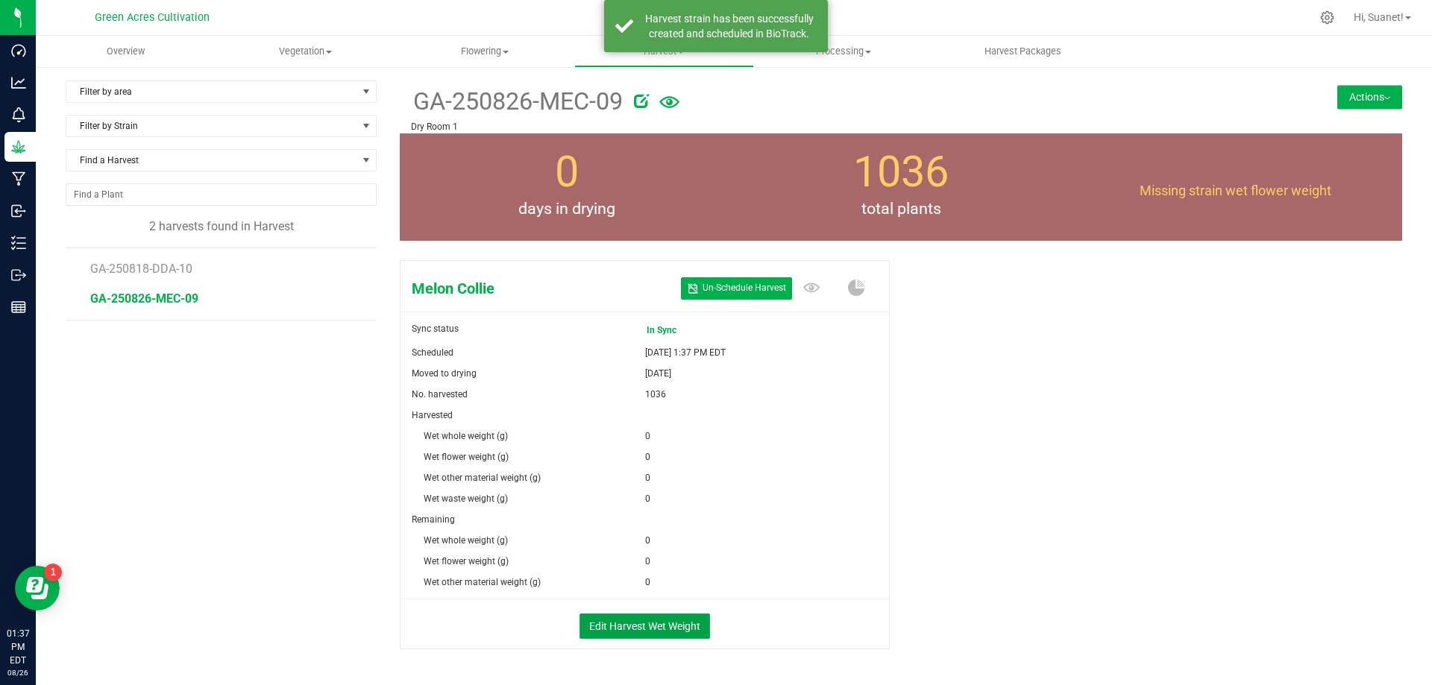
click at [647, 620] on button "Edit Harvest Wet Weight" at bounding box center [644, 626] width 130 height 25
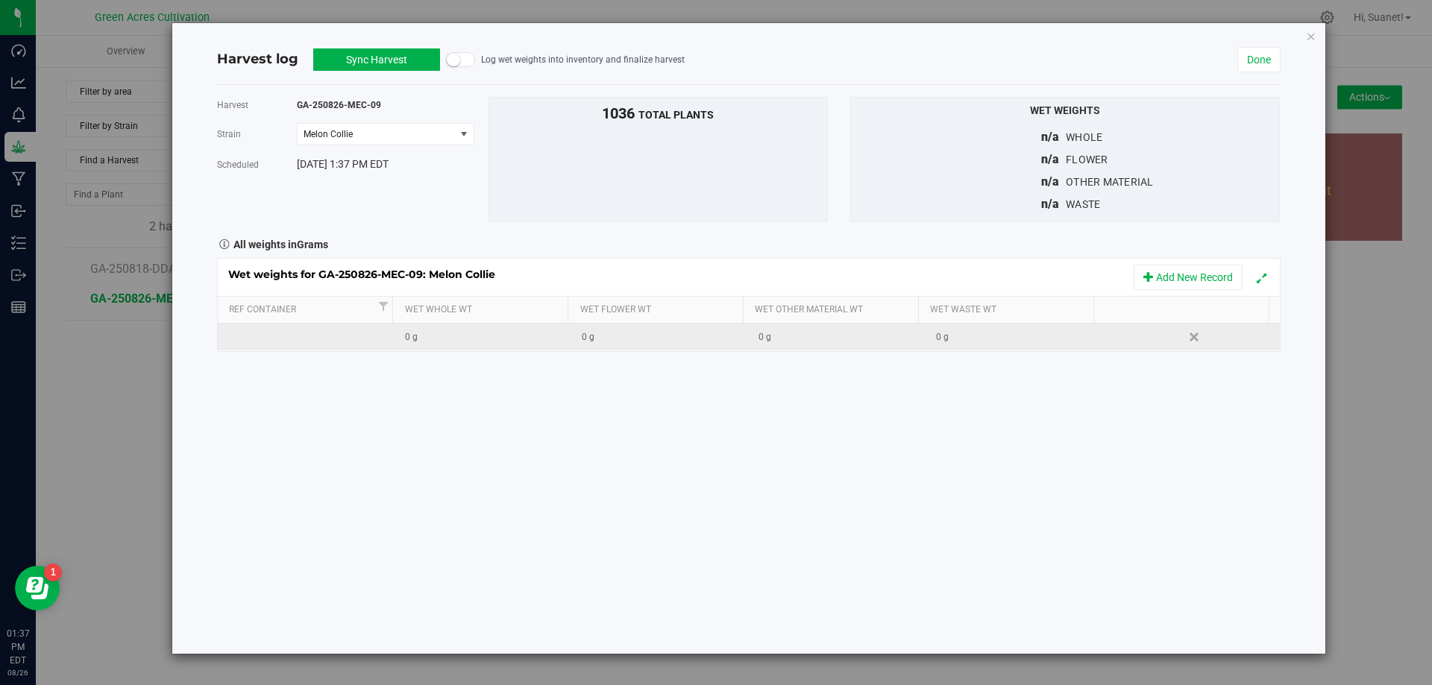
click at [694, 338] on div "0 g" at bounding box center [665, 337] width 166 height 14
type input "246690"
click at [1023, 334] on div "0 g" at bounding box center [1019, 337] width 166 height 14
type input "131470"
type input "131470.0000 g"
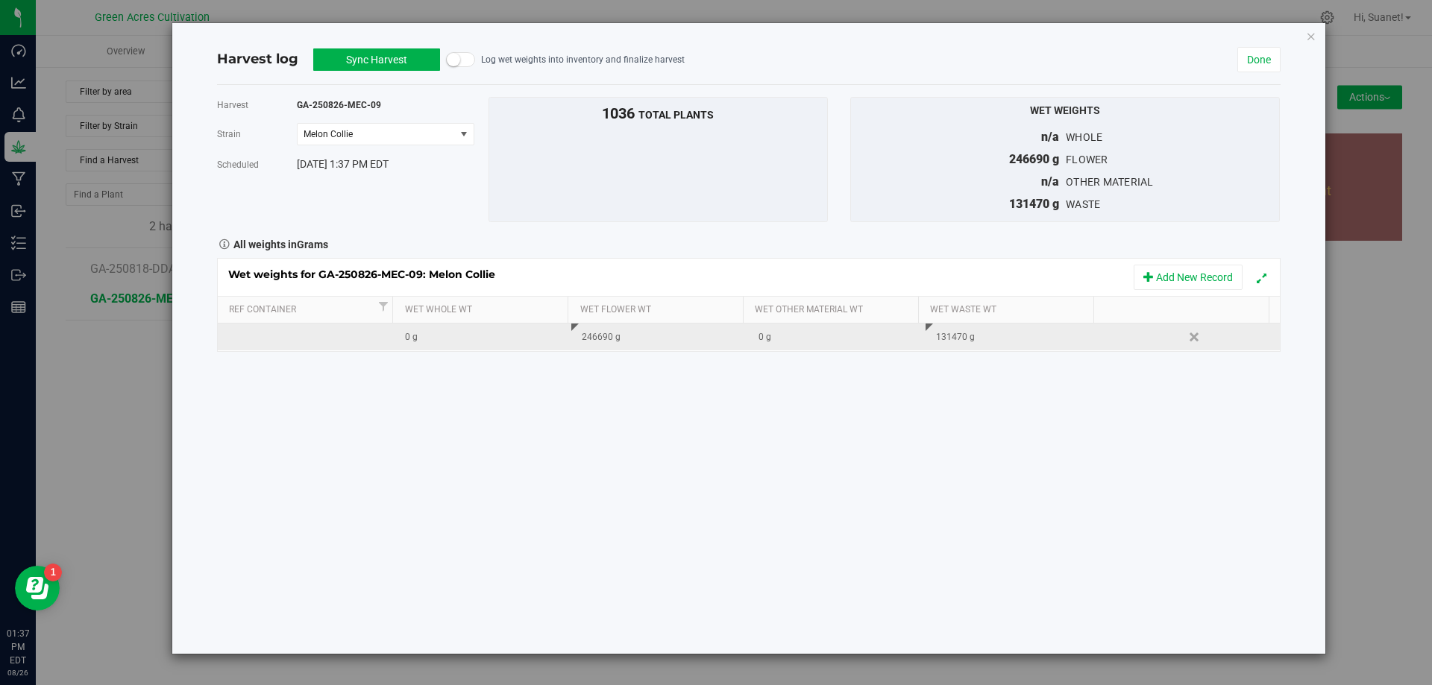
click at [353, 66] on button "Sync Harvest" at bounding box center [376, 59] width 127 height 22
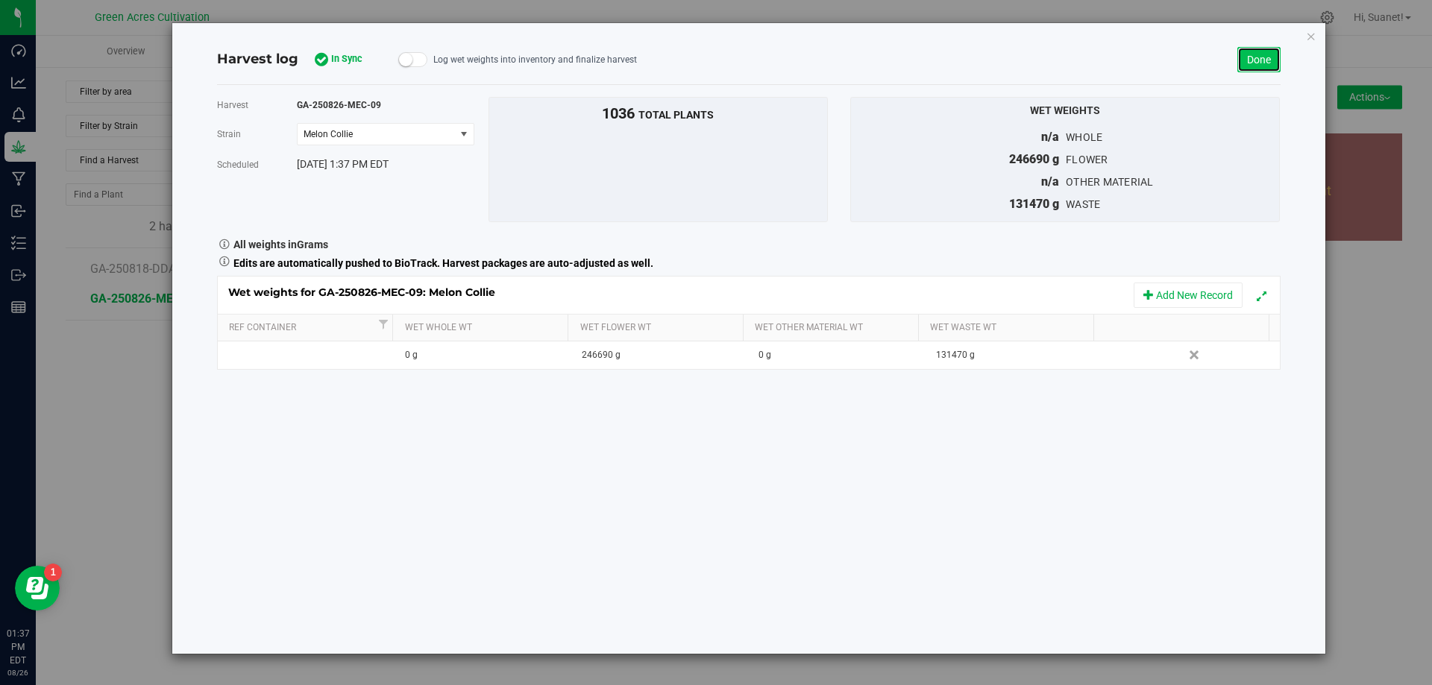
click at [1262, 60] on link "Done" at bounding box center [1258, 59] width 43 height 25
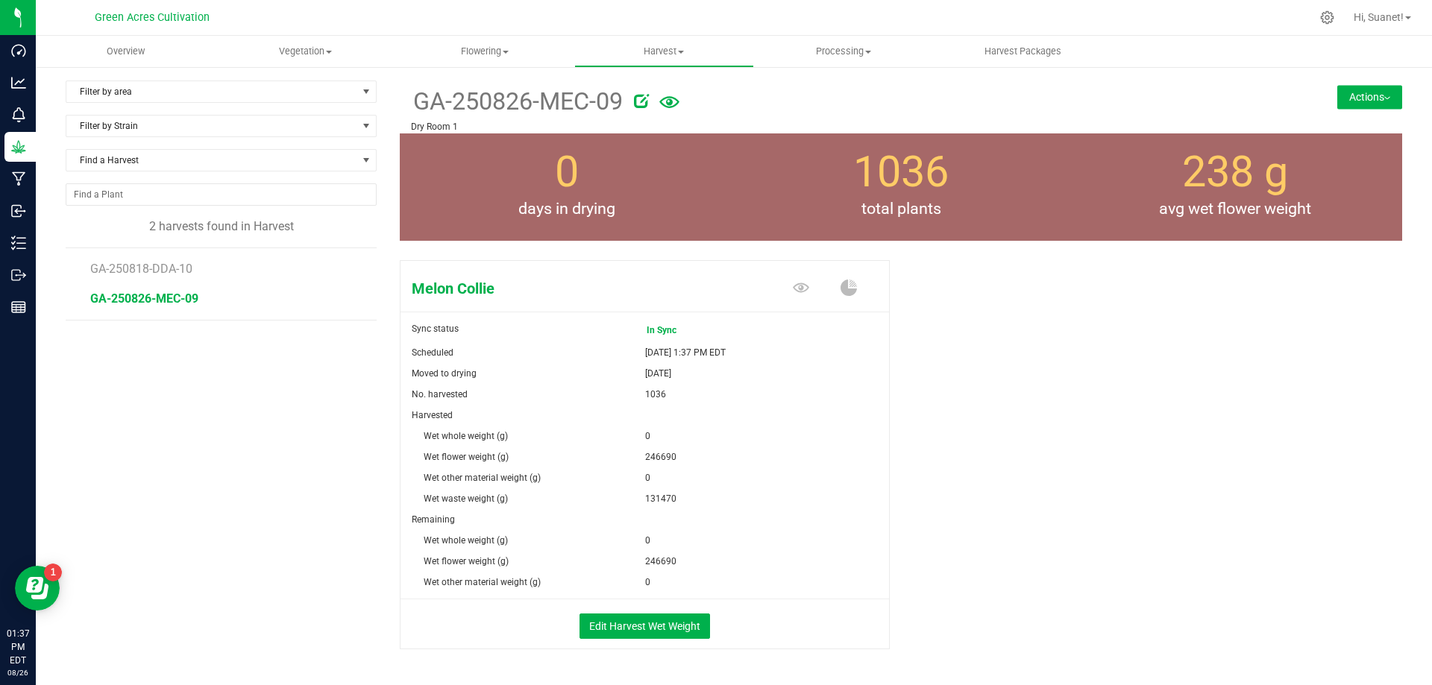
click at [1384, 97] on img at bounding box center [1387, 98] width 6 height 3
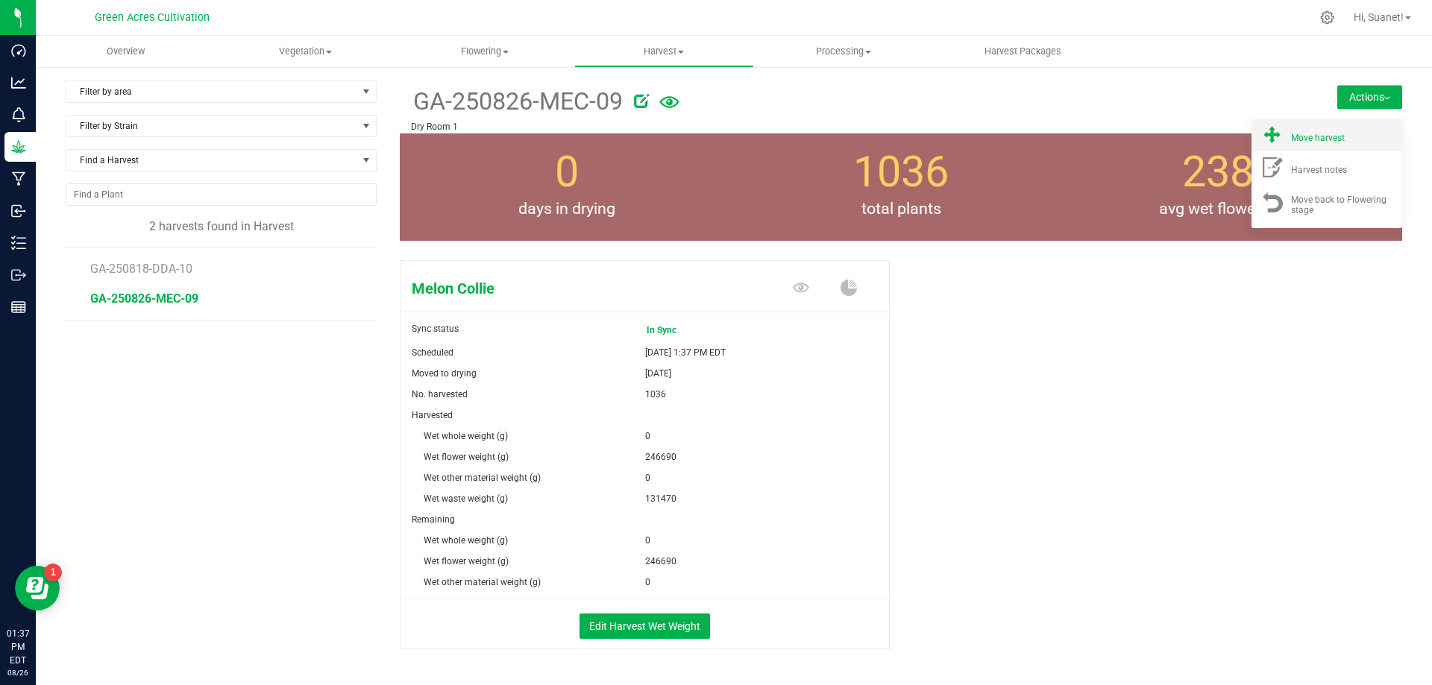
click at [1319, 131] on div "Move harvest" at bounding box center [1341, 136] width 101 height 16
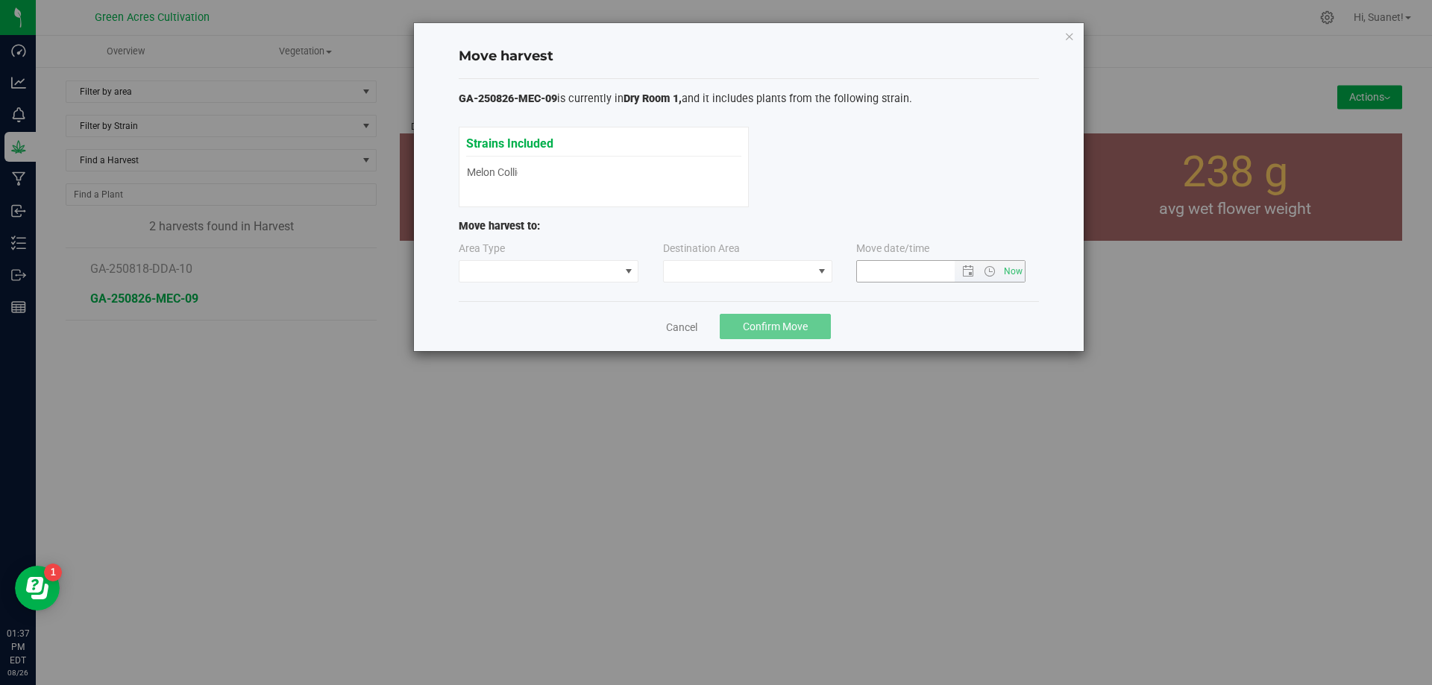
type input "[DATE] 1:37 PM"
click at [780, 272] on span at bounding box center [738, 271] width 149 height 21
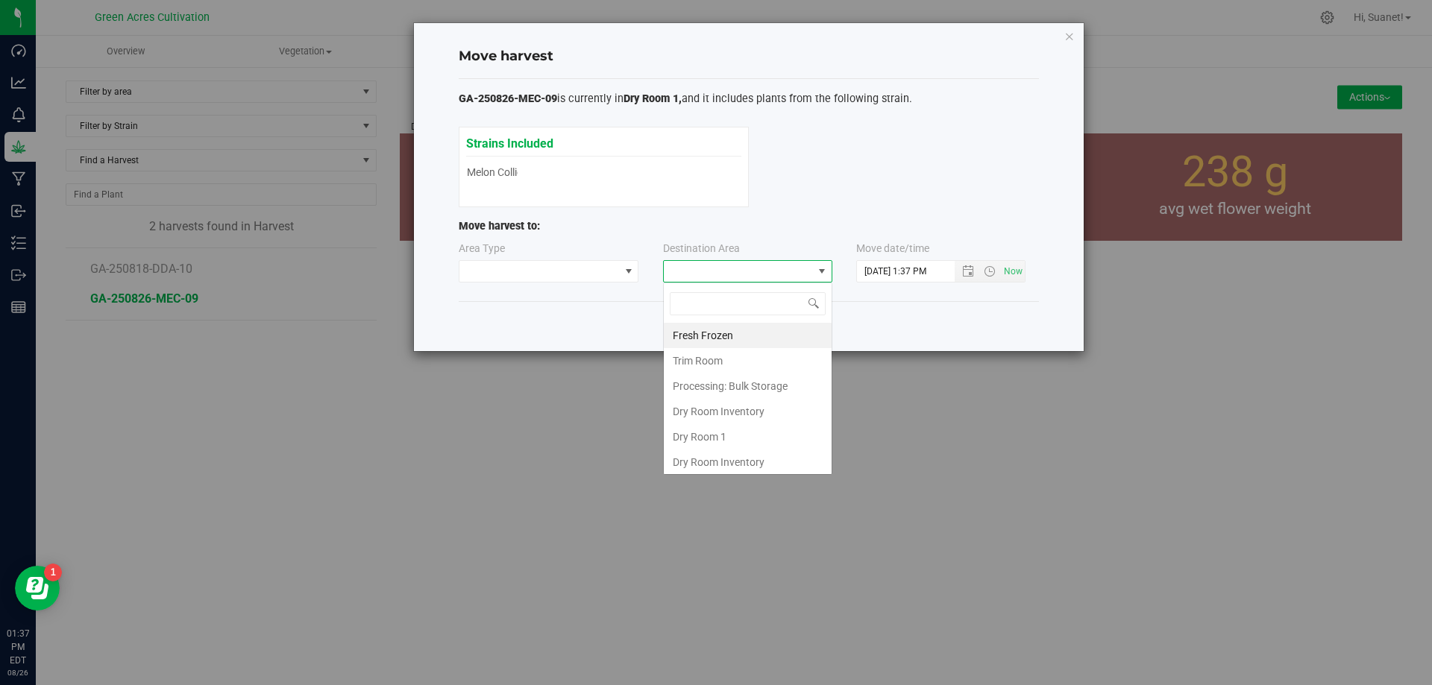
scroll to position [22, 169]
click at [705, 441] on li "Dry Room 1" at bounding box center [748, 436] width 168 height 25
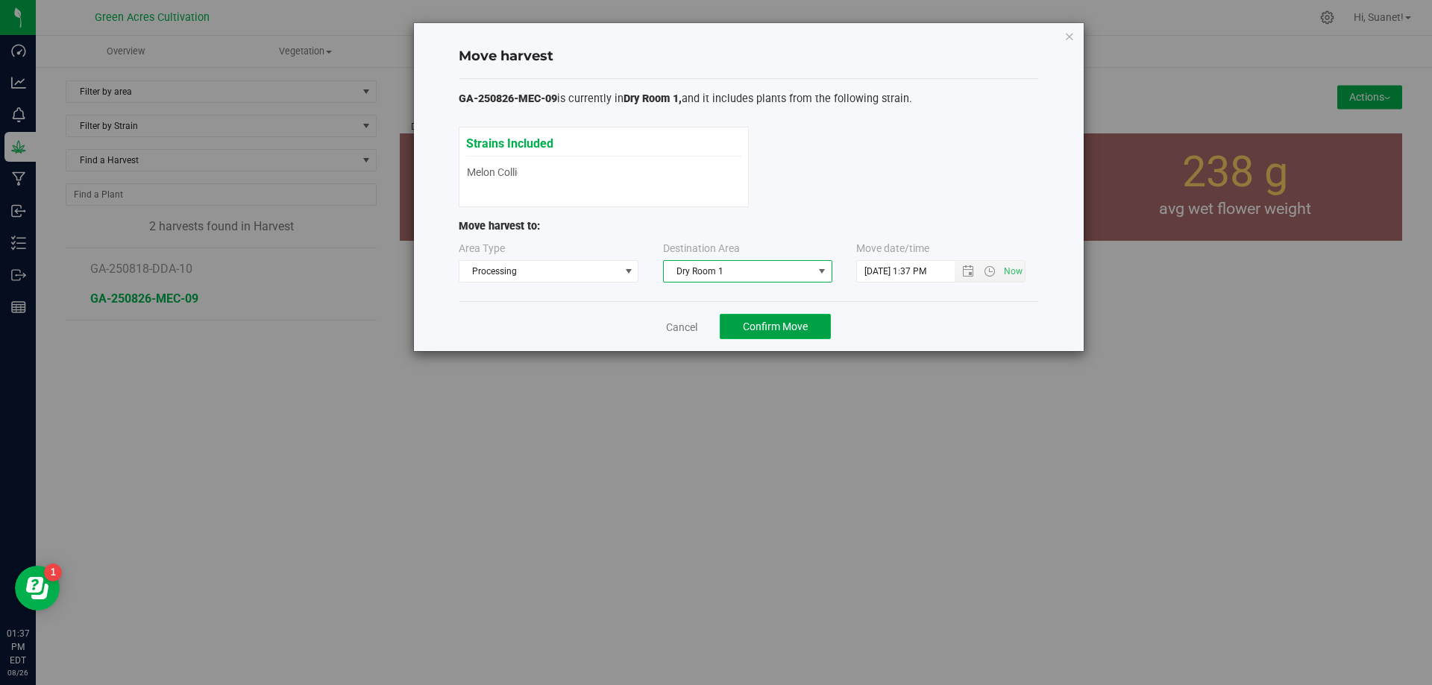
click at [771, 321] on span "Confirm Move" at bounding box center [775, 327] width 65 height 12
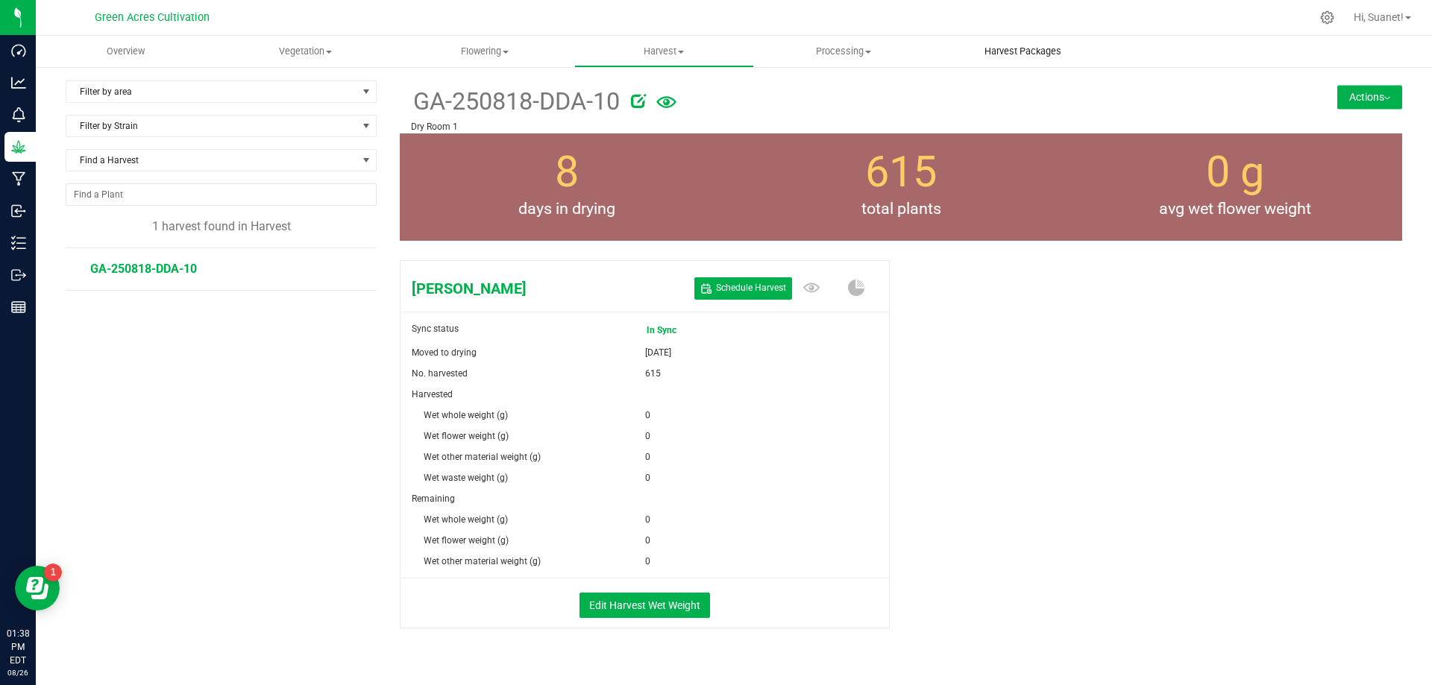
click at [1062, 48] on span "Harvest Packages" at bounding box center [1022, 51] width 117 height 13
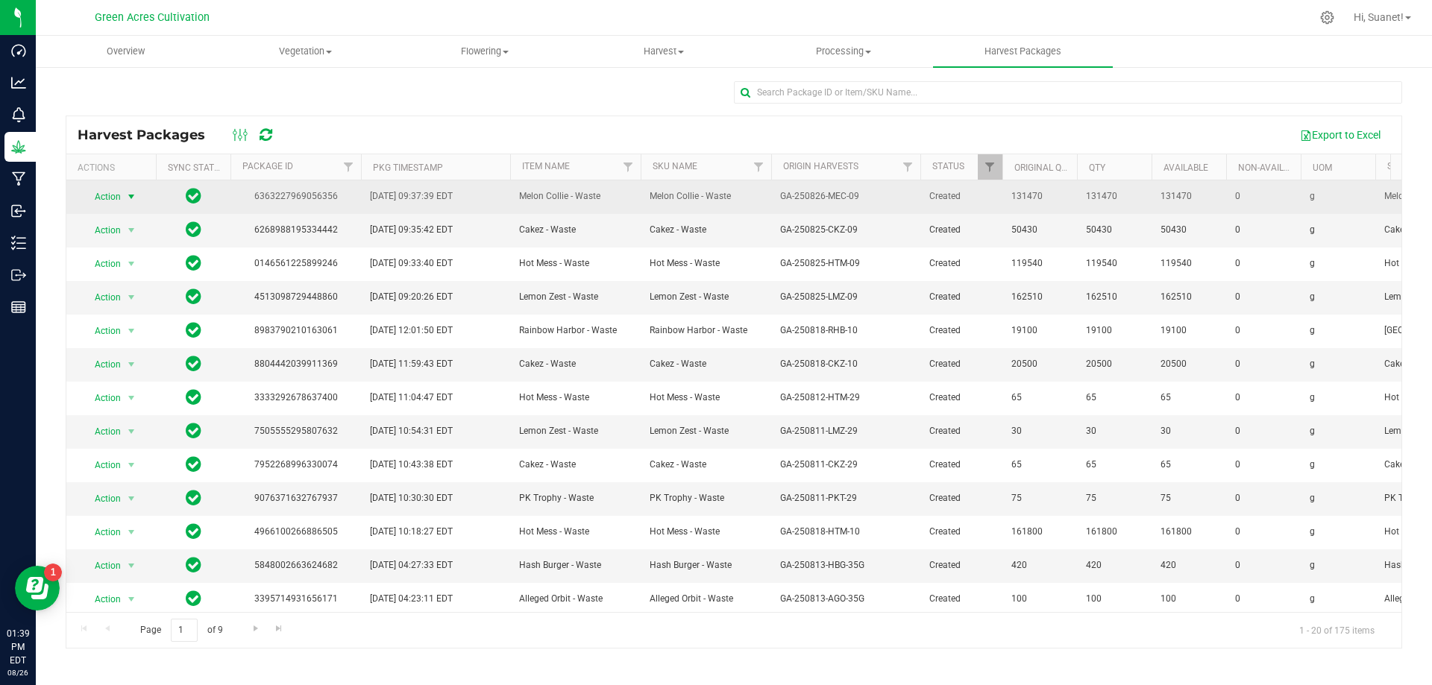
click at [133, 190] on span "select" at bounding box center [131, 196] width 19 height 21
click at [129, 195] on span "select" at bounding box center [131, 197] width 12 height 12
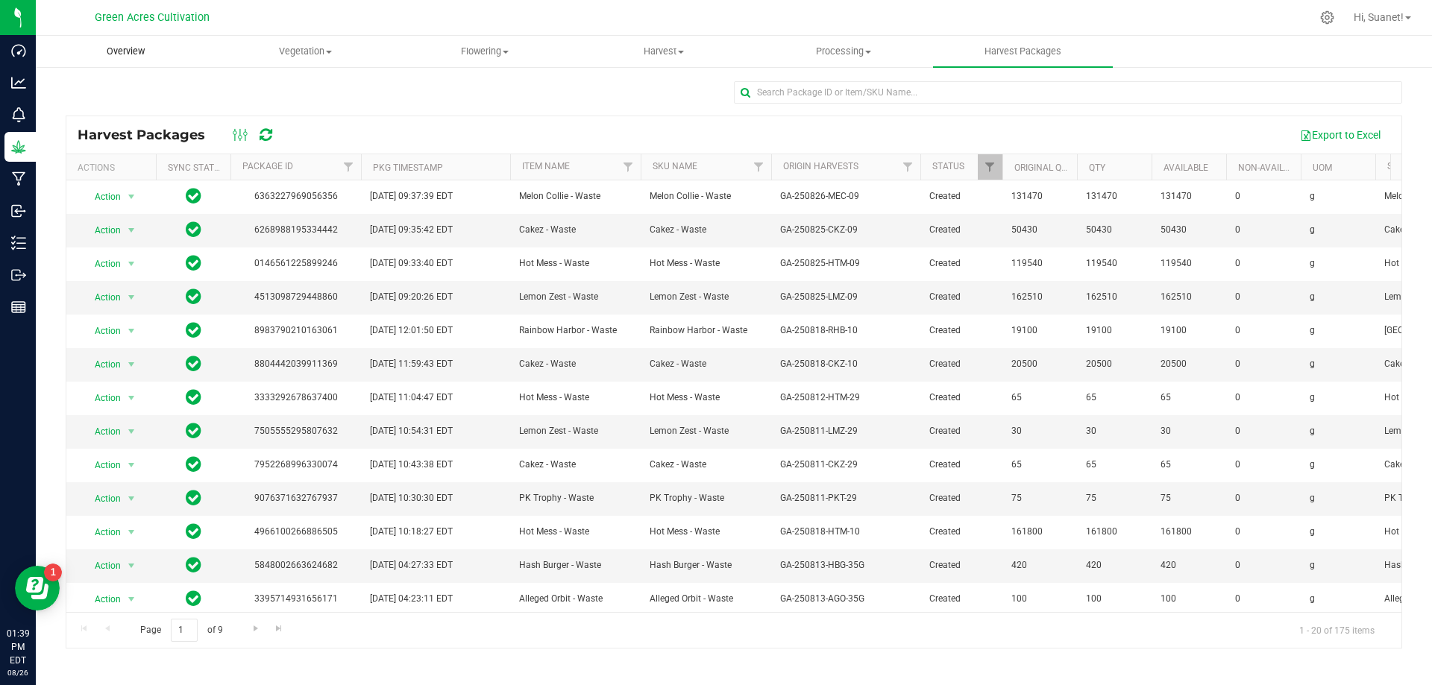
click at [125, 53] on span "Overview" at bounding box center [126, 51] width 78 height 13
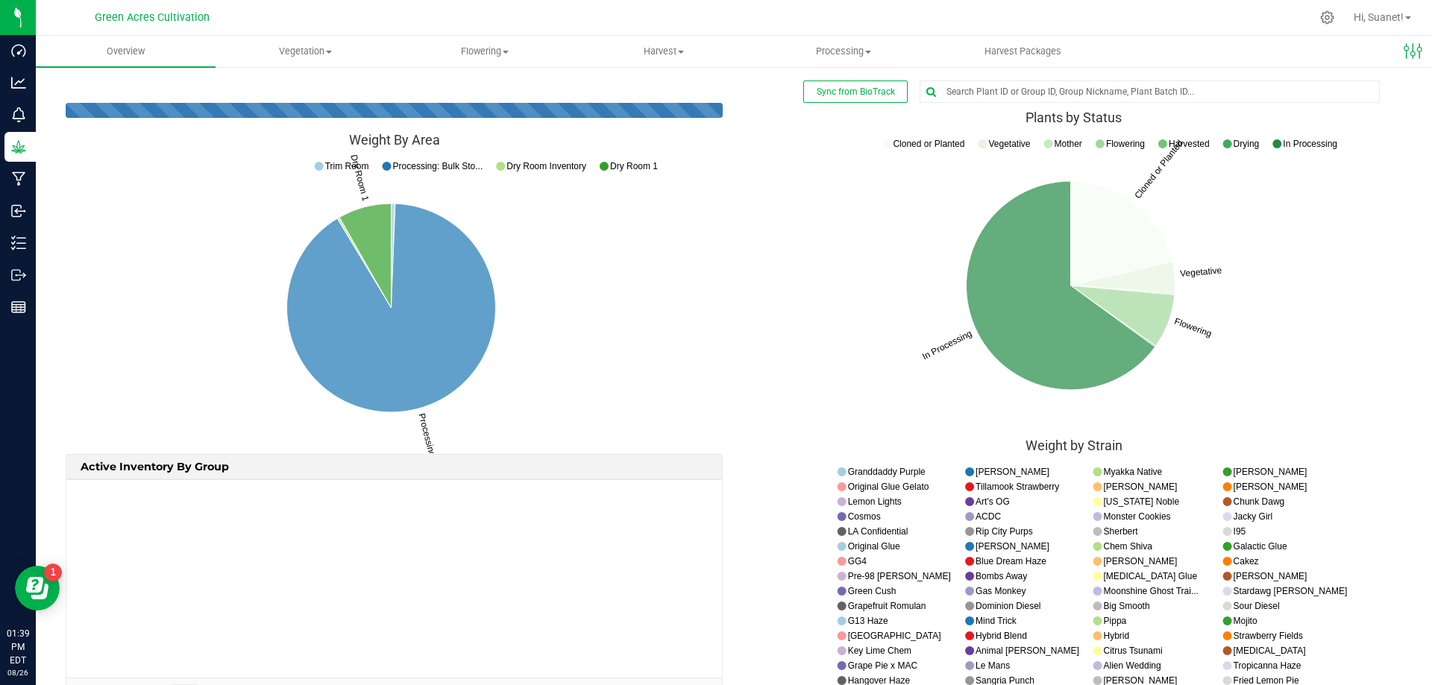
click at [125, 13] on span "Green Acres Cultivation" at bounding box center [152, 17] width 115 height 13
click at [837, 52] on span "Processing" at bounding box center [844, 51] width 178 height 13
click at [820, 86] on span "Processing harvests" at bounding box center [823, 90] width 138 height 13
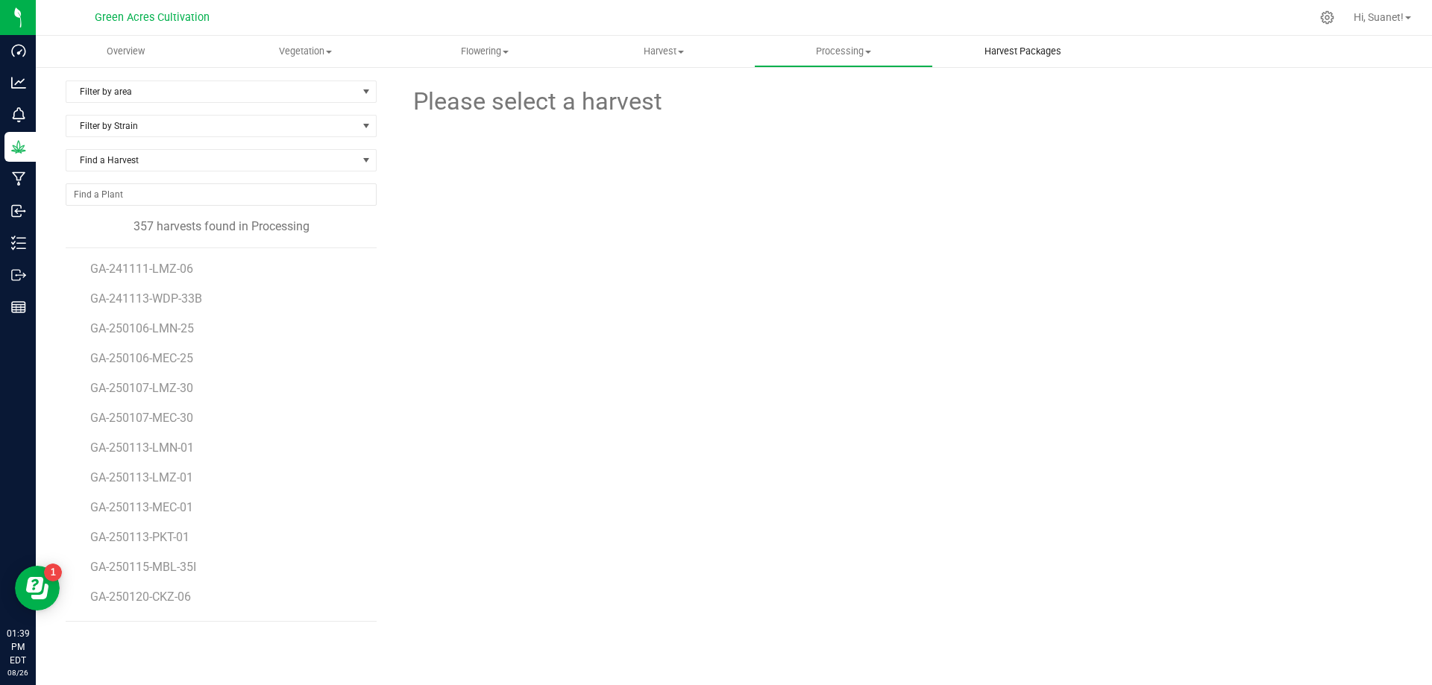
click at [999, 57] on span "Harvest Packages" at bounding box center [1022, 51] width 117 height 13
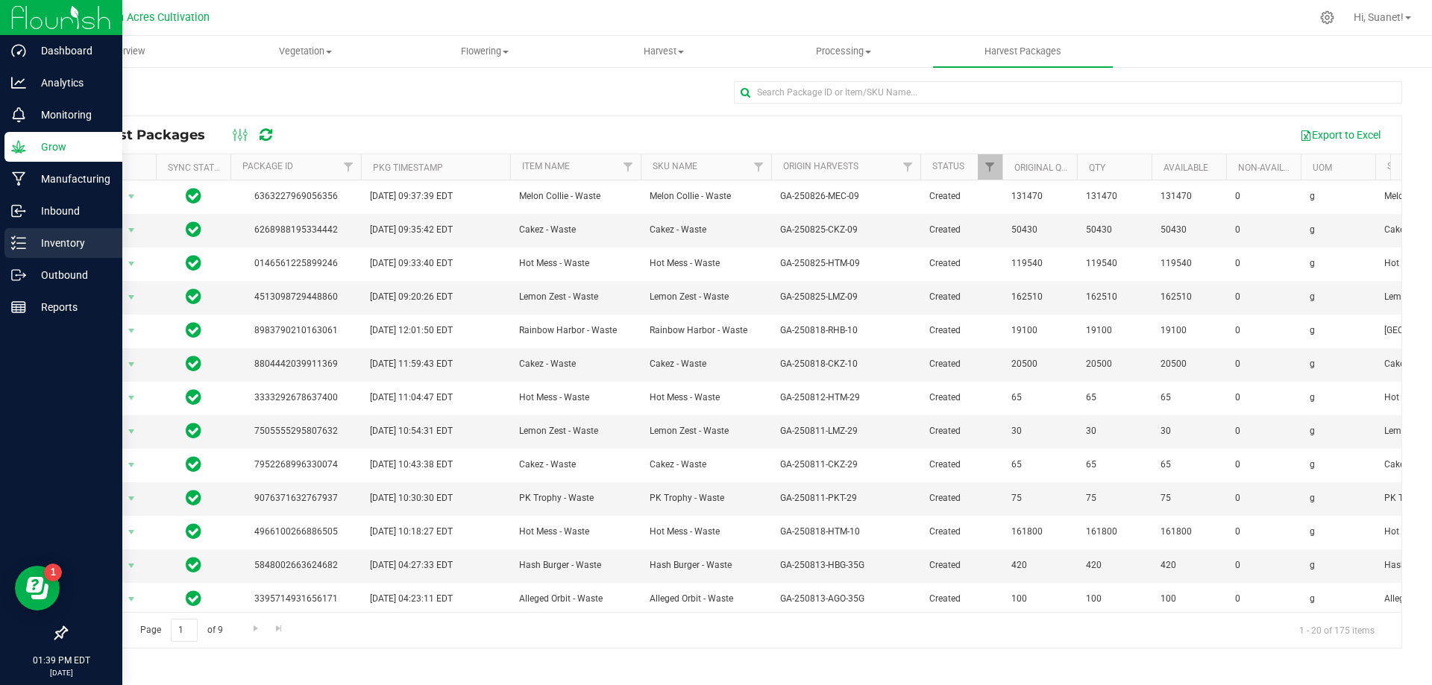
click at [56, 234] on p "Inventory" at bounding box center [70, 243] width 89 height 18
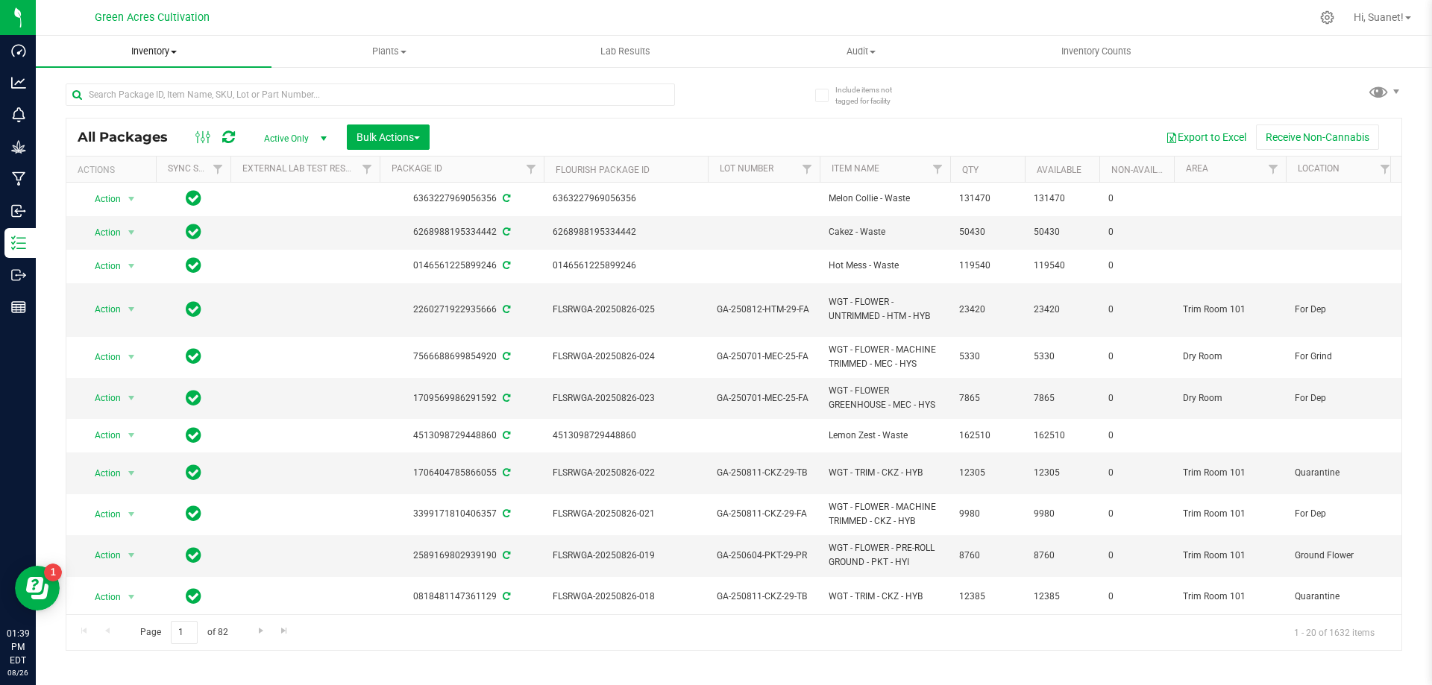
click at [160, 49] on span "Inventory" at bounding box center [154, 51] width 236 height 13
click at [98, 117] on li "Waste log" at bounding box center [154, 126] width 236 height 18
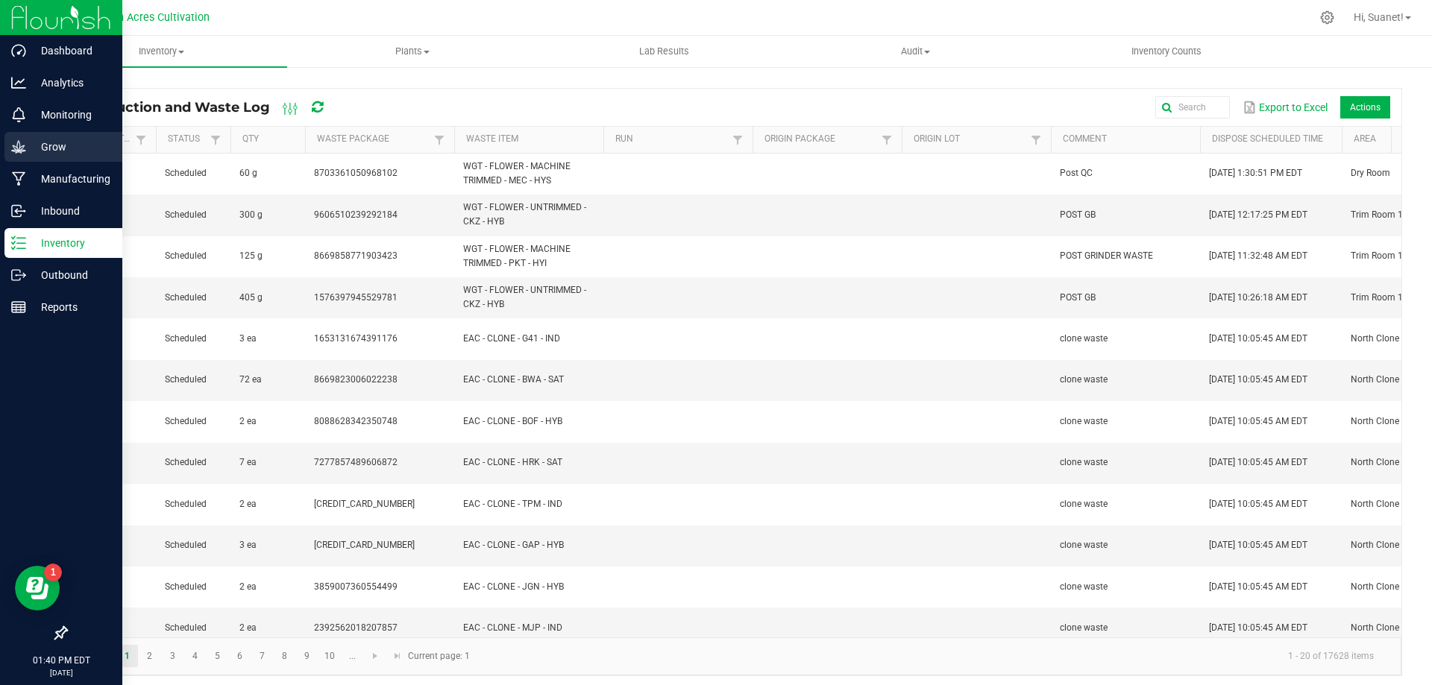
click at [78, 145] on p "Grow" at bounding box center [70, 147] width 89 height 18
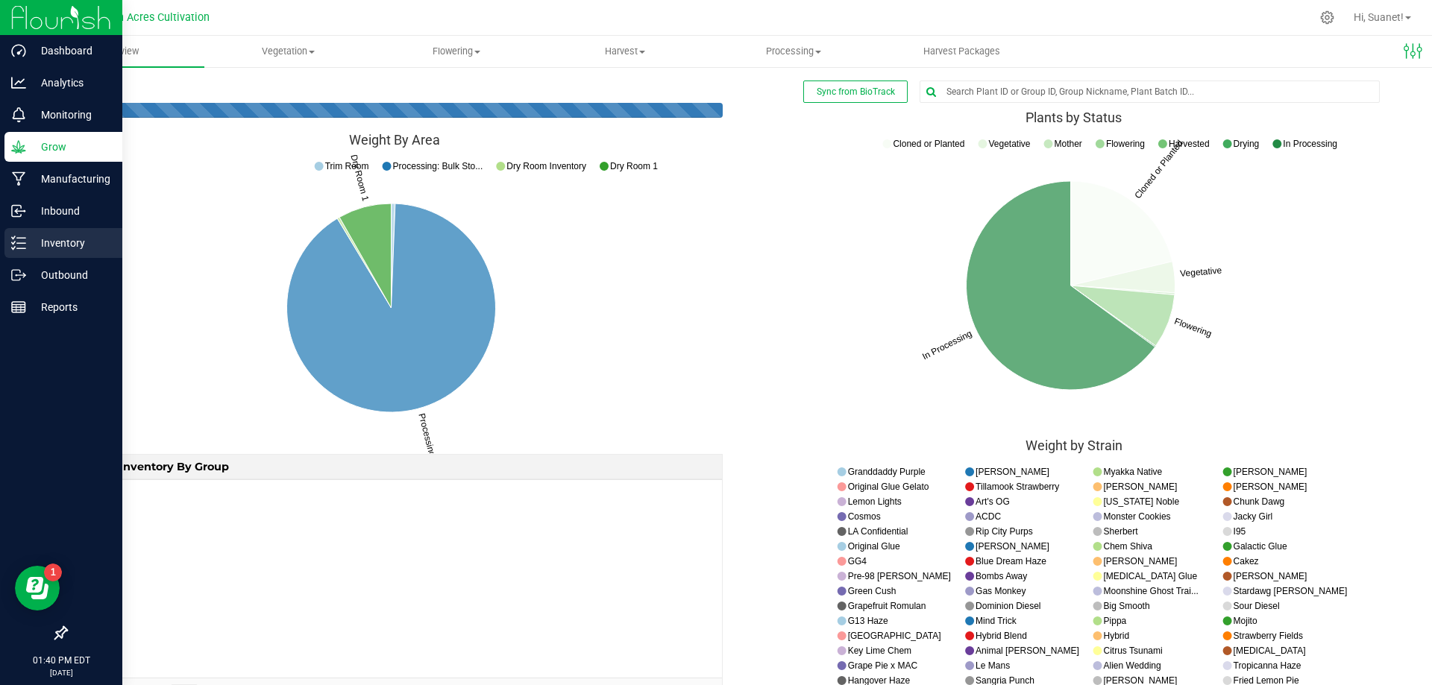
click at [72, 236] on p "Inventory" at bounding box center [70, 243] width 89 height 18
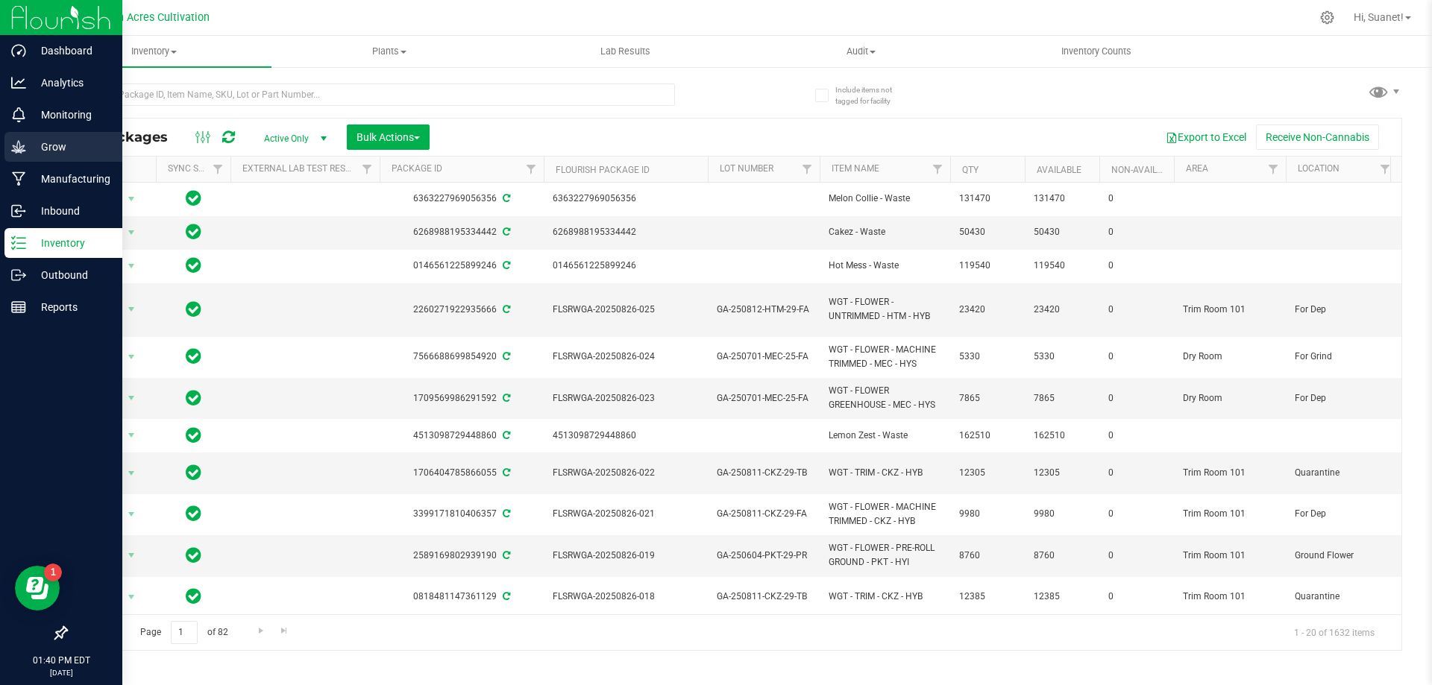
click at [71, 138] on p "Grow" at bounding box center [70, 147] width 89 height 18
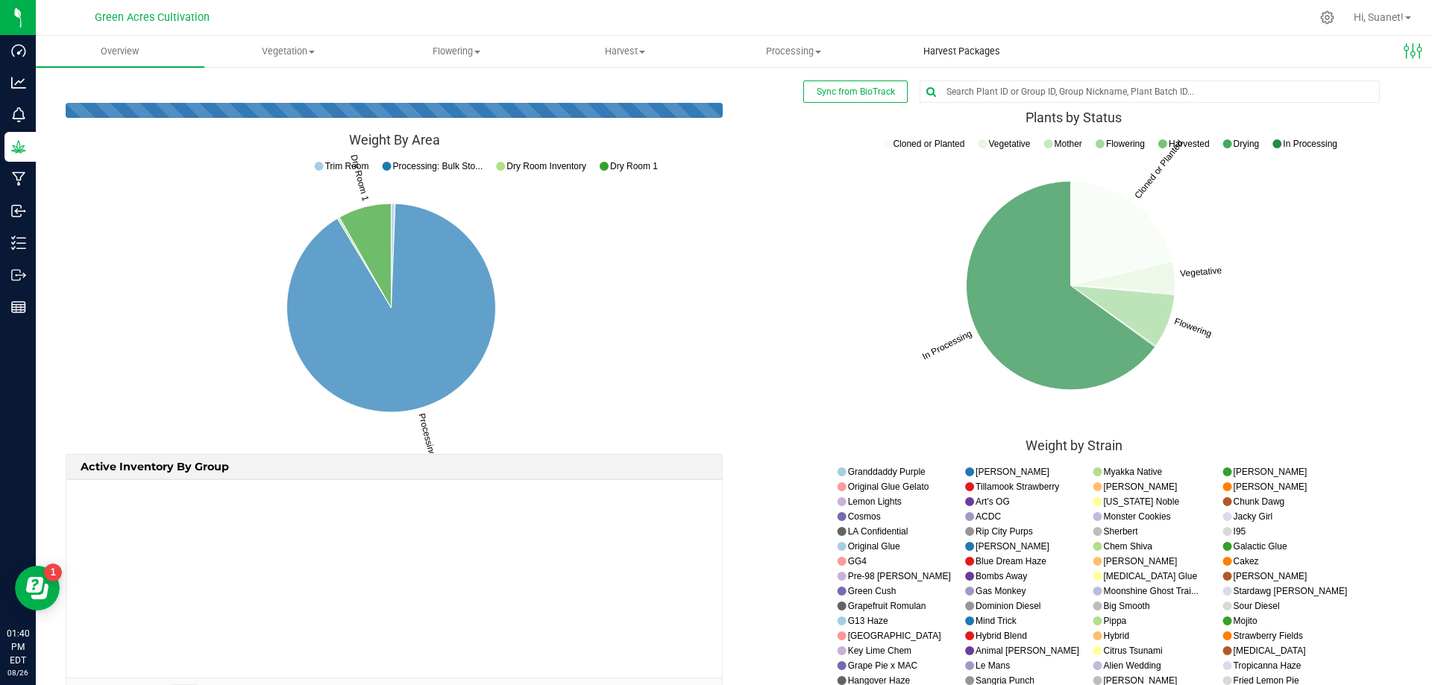
click at [976, 43] on uib-tab-heading "Harvest Packages" at bounding box center [961, 52] width 167 height 30
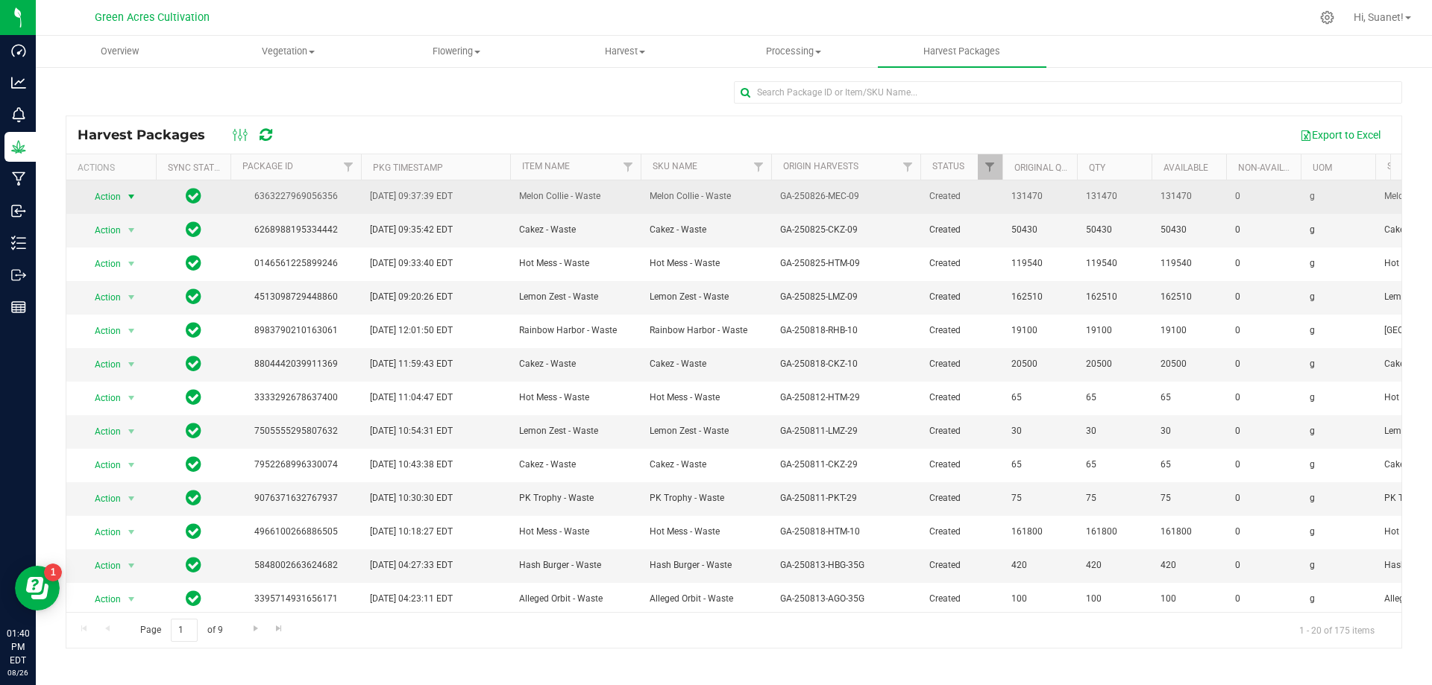
click at [131, 190] on span "select" at bounding box center [131, 196] width 19 height 21
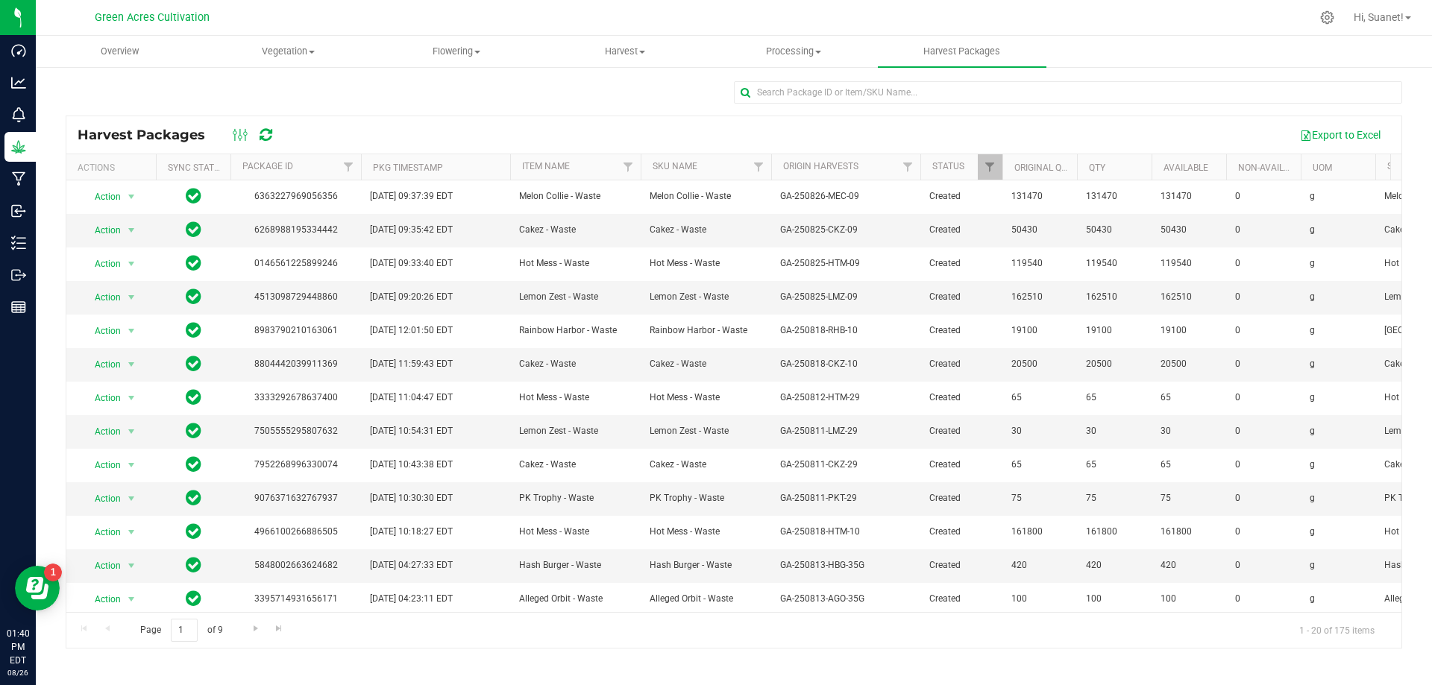
click at [584, 92] on div at bounding box center [734, 98] width 1336 height 34
click at [127, 232] on span "select" at bounding box center [131, 230] width 12 height 12
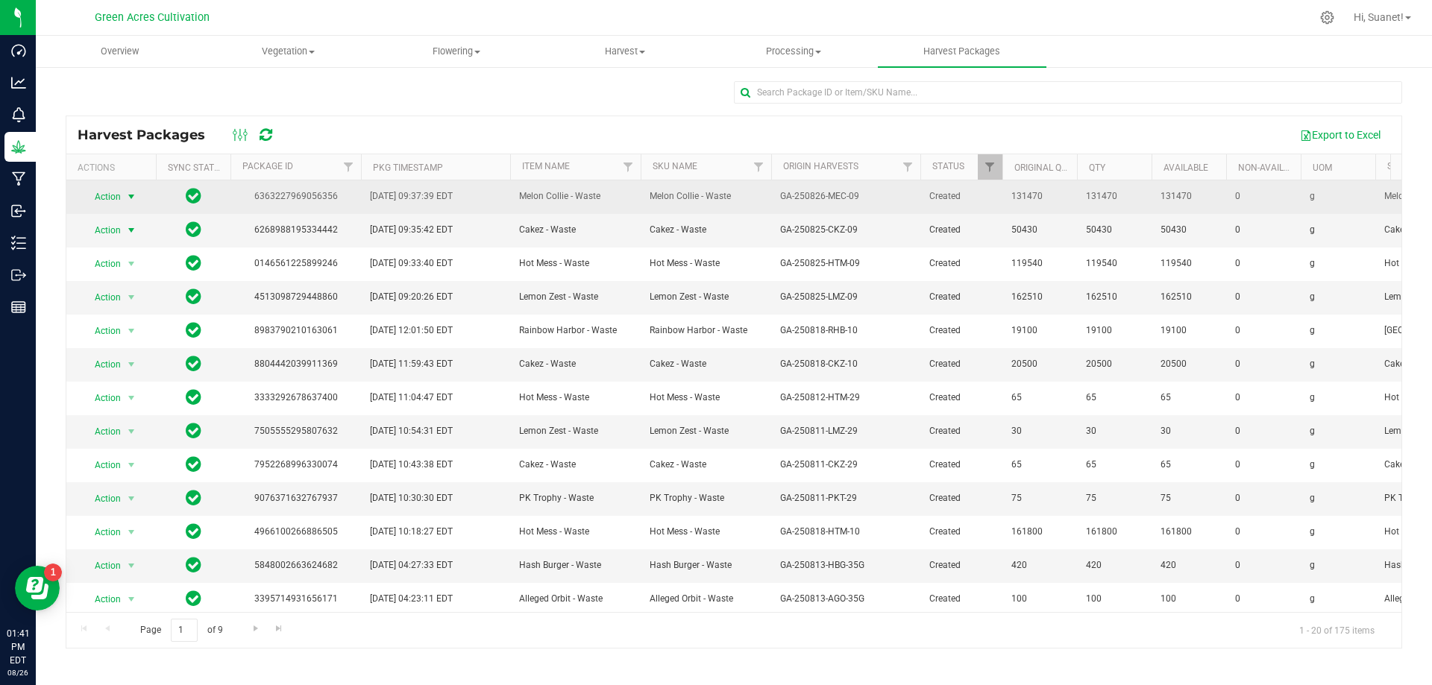
click at [126, 203] on span "select" at bounding box center [131, 197] width 12 height 12
click at [128, 194] on span "select" at bounding box center [131, 197] width 12 height 12
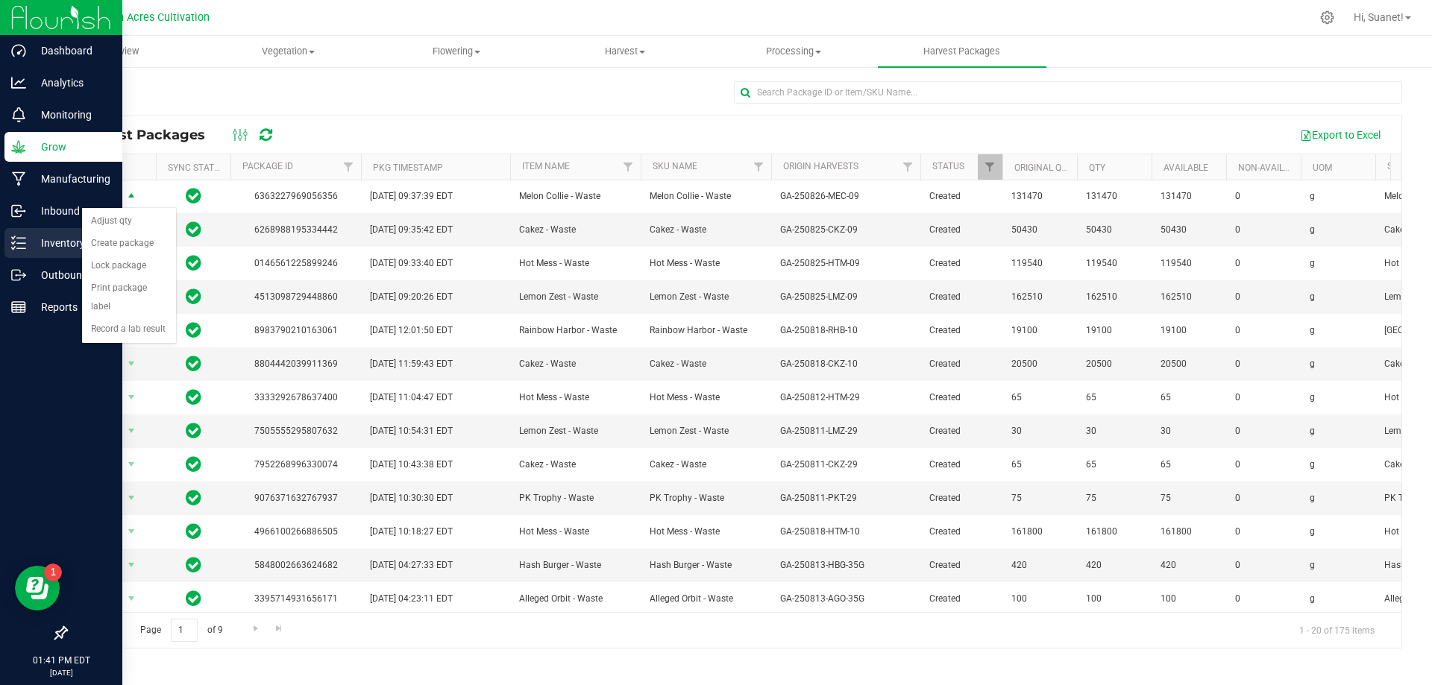
click at [57, 242] on p "Inventory" at bounding box center [70, 243] width 89 height 18
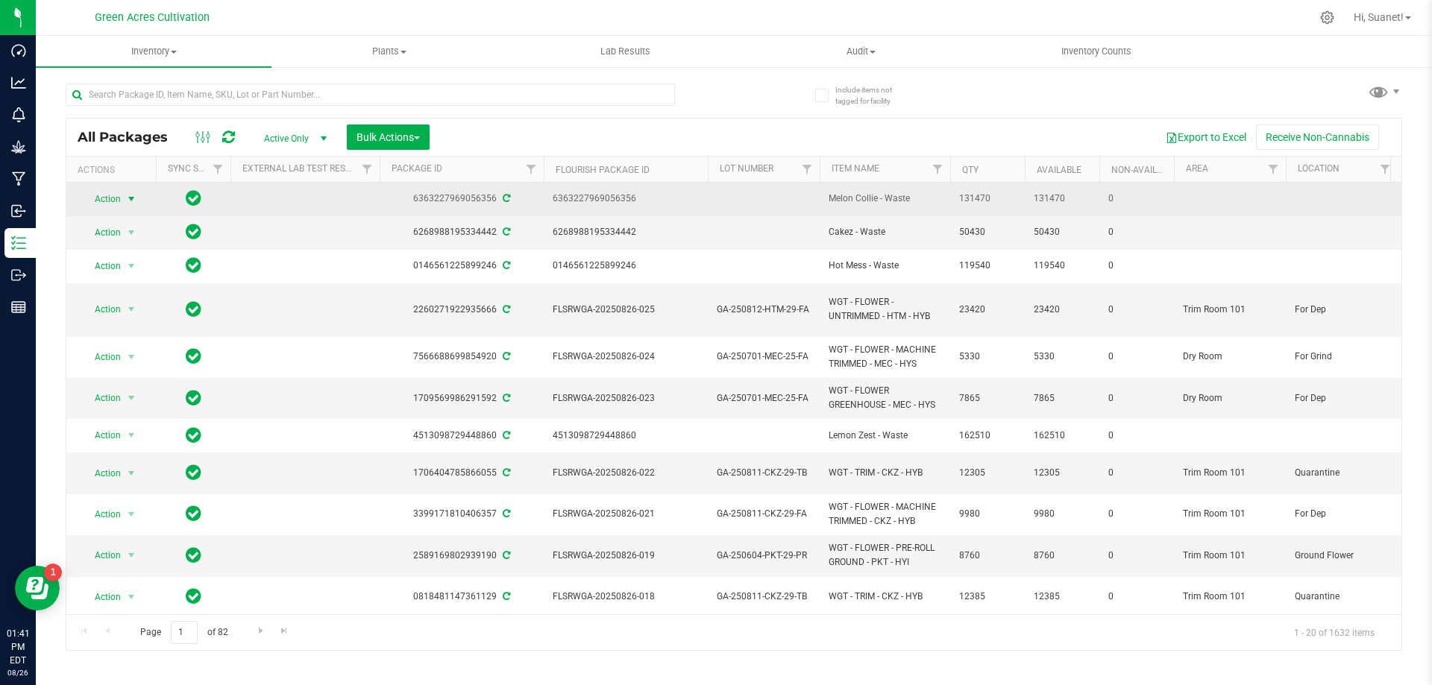
click at [122, 197] on span "select" at bounding box center [131, 199] width 19 height 21
click at [115, 189] on span "Action" at bounding box center [101, 199] width 40 height 21
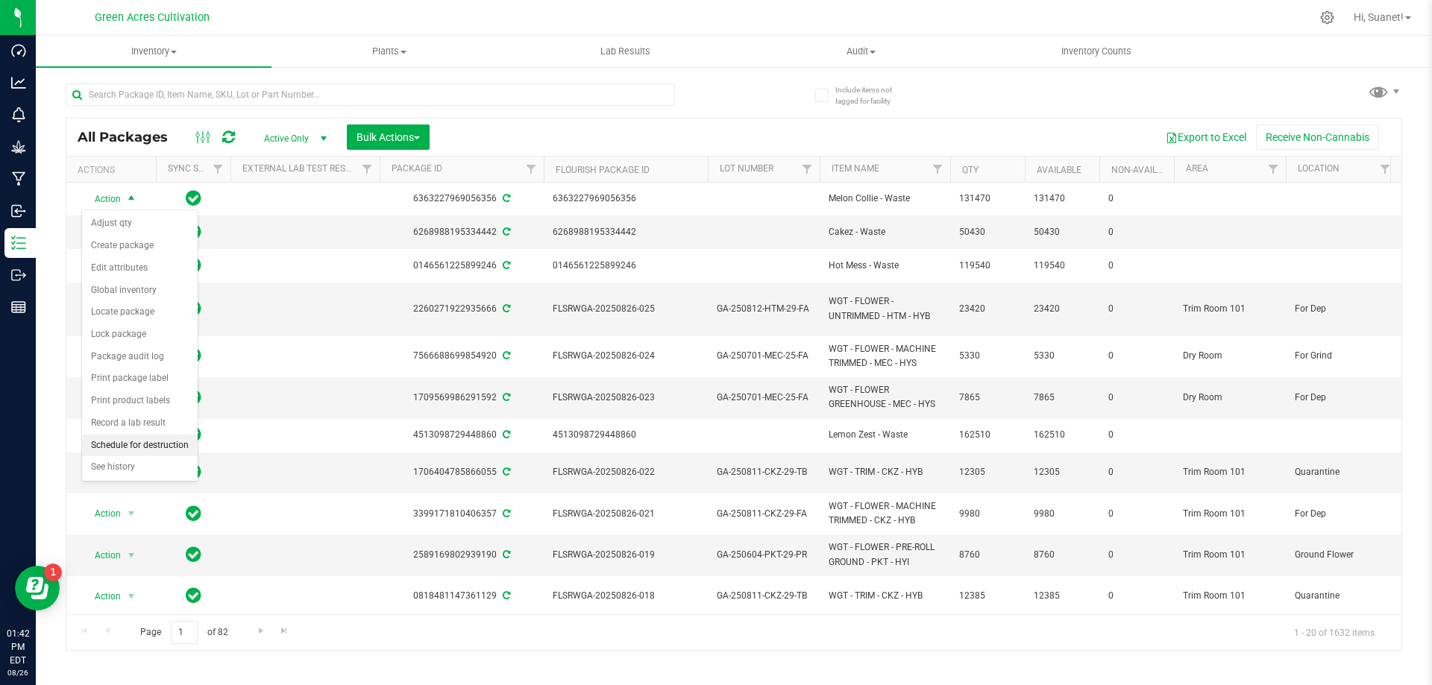
click at [128, 450] on li "Schedule for destruction" at bounding box center [140, 446] width 116 height 22
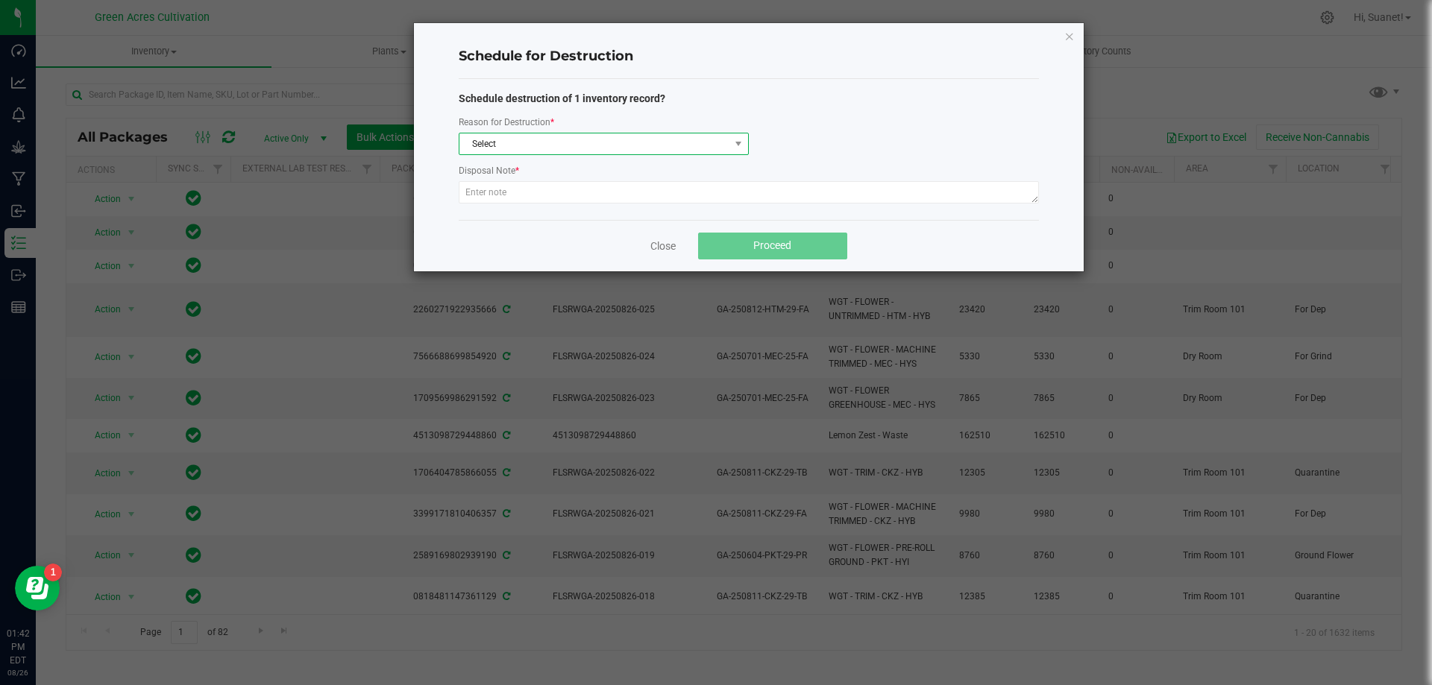
click at [602, 138] on span "Select" at bounding box center [594, 143] width 270 height 21
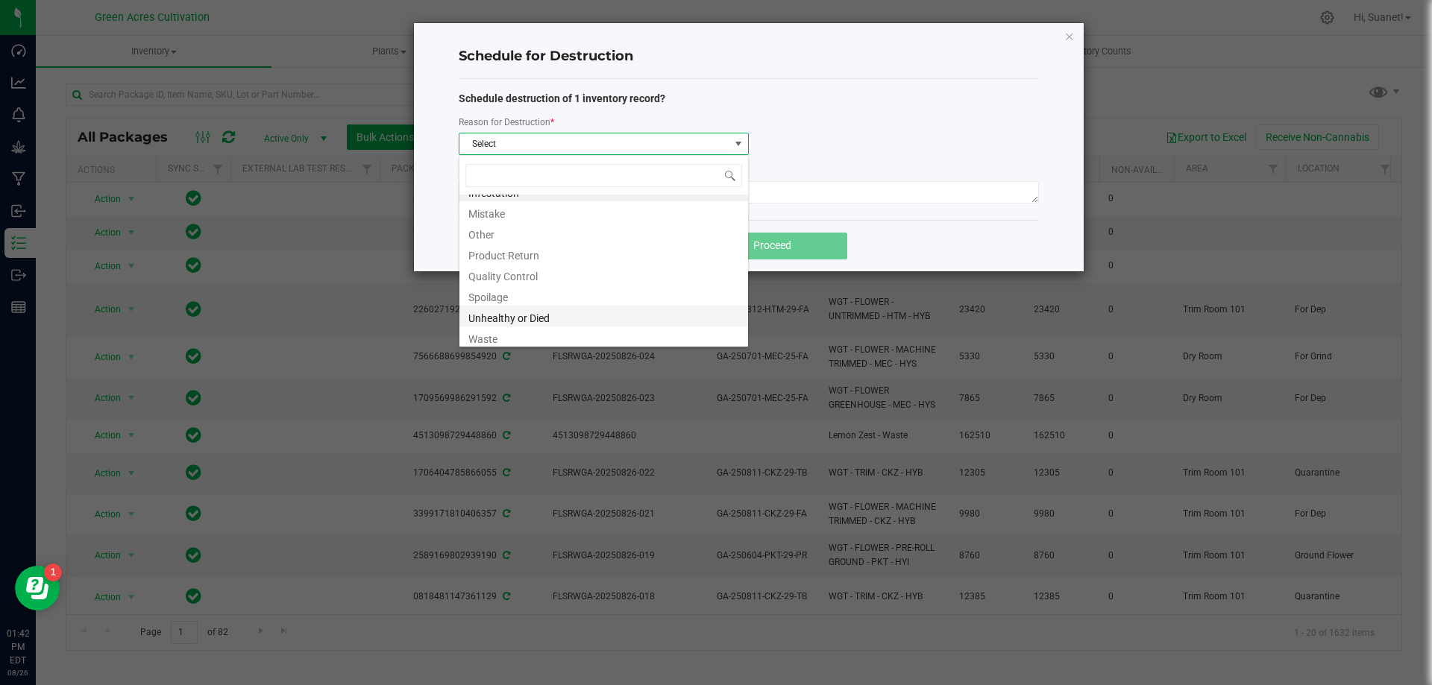
scroll to position [18, 0]
click at [478, 339] on li "Waste" at bounding box center [603, 333] width 289 height 21
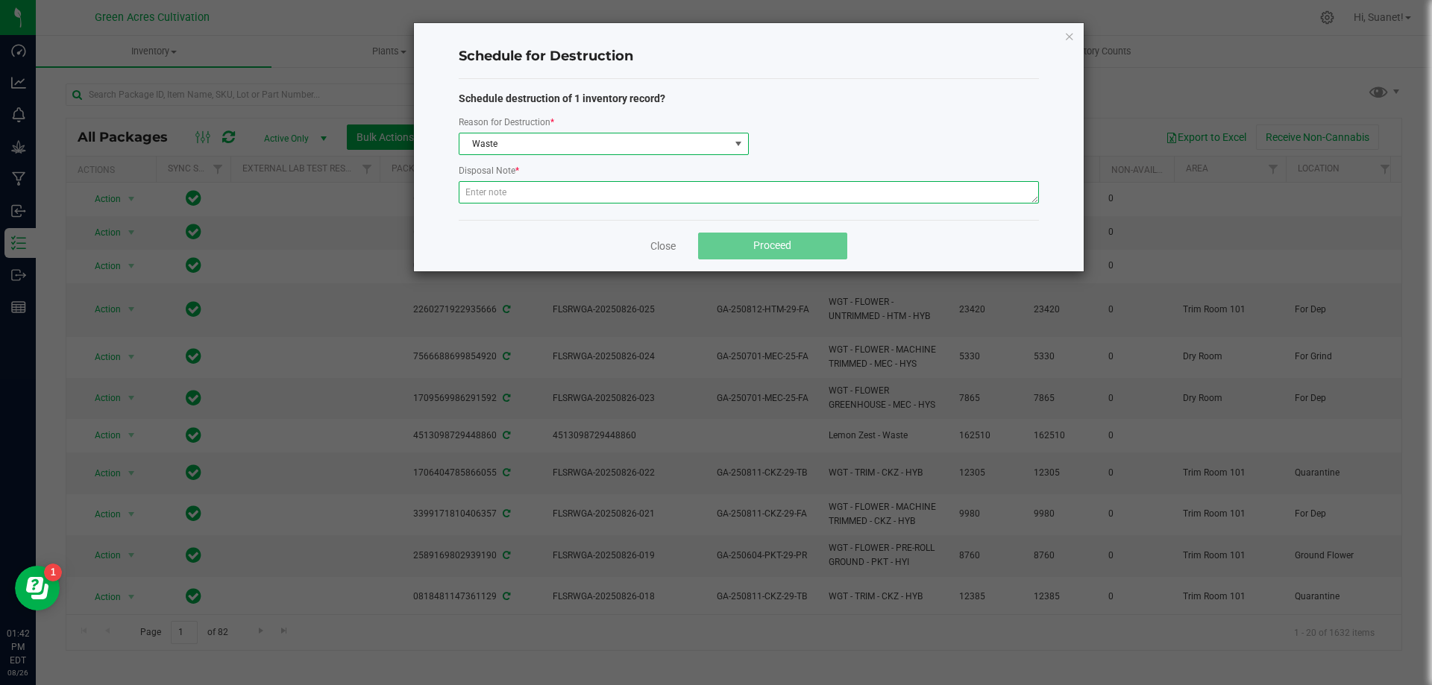
click at [641, 185] on textarea at bounding box center [749, 192] width 580 height 22
drag, startPoint x: 545, startPoint y: 201, endPoint x: 462, endPoint y: 202, distance: 82.8
click at [462, 202] on textarea "Wet Flower waste" at bounding box center [749, 192] width 580 height 22
type textarea "Wet Flower waste"
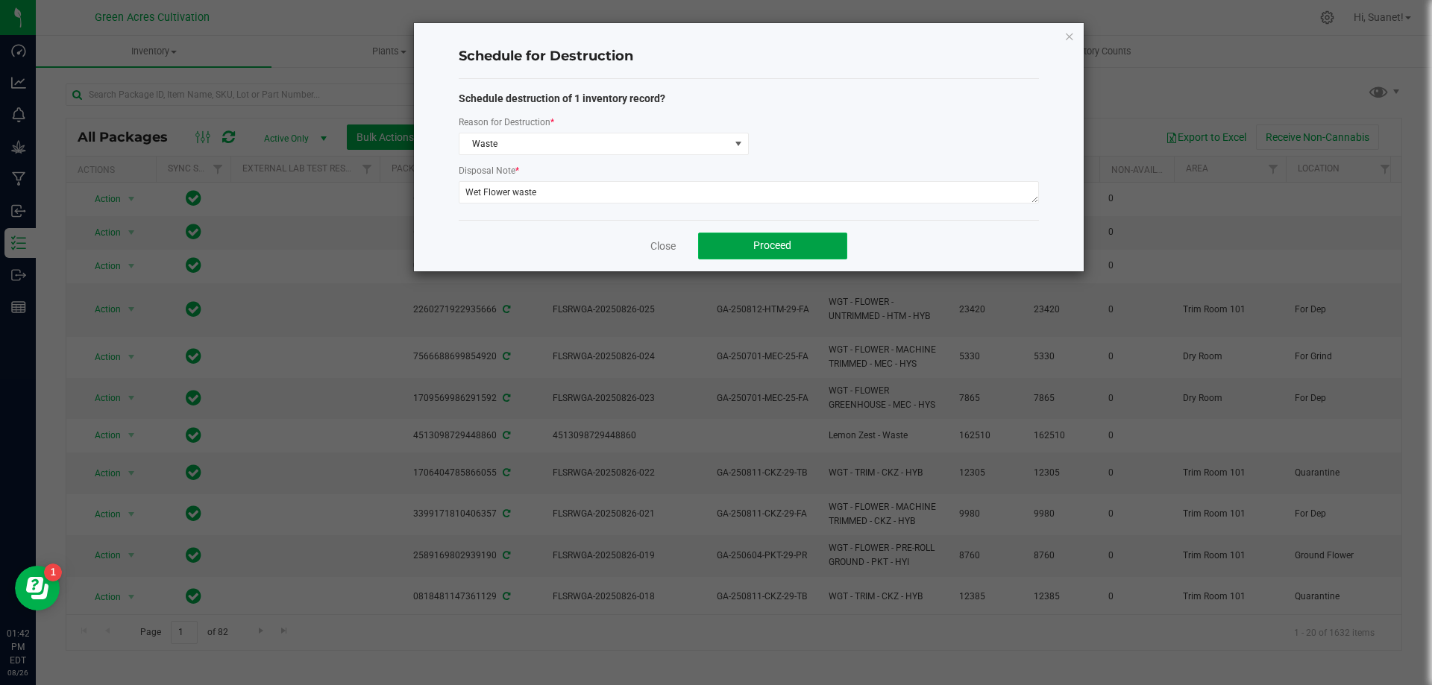
click at [755, 233] on button "Proceed" at bounding box center [772, 246] width 149 height 27
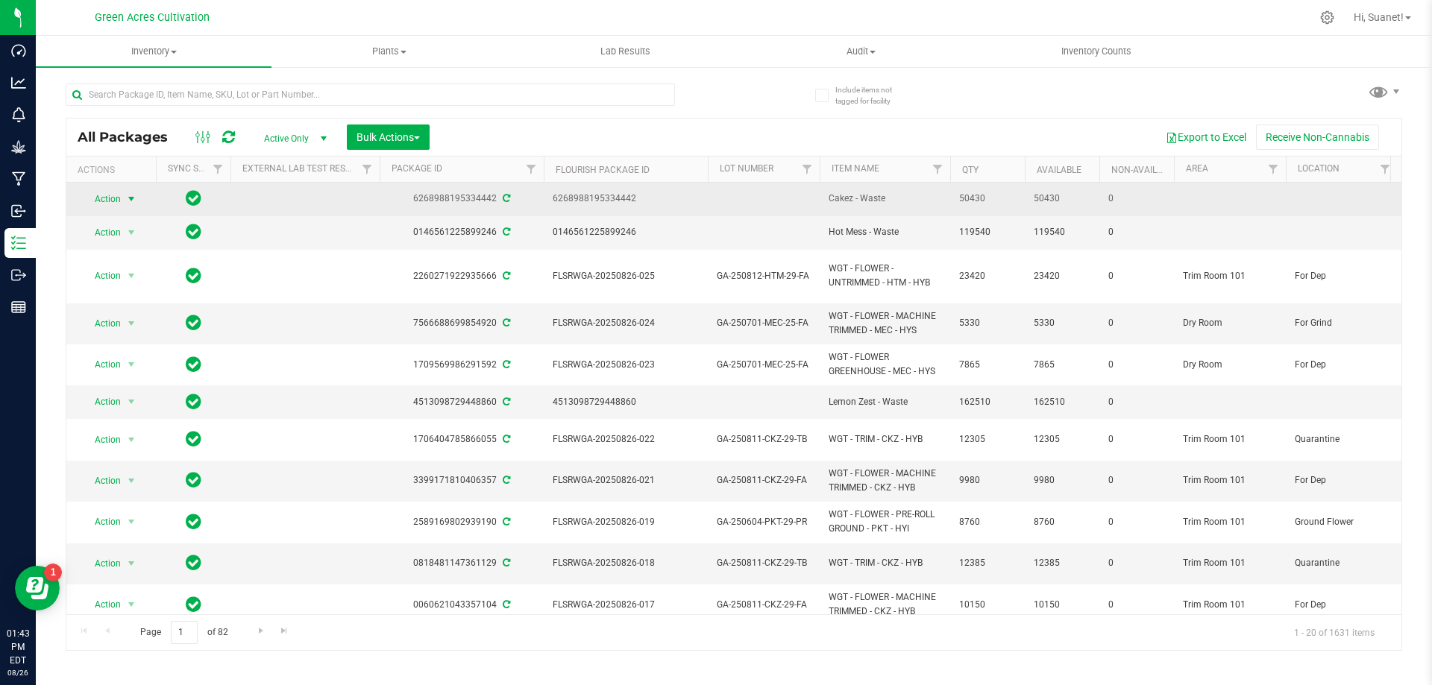
click at [125, 201] on span "select" at bounding box center [131, 199] width 12 height 12
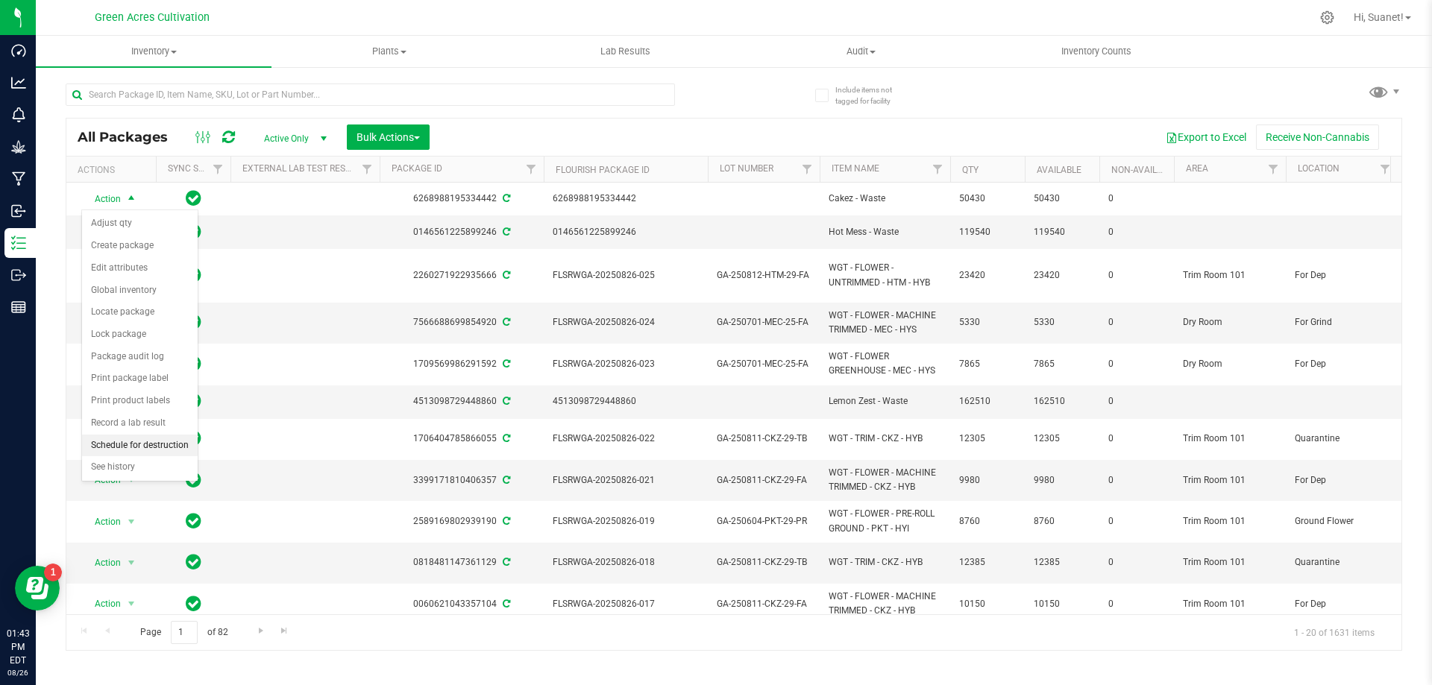
click at [148, 450] on li "Schedule for destruction" at bounding box center [140, 446] width 116 height 22
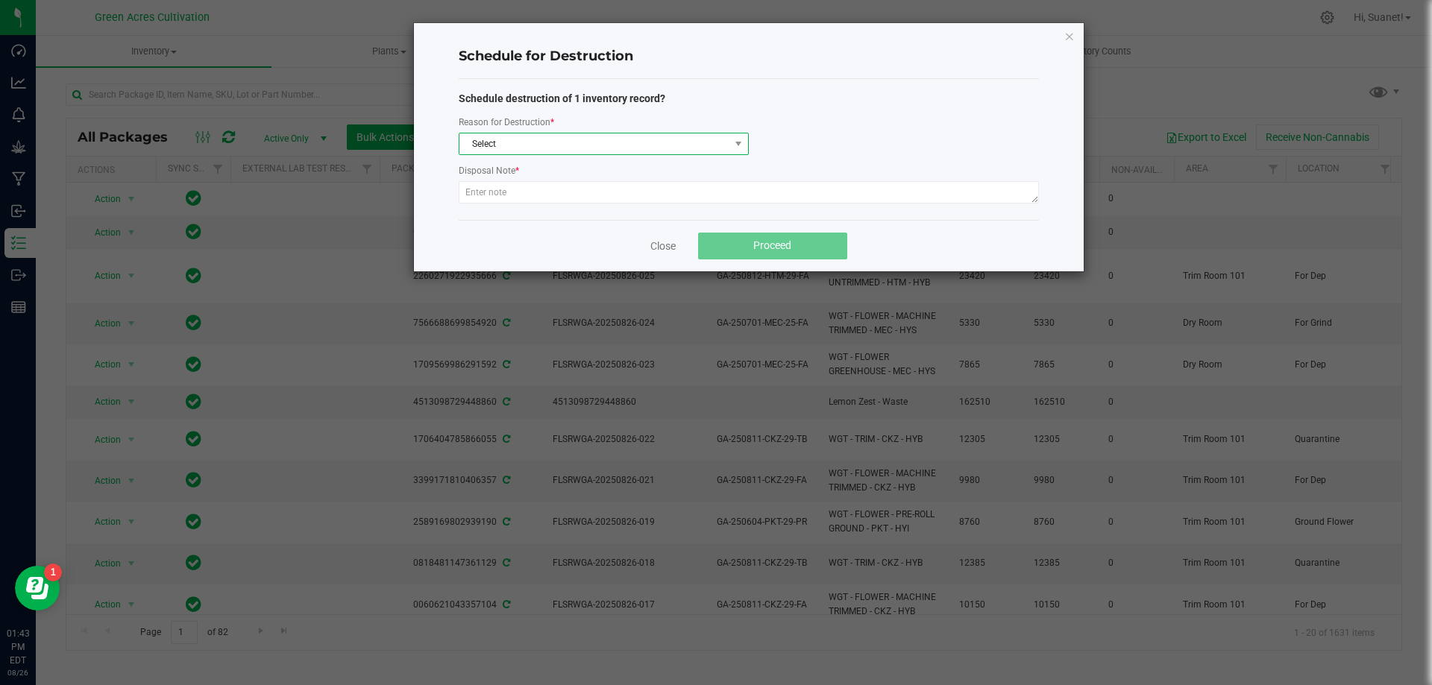
click at [562, 137] on span "Select" at bounding box center [594, 143] width 270 height 21
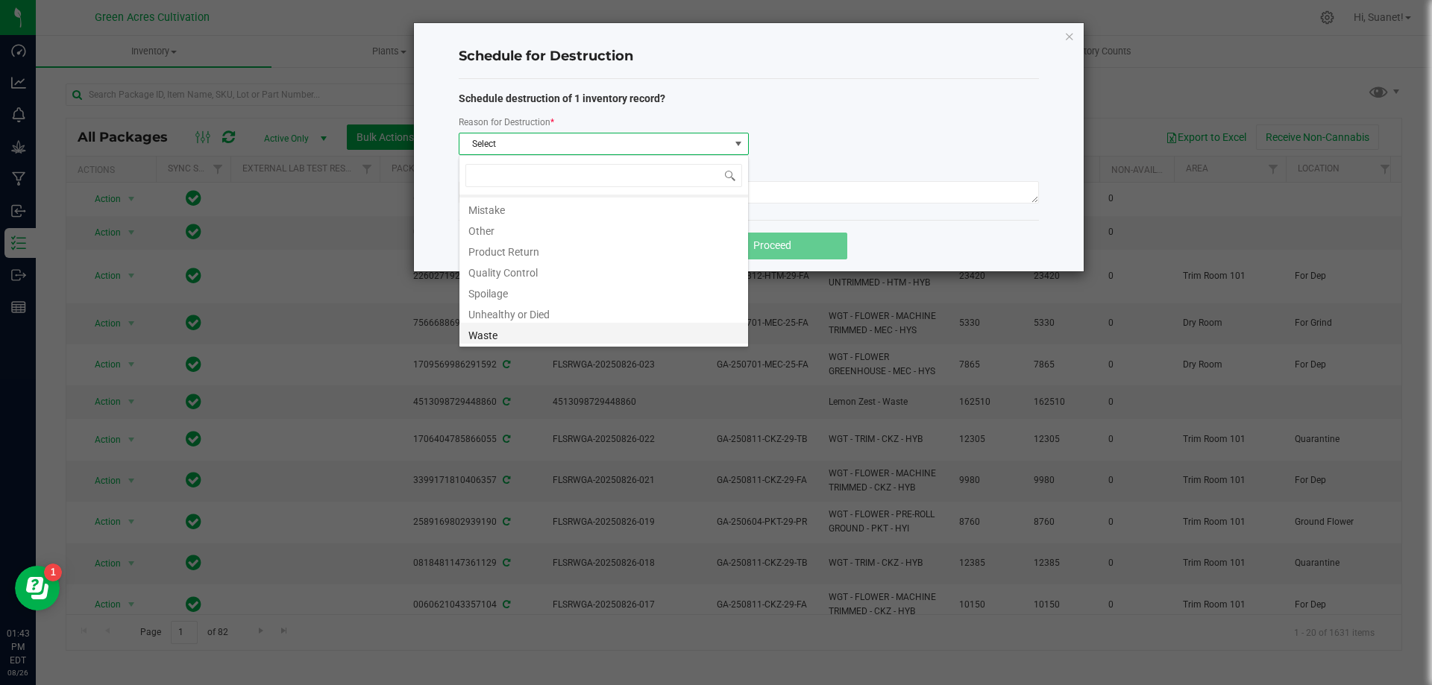
click at [499, 337] on li "Waste" at bounding box center [603, 333] width 289 height 21
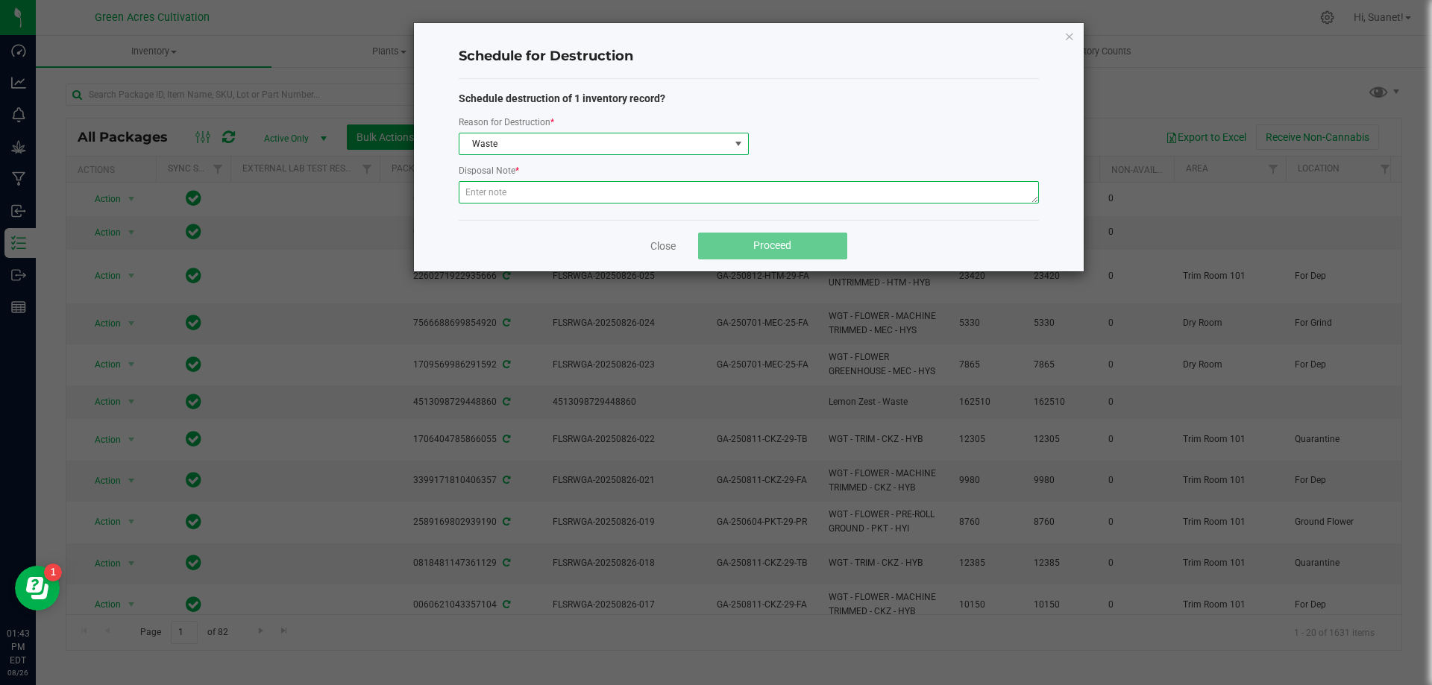
click at [552, 194] on textarea at bounding box center [749, 192] width 580 height 22
paste textarea "Wet Flower waste"
type textarea "Wet Flower waste"
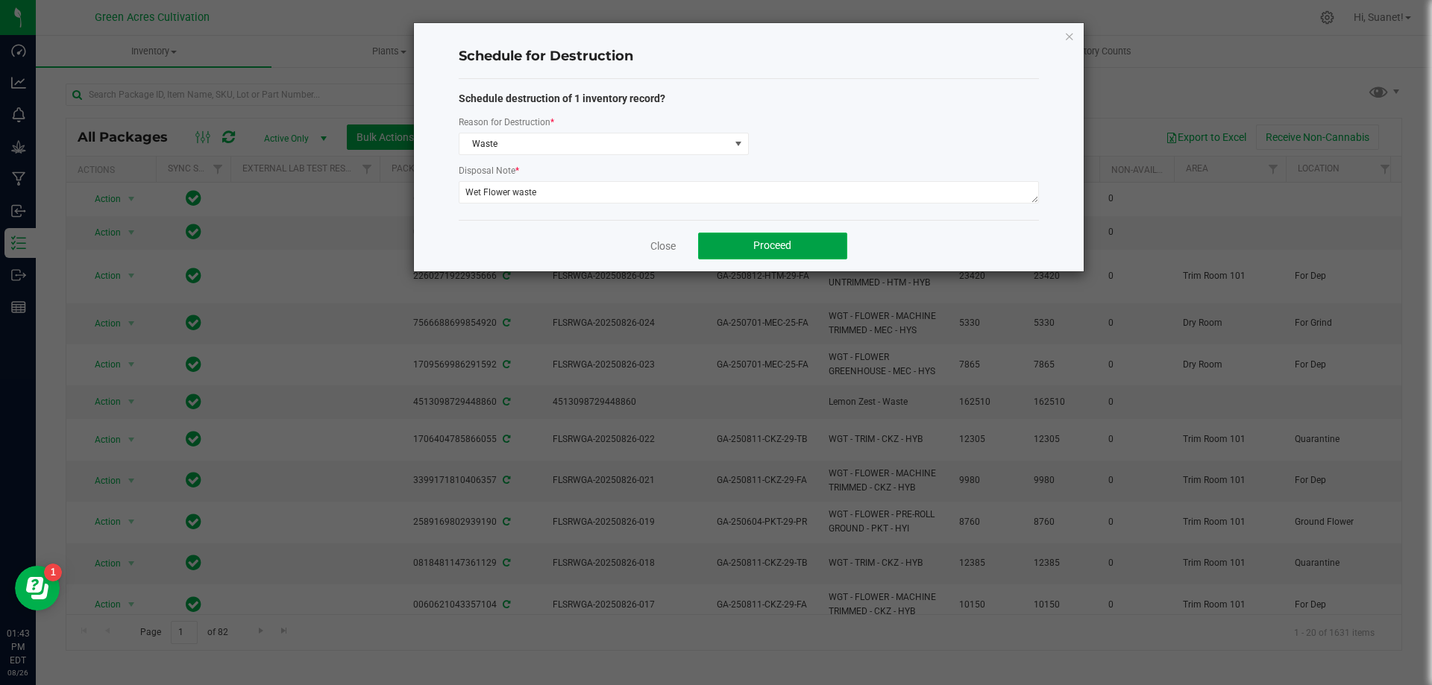
click at [784, 241] on span "Proceed" at bounding box center [772, 245] width 38 height 12
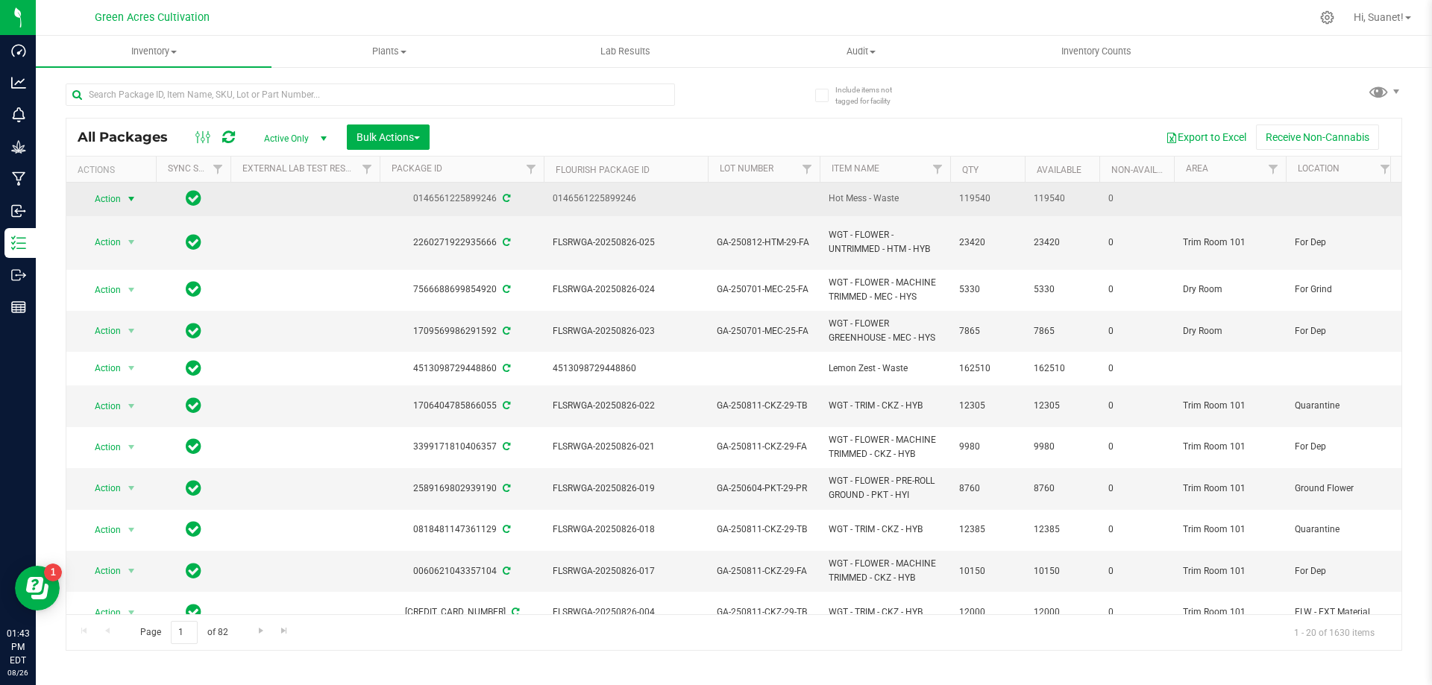
click at [125, 201] on span "select" at bounding box center [131, 199] width 12 height 12
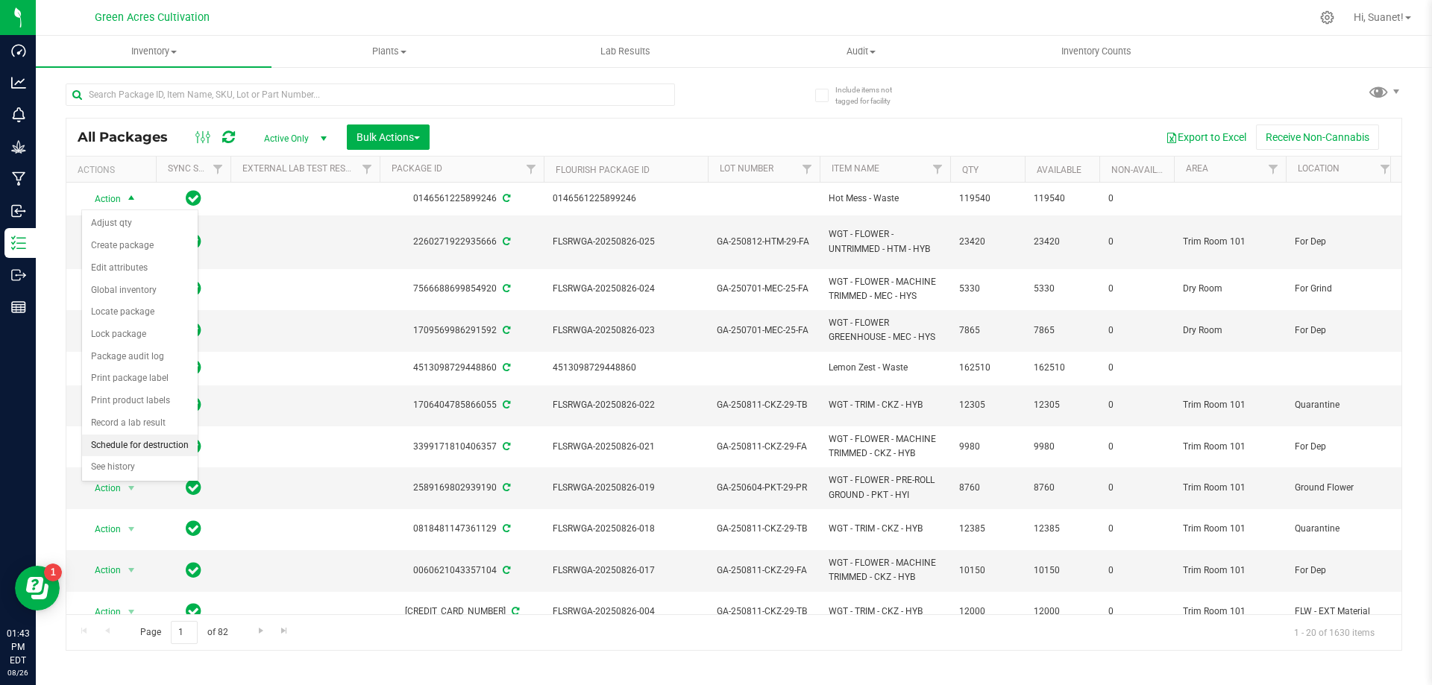
click at [133, 439] on li "Schedule for destruction" at bounding box center [140, 446] width 116 height 22
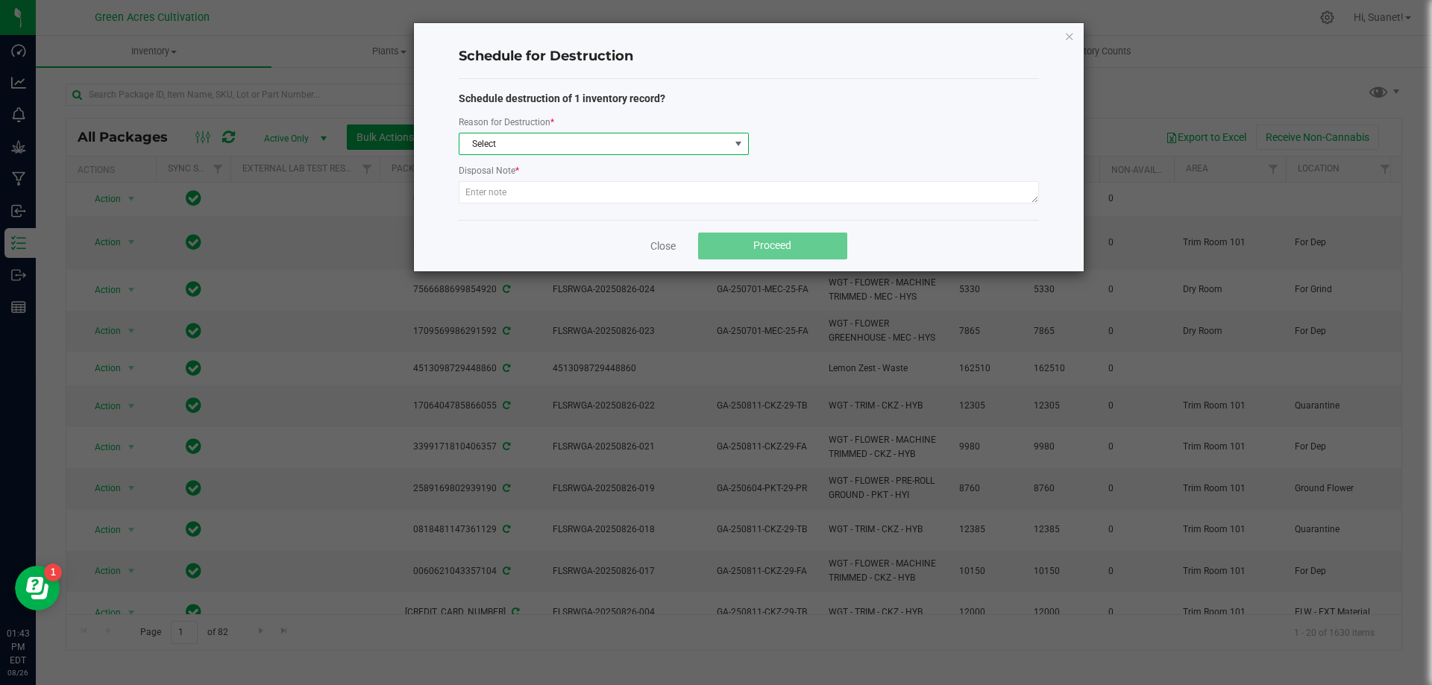
click at [658, 145] on span "Select" at bounding box center [594, 143] width 270 height 21
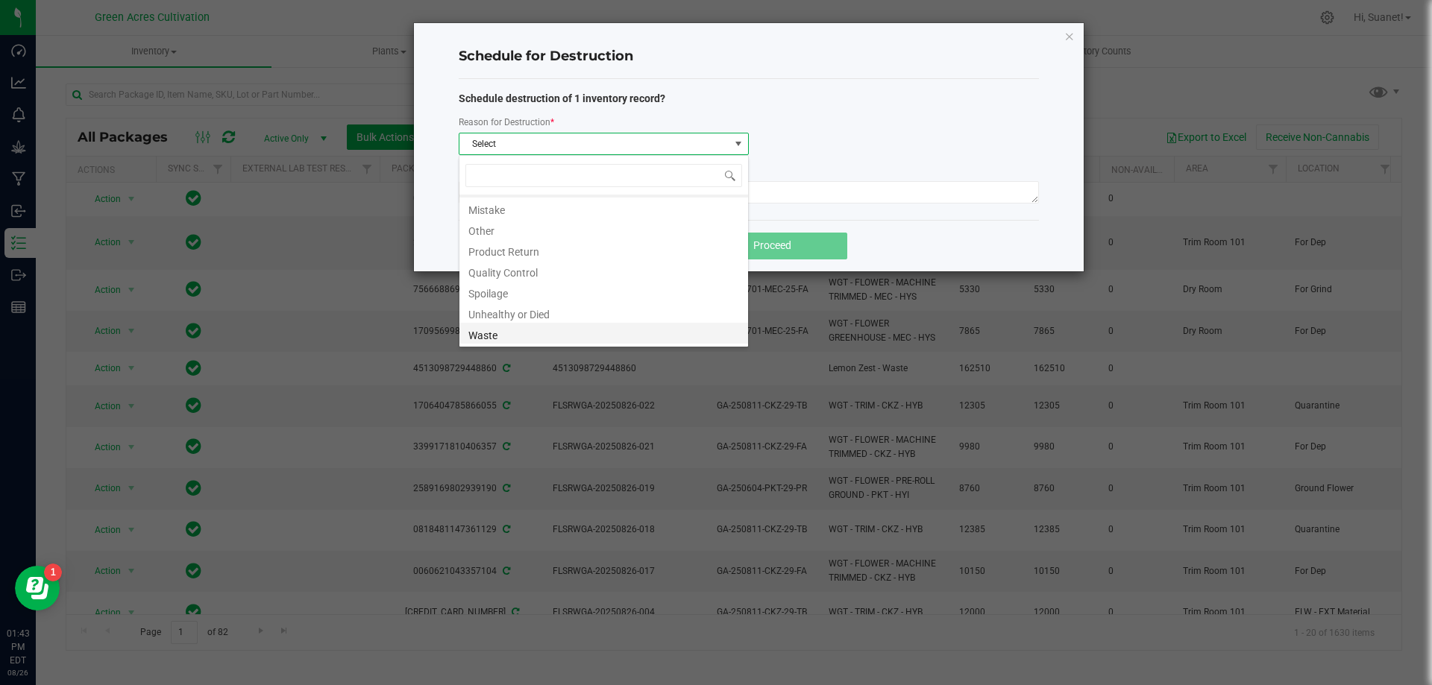
click at [498, 342] on li "Waste" at bounding box center [603, 333] width 289 height 21
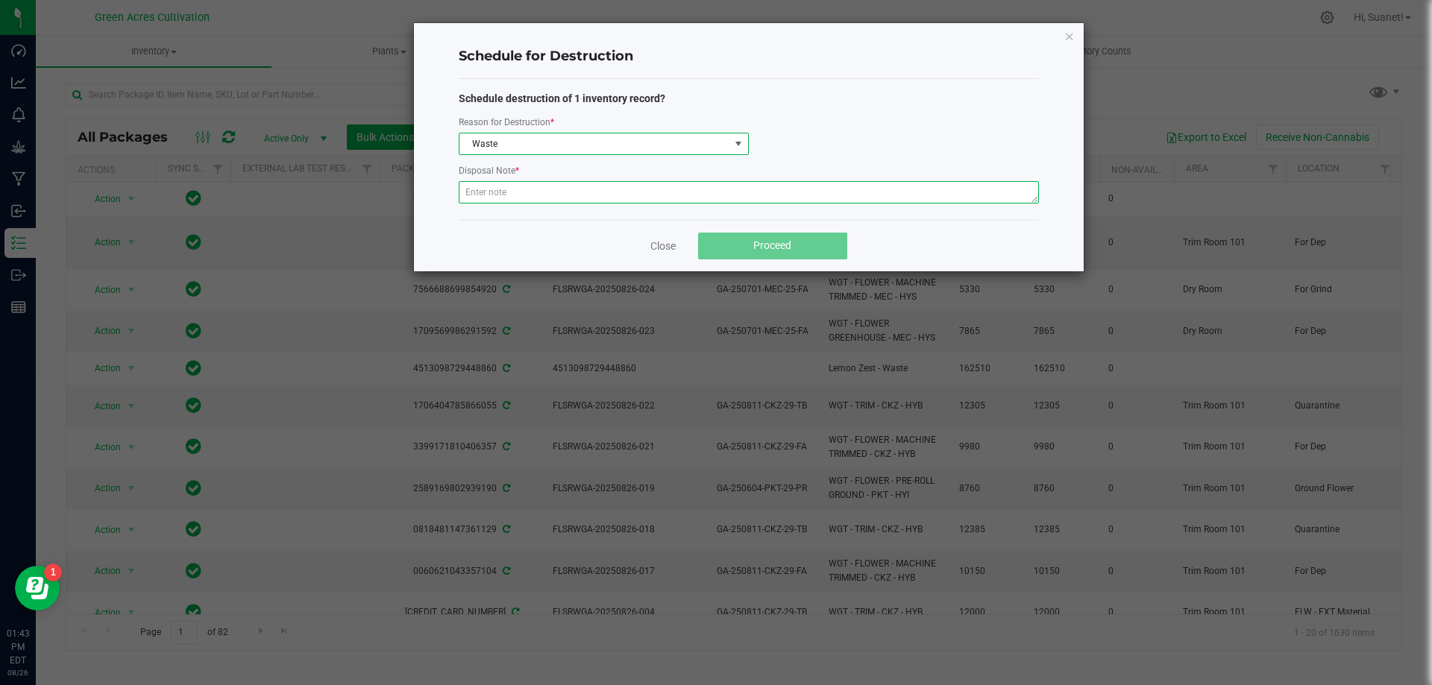
click at [730, 187] on textarea at bounding box center [749, 192] width 580 height 22
paste textarea "Wet Flower waste"
type textarea "Wet Flower waste"
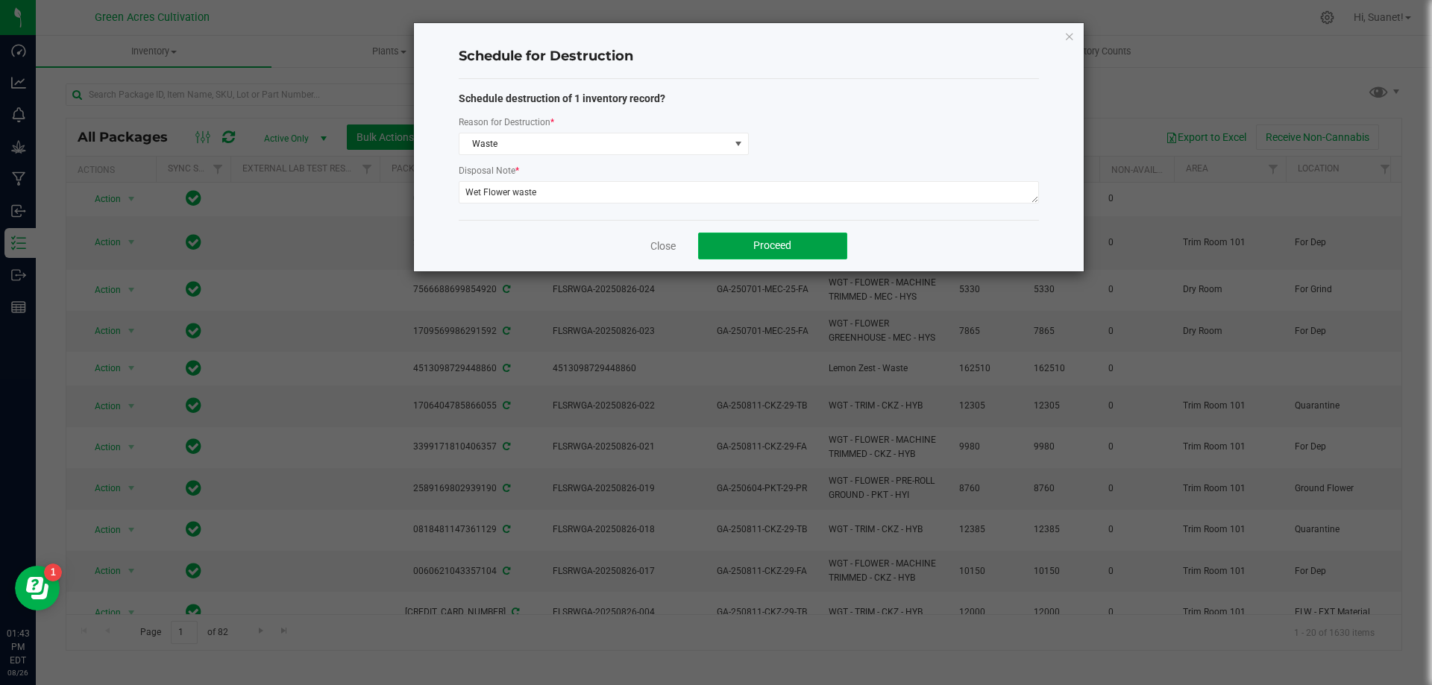
click at [779, 239] on button "Proceed" at bounding box center [772, 246] width 149 height 27
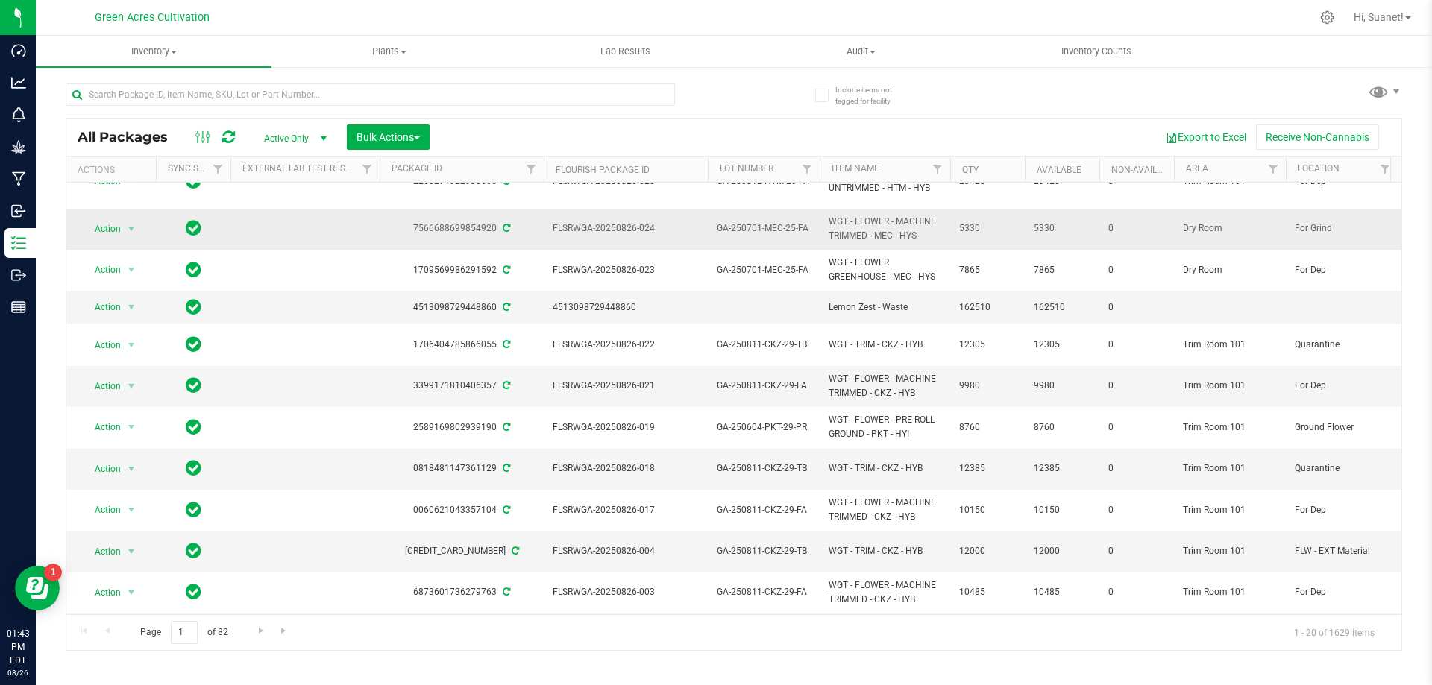
scroll to position [0, 0]
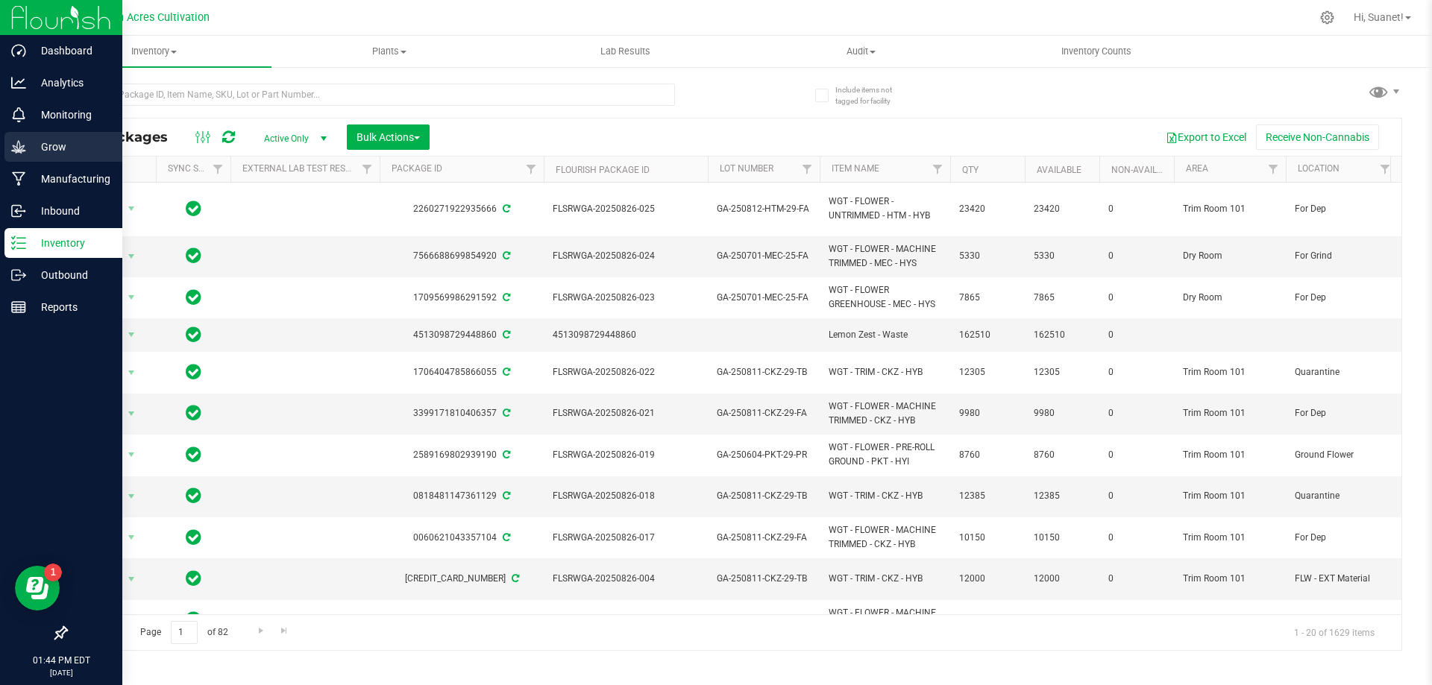
click at [99, 150] on p "Grow" at bounding box center [70, 147] width 89 height 18
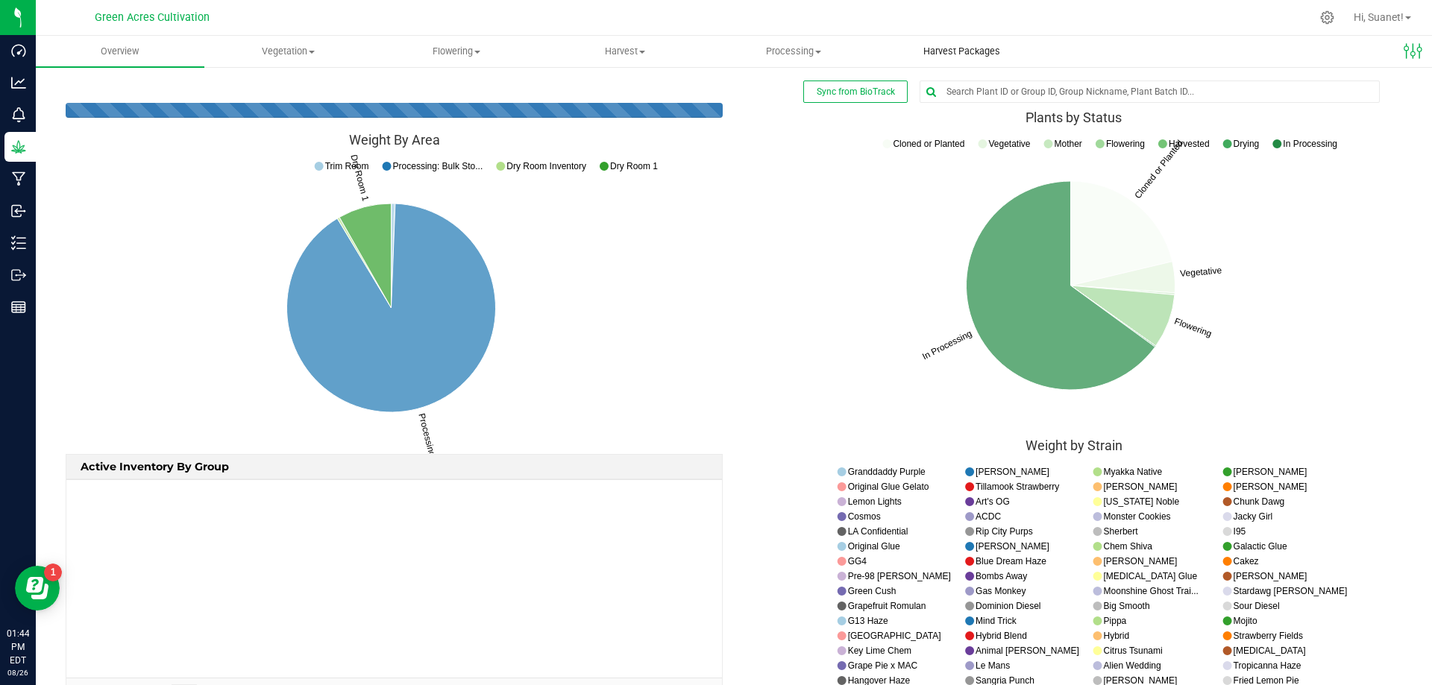
click at [936, 43] on uib-tab-heading "Harvest Packages" at bounding box center [961, 52] width 167 height 30
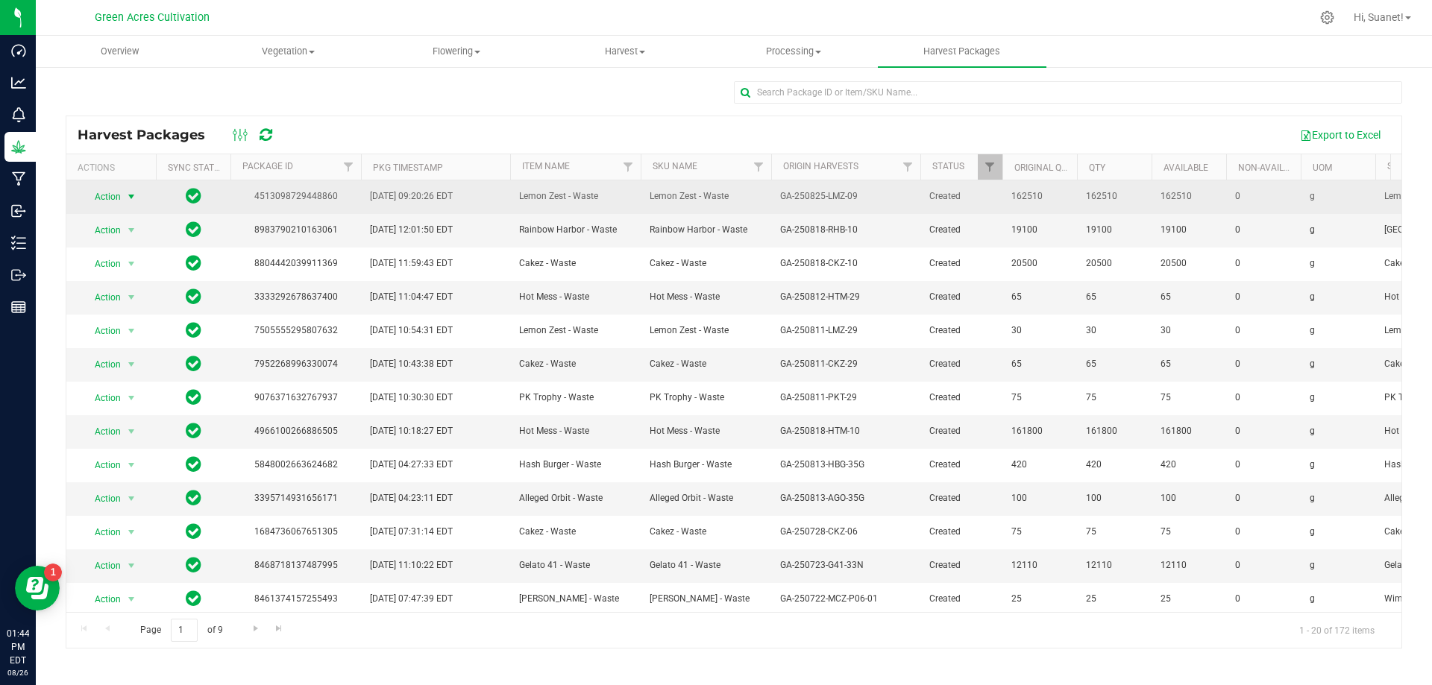
click at [128, 192] on span "select" at bounding box center [131, 197] width 12 height 12
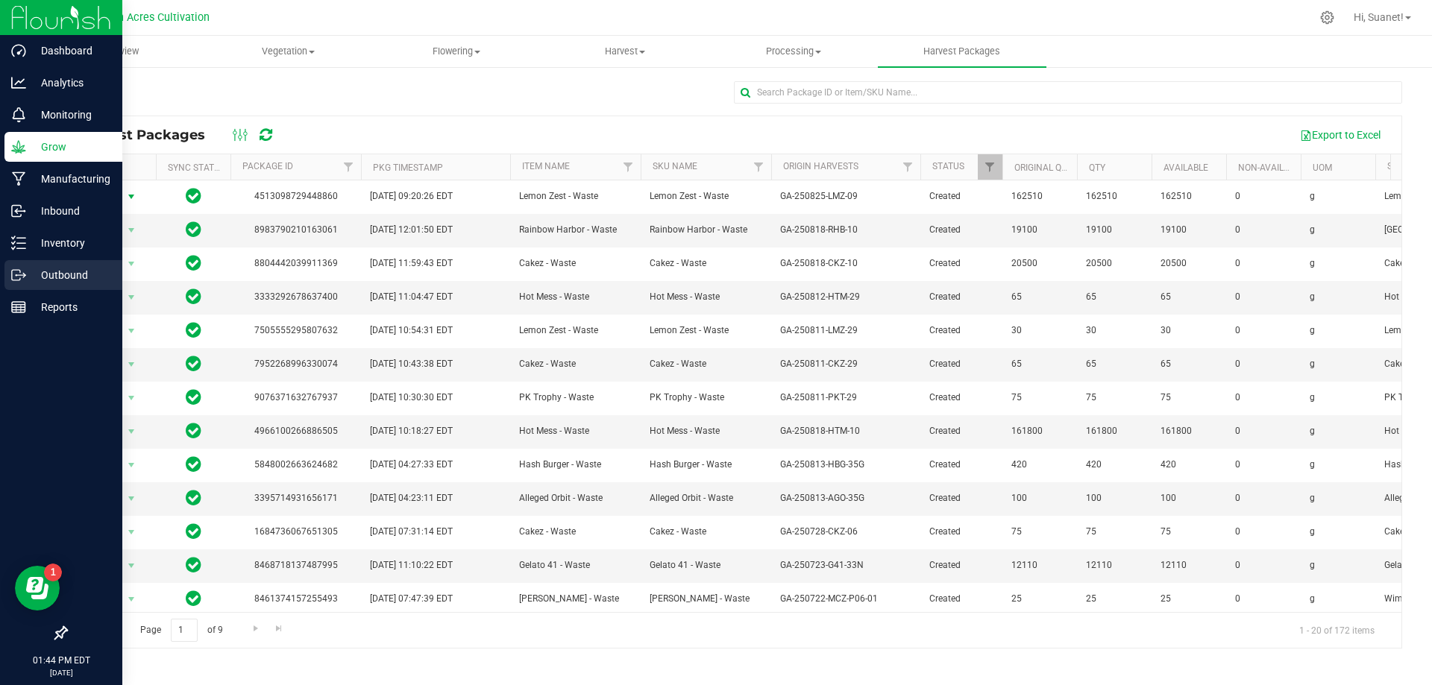
click at [36, 277] on p "Outbound" at bounding box center [70, 275] width 89 height 18
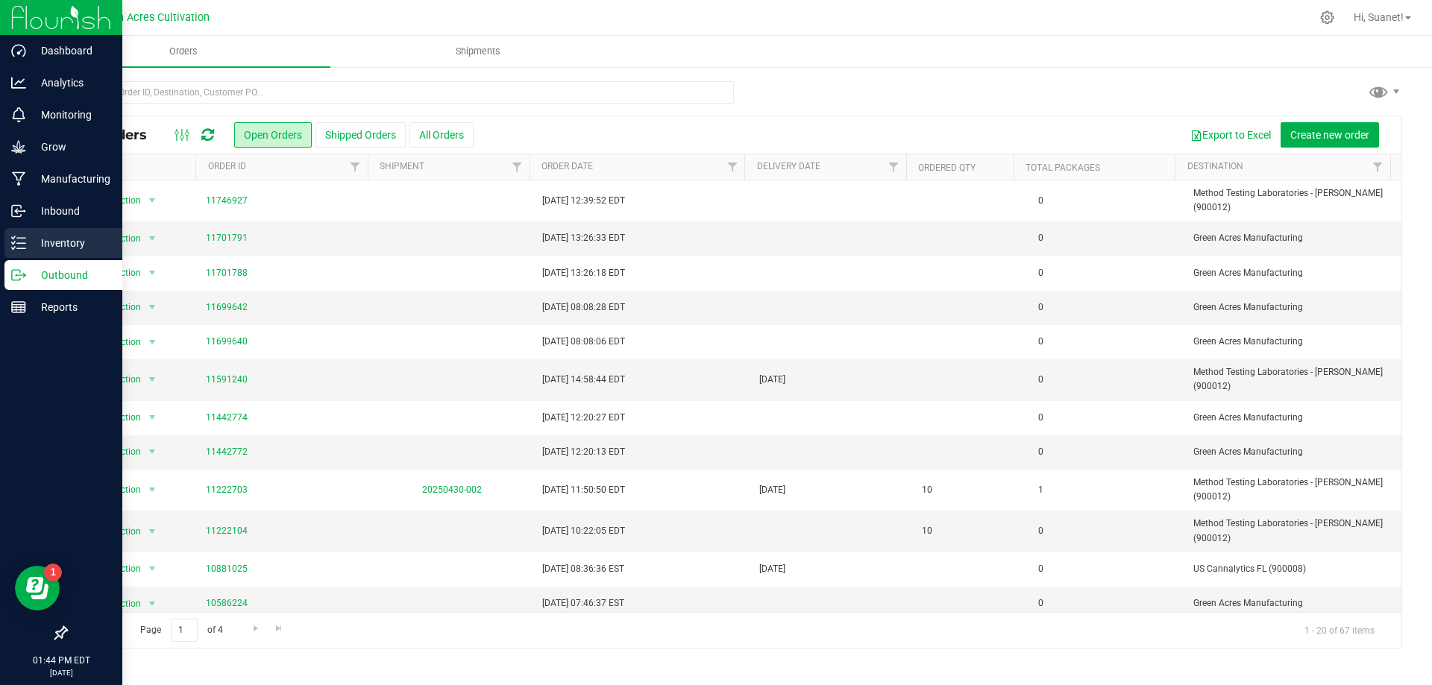
click at [72, 242] on p "Inventory" at bounding box center [70, 243] width 89 height 18
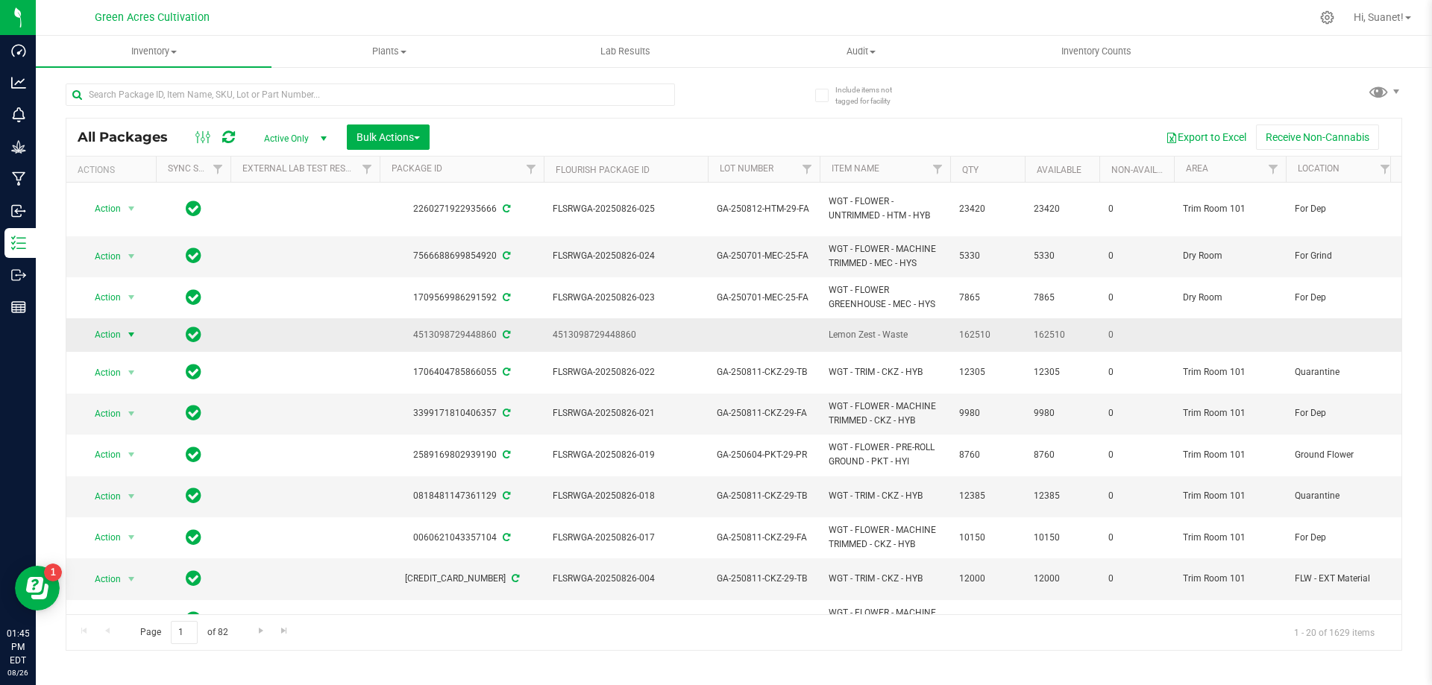
click at [128, 333] on span "select" at bounding box center [131, 335] width 12 height 12
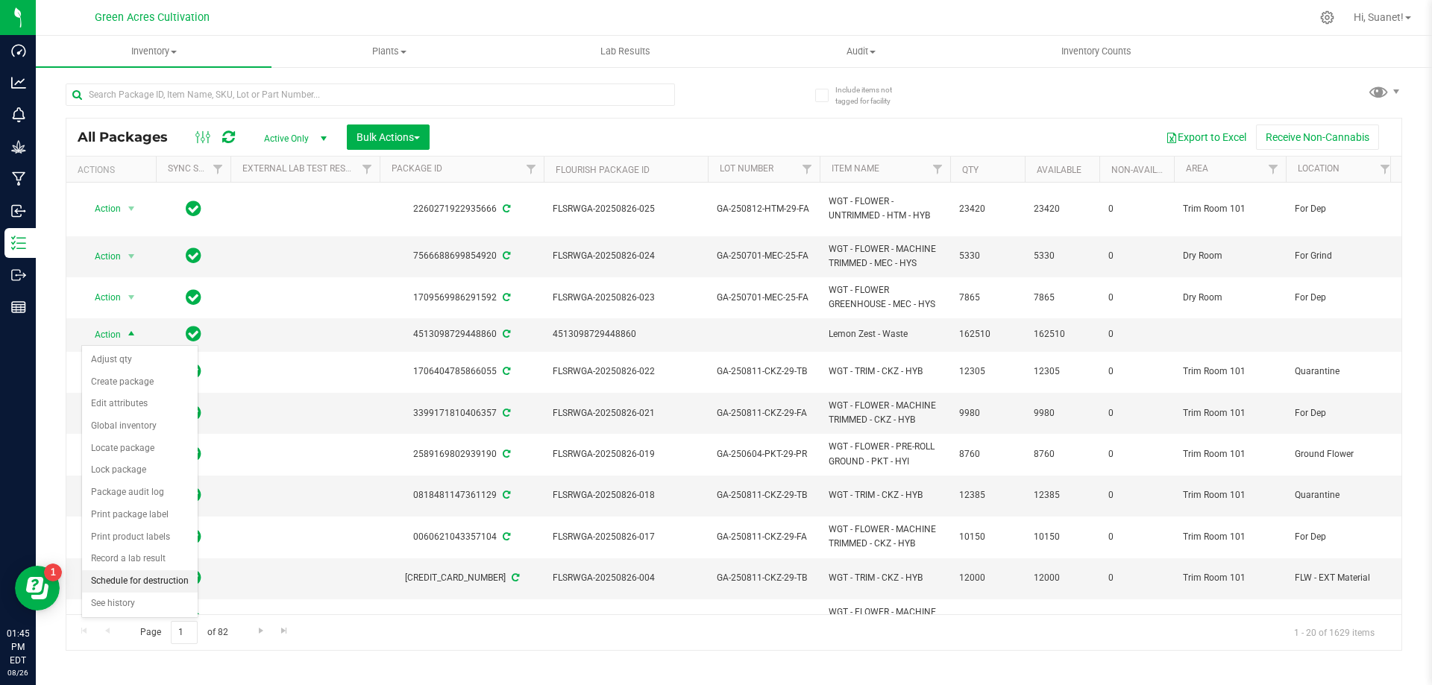
click at [149, 583] on li "Schedule for destruction" at bounding box center [140, 581] width 116 height 22
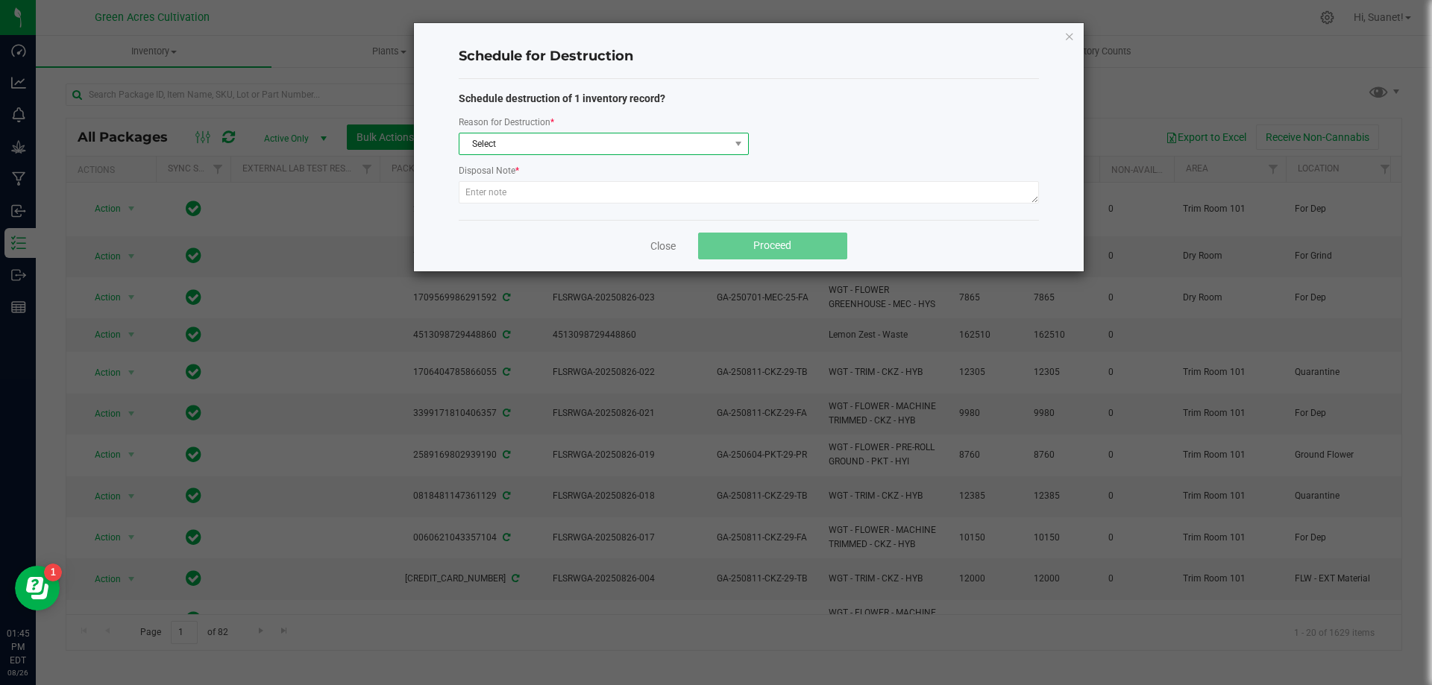
click at [609, 145] on span "Select" at bounding box center [594, 143] width 270 height 21
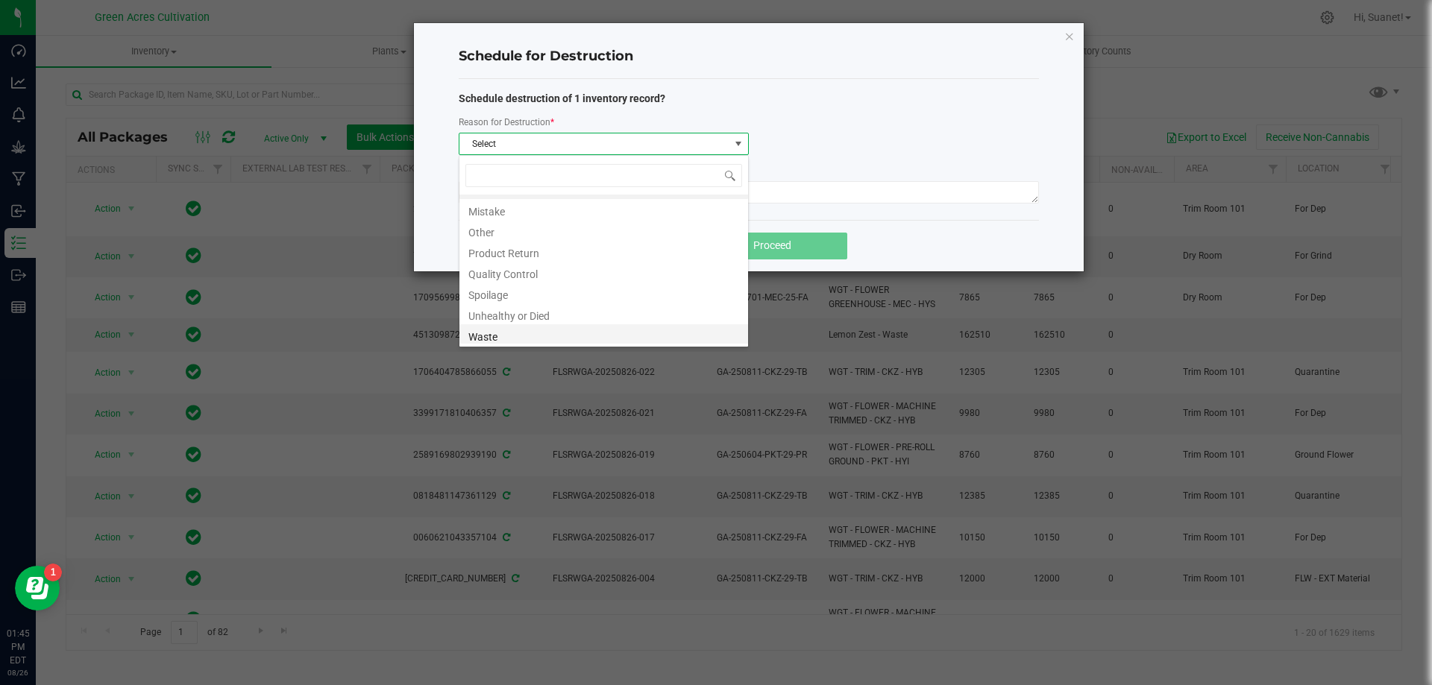
scroll to position [18, 0]
click at [506, 332] on li "Waste" at bounding box center [603, 333] width 289 height 21
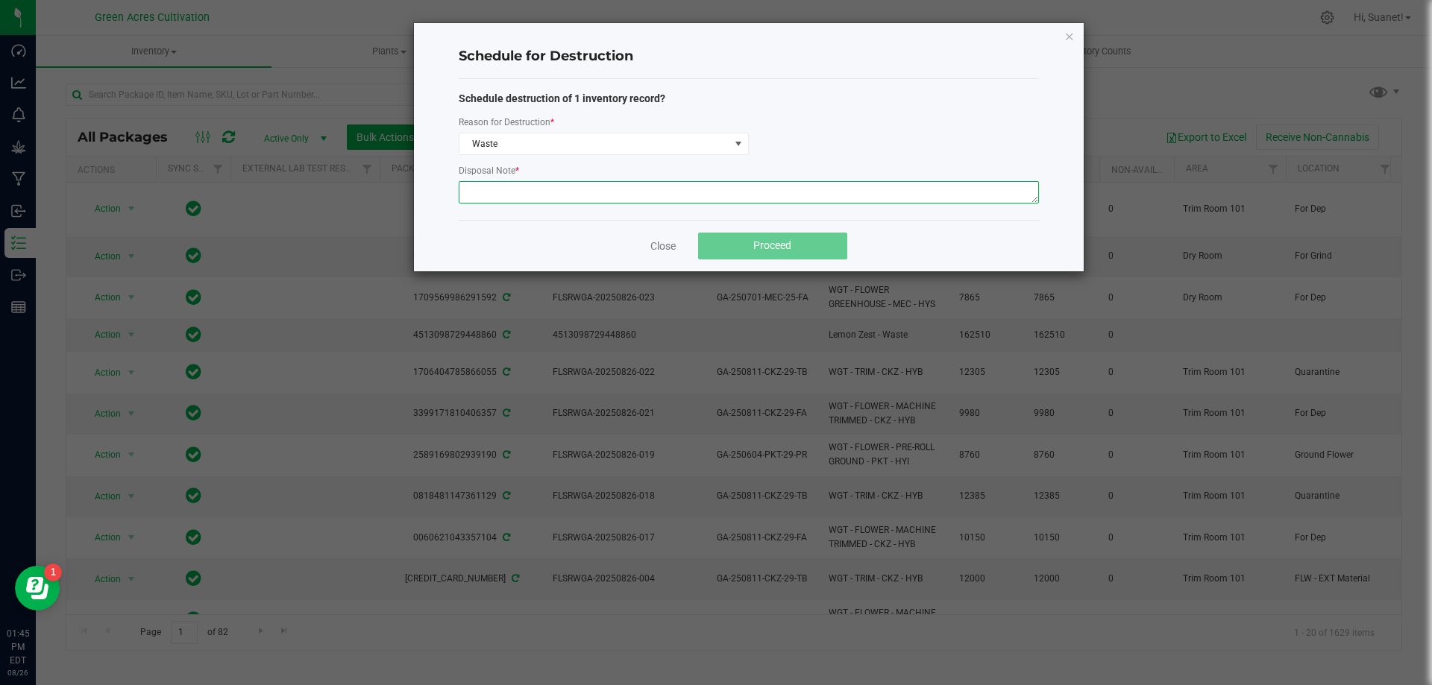
click at [564, 187] on textarea at bounding box center [749, 192] width 580 height 22
paste textarea "Wet Flower waste"
type textarea "Wet Flower waste"
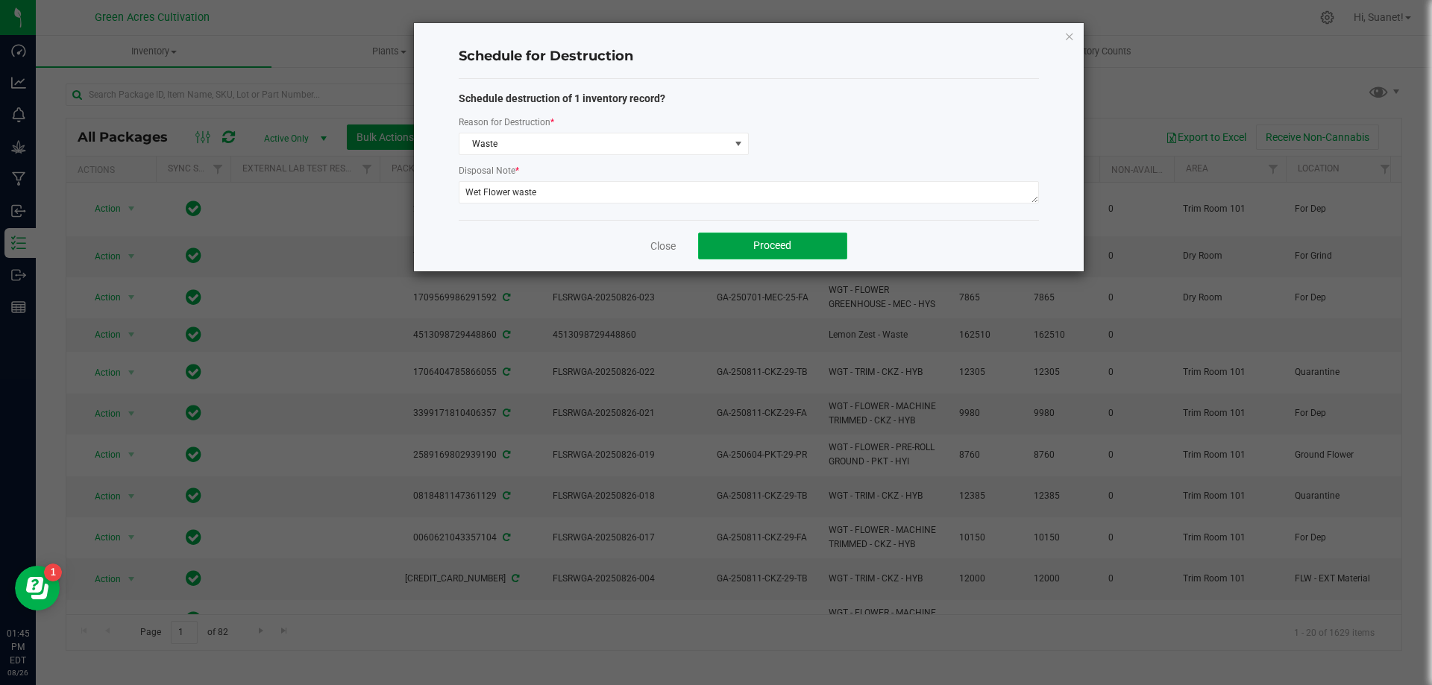
click at [754, 245] on span "Proceed" at bounding box center [772, 245] width 38 height 12
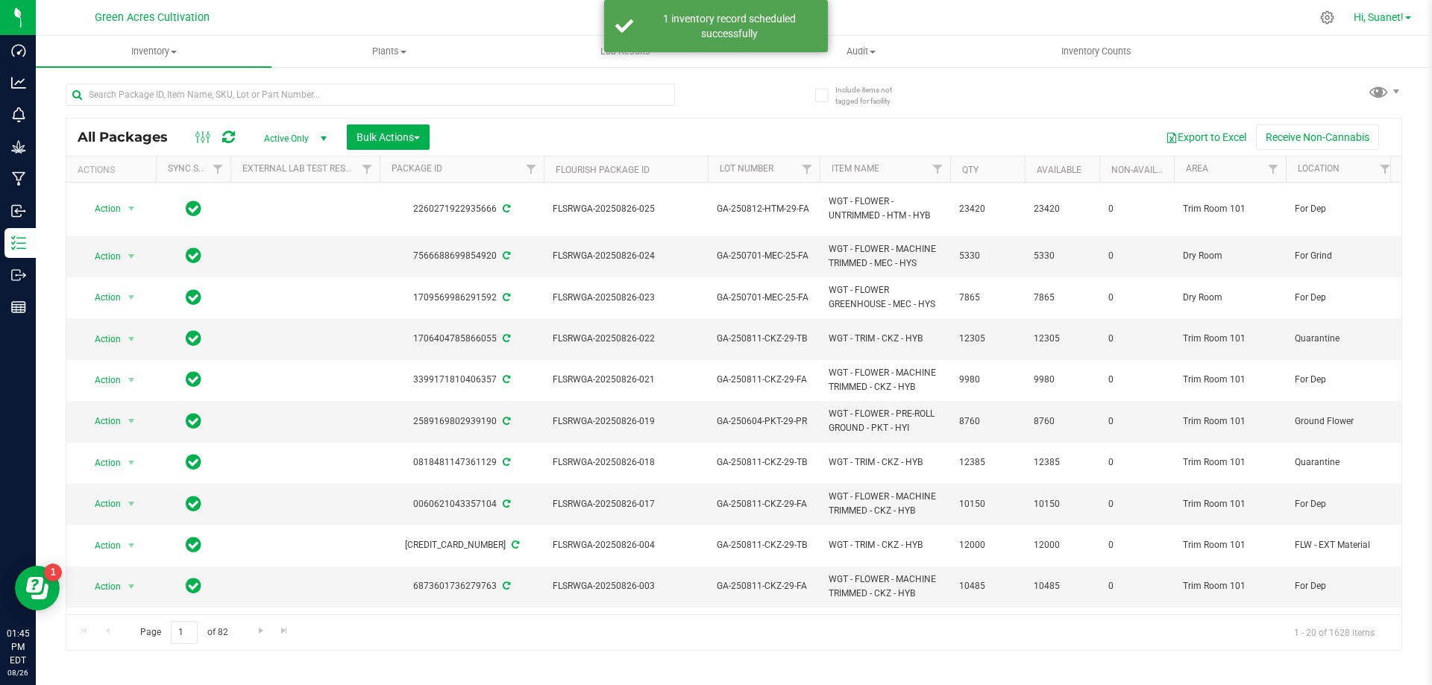
click at [1384, 16] on span "Hi, Suanet!" at bounding box center [1378, 17] width 50 height 12
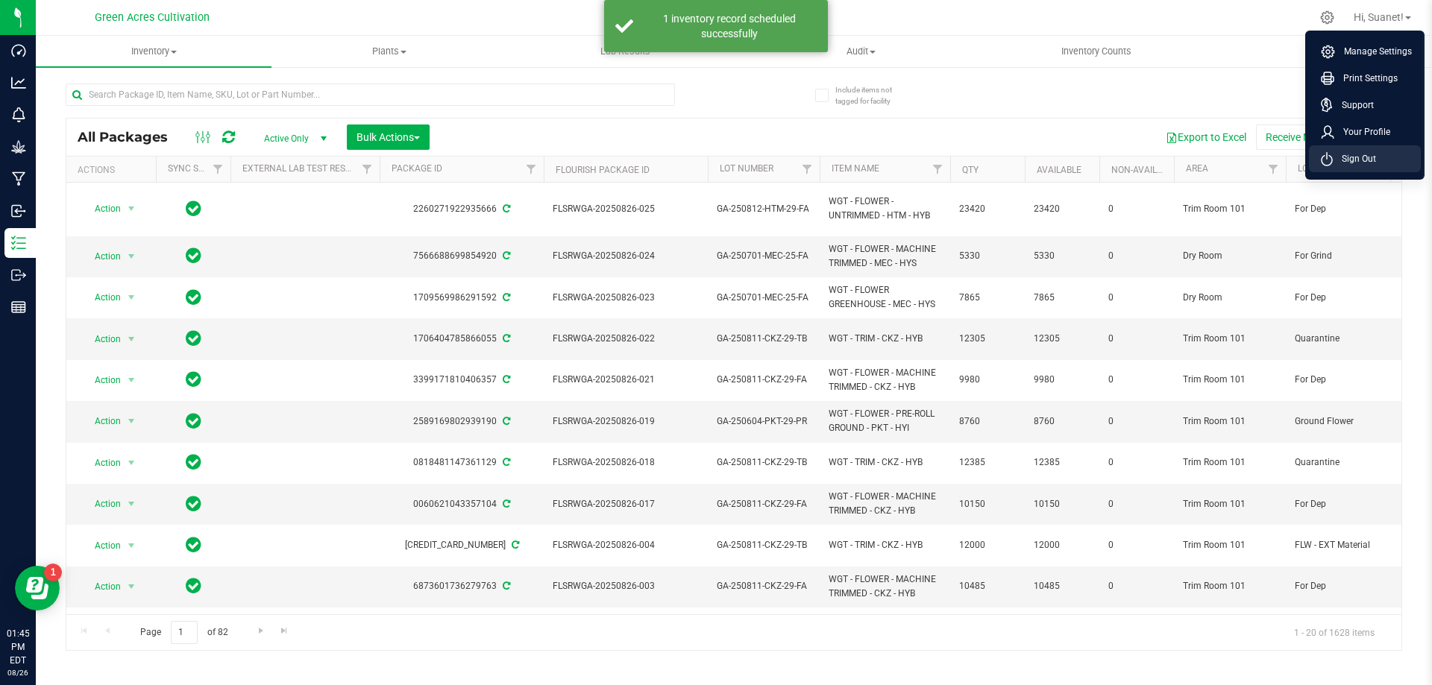
click at [1354, 162] on span "Sign Out" at bounding box center [1354, 158] width 43 height 15
